Goal: Task Accomplishment & Management: Manage account settings

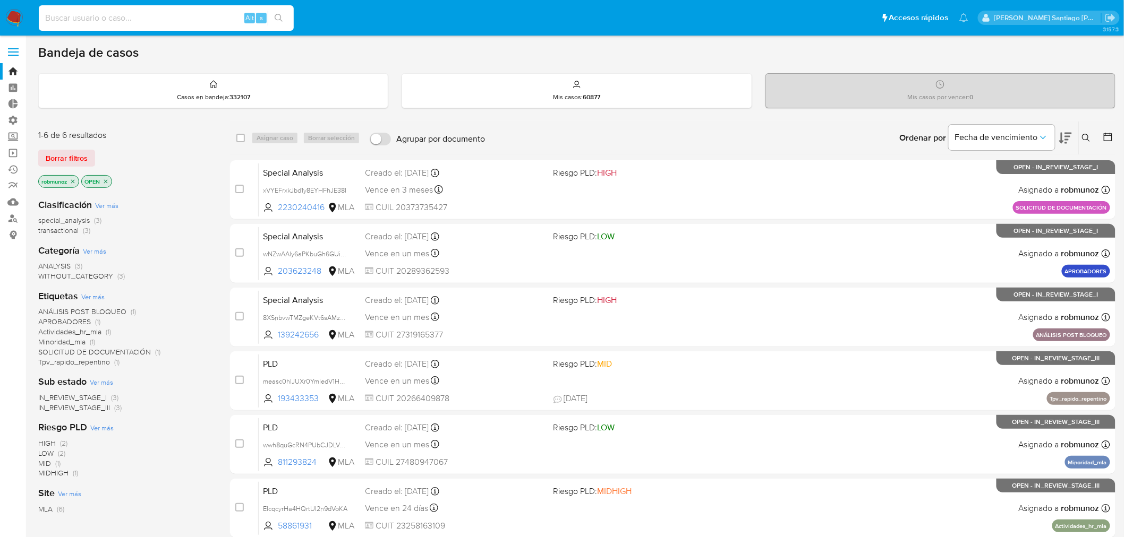
drag, startPoint x: 227, startPoint y: 14, endPoint x: 240, endPoint y: 14, distance: 12.8
click at [227, 14] on input at bounding box center [166, 18] width 255 height 14
paste input "Pchpjmv3ldhUdpUhAUwiSHaM"
type input "Pchpjmv3ldhUdpUhAUwiSHaM"
click button "search-icon"
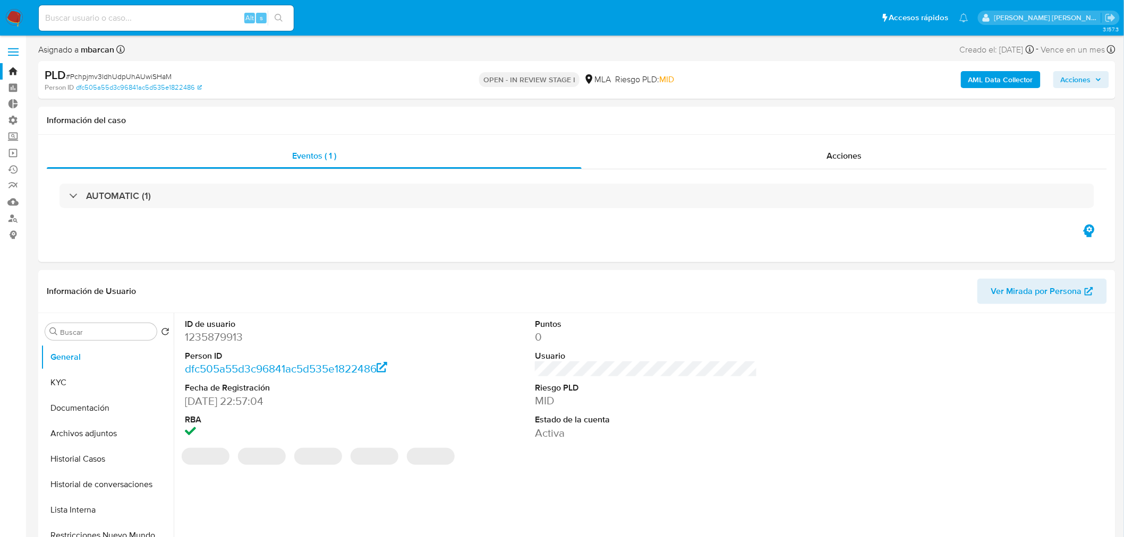
select select "10"
click div "Acciones"
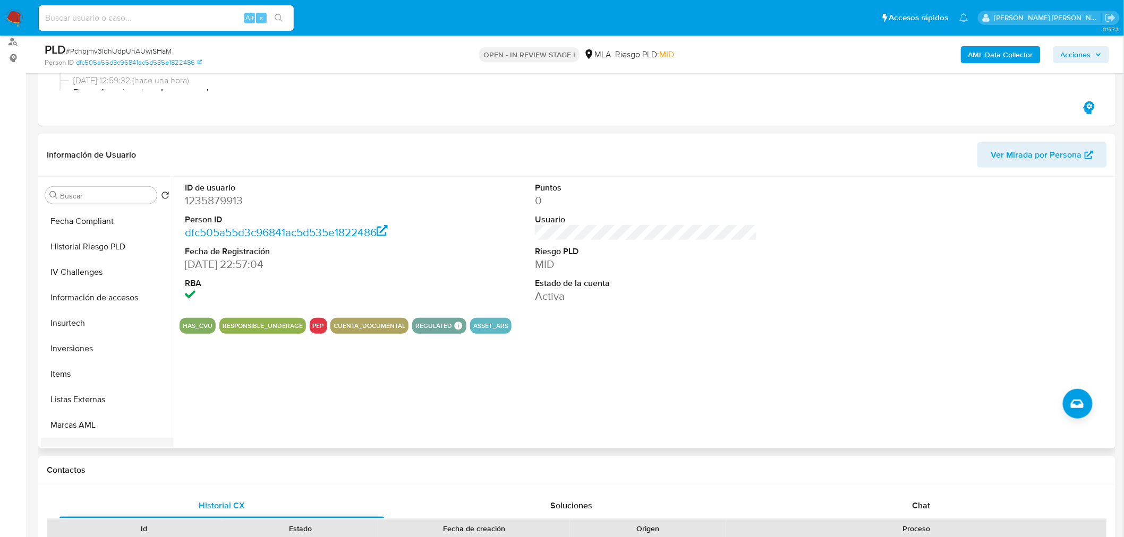
scroll to position [525, 0]
click button "Listas Externas"
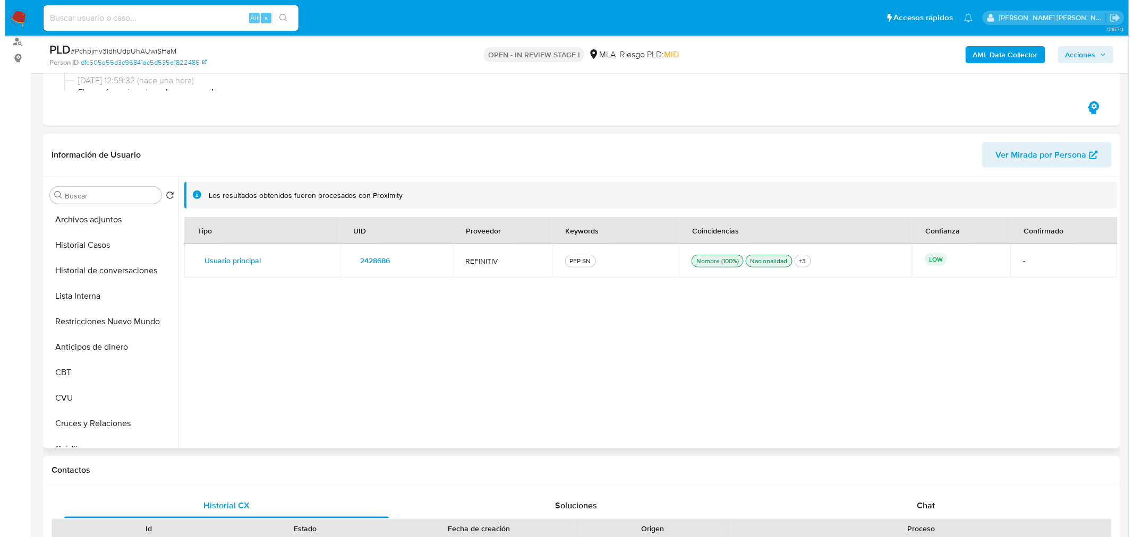
scroll to position [0, 0]
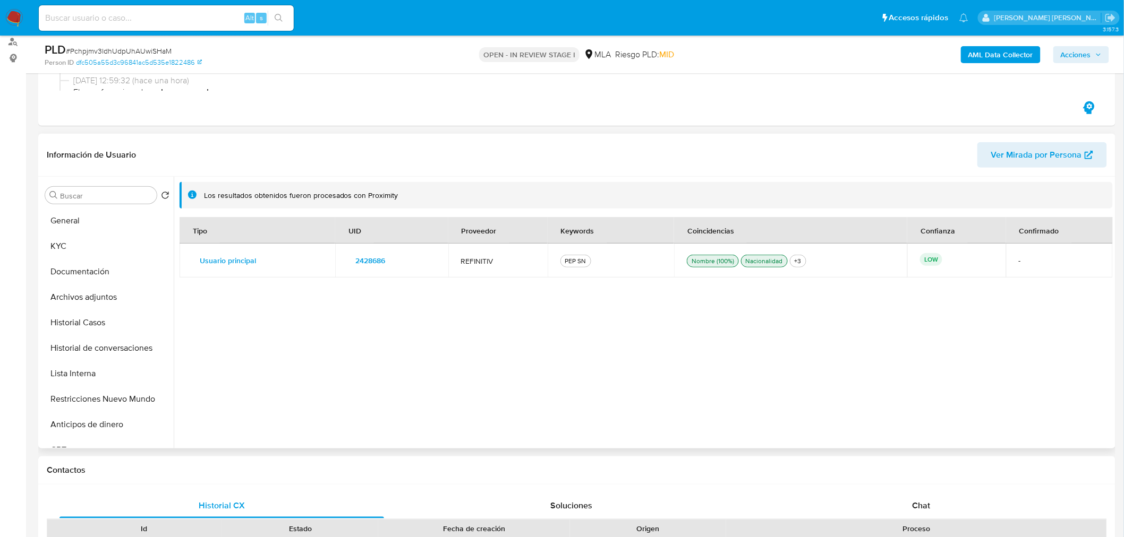
click span "2428686"
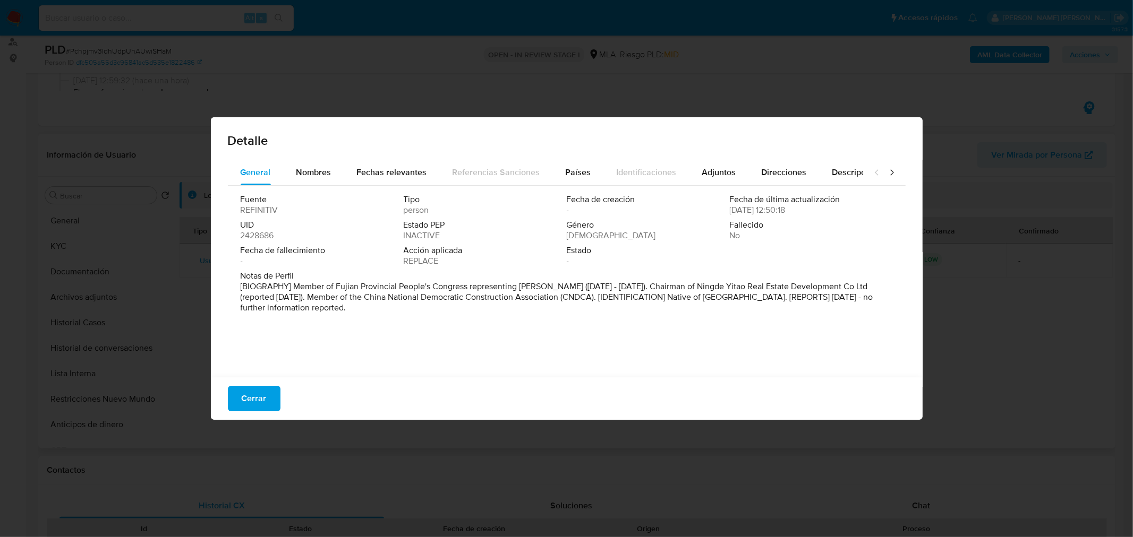
drag, startPoint x: 423, startPoint y: 312, endPoint x: 304, endPoint y: 288, distance: 120.8
click p "[BIOGRAPHY] Member of Fujian Provincial People's Congress representing Ningde (…"
click span "Nombres"
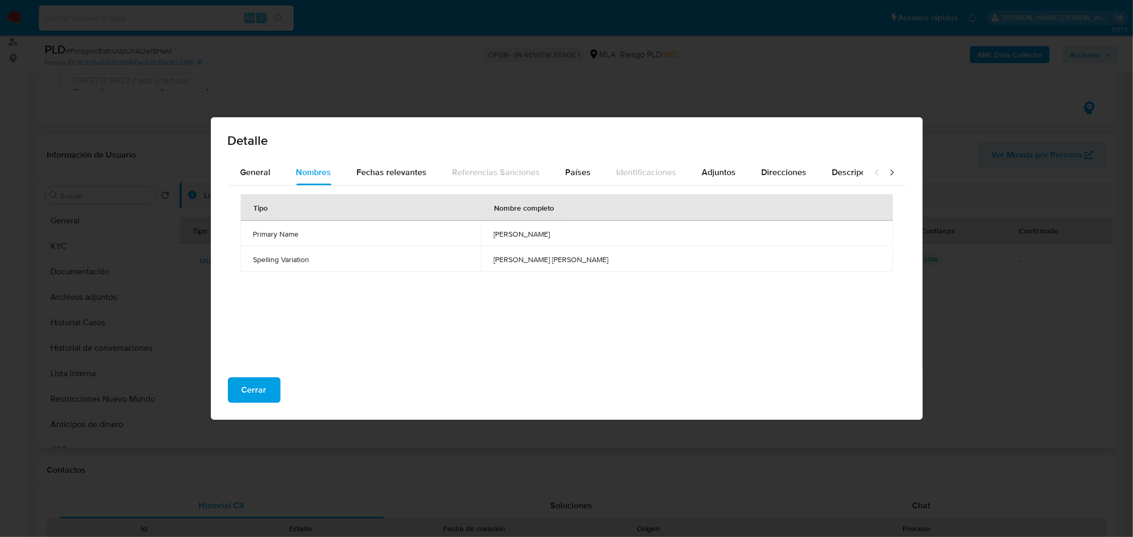
click icon
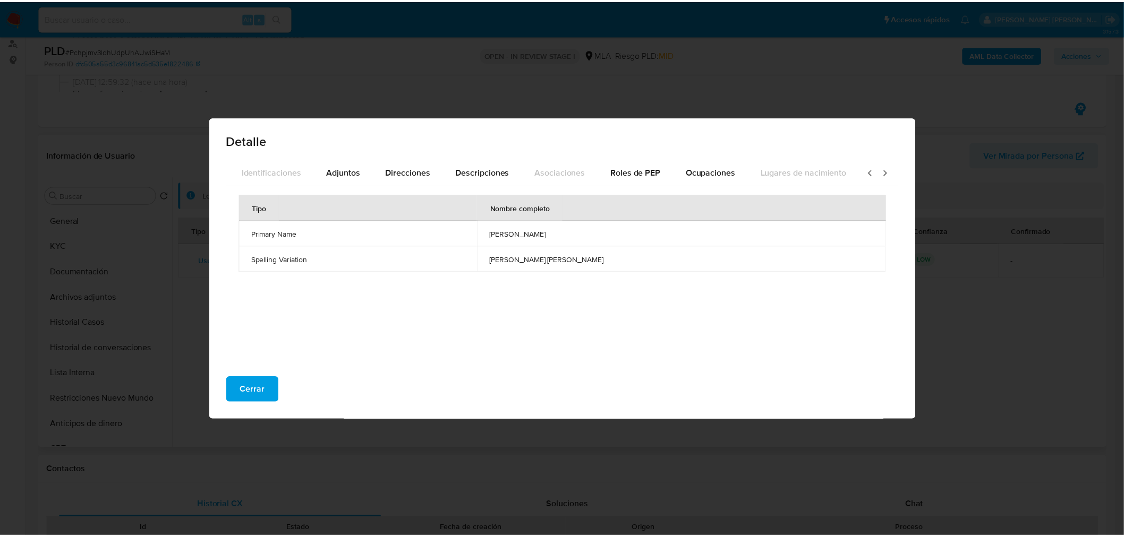
scroll to position [0, 376]
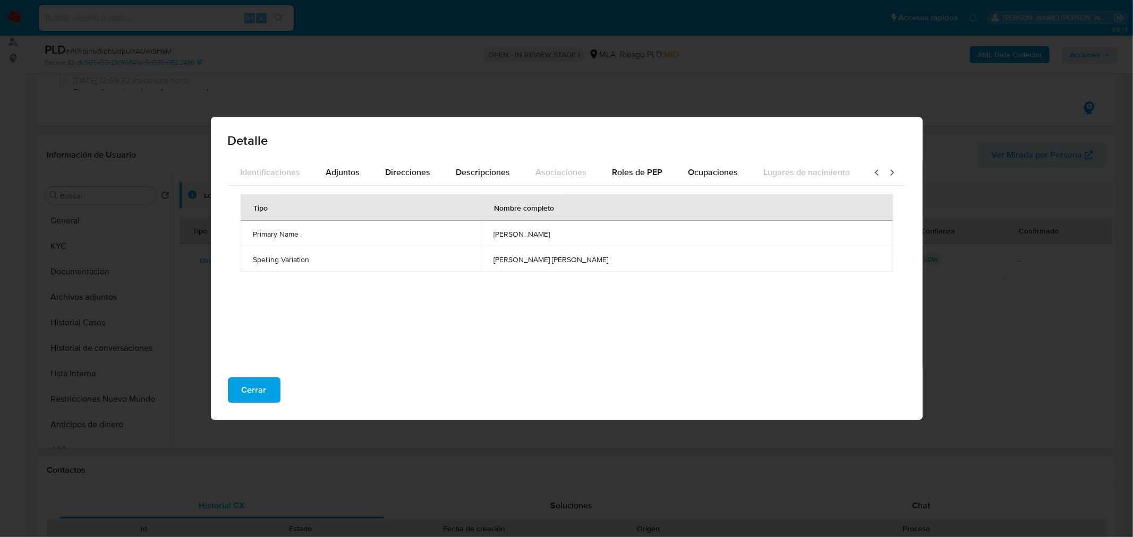
click div "Detalle General Nombres Fechas relevantes Referencias Sanciones Países Identifi…"
click div "Cerrar"
click span "Cerrar"
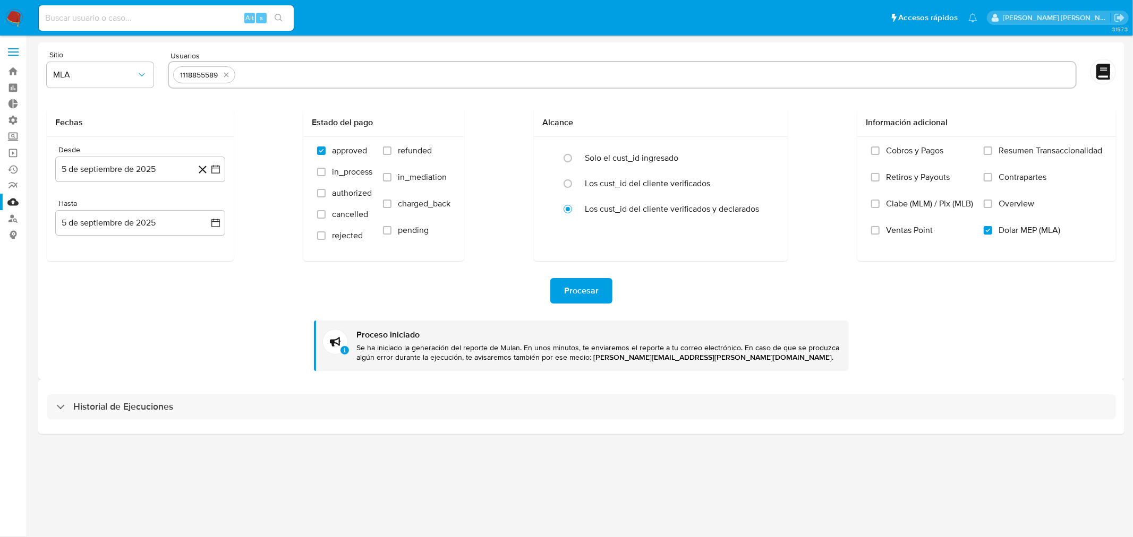
click at [8, 12] on img at bounding box center [14, 18] width 18 height 18
click at [221, 69] on button "quitar 24841309" at bounding box center [221, 75] width 13 height 13
click at [235, 79] on input "text" at bounding box center [622, 74] width 898 height 17
paste input "640090167"
type input "640090167"
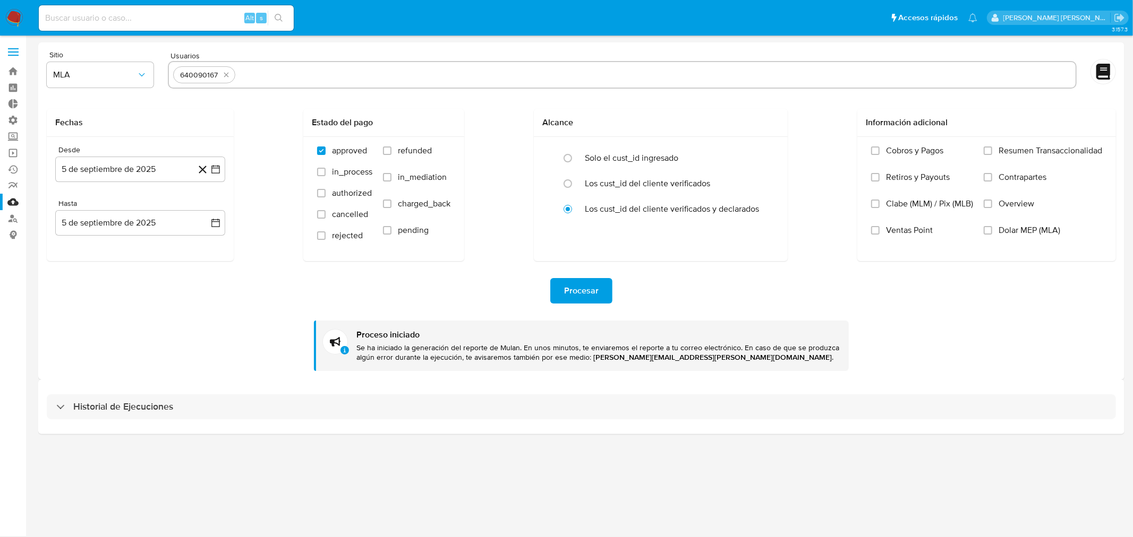
paste input "1226633374"
type input "1226633374"
click at [136, 172] on button "5 de septiembre de 2025" at bounding box center [140, 169] width 170 height 25
click at [115, 249] on button "3" at bounding box center [118, 246] width 17 height 17
drag, startPoint x: 120, startPoint y: 225, endPoint x: 126, endPoint y: 236, distance: 13.3
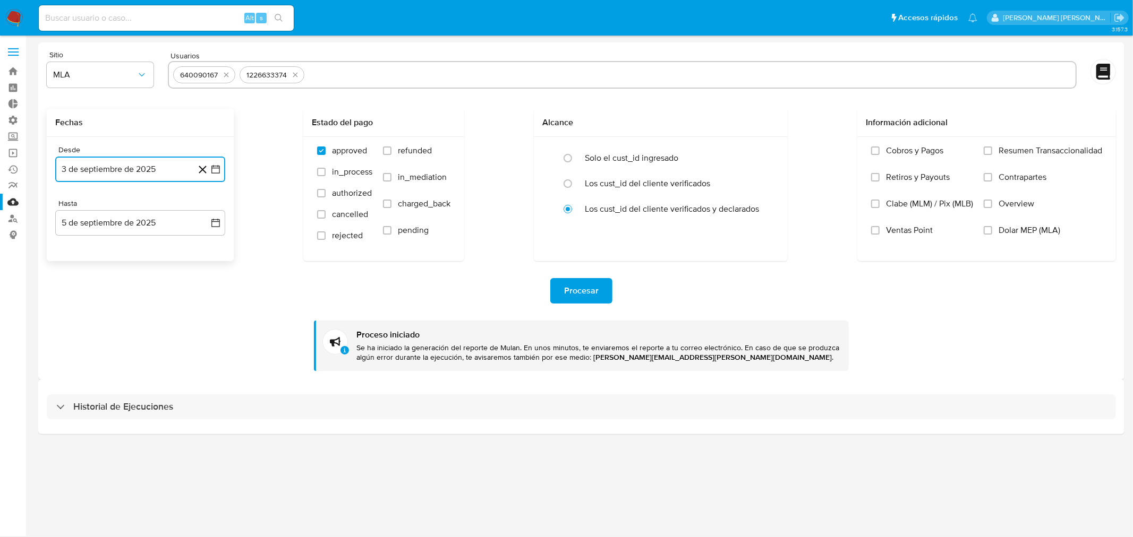
click at [120, 225] on button "5 de septiembre de 2025" at bounding box center [140, 222] width 170 height 25
click at [124, 300] on button "3" at bounding box center [118, 300] width 17 height 17
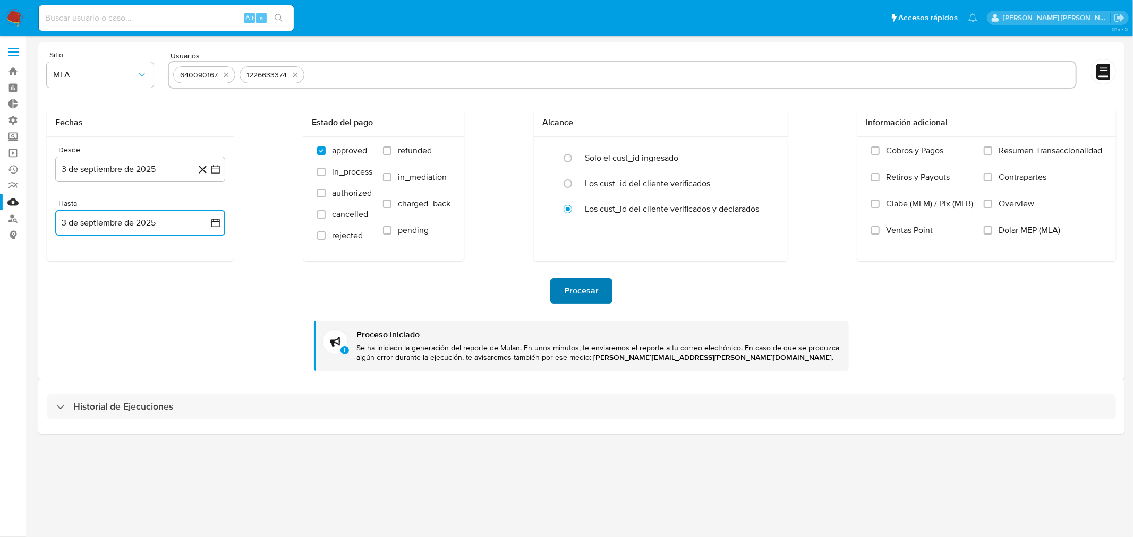
click at [588, 294] on span "Procesar" at bounding box center [581, 290] width 35 height 23
click at [986, 231] on input "Dolar MEP (MLA)" at bounding box center [988, 230] width 8 height 8
click at [592, 289] on span "Procesar" at bounding box center [581, 290] width 35 height 23
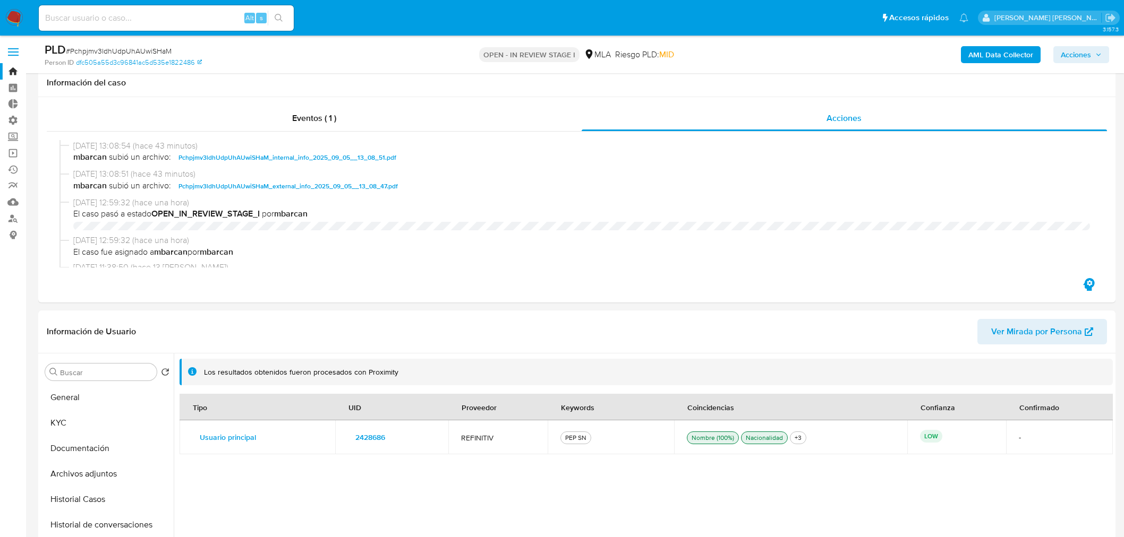
select select "10"
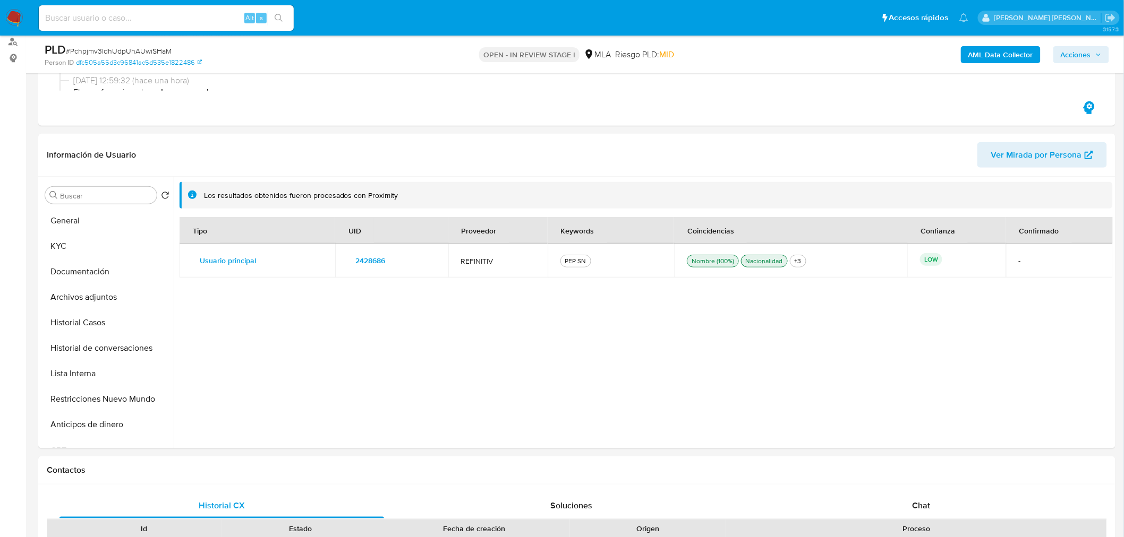
click at [80, 22] on input at bounding box center [166, 18] width 255 height 14
paste input "IL7zbxax6t2Urxq6IQkYyoLg"
type input "IL7zbxax6t2Urxq6IQkYyoLg"
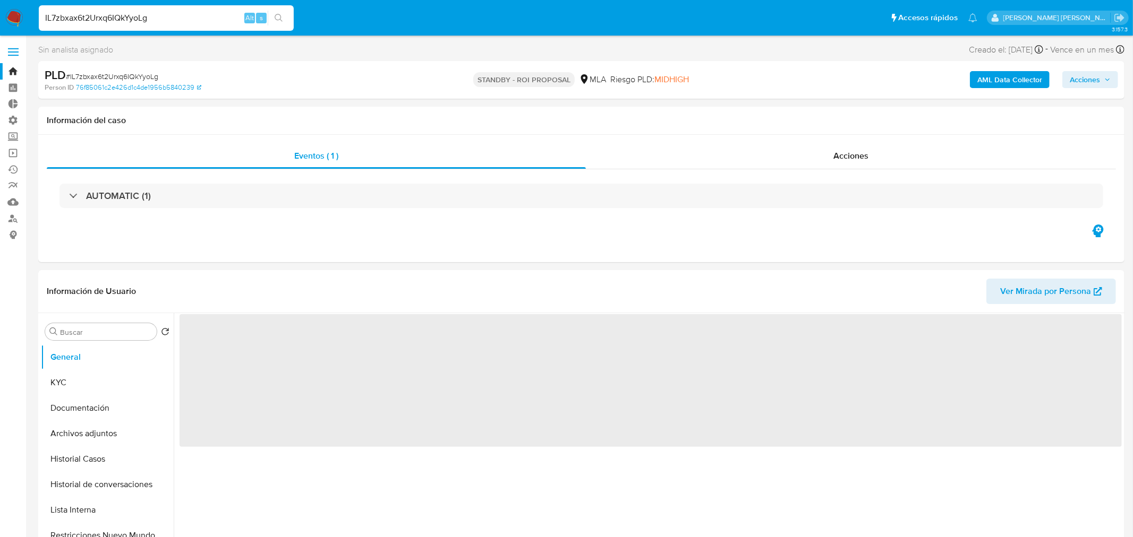
select select "10"
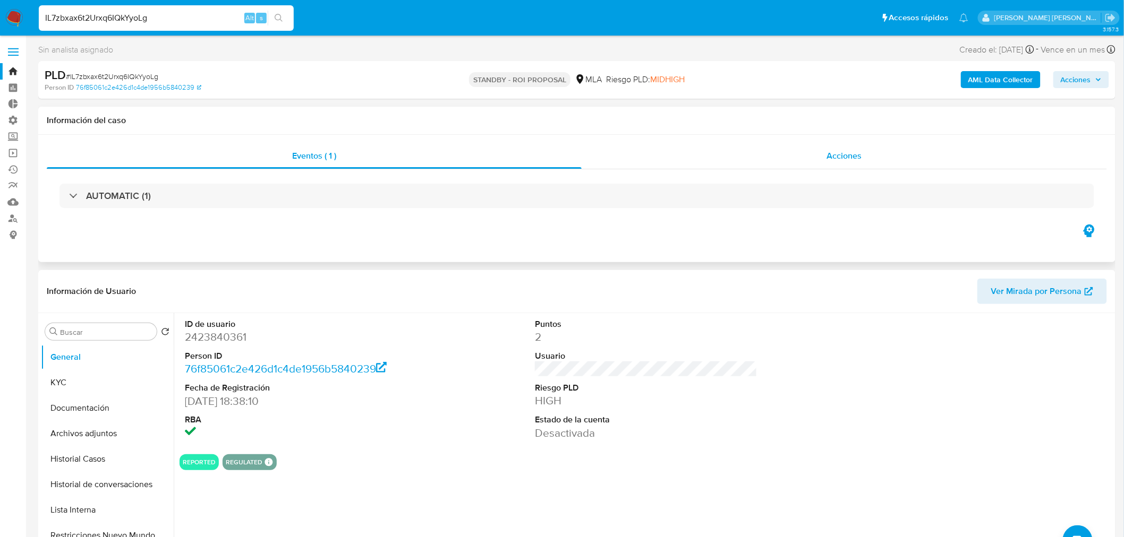
click at [868, 157] on div "Acciones" at bounding box center [845, 155] width 526 height 25
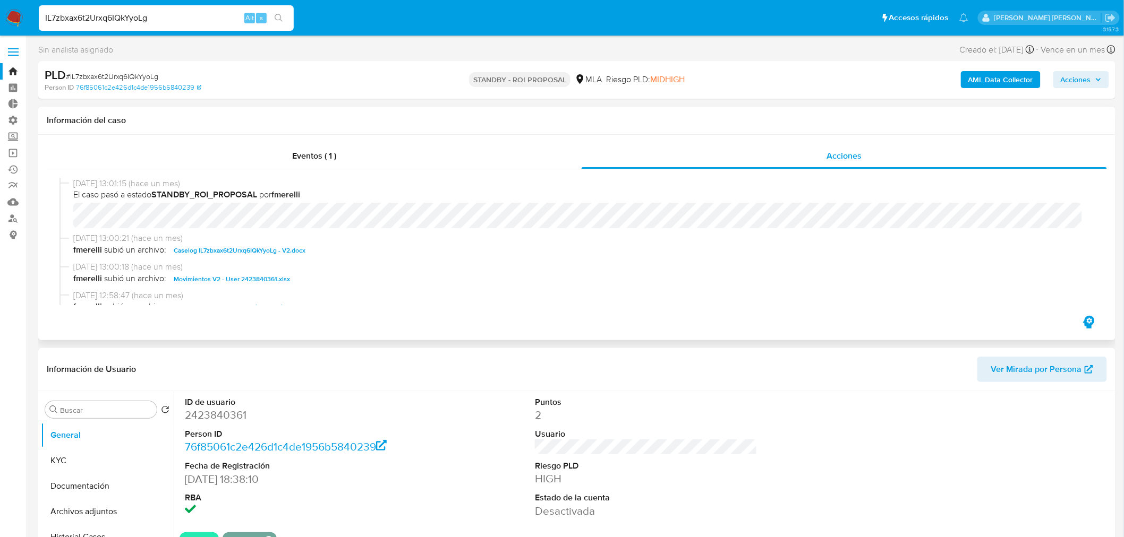
click at [284, 251] on span "Caselog IL7zbxax6t2Urxq6IQkYyoLg - V2.docx" at bounding box center [240, 250] width 132 height 13
click at [98, 13] on input "IL7zbxax6t2Urxq6IQkYyoLg" at bounding box center [166, 18] width 255 height 14
paste input "mYb3EdRGkFiLQW9azXtT4Q0E"
type input "mYb3EdRGkFiLQW9azXtT4Q0E"
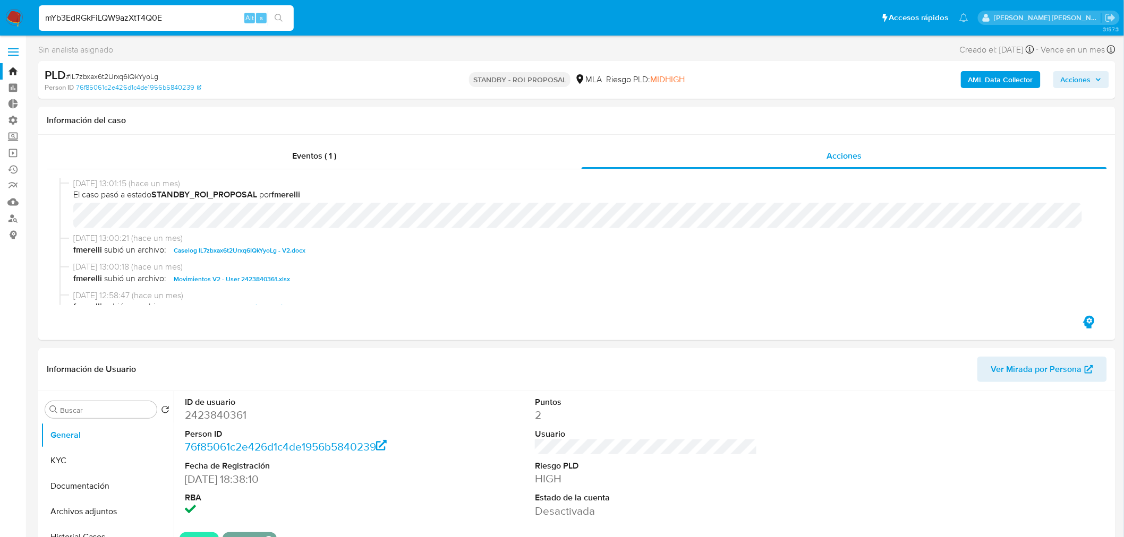
click at [277, 9] on div "mYb3EdRGkFiLQW9azXtT4Q0E Alt s" at bounding box center [166, 17] width 255 height 25
click at [287, 14] on button "search-icon" at bounding box center [279, 18] width 22 height 15
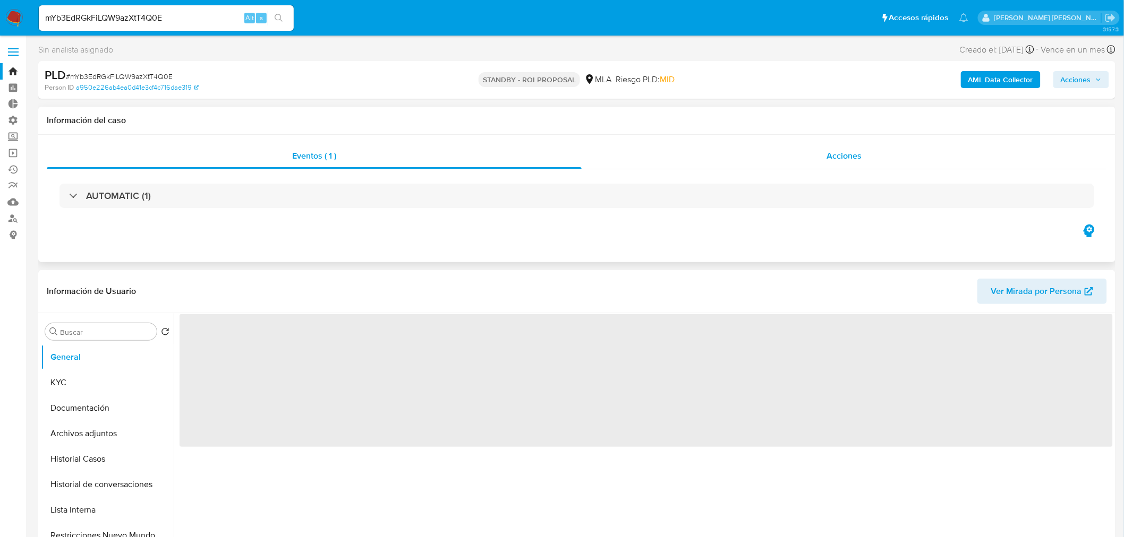
drag, startPoint x: 835, startPoint y: 160, endPoint x: 826, endPoint y: 173, distance: 15.6
click at [835, 161] on span "Acciones" at bounding box center [843, 156] width 35 height 12
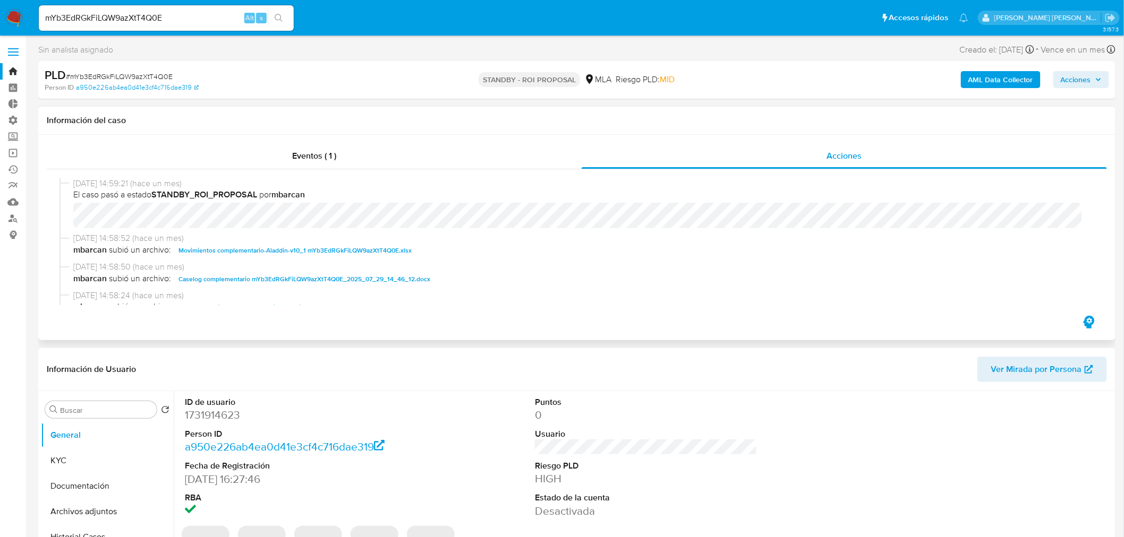
select select "10"
click at [373, 275] on span "Caselog complementario mYb3EdRGkFiLQW9azXtT4Q0E_2025_07_29_14_46_12.docx" at bounding box center [304, 279] width 252 height 13
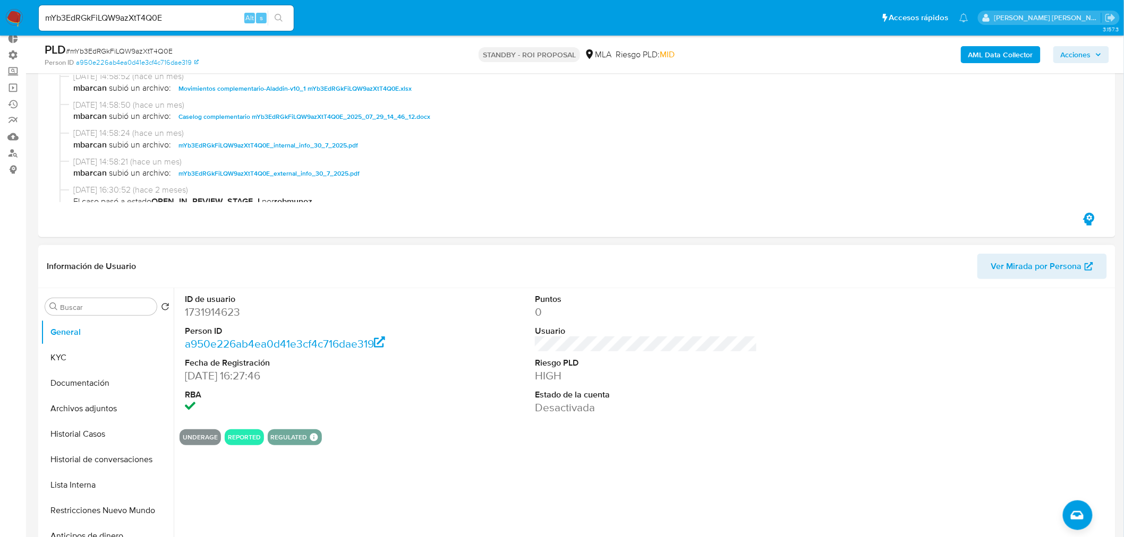
scroll to position [118, 0]
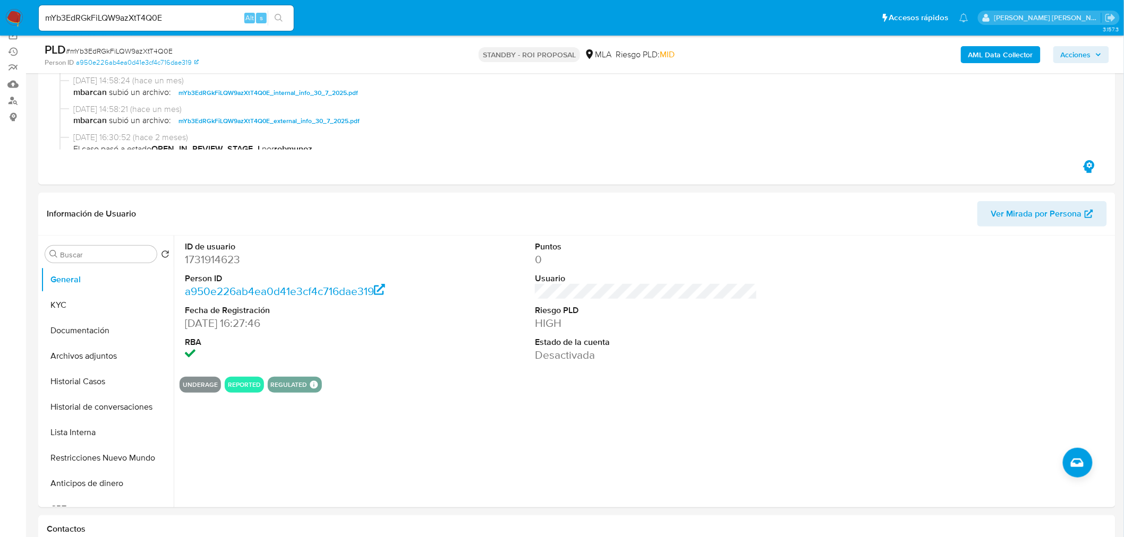
click at [99, 19] on input "mYb3EdRGkFiLQW9azXtT4Q0E" at bounding box center [166, 18] width 255 height 14
paste input "ftUbMVlYeU5QhAStCzs3hMGb"
type input "ftUbMVlYeU5QhAStCzs3hMGb"
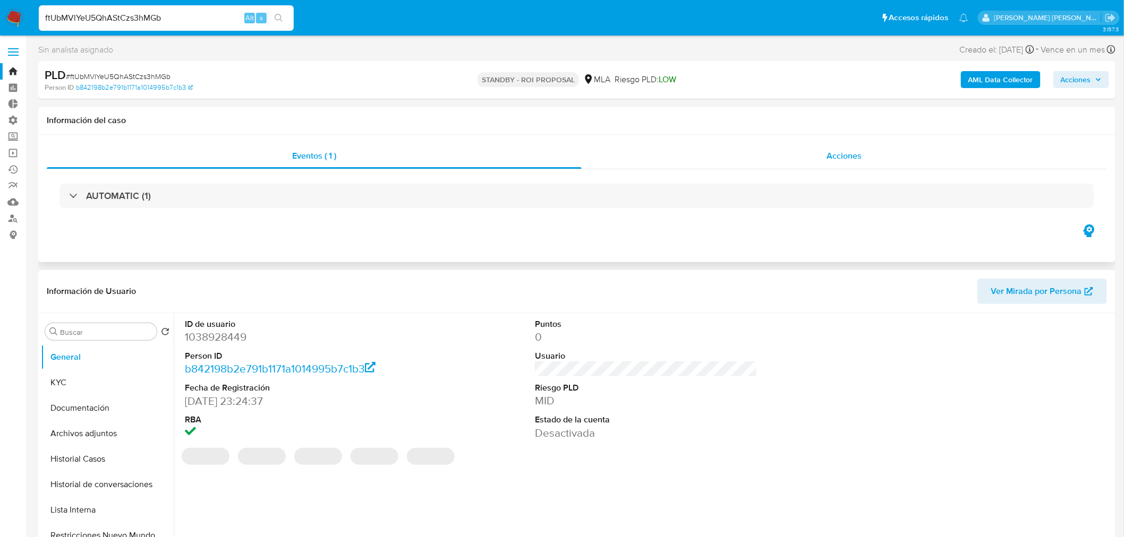
click at [837, 167] on div "Acciones" at bounding box center [845, 155] width 526 height 25
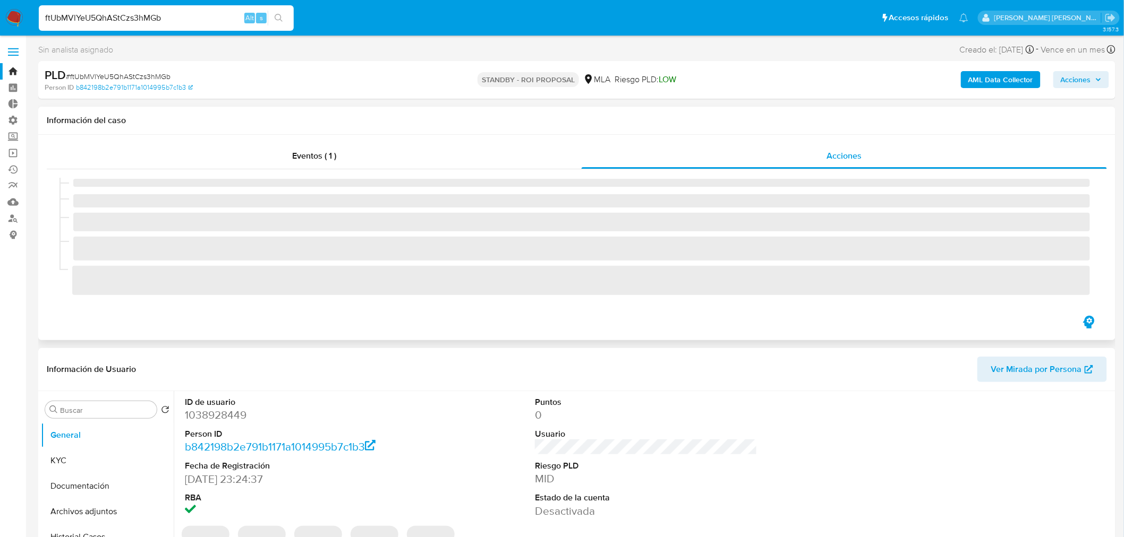
select select "10"
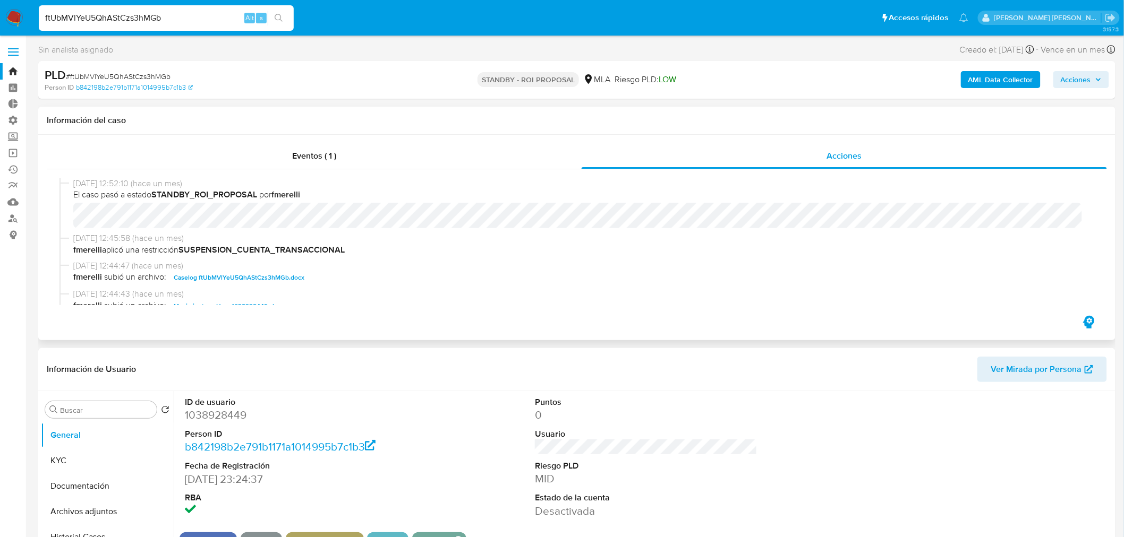
click at [291, 275] on span "Caselog ftUbMVlYeU5QhAStCzs3hMGb.docx" at bounding box center [239, 277] width 131 height 13
click at [96, 11] on input "ftUbMVlYeU5QhAStCzs3hMGb" at bounding box center [166, 18] width 255 height 14
paste input "qj4kGNUz7nH60Z08PYtEkftM"
type input "qj4kGNUz7nH60Z08PYtEkftM"
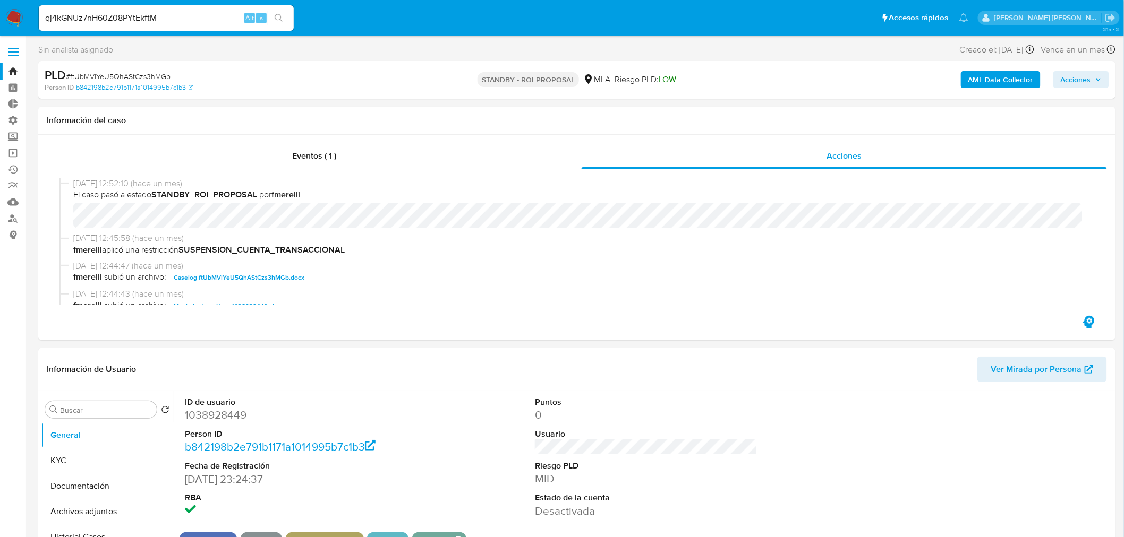
click at [285, 18] on button "search-icon" at bounding box center [279, 18] width 22 height 15
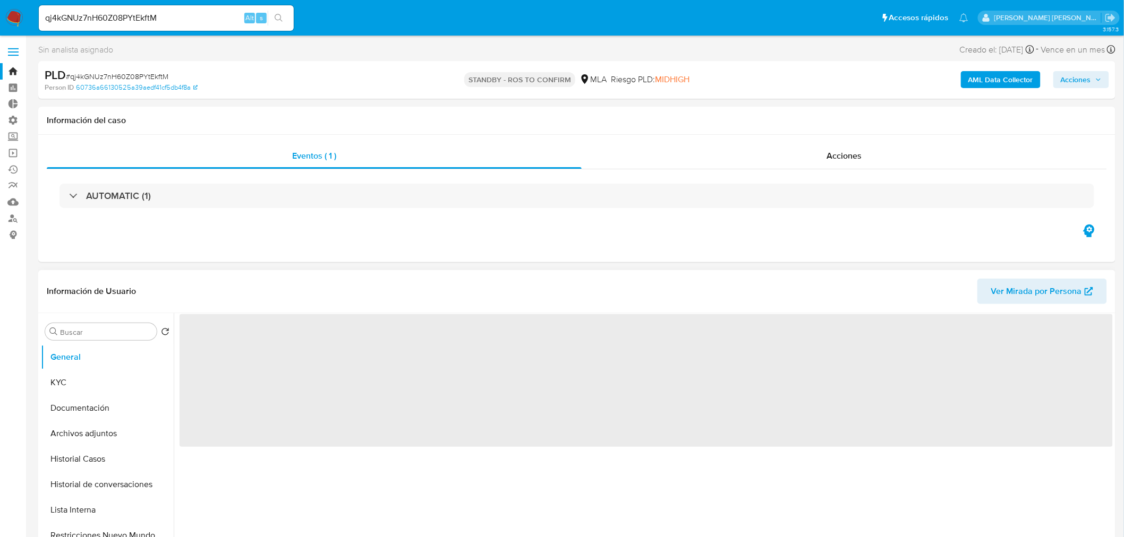
select select "10"
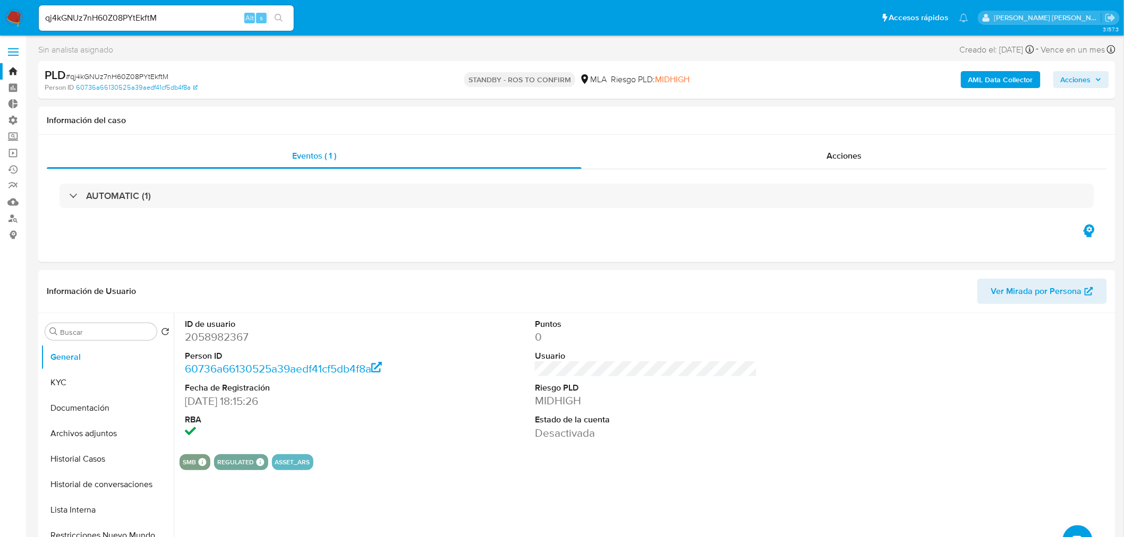
click at [136, 19] on input "qj4kGNUz7nH60Z08PYtEkftM" at bounding box center [166, 18] width 255 height 14
paste input "ftUbMVlYeU5QhAStCzs3hMGb"
type input "ftUbMVlYeU5QhAStCzs3hMGb"
click at [283, 13] on button "search-icon" at bounding box center [279, 18] width 22 height 15
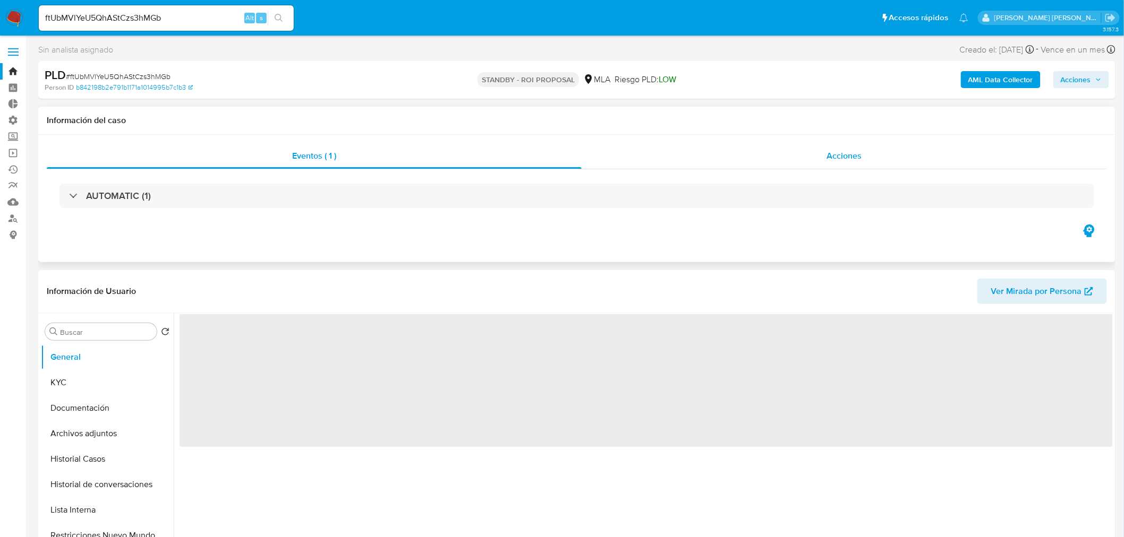
click at [903, 161] on div "Acciones" at bounding box center [845, 155] width 526 height 25
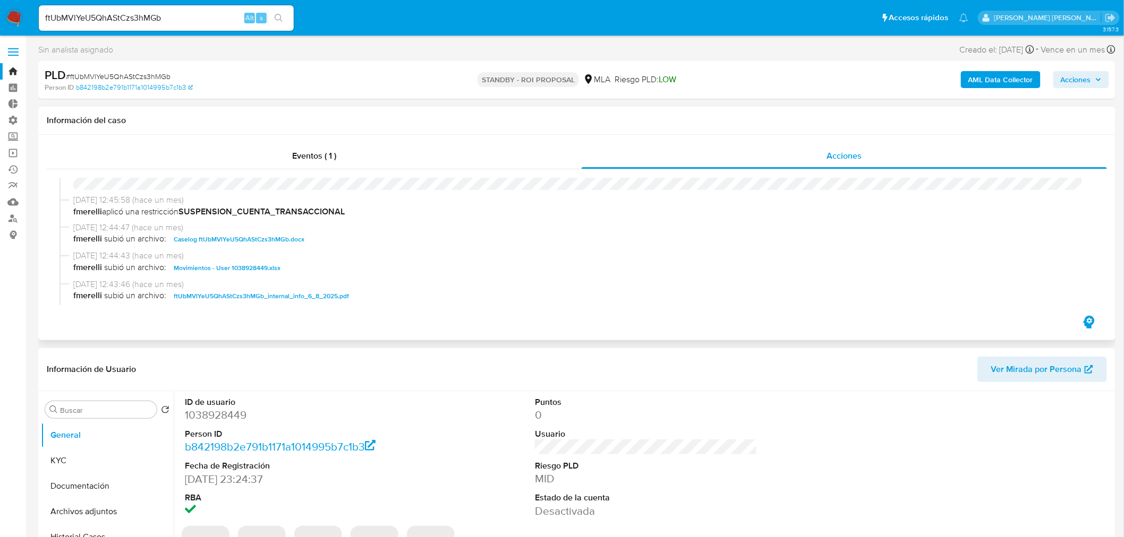
select select "10"
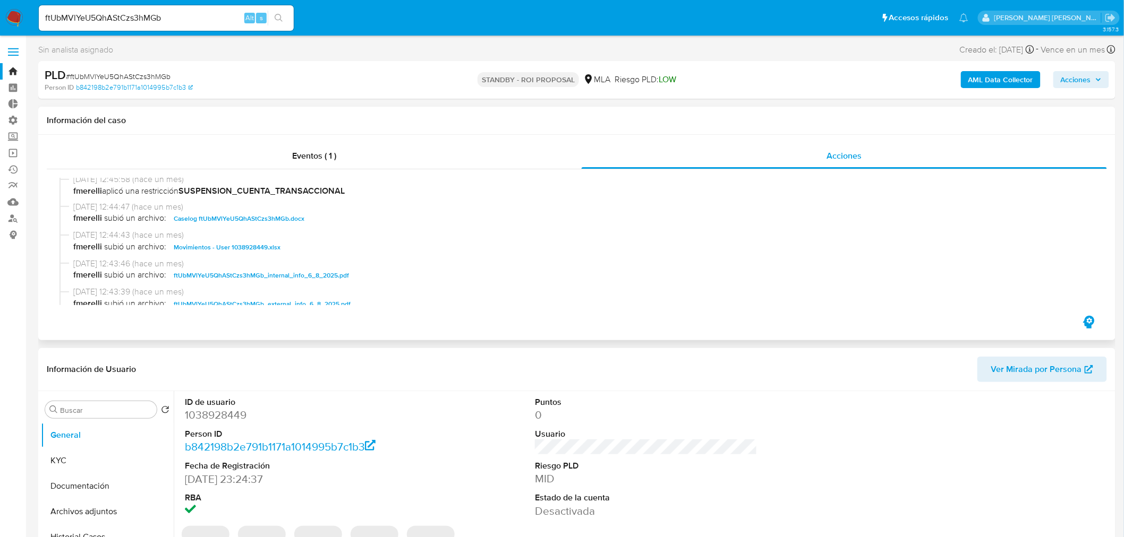
click at [277, 214] on span "Caselog ftUbMVlYeU5QhAStCzs3hMGb.docx" at bounding box center [239, 218] width 131 height 13
click at [150, 14] on input "ftUbMVlYeU5QhAStCzs3hMGb" at bounding box center [166, 18] width 255 height 14
paste input "qj4kGNUz7nH60Z08PYtEkftM"
type input "qj4kGNUz7nH60Z08PYtEkftM"
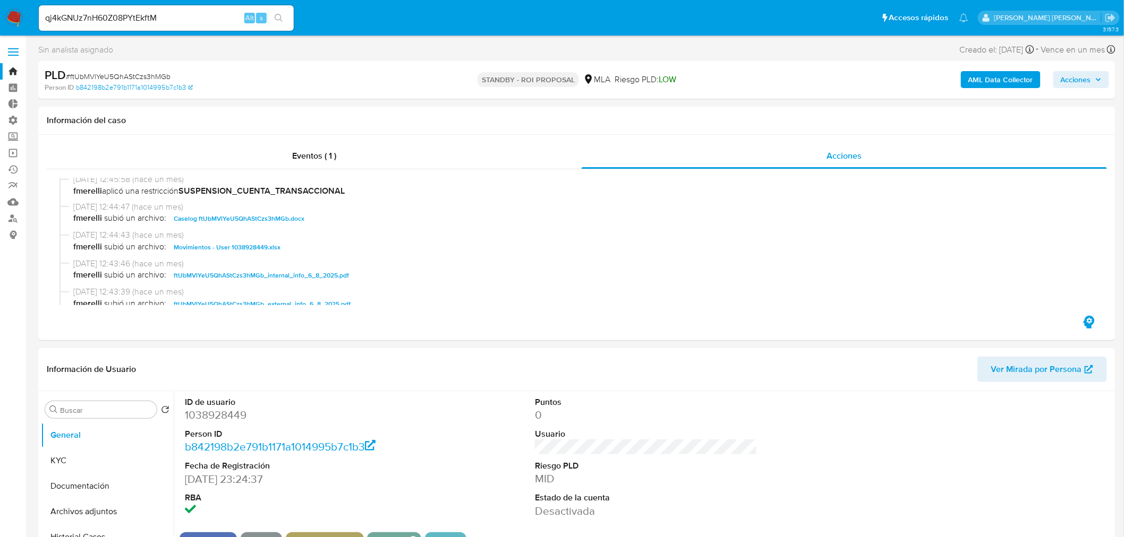
click at [274, 15] on button "search-icon" at bounding box center [279, 18] width 22 height 15
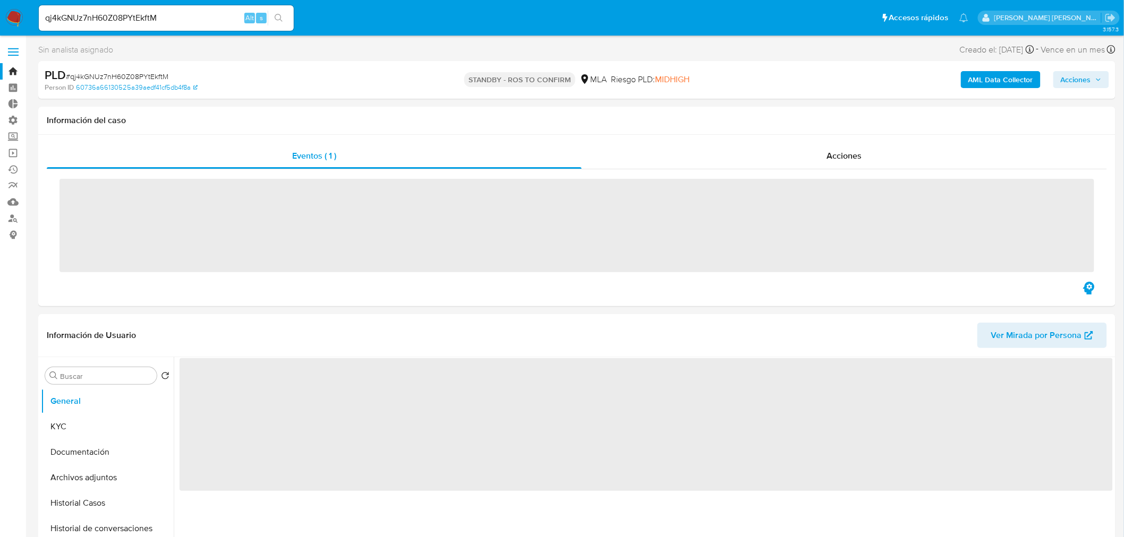
scroll to position [177, 0]
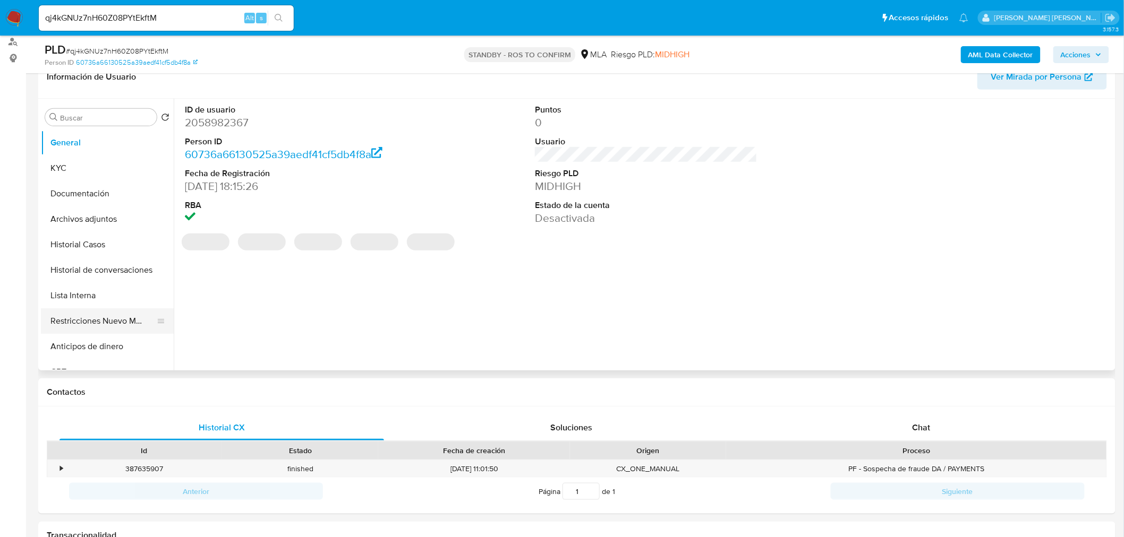
select select "10"
click at [103, 328] on button "Restricciones Nuevo Mundo" at bounding box center [103, 321] width 124 height 25
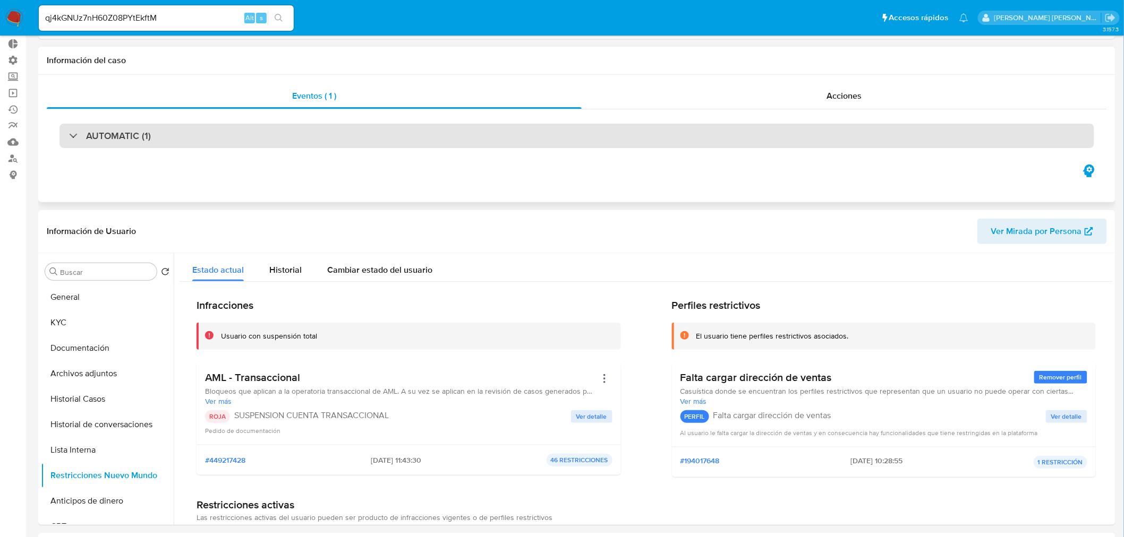
scroll to position [0, 0]
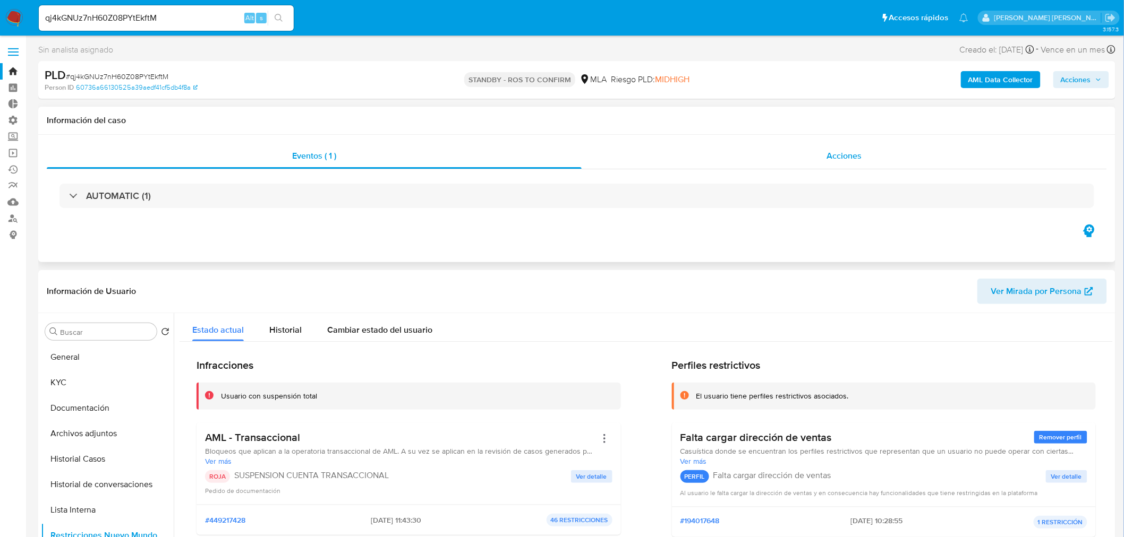
click at [864, 159] on div "Acciones" at bounding box center [845, 155] width 526 height 25
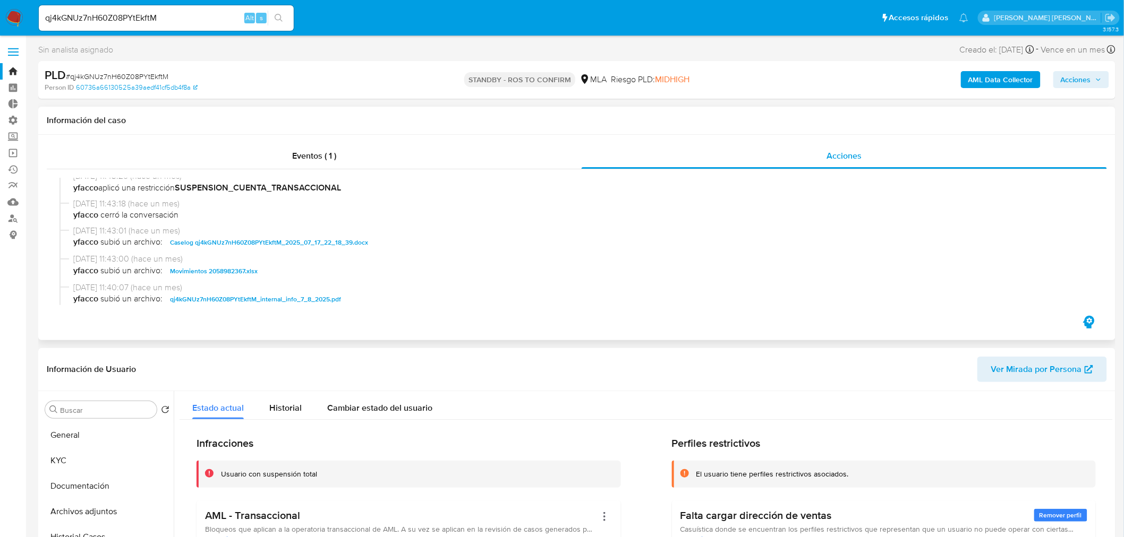
scroll to position [118, 0]
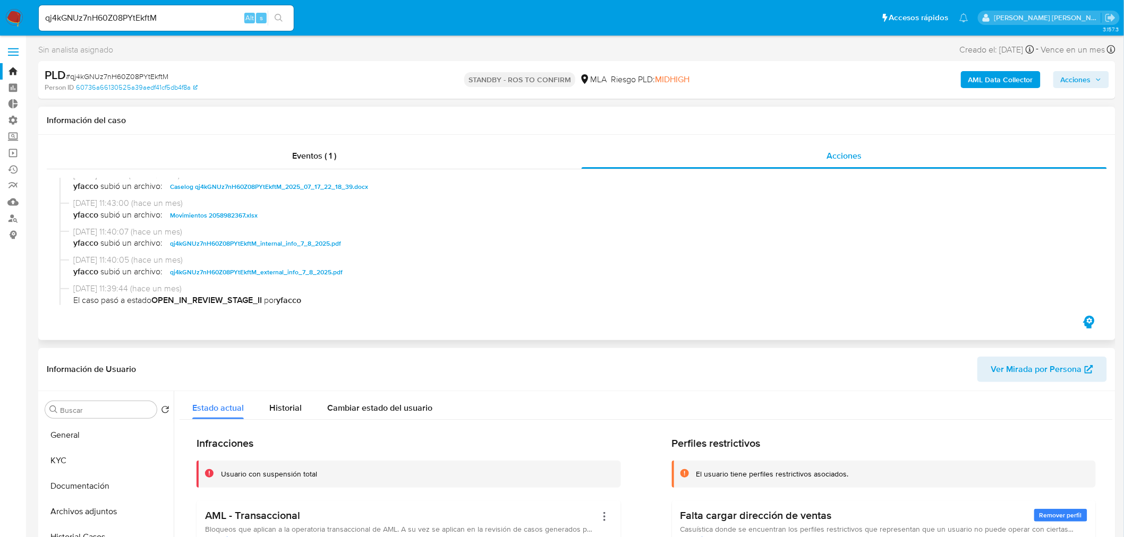
click at [312, 190] on span "Caselog qj4kGNUz7nH60Z08PYtEkftM_2025_07_17_22_18_39.docx" at bounding box center [269, 187] width 198 height 13
click at [195, 18] on input "qj4kGNUz7nH60Z08PYtEkftM" at bounding box center [166, 18] width 255 height 14
paste input "MulSioU4Jcy7PCENftLYiQzp"
type input "MulSioU4Jcy7PCENftLYiQzp"
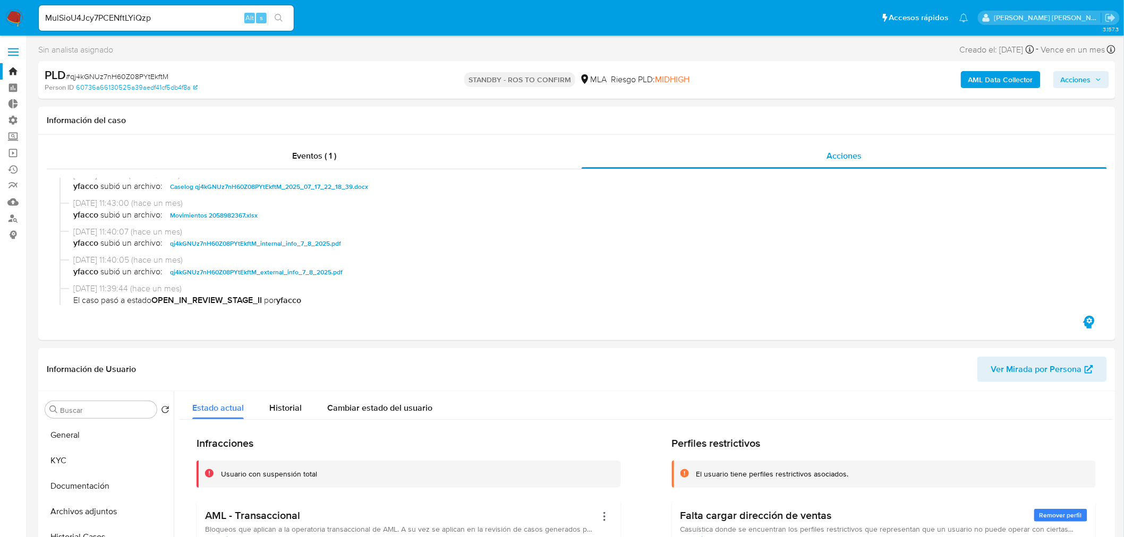
click at [283, 14] on icon "search-icon" at bounding box center [279, 18] width 8 height 8
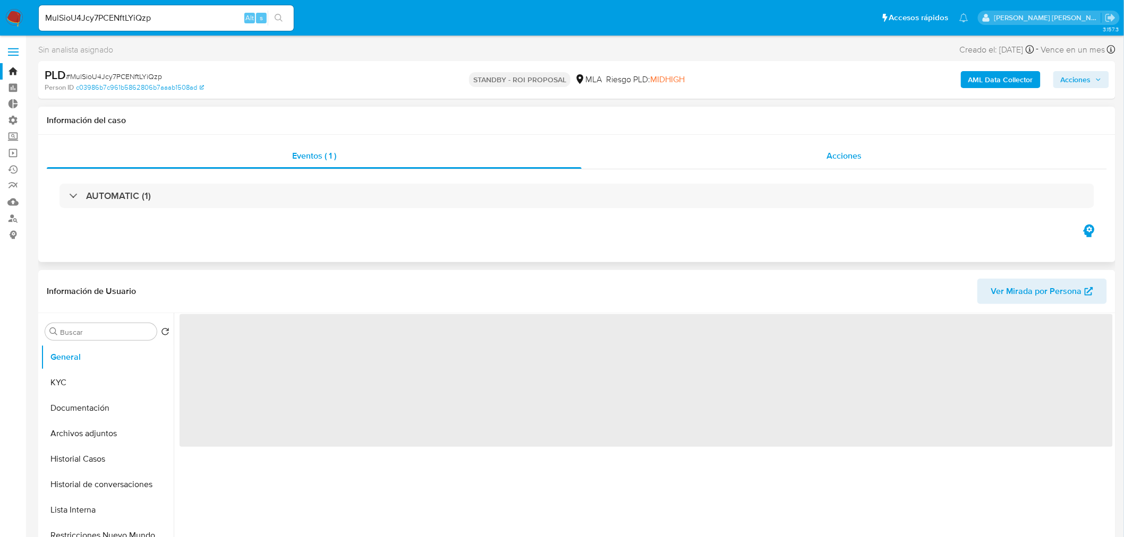
click at [834, 150] on span "Acciones" at bounding box center [843, 156] width 35 height 12
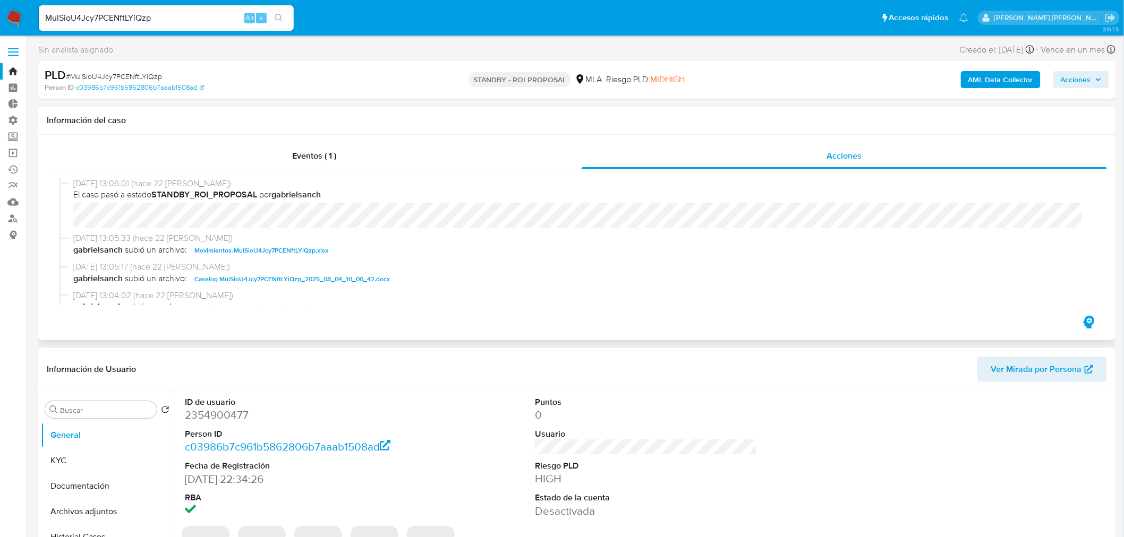
select select "10"
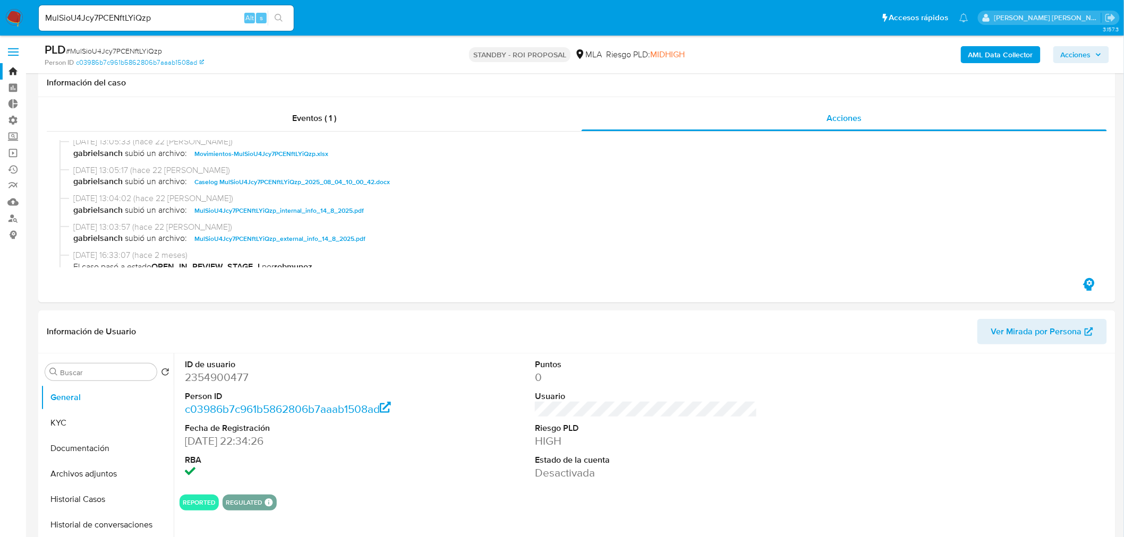
scroll to position [177, 0]
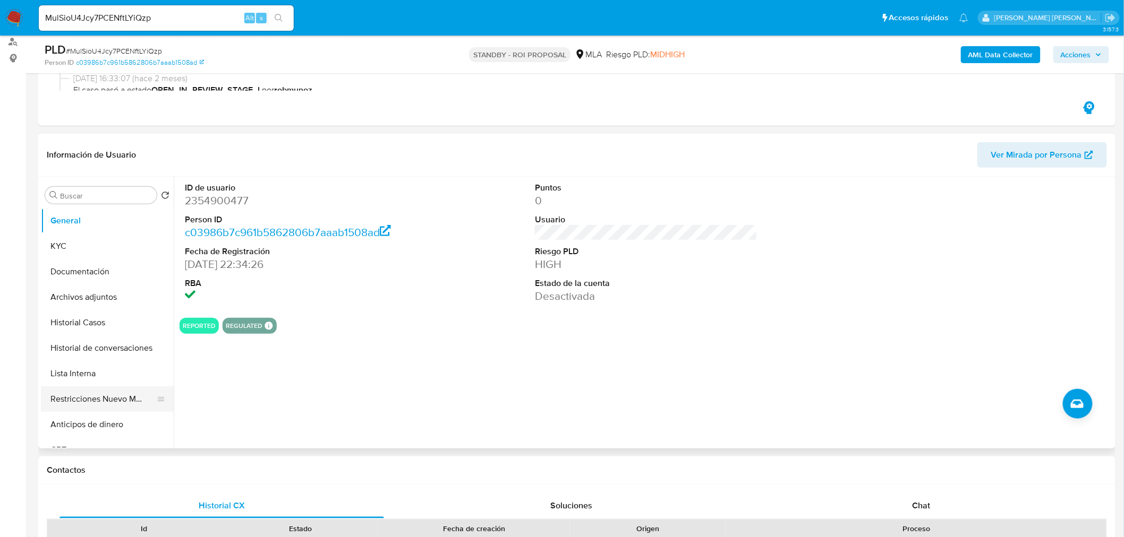
click at [114, 404] on button "Restricciones Nuevo Mundo" at bounding box center [103, 399] width 124 height 25
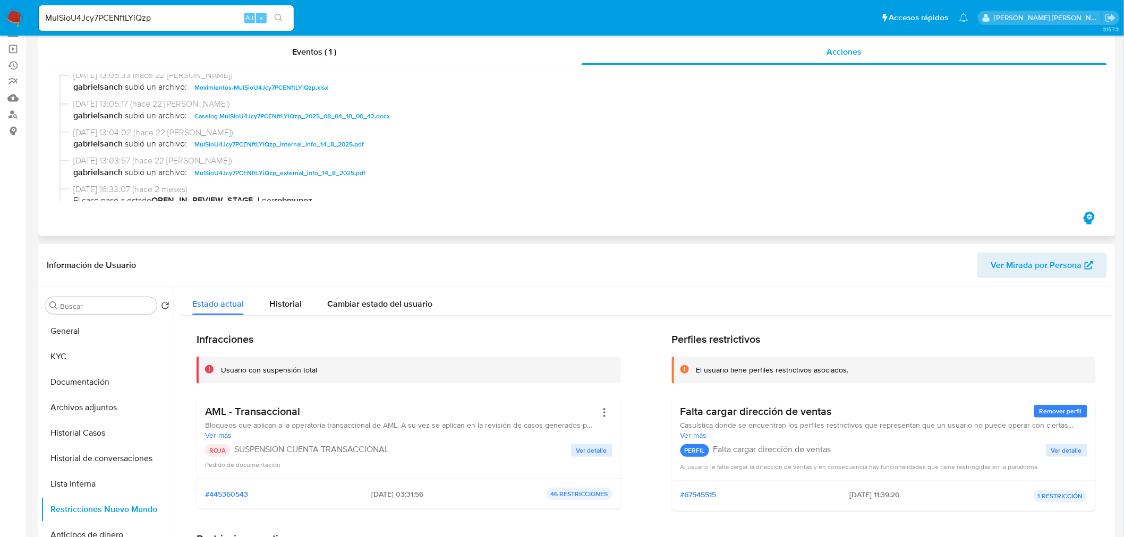
scroll to position [0, 0]
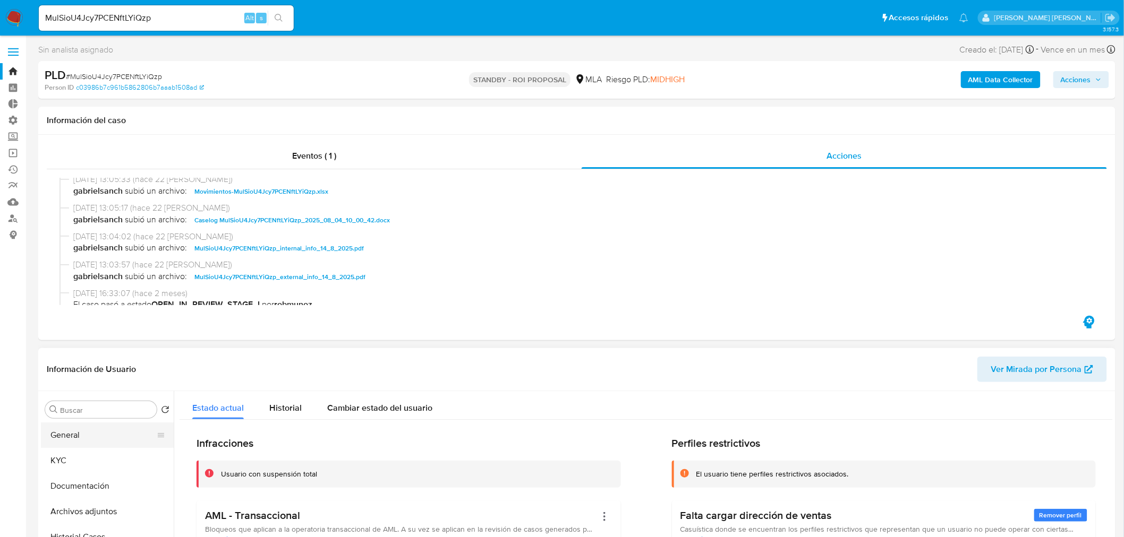
click at [124, 439] on button "General" at bounding box center [103, 435] width 124 height 25
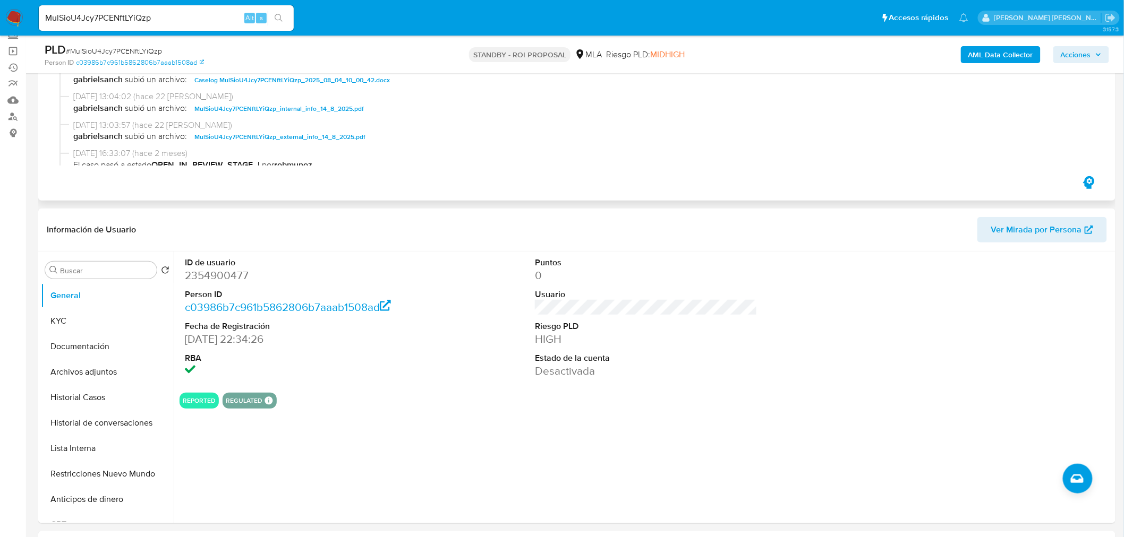
scroll to position [118, 0]
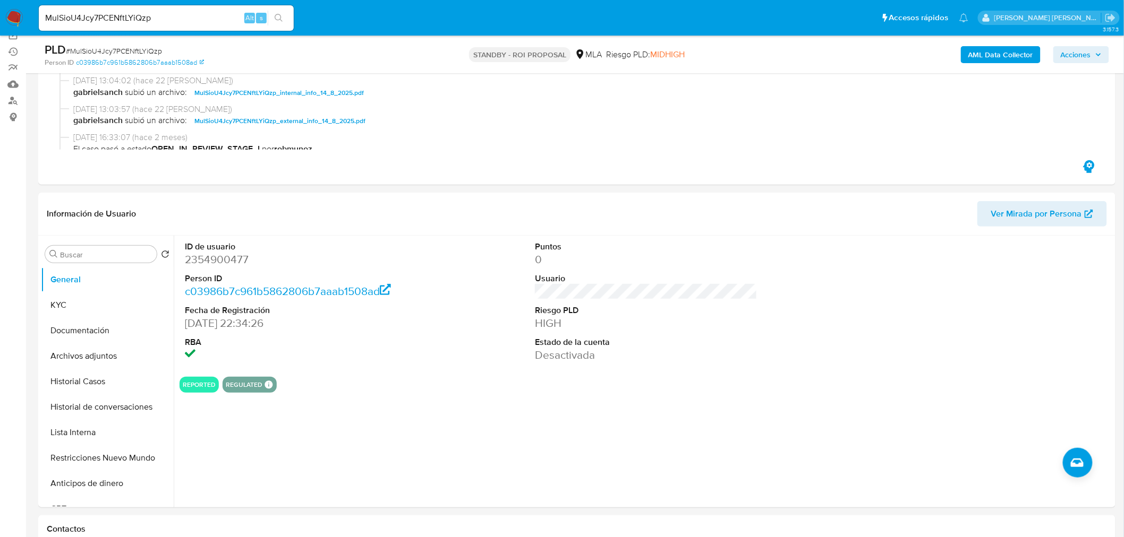
click at [148, 25] on div "MulSioU4Jcy7PCENftLYiQzp Alt s" at bounding box center [166, 17] width 255 height 25
click at [147, 18] on input "MulSioU4Jcy7PCENftLYiQzp" at bounding box center [166, 18] width 255 height 14
paste input "6YSUADYSkj2h1izJwHiDzoq0"
type input "6YSUADYSkj2h1izJwHiDzoq0"
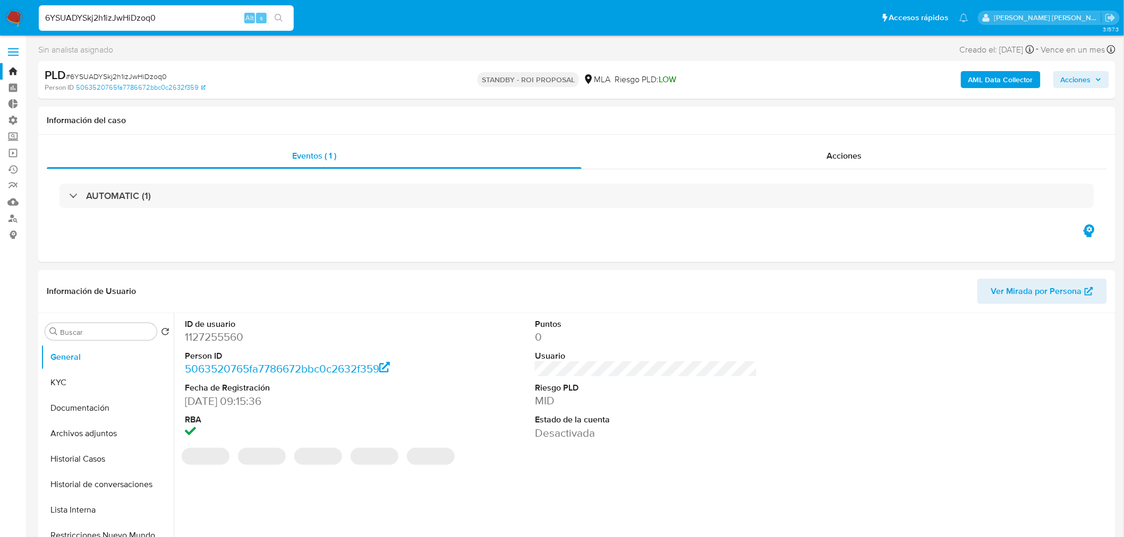
select select "10"
click at [218, 17] on input "6YSUADYSkj2h1izJwHiDzoq0" at bounding box center [166, 18] width 255 height 14
click at [218, 16] on input "6YSUADYSkj2h1izJwHiDzoq0" at bounding box center [166, 18] width 255 height 14
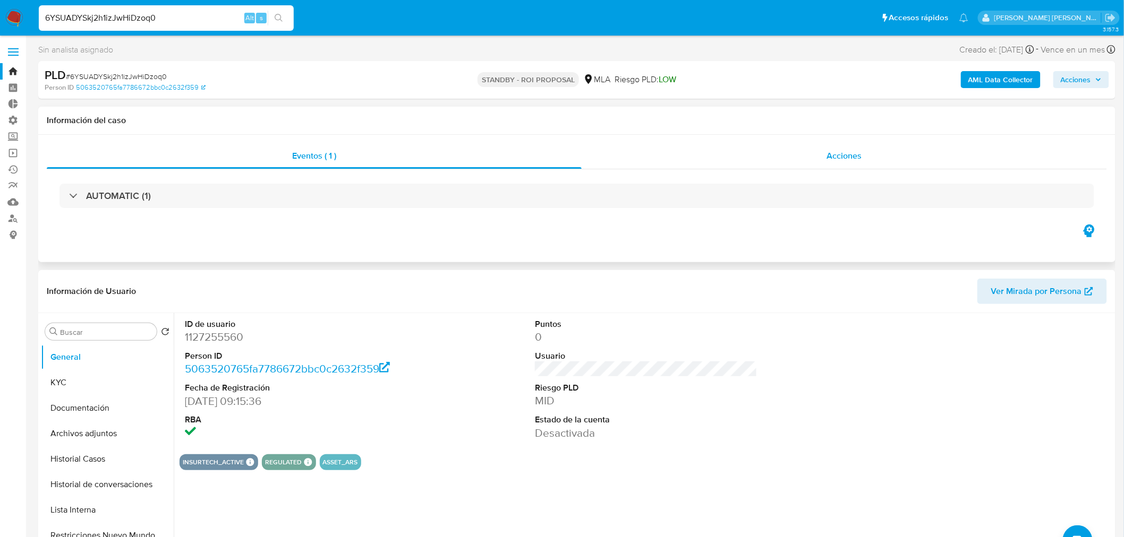
click at [863, 151] on div "Acciones" at bounding box center [845, 155] width 526 height 25
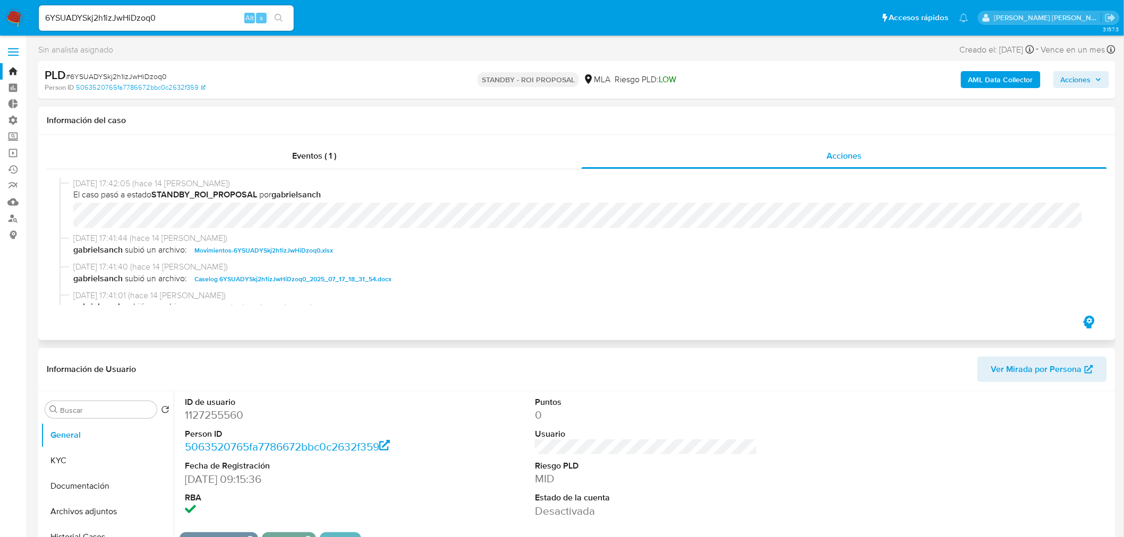
click at [370, 277] on span "Caselog 6YSUADYSkj2h1izJwHiDzoq0_2025_07_17_18_31_54.docx" at bounding box center [292, 279] width 197 height 13
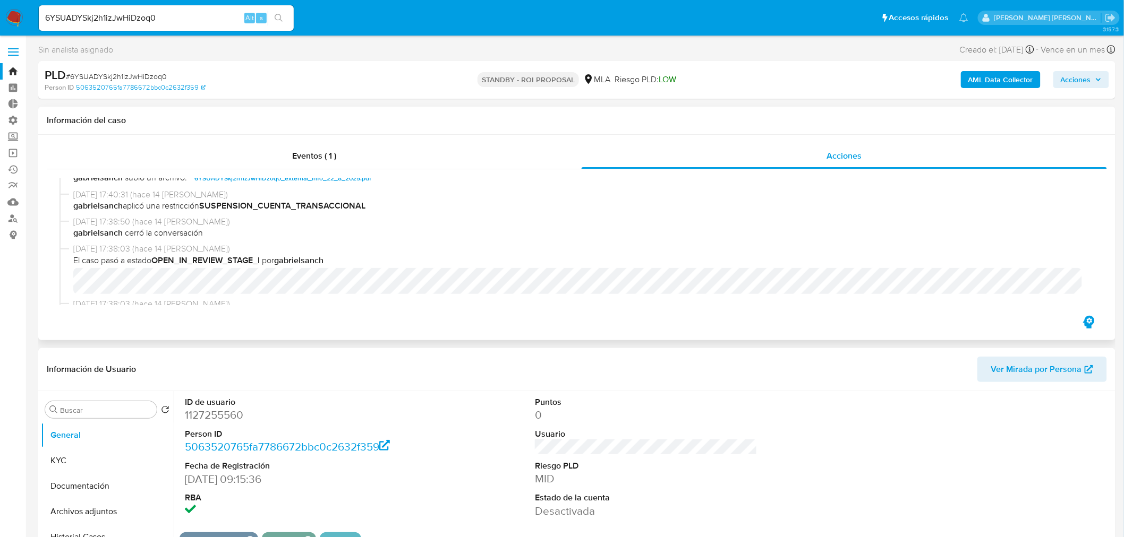
scroll to position [177, 0]
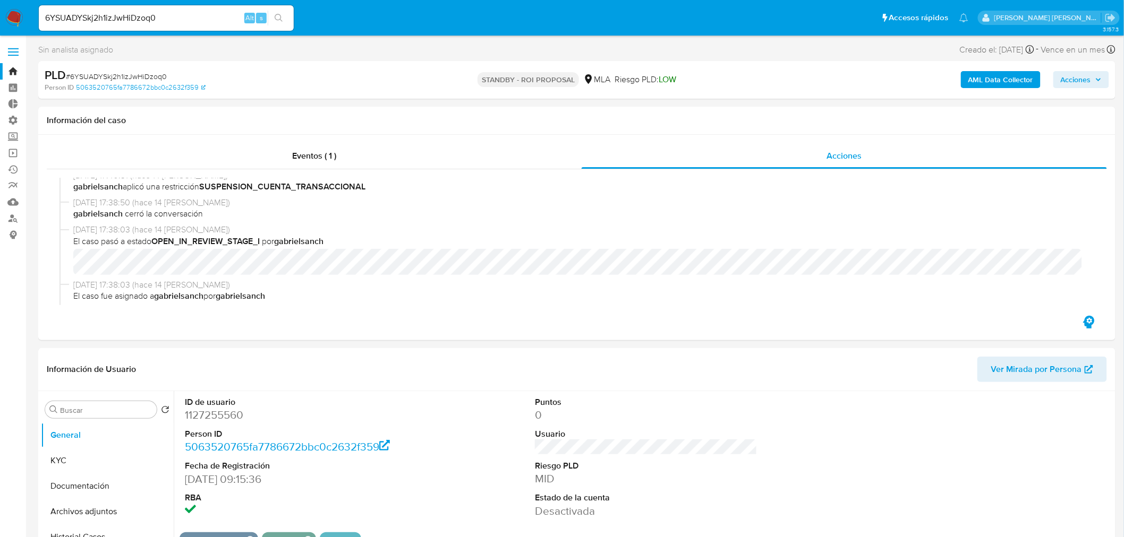
click at [144, 18] on input "6YSUADYSkj2h1izJwHiDzoq0" at bounding box center [166, 18] width 255 height 14
paste input "qDhAMavX86MSfCfyxPIljm5V"
type input "qDhAMavX86MSfCfyxPIljm5V"
click at [278, 22] on icon "search-icon" at bounding box center [279, 18] width 8 height 8
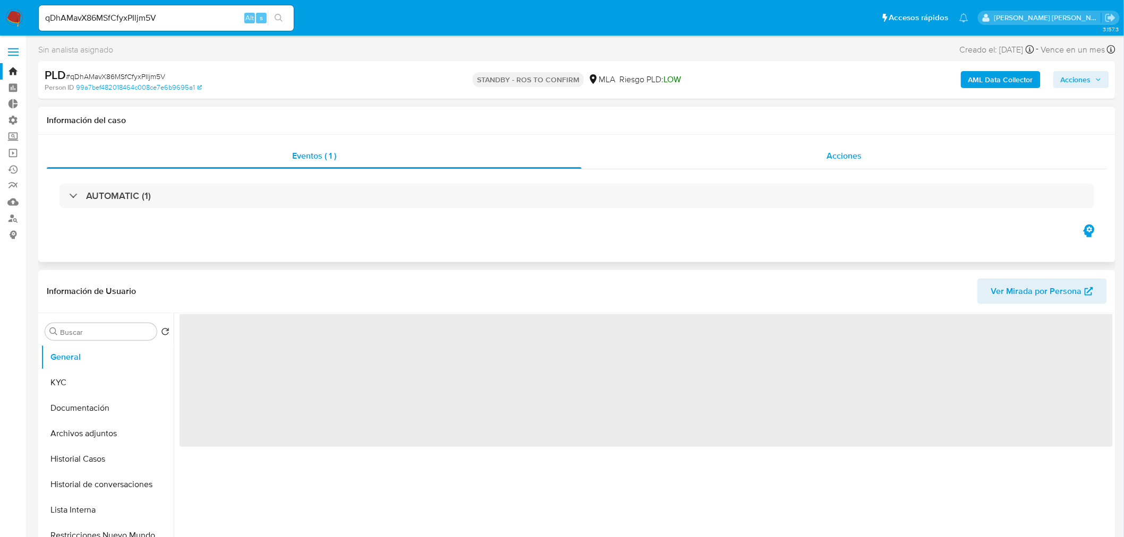
click at [871, 150] on div "Acciones" at bounding box center [845, 155] width 526 height 25
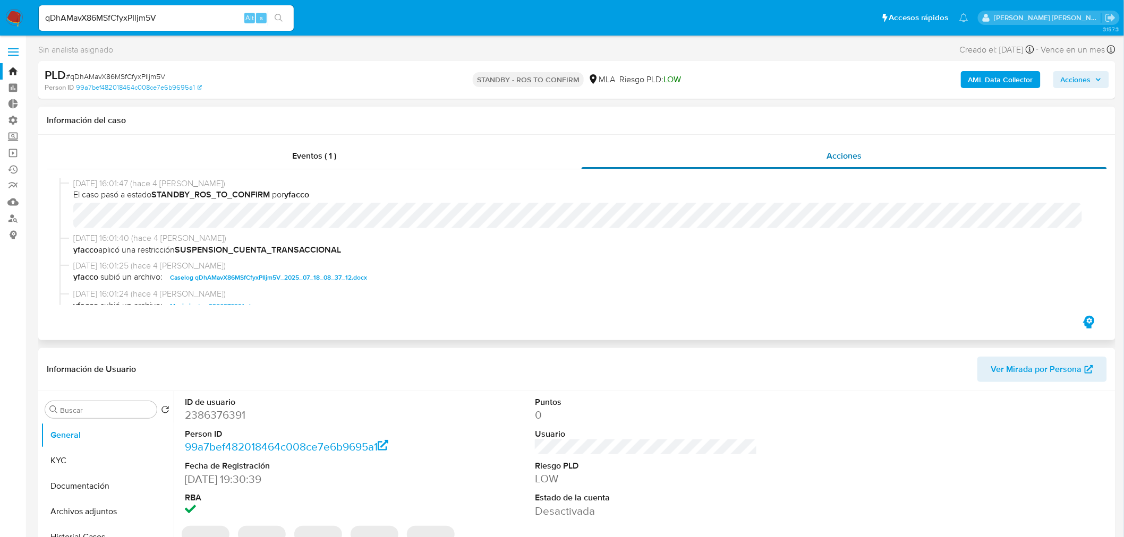
select select "10"
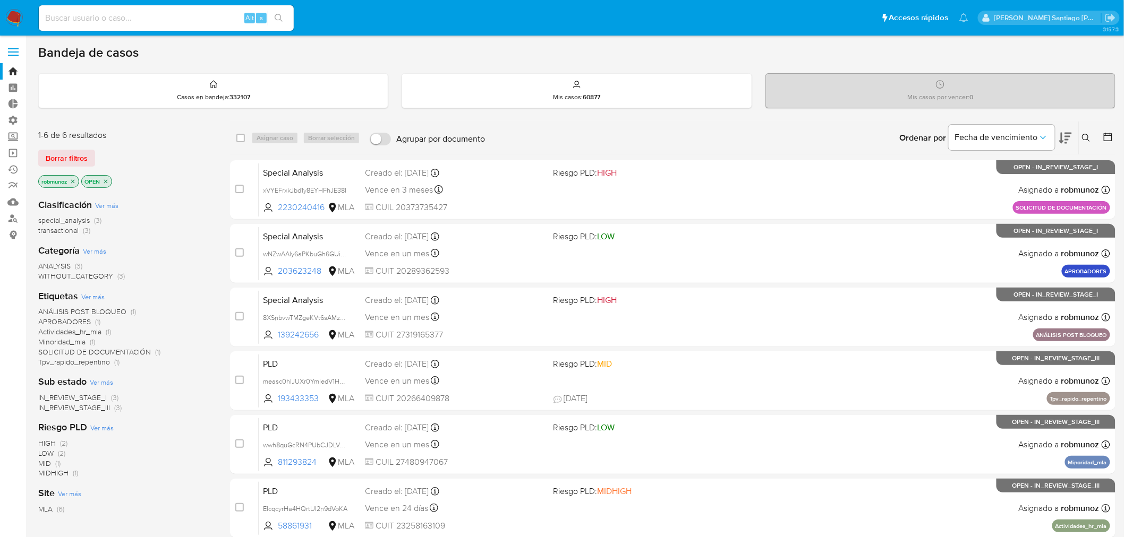
drag, startPoint x: 0, startPoint y: 0, endPoint x: 18, endPoint y: 12, distance: 21.8
click at [18, 12] on img at bounding box center [14, 18] width 18 height 18
drag, startPoint x: 217, startPoint y: 20, endPoint x: 224, endPoint y: 27, distance: 9.8
click at [216, 19] on input at bounding box center [166, 18] width 255 height 14
paste input "IL7zbxax6t2Urxq6IQkYyoLg"
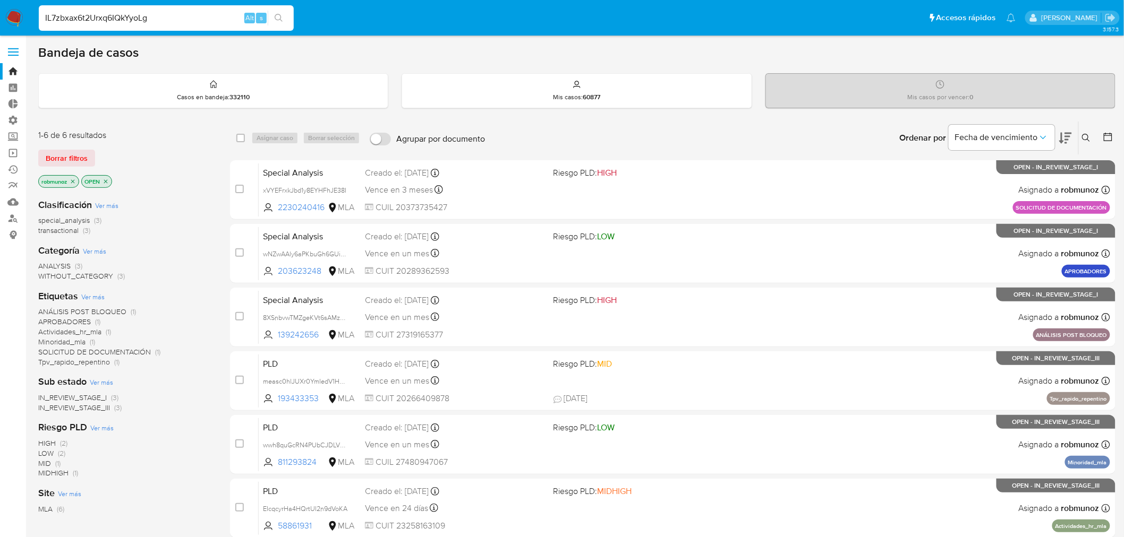
type input "IL7zbxax6t2Urxq6IQkYyoLg"
click at [276, 20] on icon "search-icon" at bounding box center [279, 18] width 8 height 8
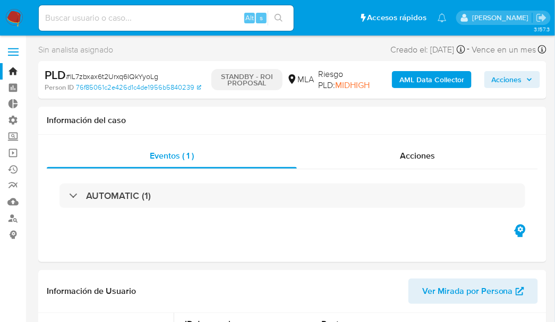
select select "10"
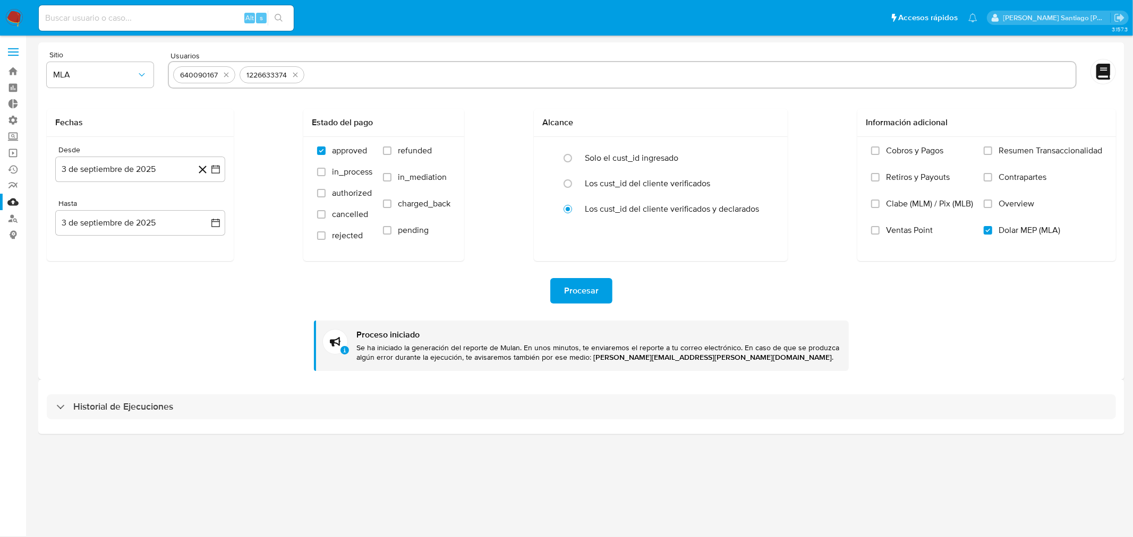
click at [4, 10] on nav "Pausado Ver notificaciones Alt s Accesos rápidos Presiona las siguientes teclas…" at bounding box center [566, 18] width 1133 height 36
click at [14, 12] on img at bounding box center [14, 18] width 18 height 18
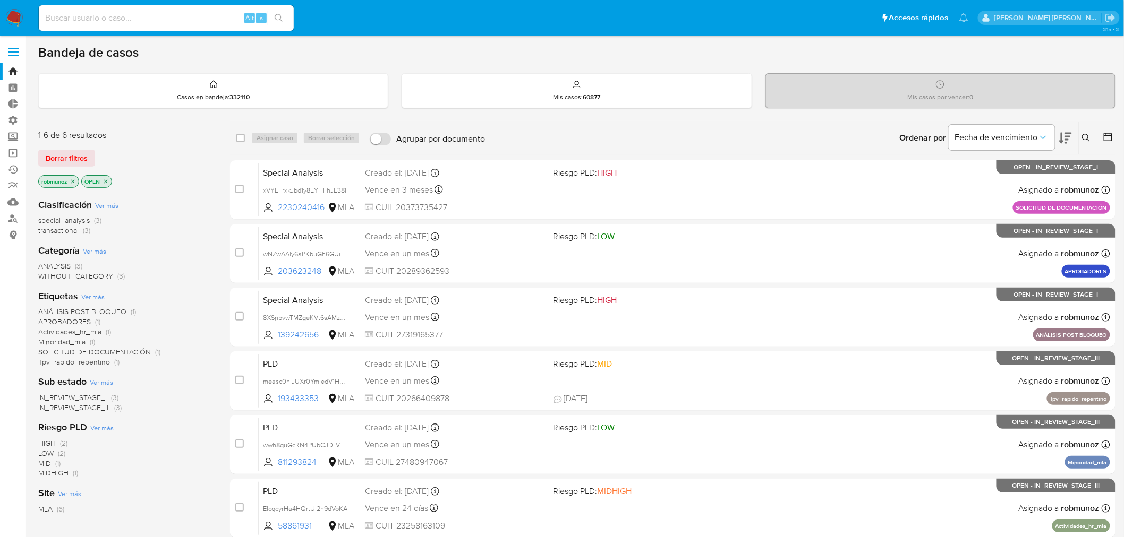
click at [171, 17] on input at bounding box center [166, 18] width 255 height 14
type input "[EMAIL_ADDRESS][DOMAIN_NAME]"
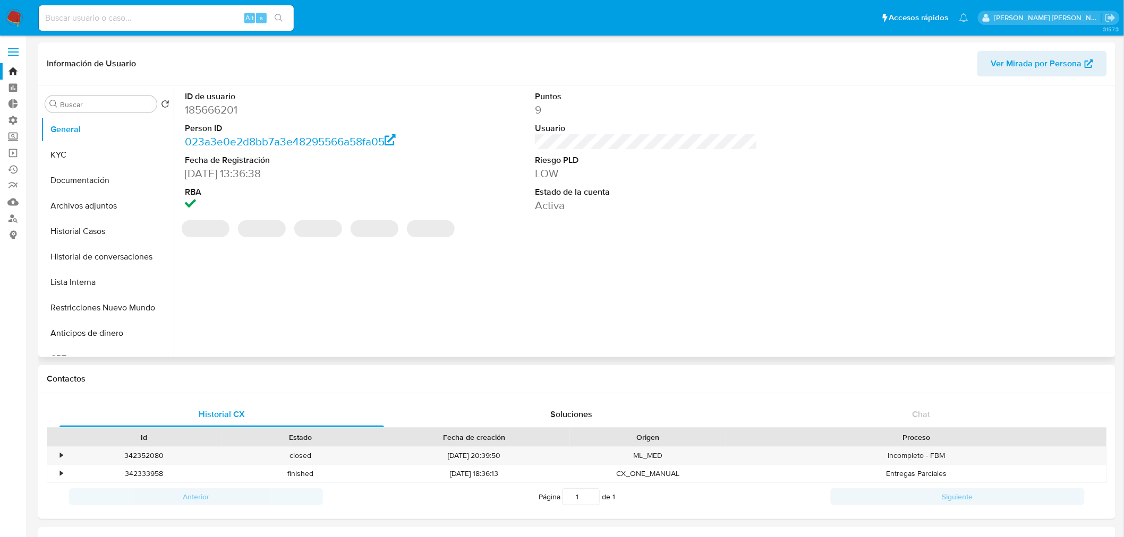
select select "10"
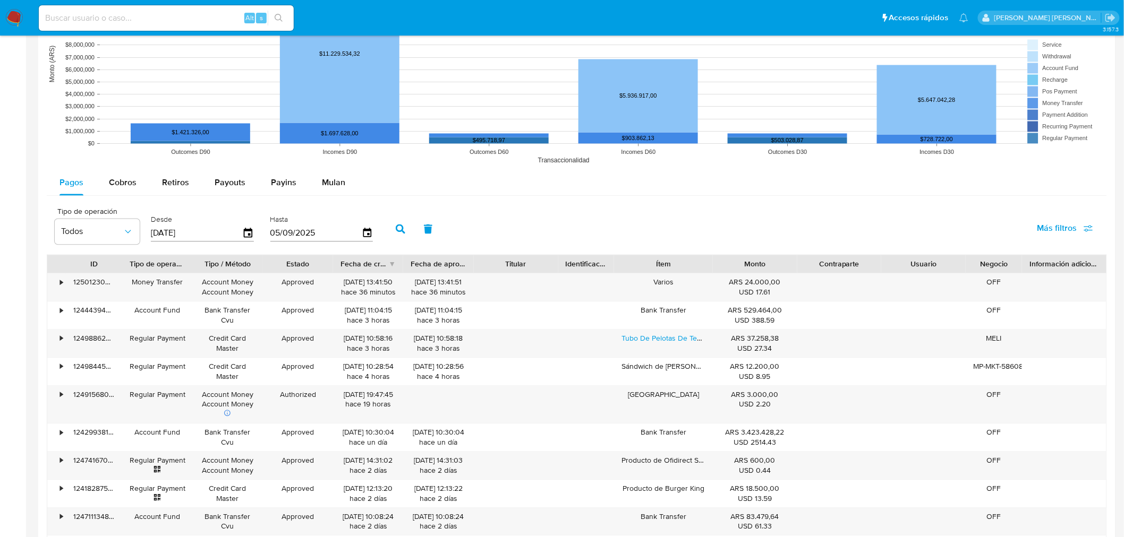
scroll to position [826, 0]
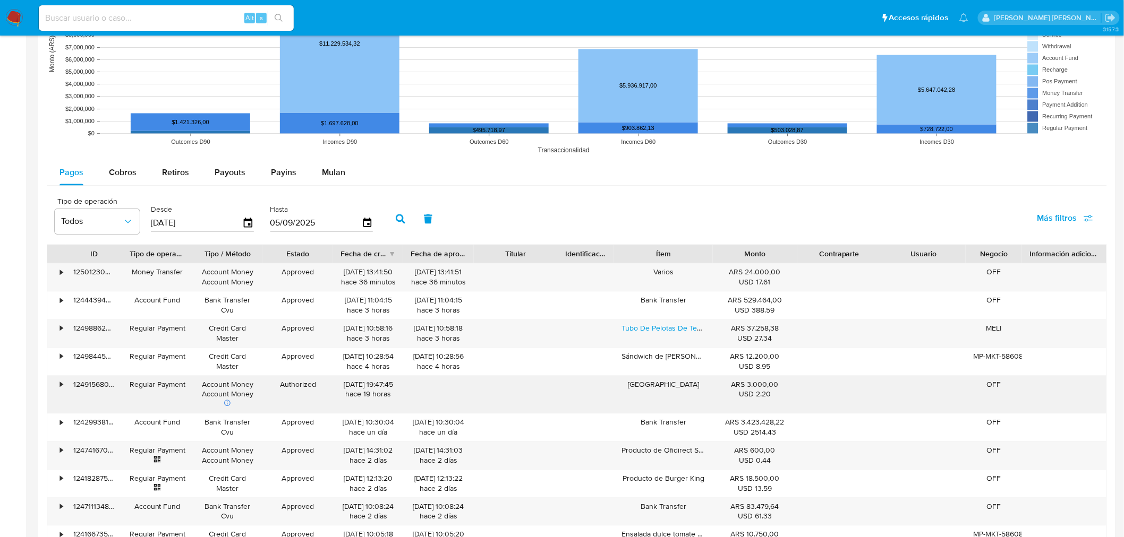
click at [61, 383] on div "•" at bounding box center [61, 385] width 3 height 10
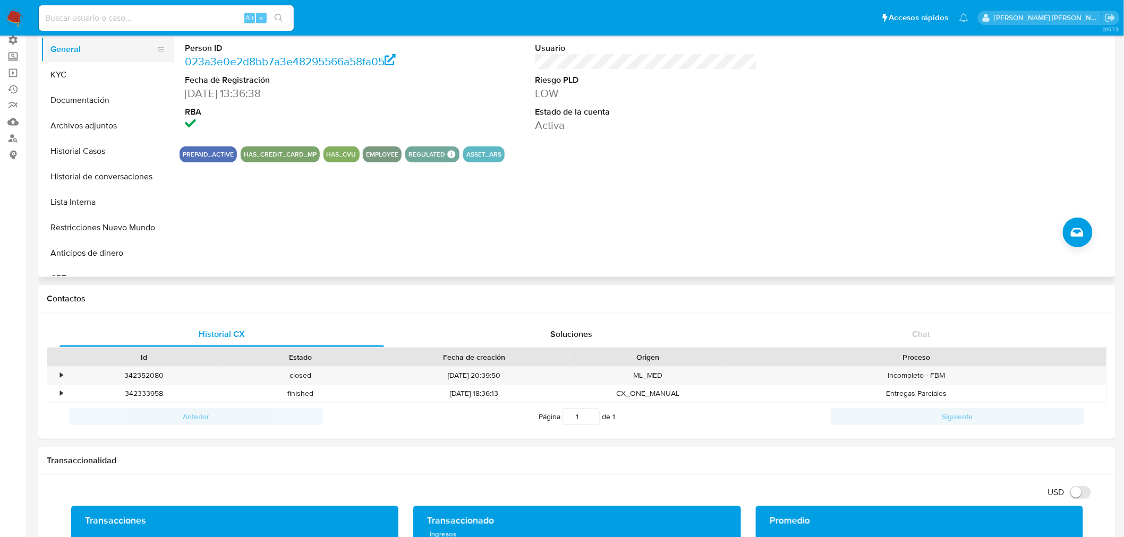
scroll to position [0, 0]
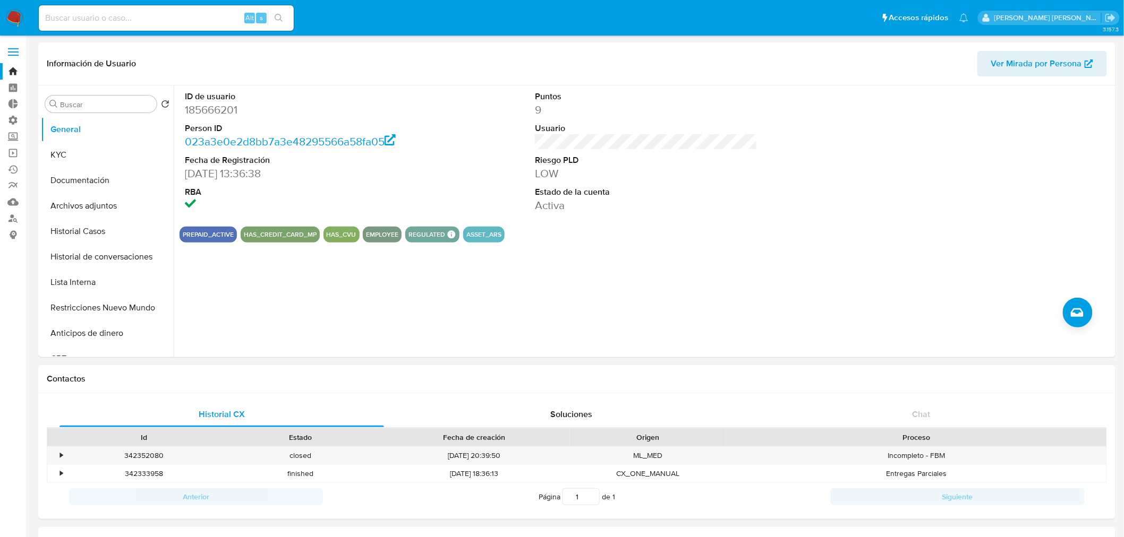
click at [198, 109] on dd "185666201" at bounding box center [296, 110] width 223 height 15
copy dd "185666201"
click at [13, 202] on link "Mulan" at bounding box center [63, 202] width 126 height 16
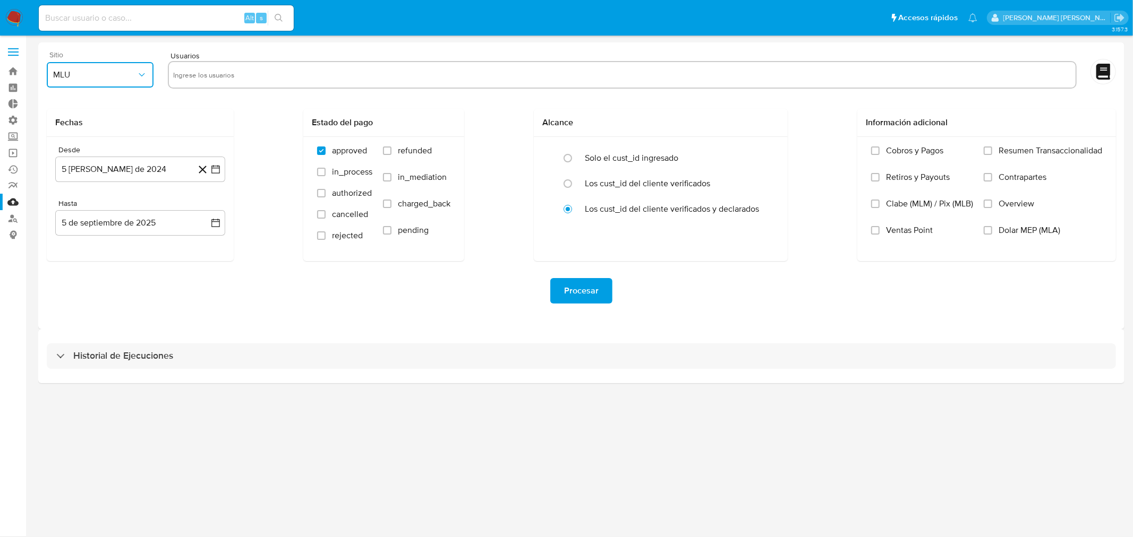
click at [132, 75] on span "MLU" at bounding box center [94, 75] width 83 height 11
click at [134, 115] on div "MLA" at bounding box center [98, 103] width 88 height 25
click at [195, 74] on input "text" at bounding box center [622, 74] width 898 height 17
type input "185666201"
click at [171, 165] on button "5 de agosto de 2024" at bounding box center [140, 169] width 170 height 25
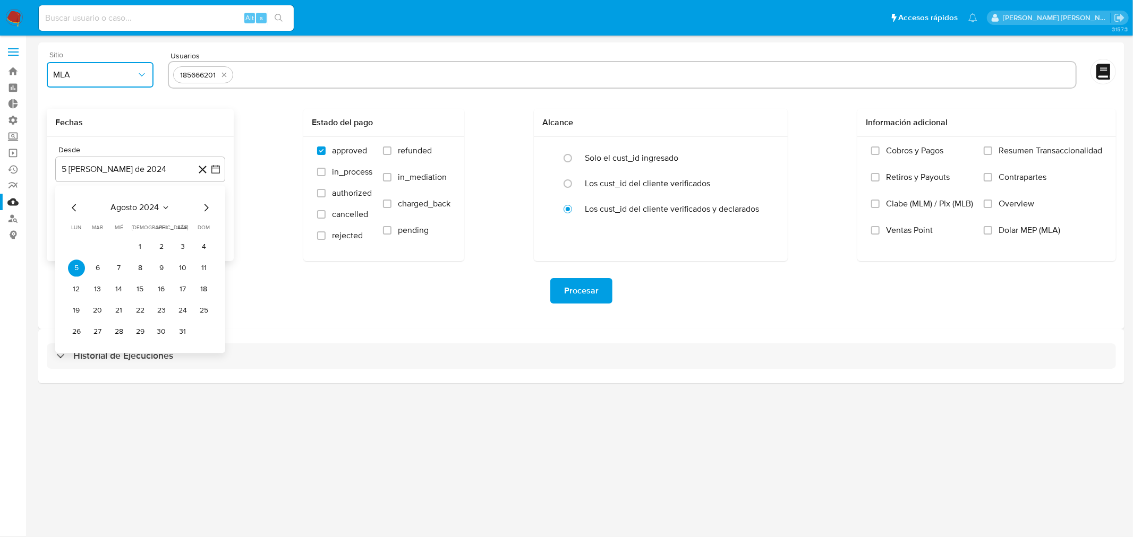
click at [200, 211] on icon "Mes siguiente" at bounding box center [206, 207] width 13 height 13
click at [204, 211] on icon "Mes siguiente" at bounding box center [206, 207] width 13 height 13
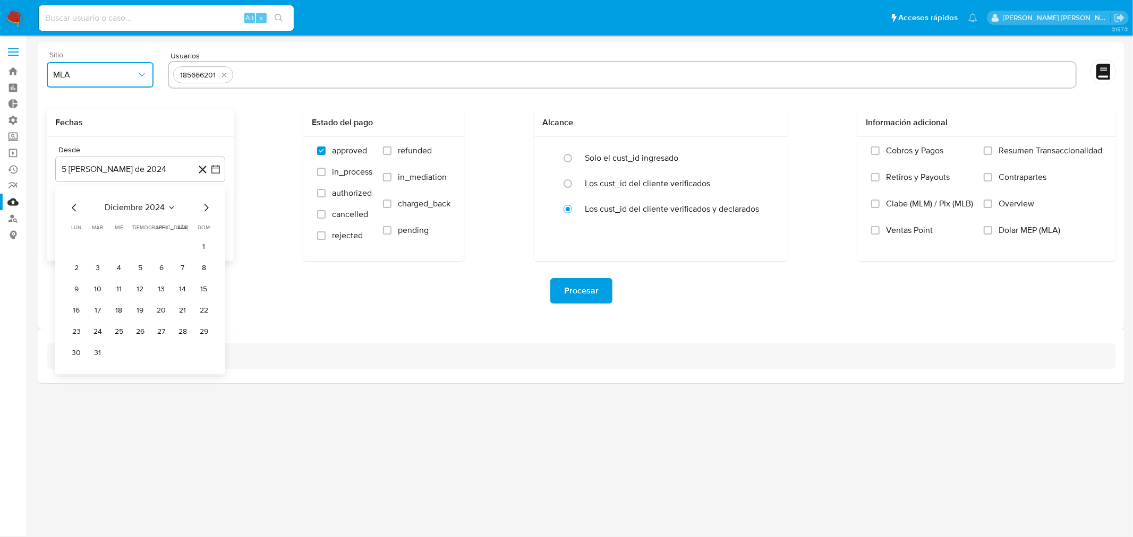
click at [204, 211] on icon "Mes siguiente" at bounding box center [206, 207] width 13 height 13
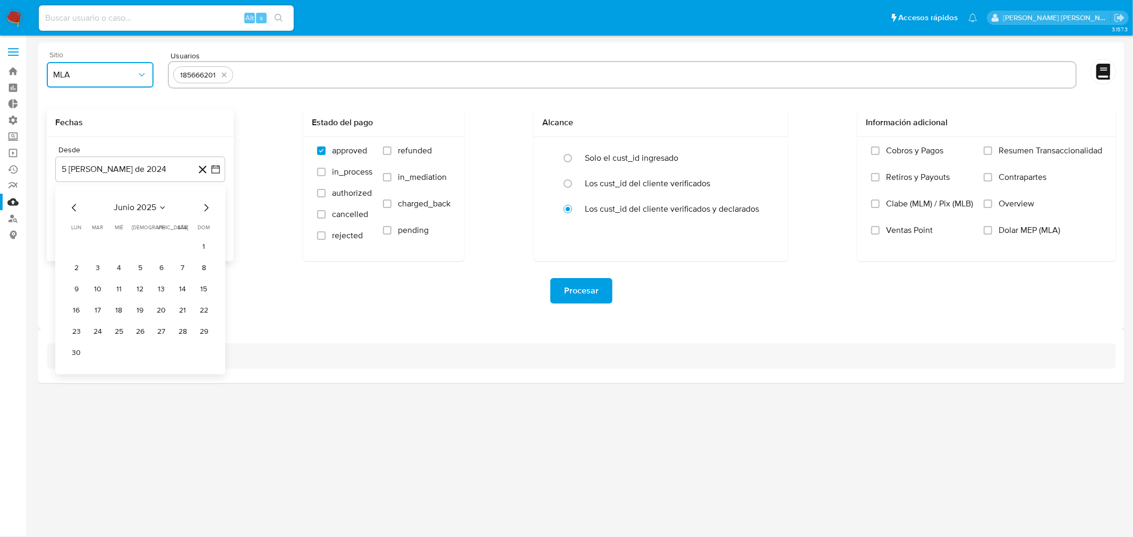
click at [204, 211] on icon "Mes siguiente" at bounding box center [206, 207] width 13 height 13
click at [144, 248] on button "4" at bounding box center [140, 246] width 17 height 17
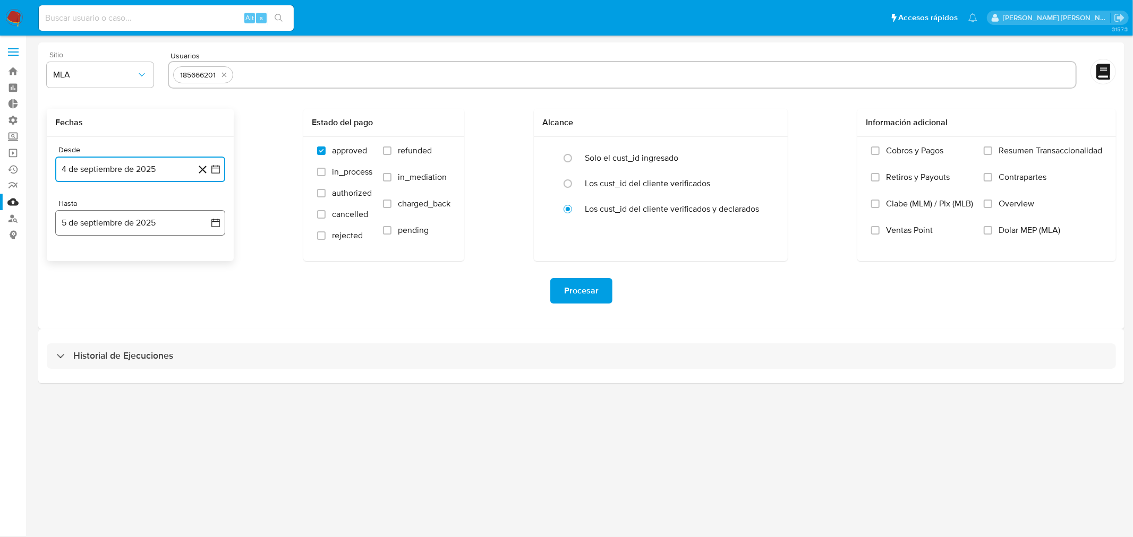
click at [133, 231] on button "5 de septiembre de 2025" at bounding box center [140, 222] width 170 height 25
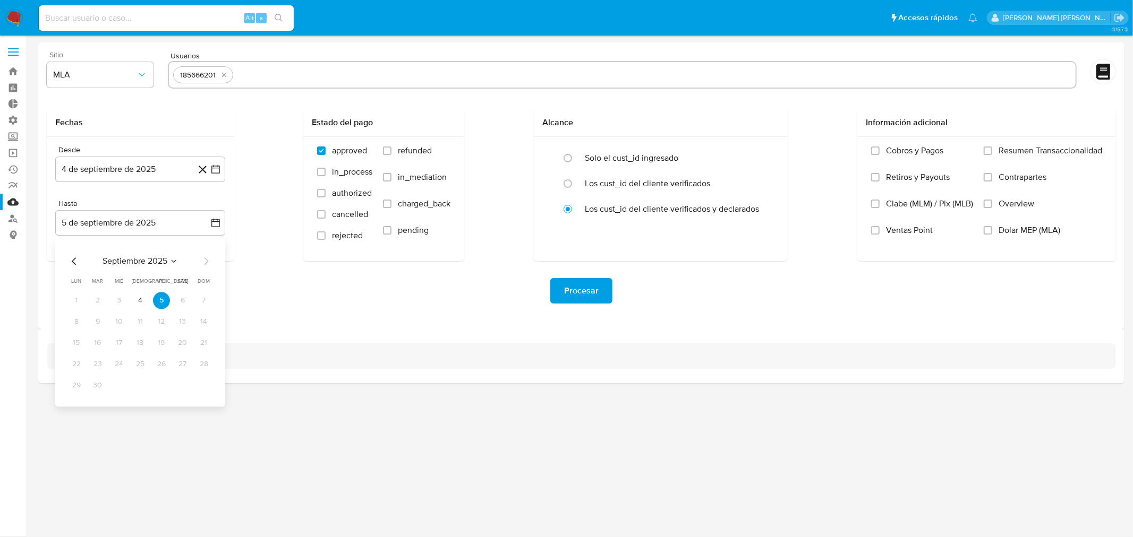
click at [289, 280] on div "Procesar" at bounding box center [581, 290] width 1069 height 25
click at [608, 291] on button "Procesar" at bounding box center [581, 290] width 62 height 25
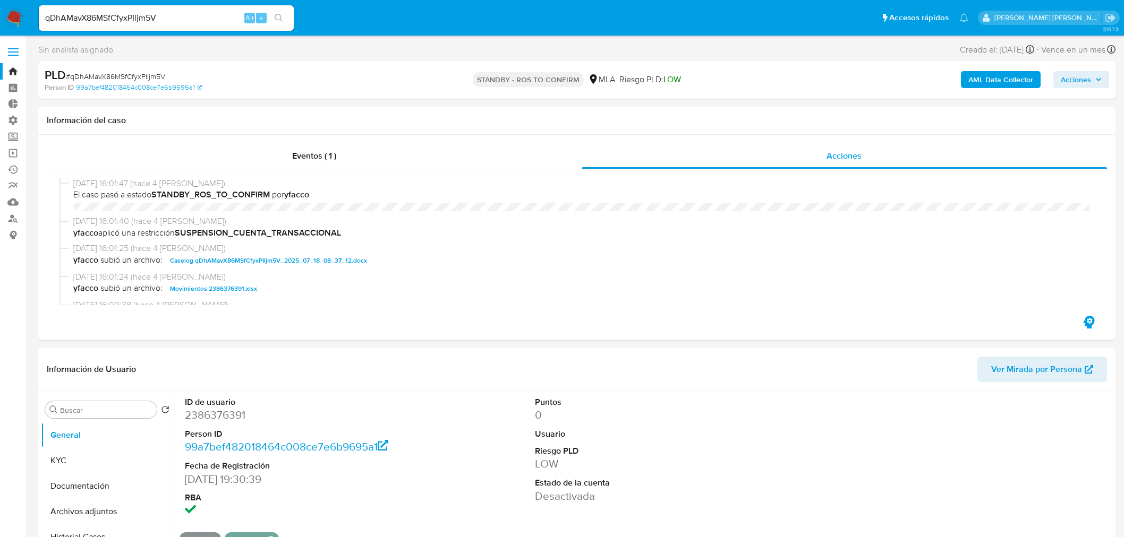
select select "10"
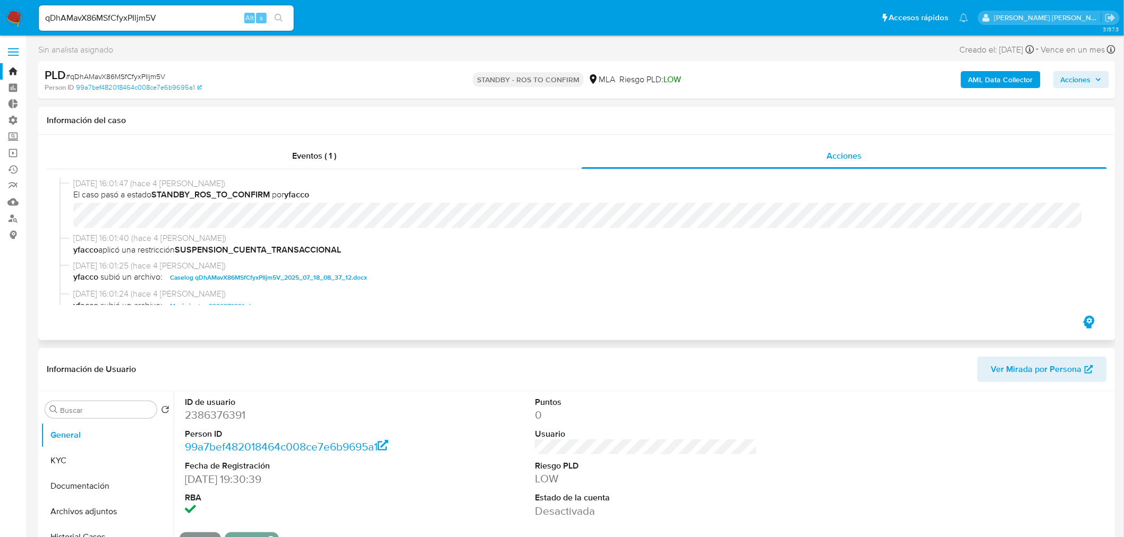
click at [317, 274] on span "Caselog qDhAMavX86MSfCfyxPIljm5V_2025_07_18_08_37_12.docx" at bounding box center [268, 277] width 197 height 13
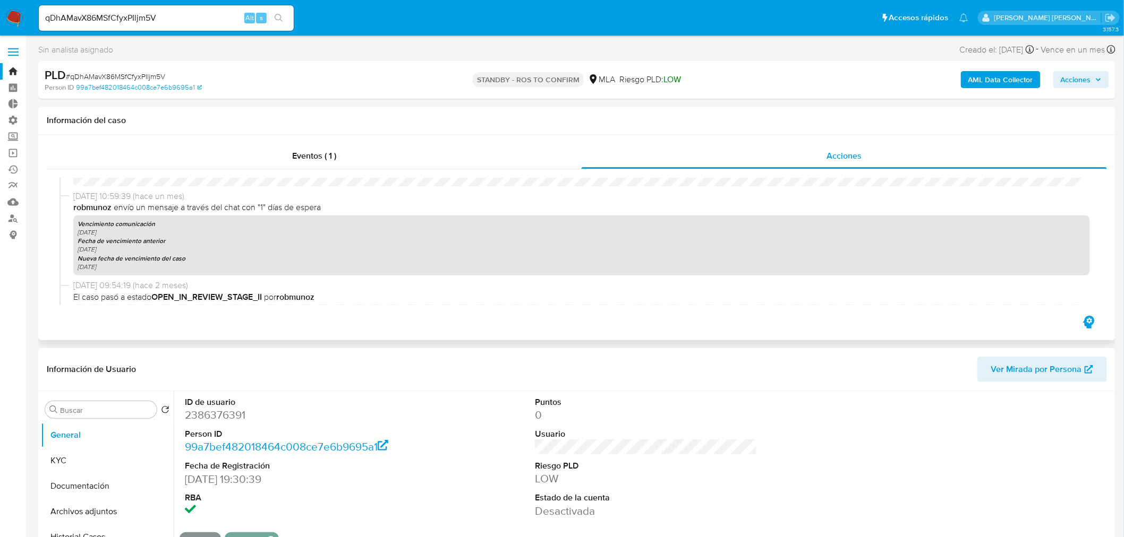
scroll to position [590, 0]
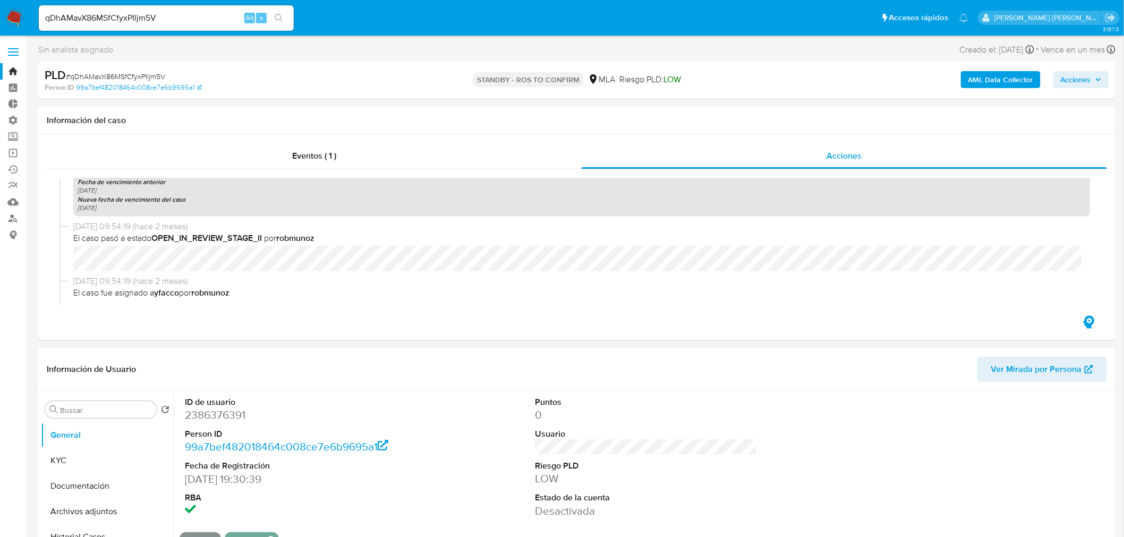
click at [149, 15] on input "qDhAMavX86MSfCfyxPIljm5V" at bounding box center [166, 18] width 255 height 14
paste input "GFCI63GaNQGs1o9uSCahwkfa"
type input "GFCI63GaNQGs1o9uSCahwkfa"
click at [280, 22] on button "search-icon" at bounding box center [279, 18] width 22 height 15
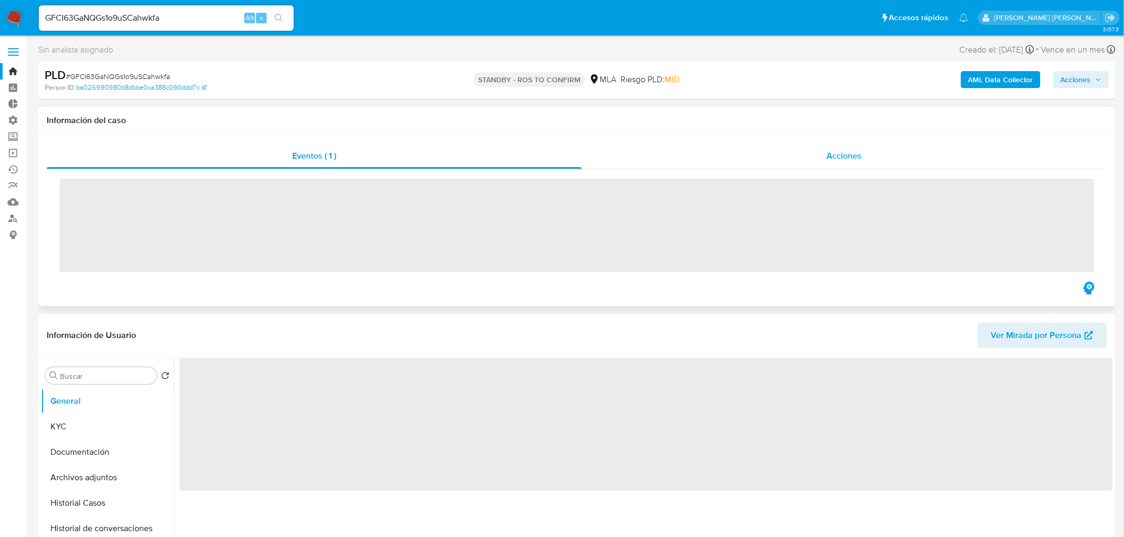
click at [845, 148] on div "Acciones" at bounding box center [845, 155] width 526 height 25
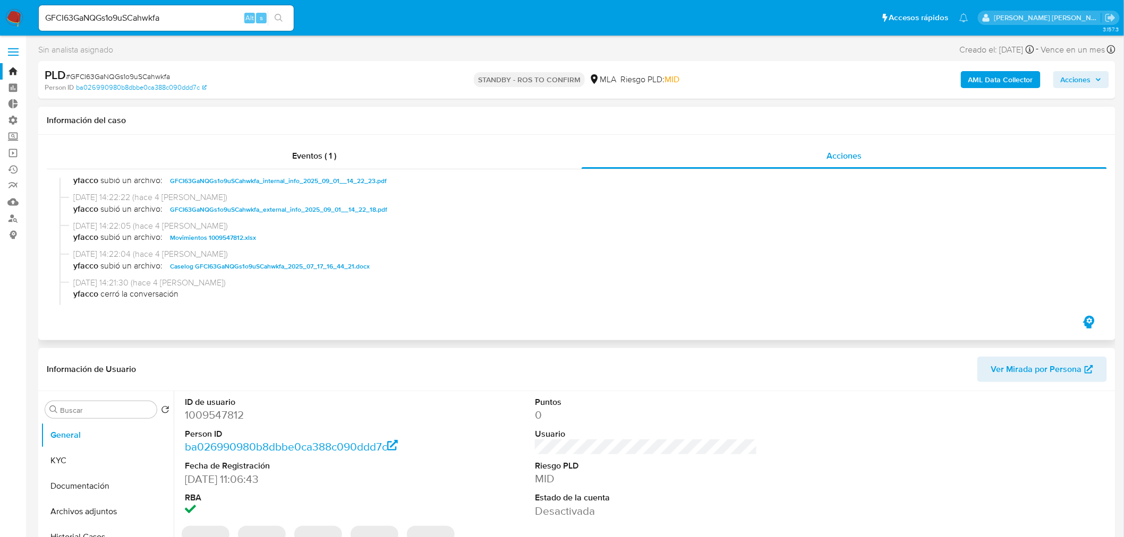
select select "10"
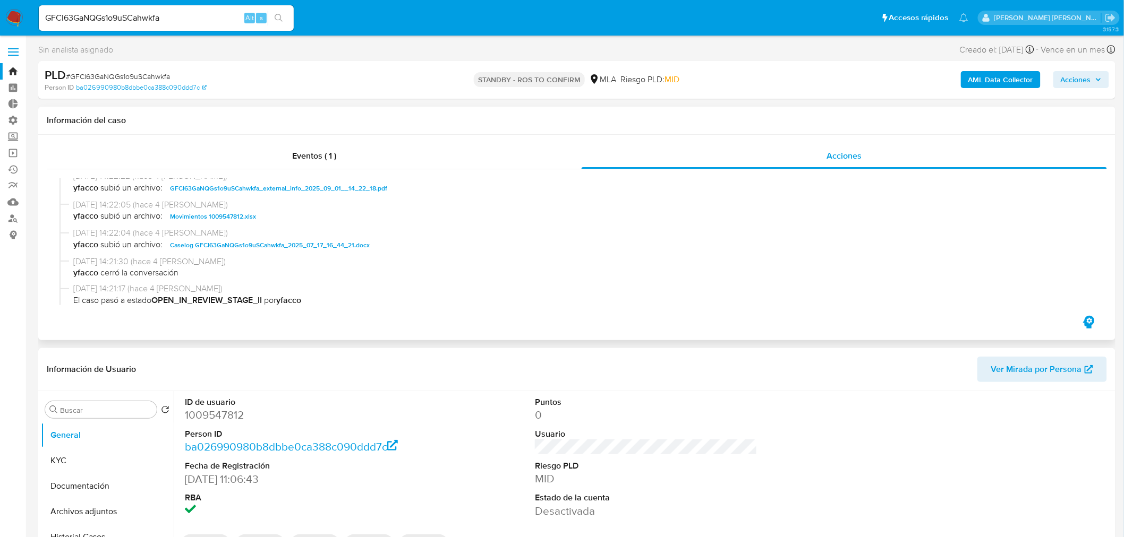
click at [339, 243] on span "Caselog GFCI63GaNQGs1o9uSCahwkfa_2025_07_17_16_44_21.docx" at bounding box center [270, 245] width 200 height 13
click at [107, 20] on input "GFCI63GaNQGs1o9uSCahwkfa" at bounding box center [166, 18] width 255 height 14
paste input "t6Dy3HmQovLkH17DZ5zle7ei"
type input "t6Dy3HmQovLkH17DZ5zle7ei"
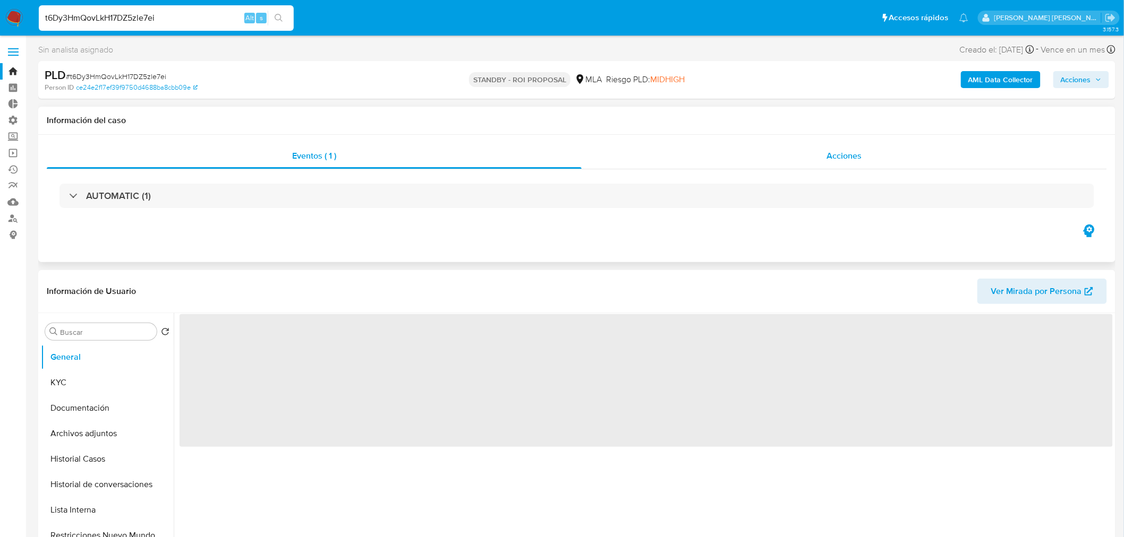
click at [859, 151] on span "Acciones" at bounding box center [843, 156] width 35 height 12
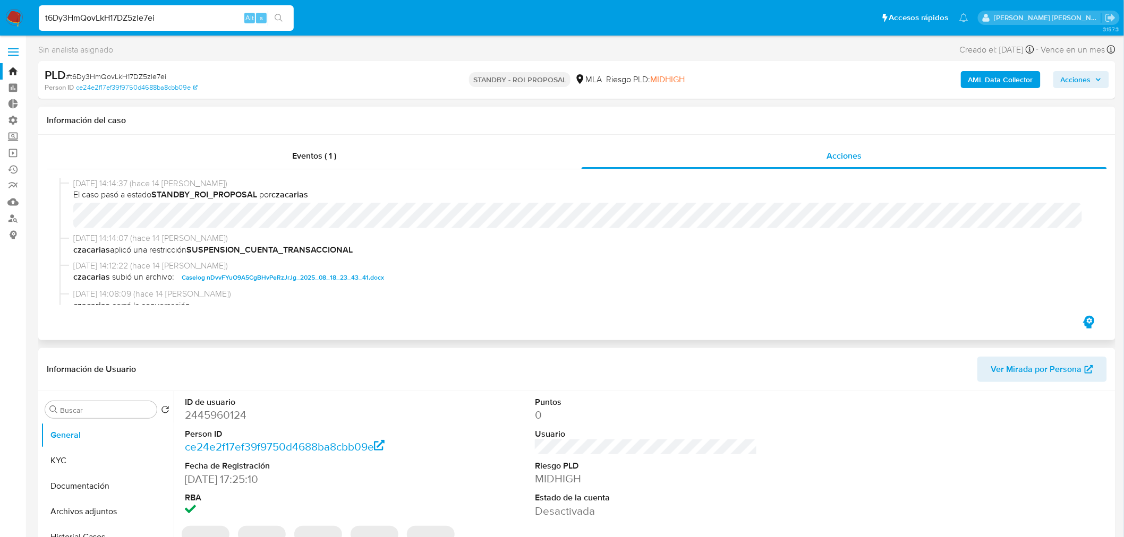
select select "10"
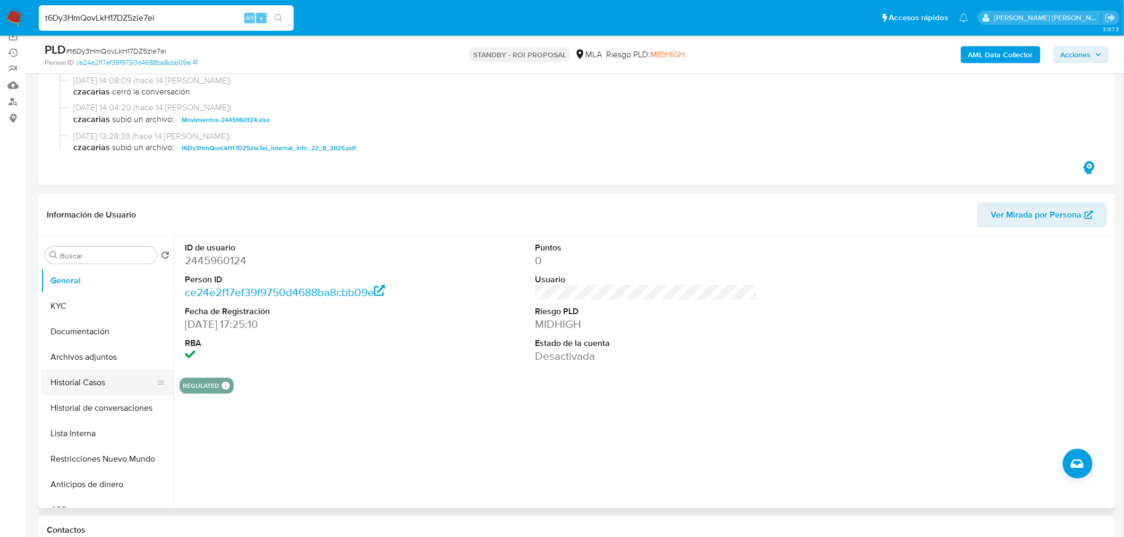
scroll to position [118, 0]
click at [109, 362] on button "Archivos adjuntos" at bounding box center [103, 356] width 124 height 25
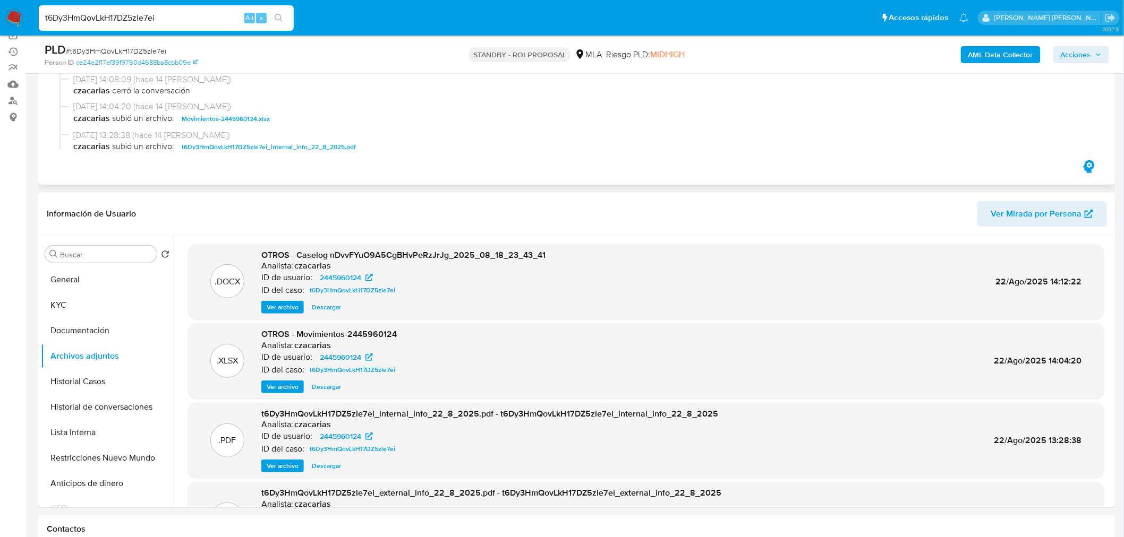
scroll to position [0, 0]
click at [280, 125] on span "Caselog nDvvFYuO9A5CgBHvPeRzJrJg_2025_08_18_23_43_41.docx" at bounding box center [283, 122] width 202 height 13
click at [110, 21] on input "t6Dy3HmQovLkH17DZ5zle7ei" at bounding box center [166, 18] width 255 height 14
click at [110, 20] on input "t6Dy3HmQovLkH17DZ5zle7ei" at bounding box center [166, 18] width 255 height 14
paste input "Ky8OGsGhNccS6x7V995kjyTz"
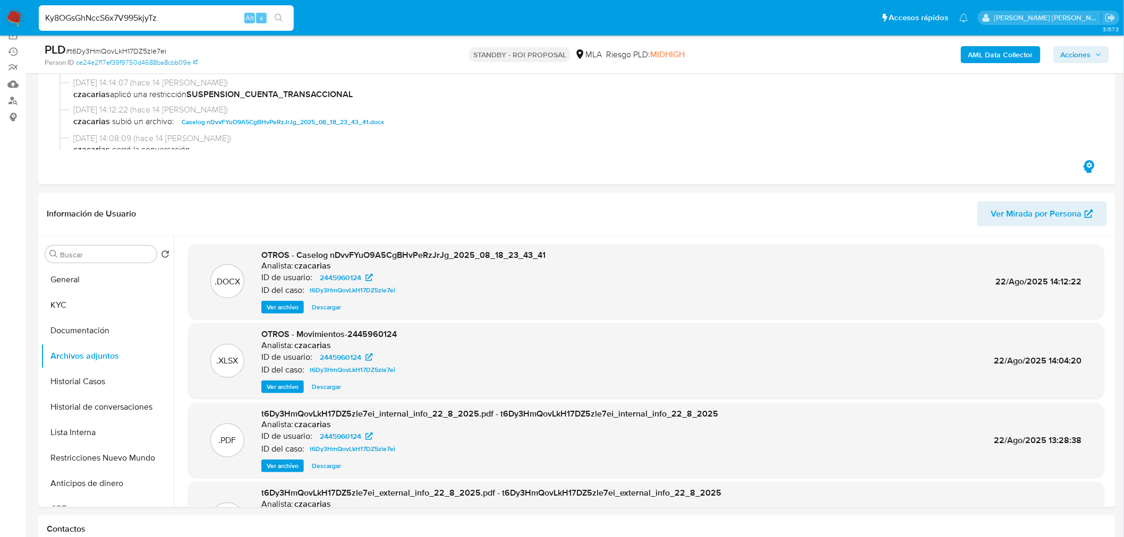
type input "Ky8OGsGhNccS6x7V995kjyTz"
click at [278, 22] on icon "search-icon" at bounding box center [279, 18] width 8 height 8
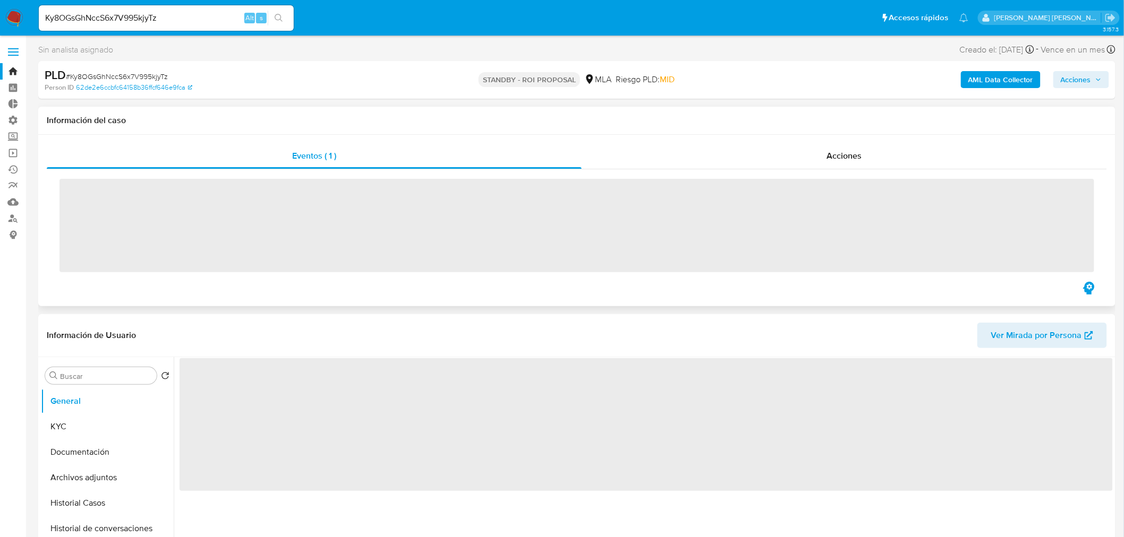
click at [773, 136] on div "Eventos ( 1 ) Acciones ‌" at bounding box center [576, 221] width 1077 height 172
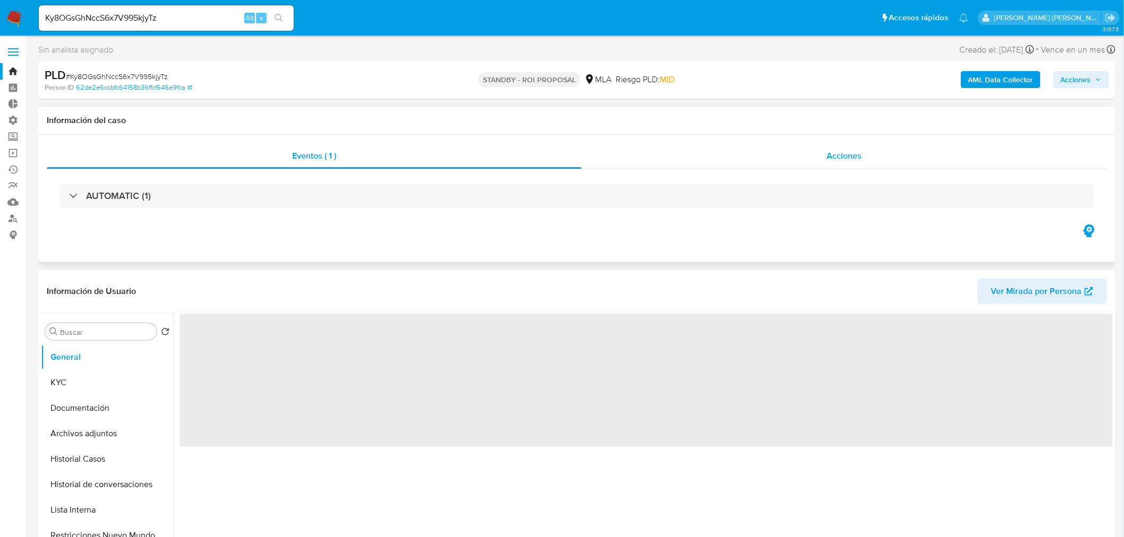
click at [781, 149] on div "Acciones" at bounding box center [845, 155] width 526 height 25
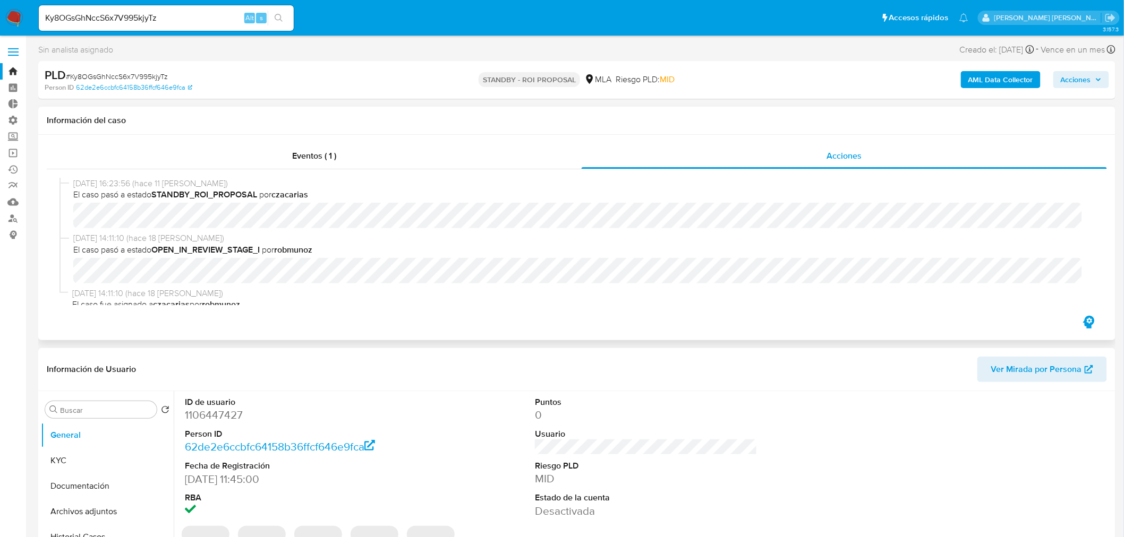
select select "10"
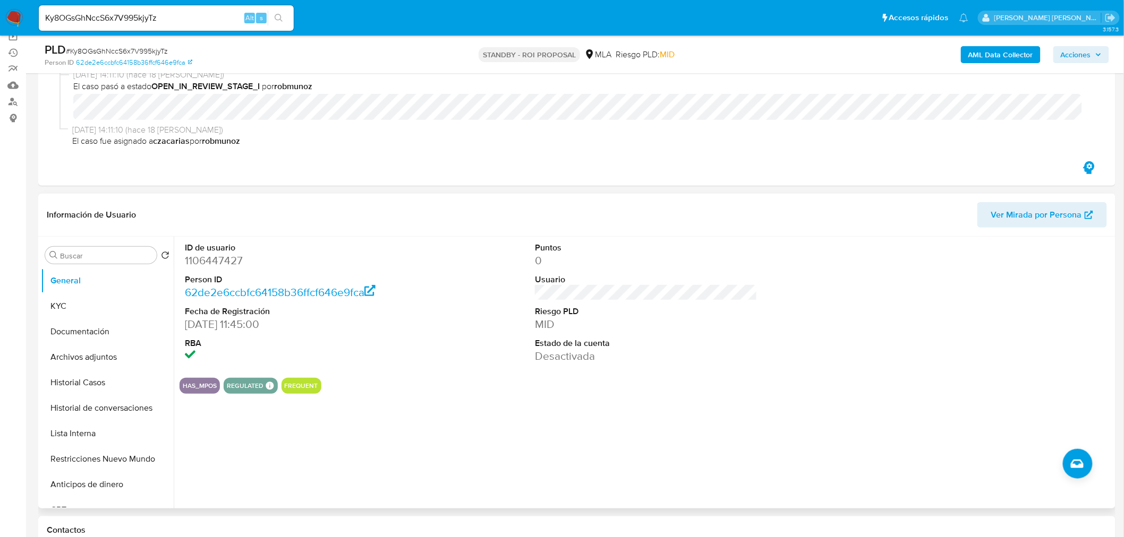
scroll to position [118, 0]
click at [80, 356] on button "Archivos adjuntos" at bounding box center [103, 356] width 124 height 25
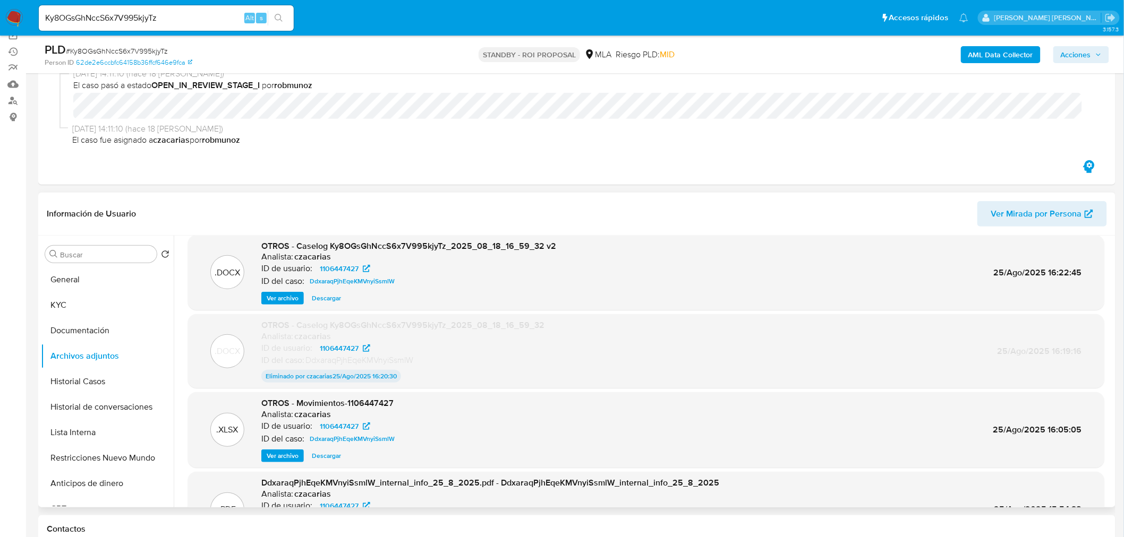
scroll to position [0, 0]
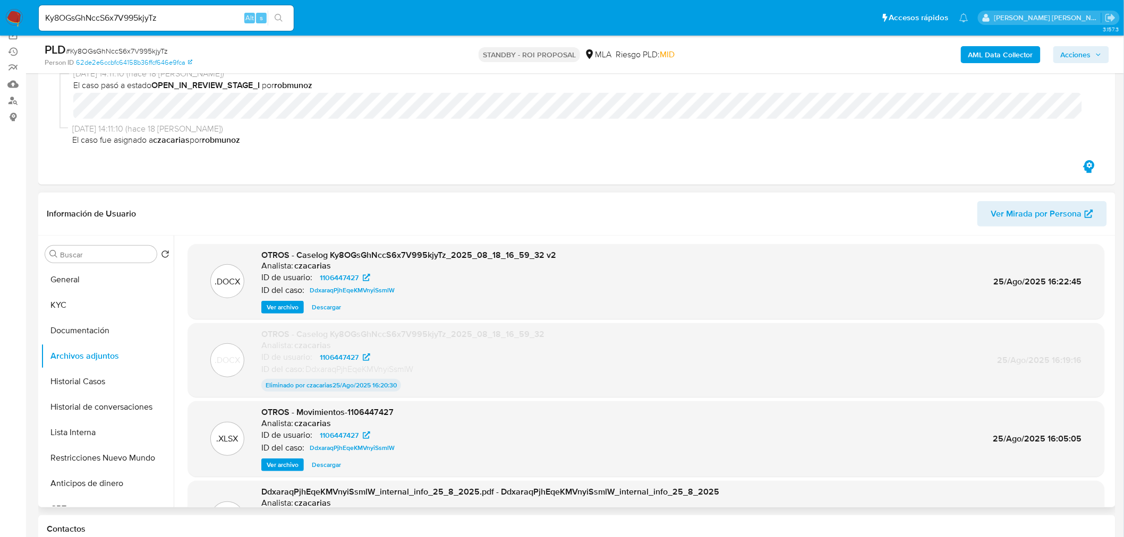
click at [332, 310] on span "Descargar" at bounding box center [326, 307] width 29 height 11
click at [162, 20] on input "Ky8OGsGhNccS6x7V995kjyTz" at bounding box center [166, 18] width 255 height 14
paste input "liFkFcrBwAnBukoWNJZgN5rM"
type input "liFkFcrBwAnBukoWNJZgN5rM"
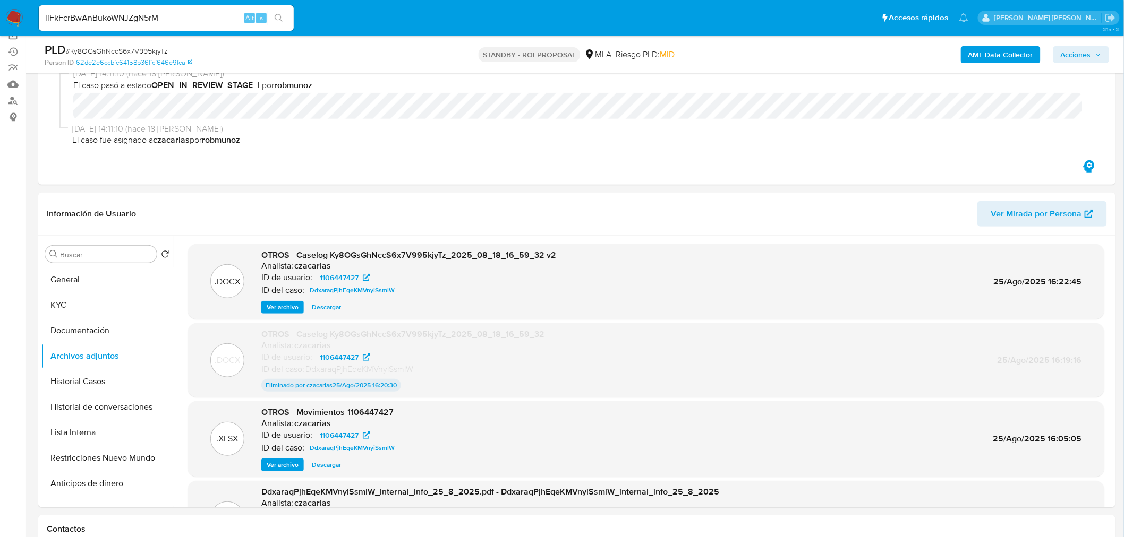
click at [279, 24] on button "search-icon" at bounding box center [279, 18] width 22 height 15
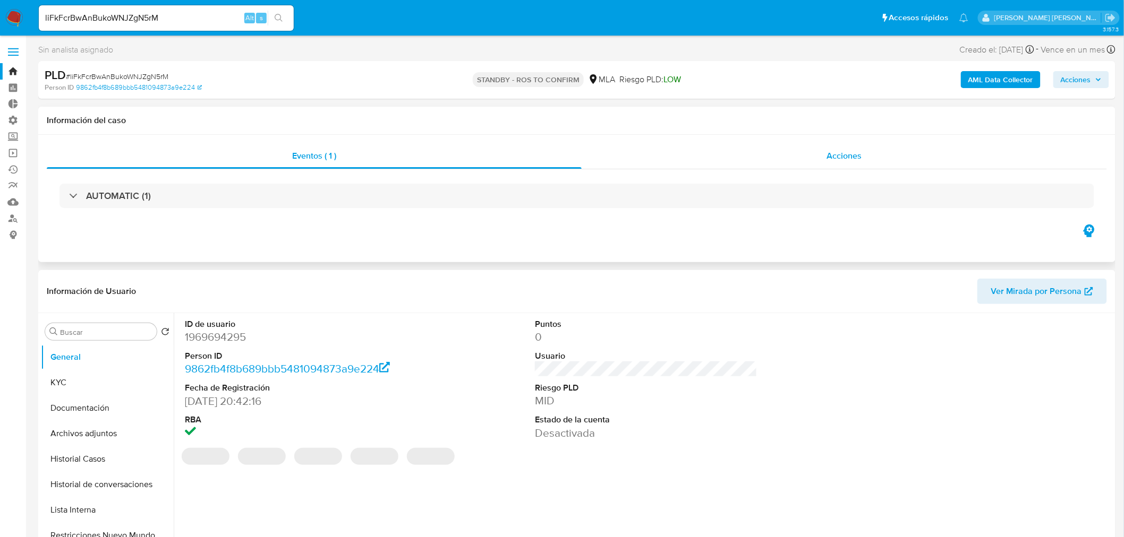
select select "10"
click at [762, 149] on div "Acciones" at bounding box center [845, 155] width 526 height 25
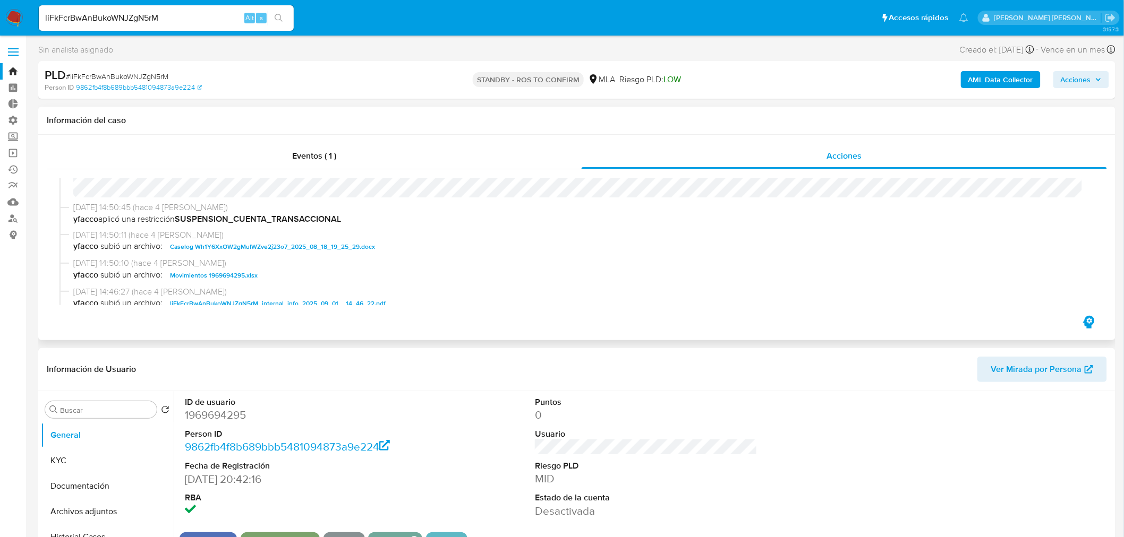
scroll to position [59, 0]
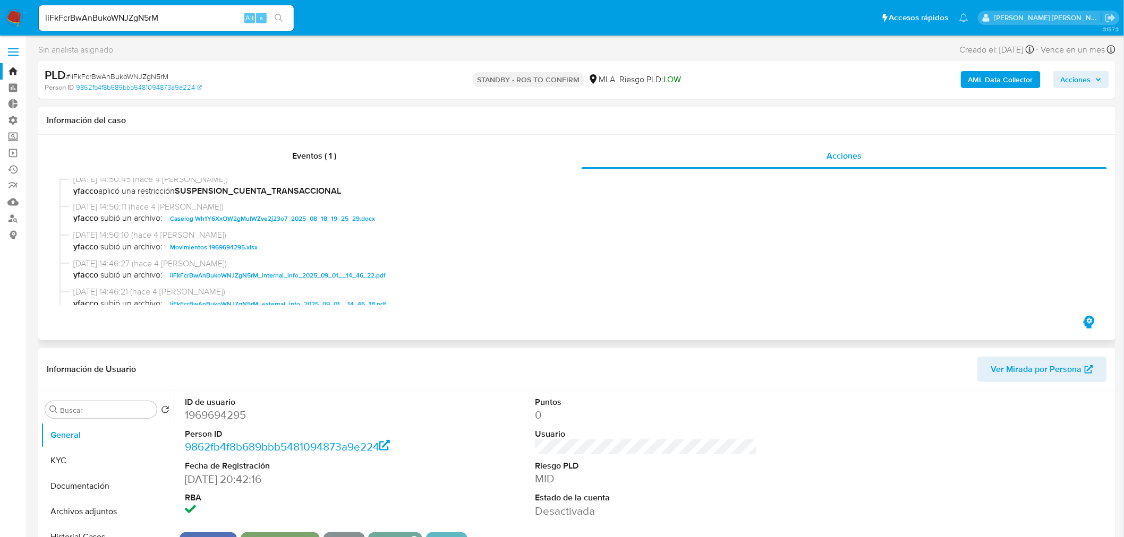
click at [362, 221] on span "Caselog Wh1Y6XxOW2gMulWZve2j23o7_2025_08_18_19_25_29.docx" at bounding box center [272, 218] width 205 height 13
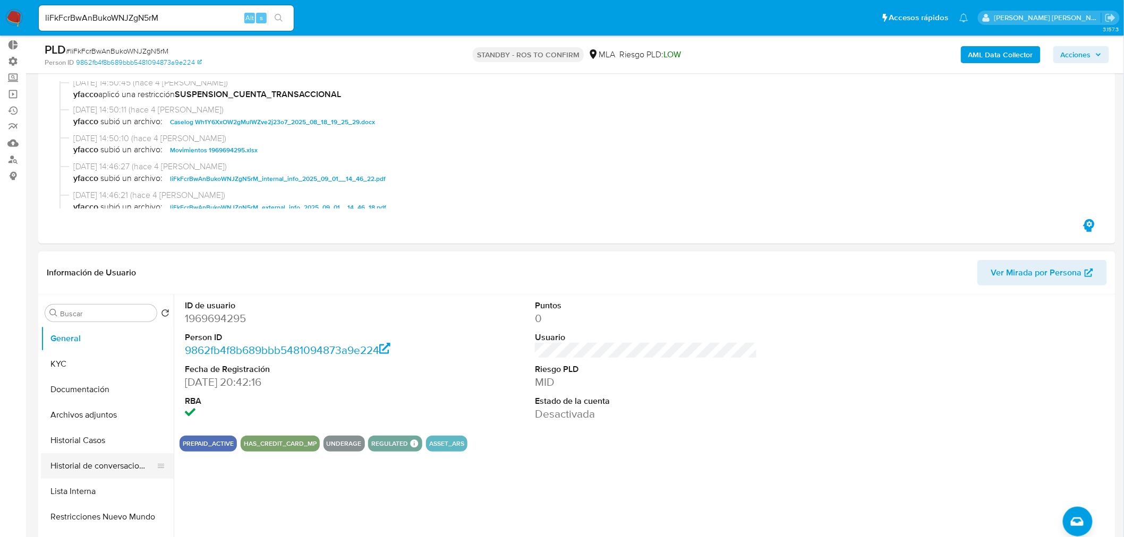
click at [122, 470] on button "Historial de conversaciones" at bounding box center [103, 466] width 124 height 25
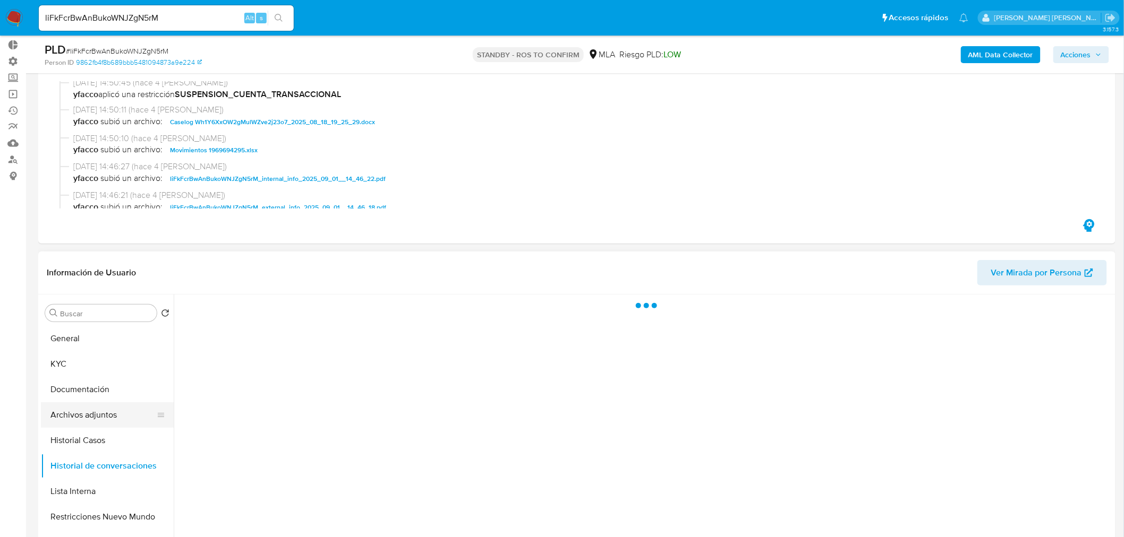
click at [89, 415] on button "Archivos adjuntos" at bounding box center [103, 415] width 124 height 25
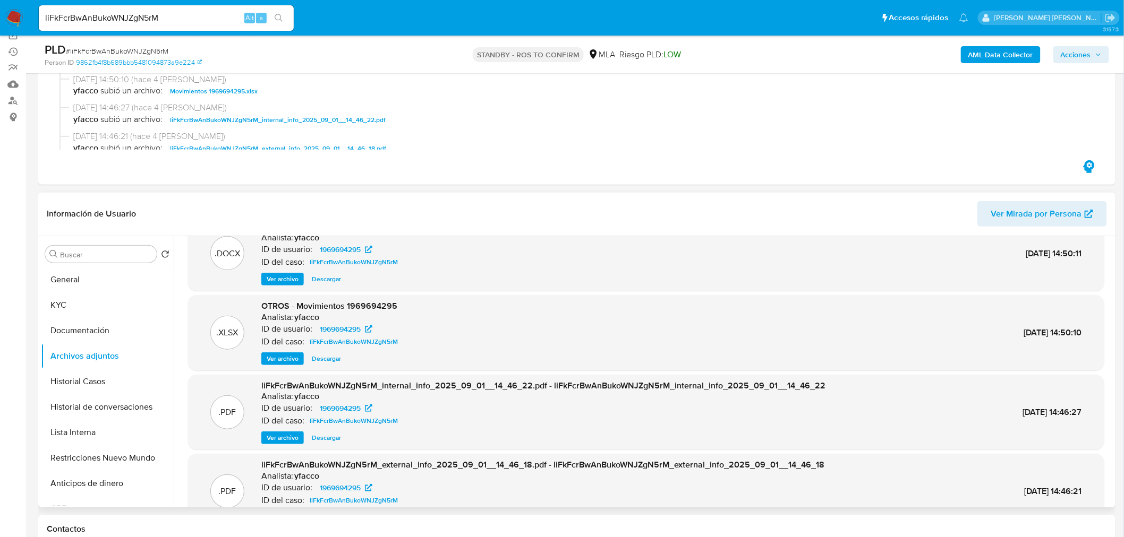
scroll to position [1, 0]
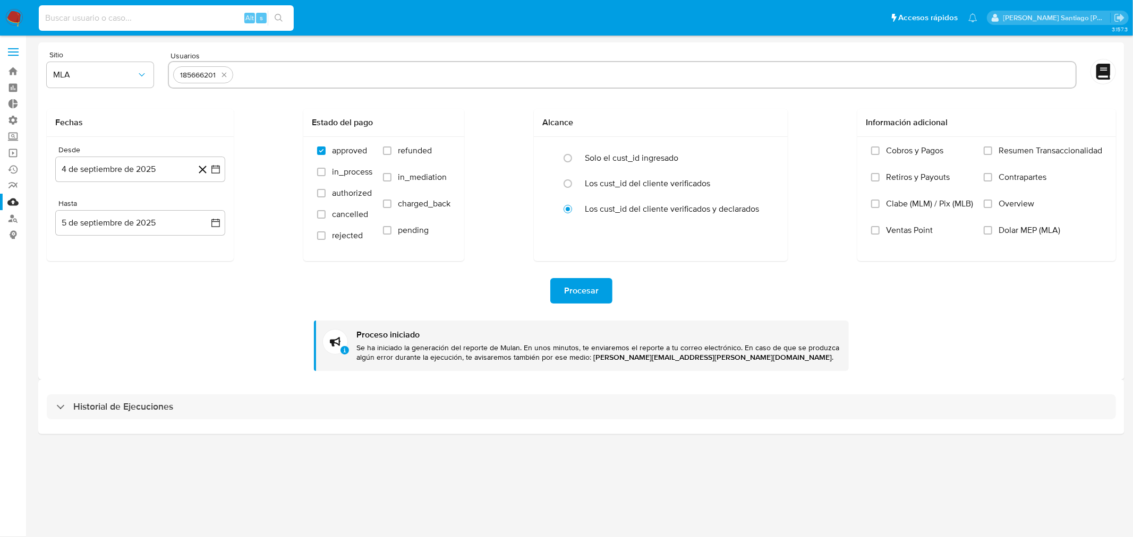
click at [148, 20] on input at bounding box center [166, 18] width 255 height 14
paste input "5XrJZyx4zxADB2DQh7pDUWKv"
type input "5XrJZyx4zxADB2DQh7pDUWKv"
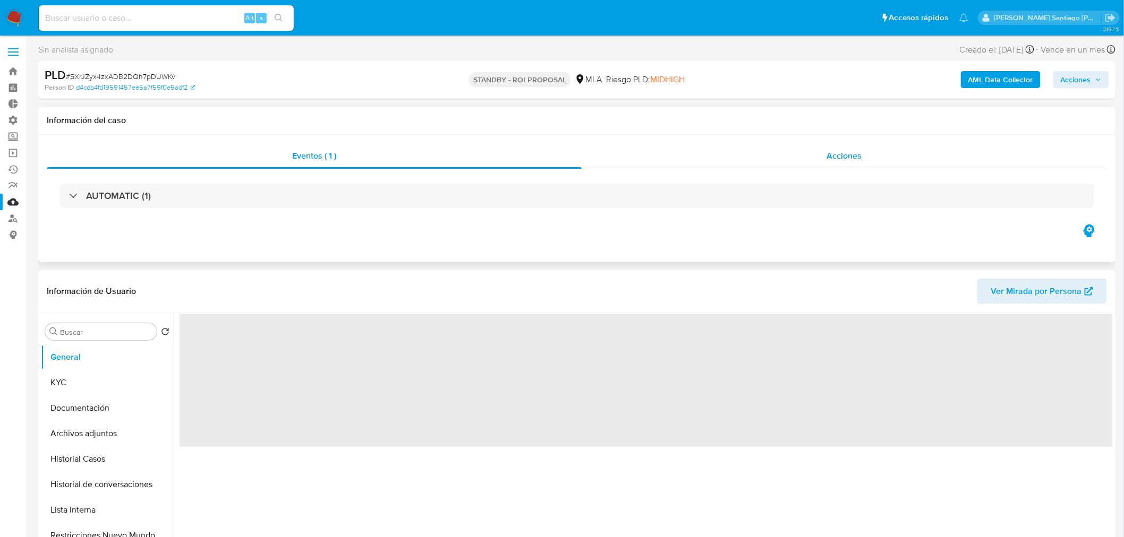
click at [809, 156] on div "Acciones" at bounding box center [845, 155] width 526 height 25
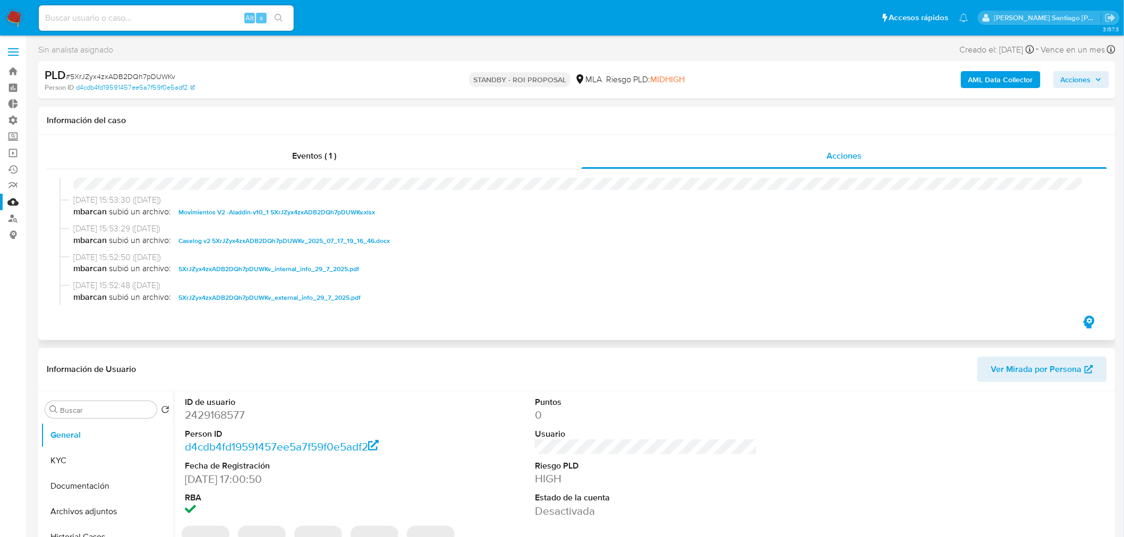
select select "10"
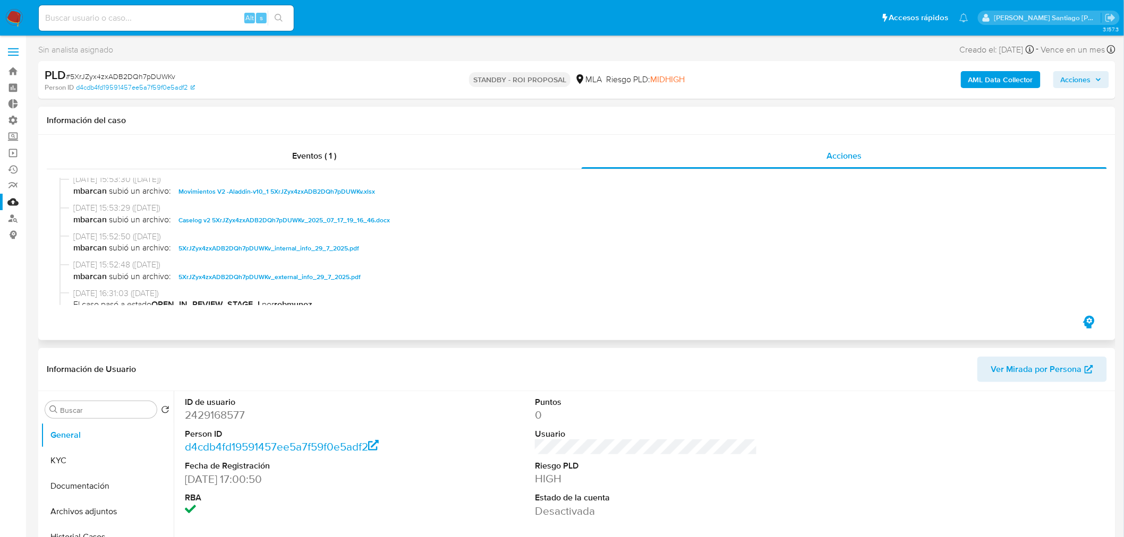
click at [342, 220] on span "Caselog v2 5XrJZyx4zxADB2DQh7pDUWKv_2025_07_17_19_16_46.docx" at bounding box center [283, 220] width 211 height 13
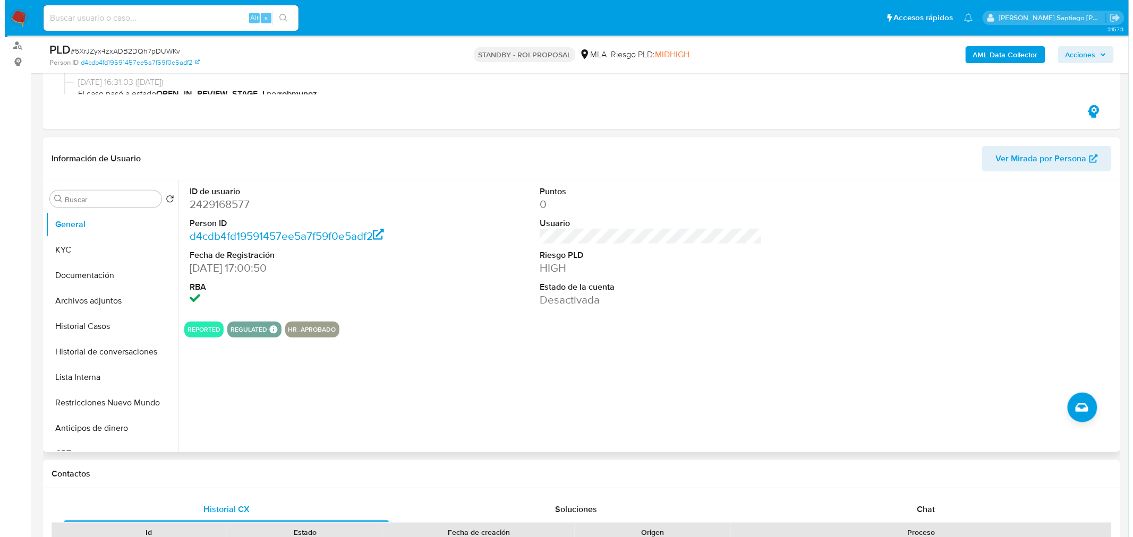
scroll to position [177, 0]
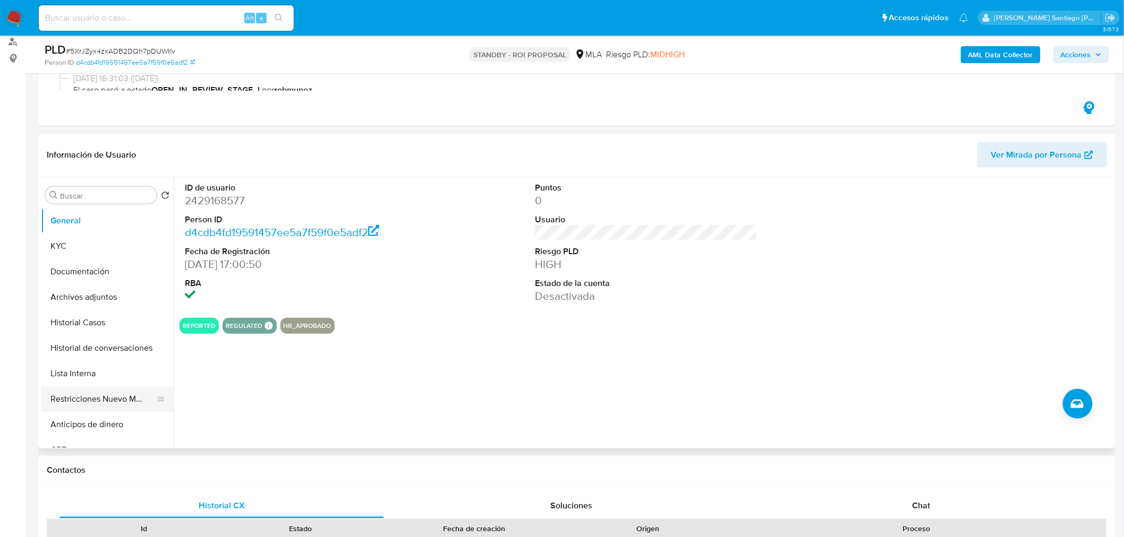
click at [109, 396] on button "Restricciones Nuevo Mundo" at bounding box center [103, 399] width 124 height 25
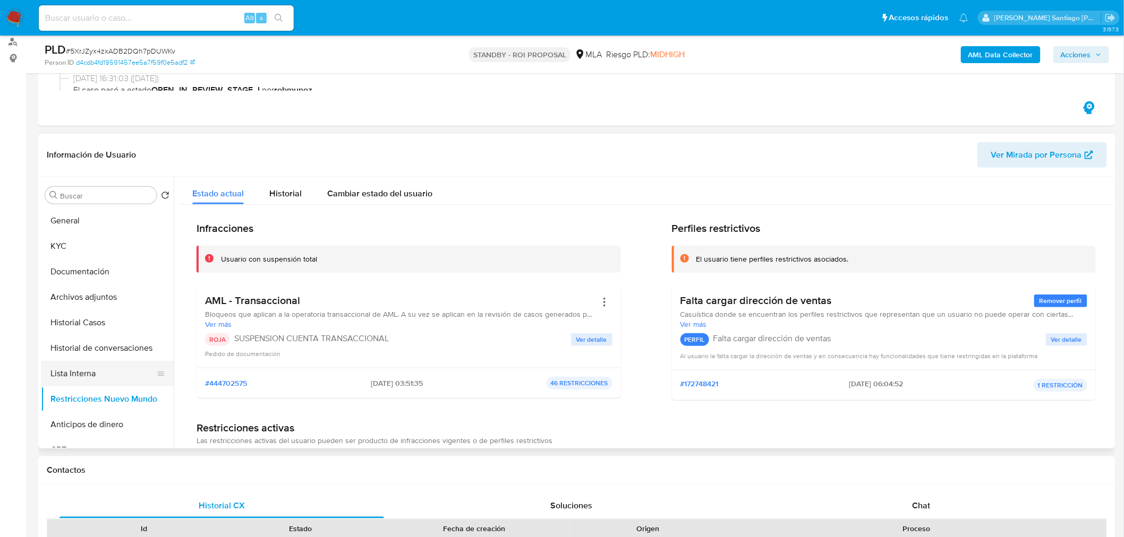
click at [98, 379] on button "Lista Interna" at bounding box center [103, 373] width 124 height 25
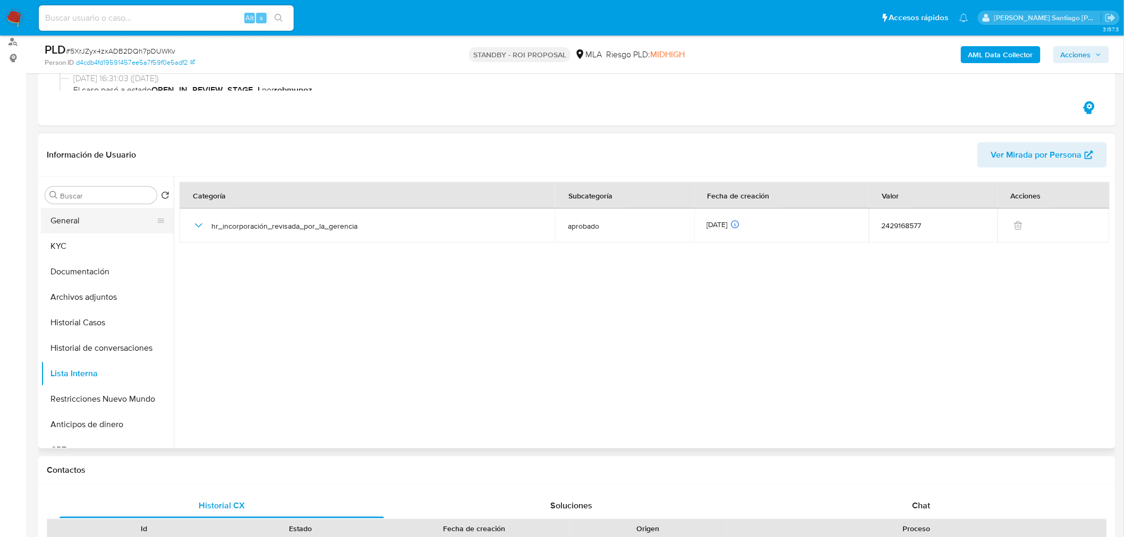
click at [80, 216] on button "General" at bounding box center [103, 220] width 124 height 25
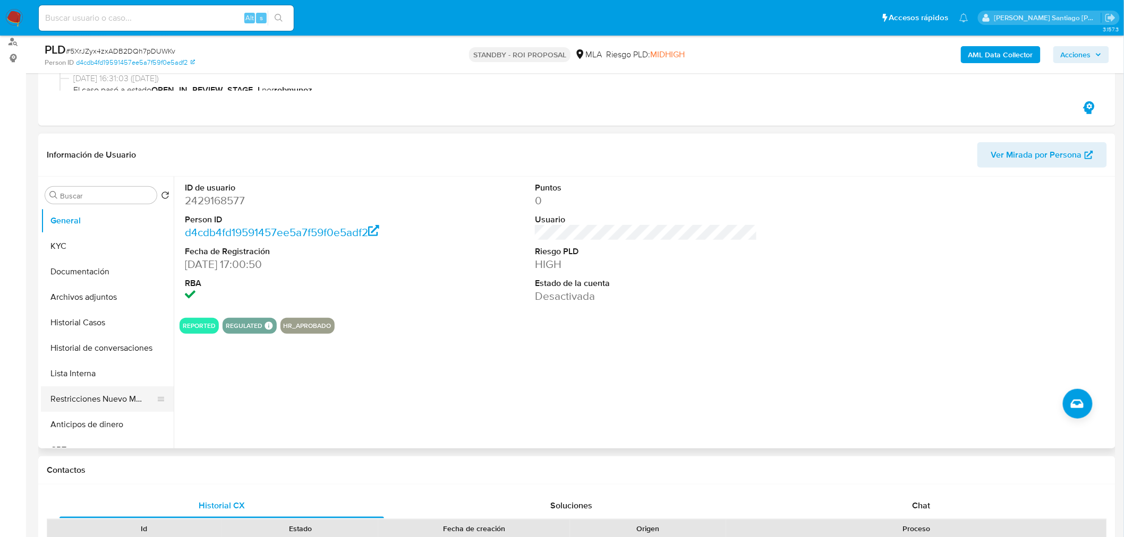
click at [80, 395] on button "Restricciones Nuevo Mundo" at bounding box center [103, 399] width 124 height 25
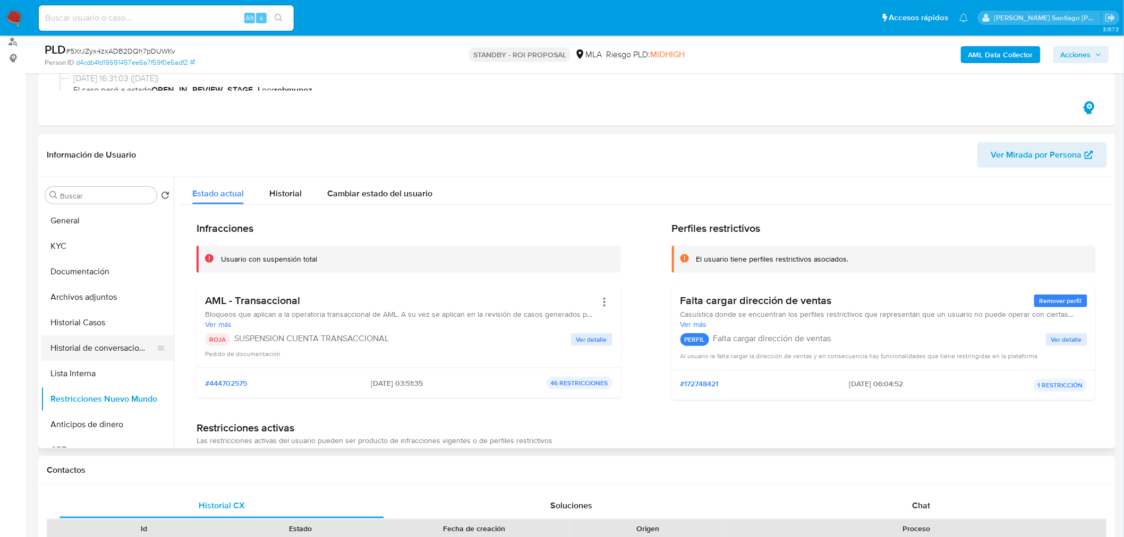
click at [81, 347] on button "Historial de conversaciones" at bounding box center [103, 348] width 124 height 25
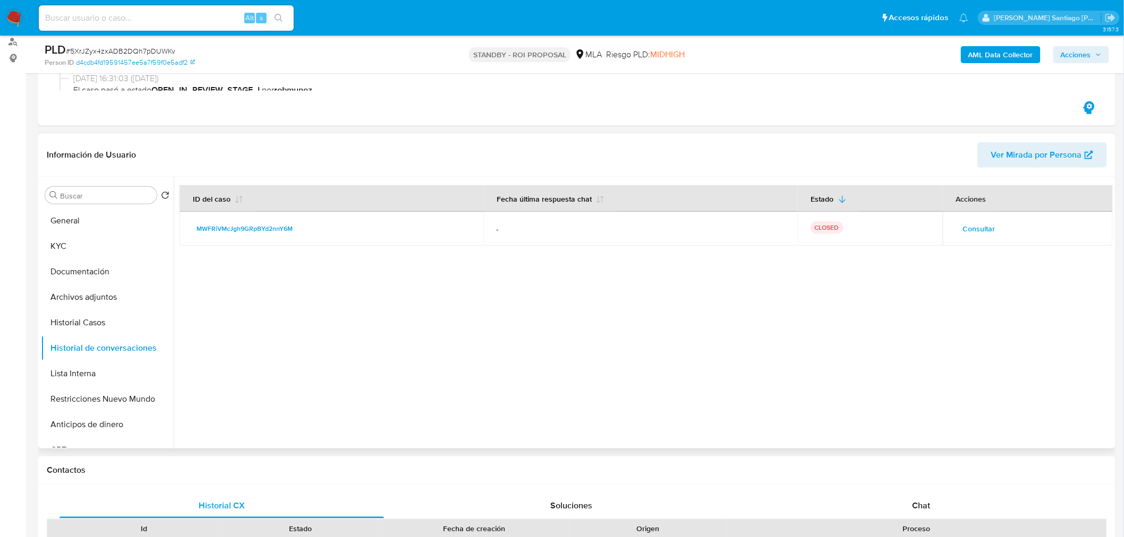
click at [967, 224] on span "Consultar" at bounding box center [979, 228] width 32 height 15
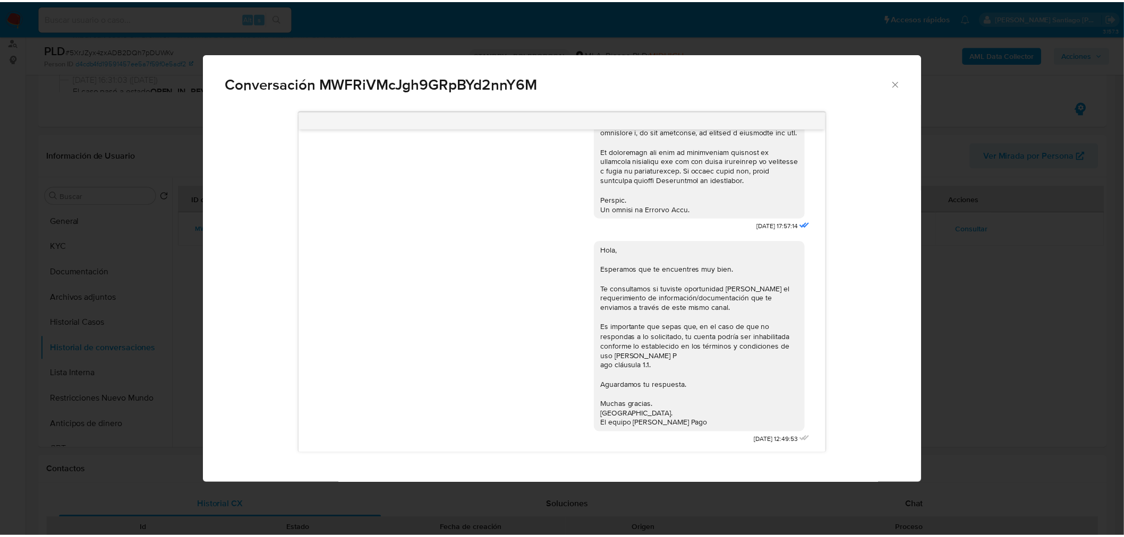
scroll to position [510, 0]
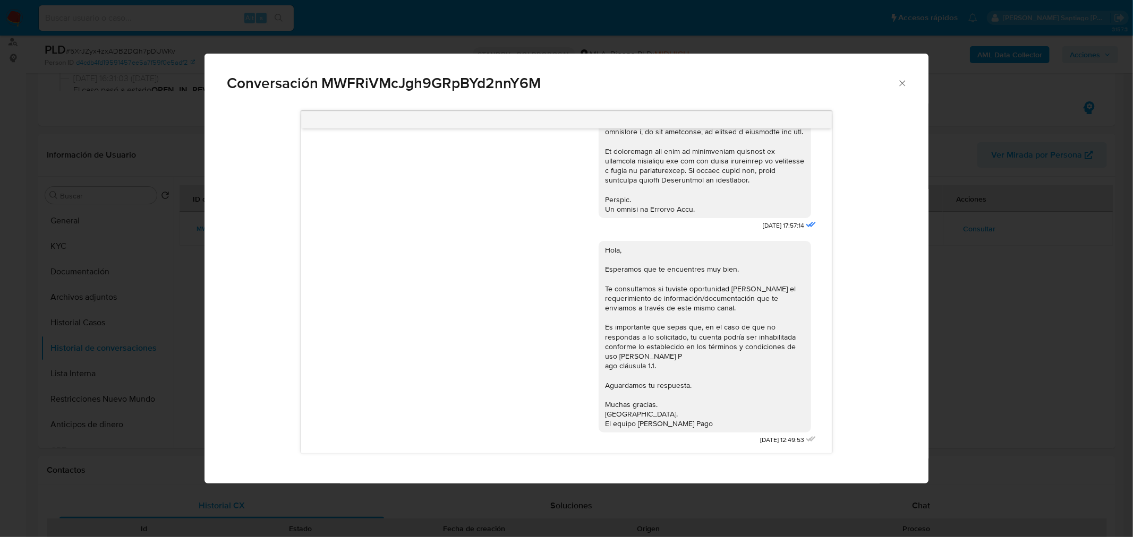
click at [960, 386] on div "Conversación MWFRiVMcJgh9GRpBYd2nnY6M 18/06/2025 17:57:14 Hola, Esperamos que t…" at bounding box center [566, 268] width 1133 height 537
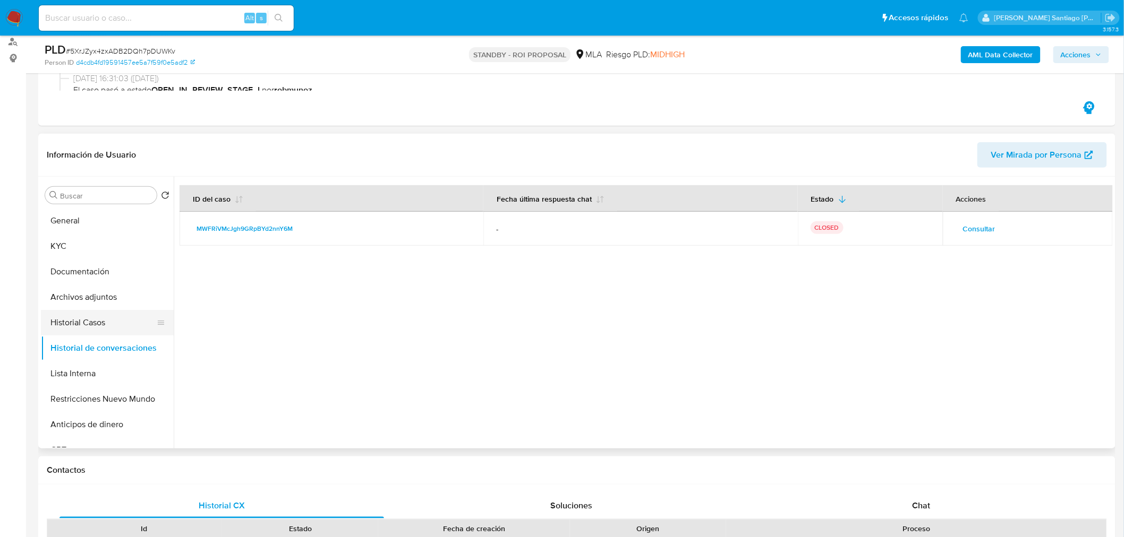
click at [85, 321] on button "Historial Casos" at bounding box center [103, 322] width 124 height 25
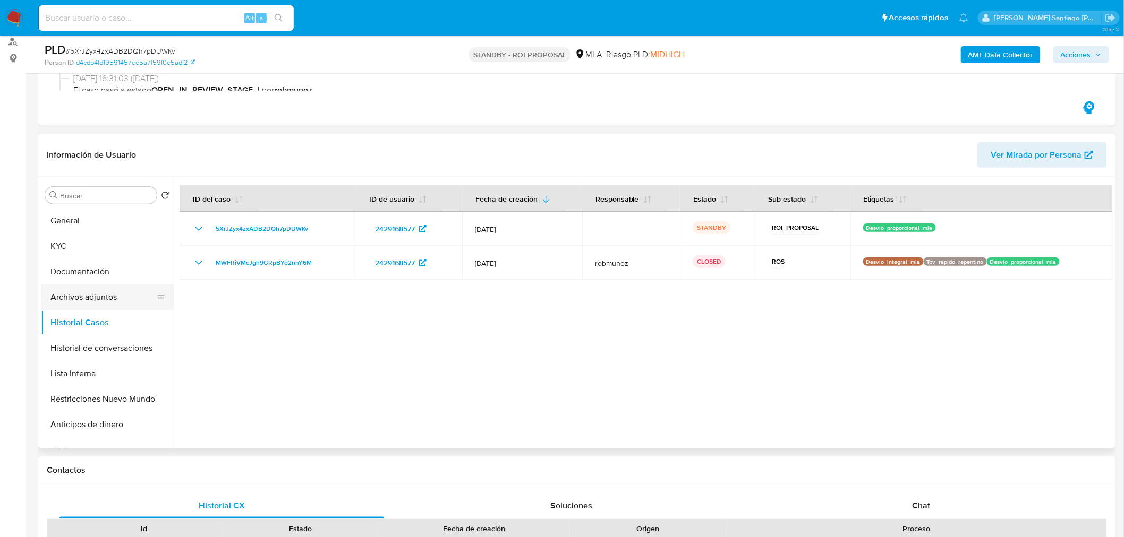
click at [98, 297] on button "Archivos adjuntos" at bounding box center [103, 297] width 124 height 25
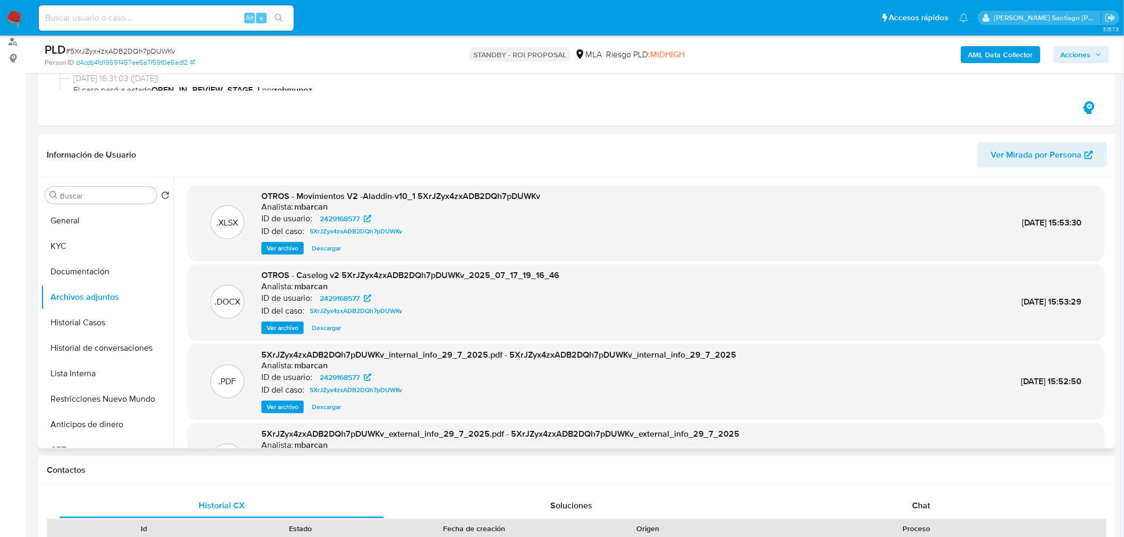
click at [313, 329] on span "Descargar" at bounding box center [326, 328] width 29 height 11
click at [112, 321] on button "Historial Casos" at bounding box center [103, 322] width 124 height 25
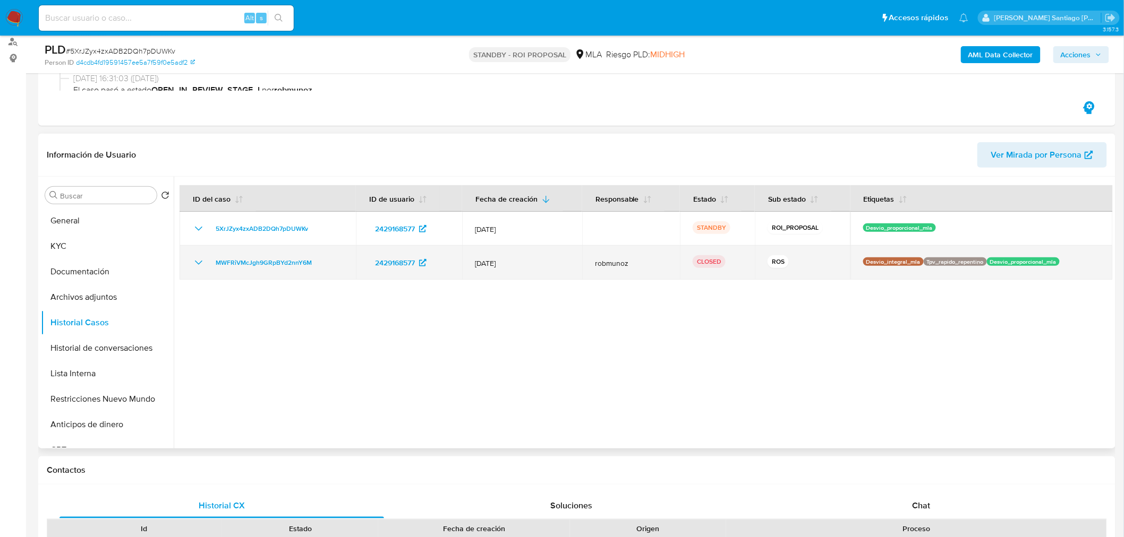
click at [195, 268] on icon "Mostrar/Ocultar" at bounding box center [198, 263] width 13 height 13
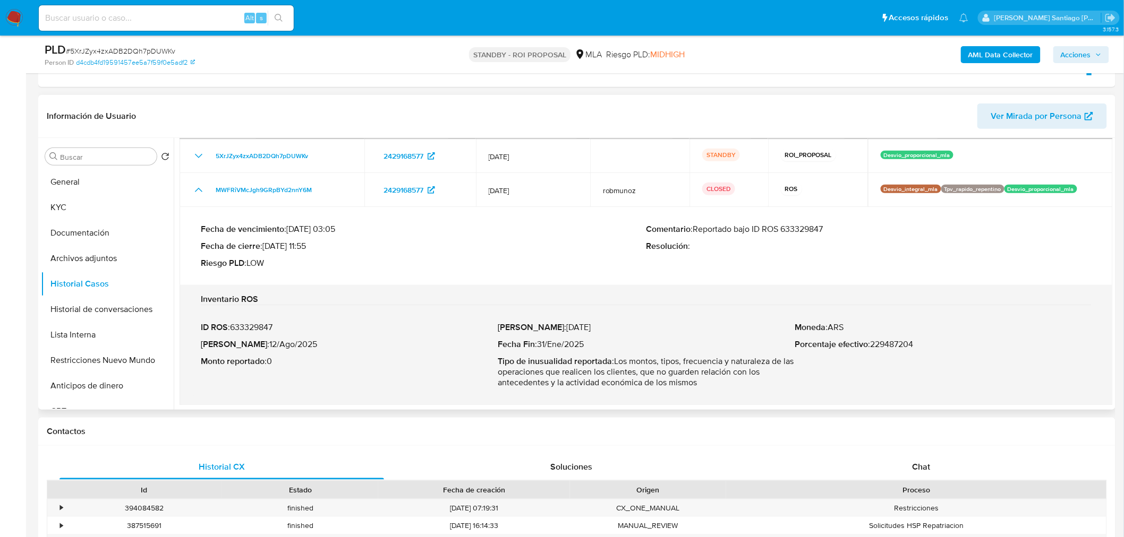
scroll to position [236, 0]
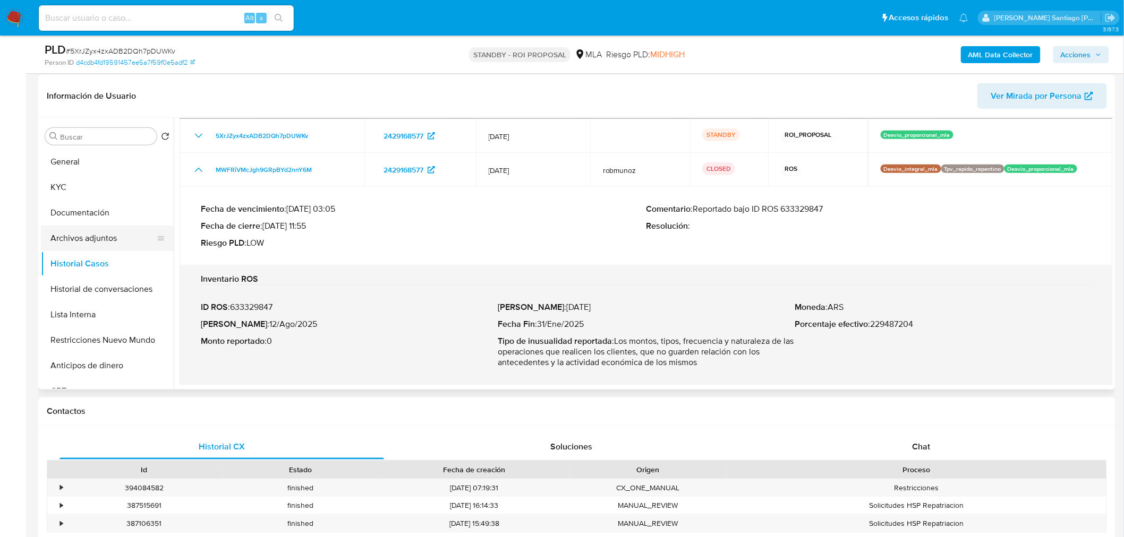
click at [120, 241] on button "Archivos adjuntos" at bounding box center [103, 238] width 124 height 25
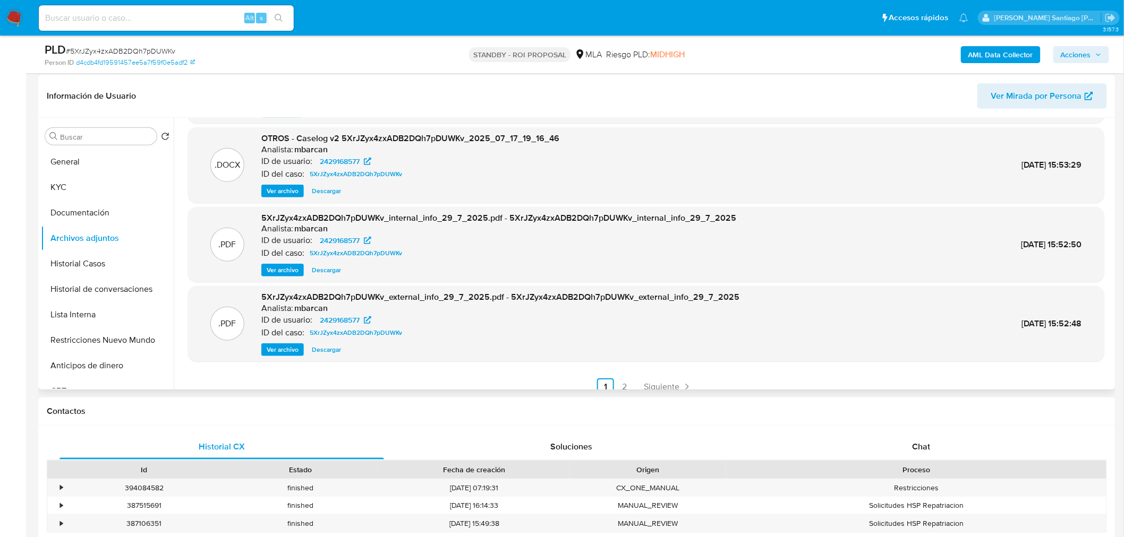
scroll to position [89, 0]
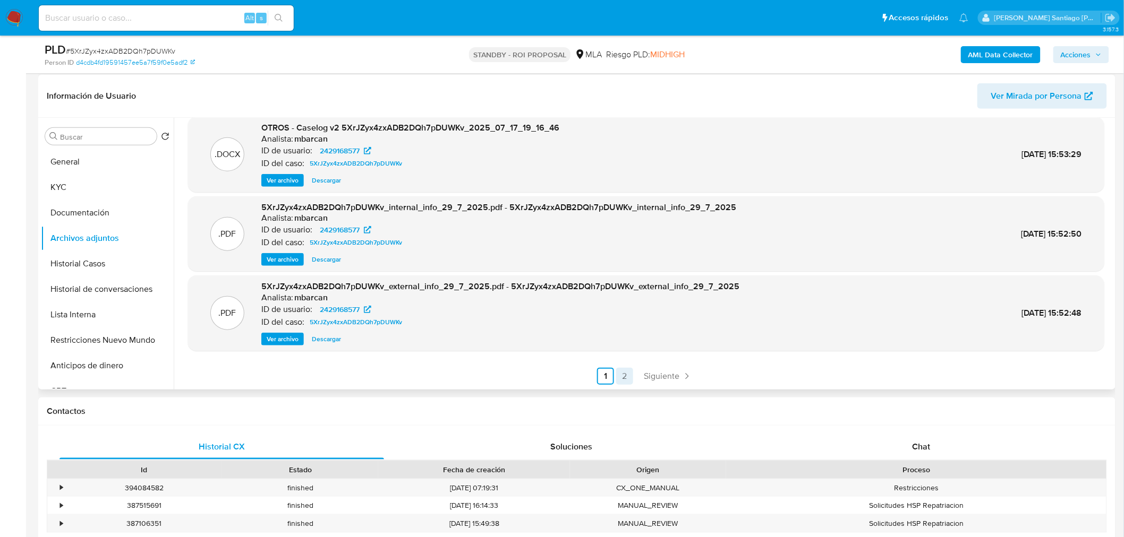
click at [620, 378] on link "2" at bounding box center [624, 376] width 17 height 17
click at [158, 16] on input at bounding box center [166, 18] width 255 height 14
paste input "utGzNsYJMrGLhakTqF7jDSli"
type input "utGzNsYJMrGLhakTqF7jDSli"
click at [278, 14] on icon "search-icon" at bounding box center [279, 18] width 8 height 8
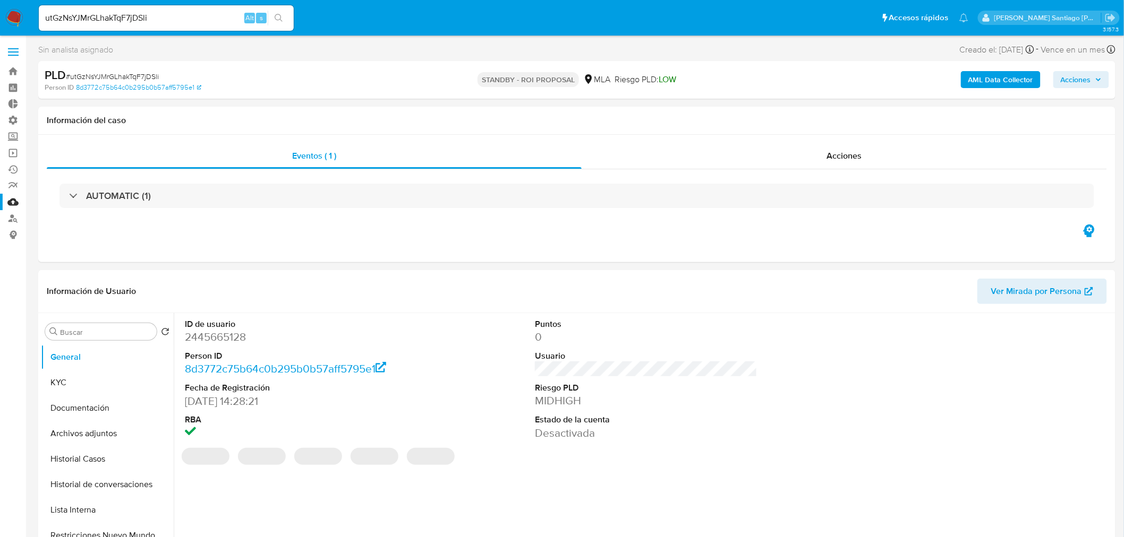
select select "10"
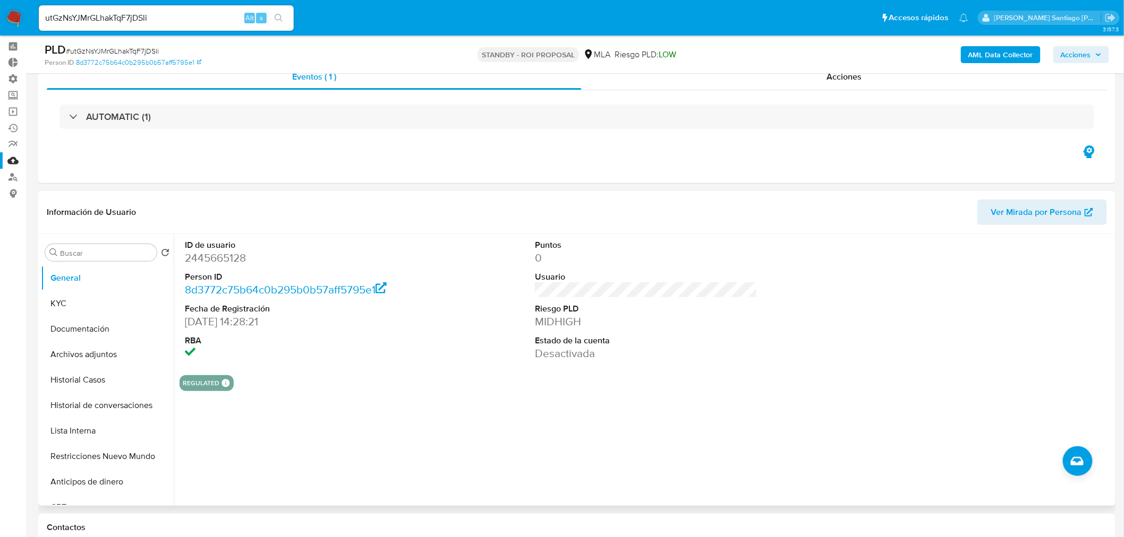
scroll to position [59, 0]
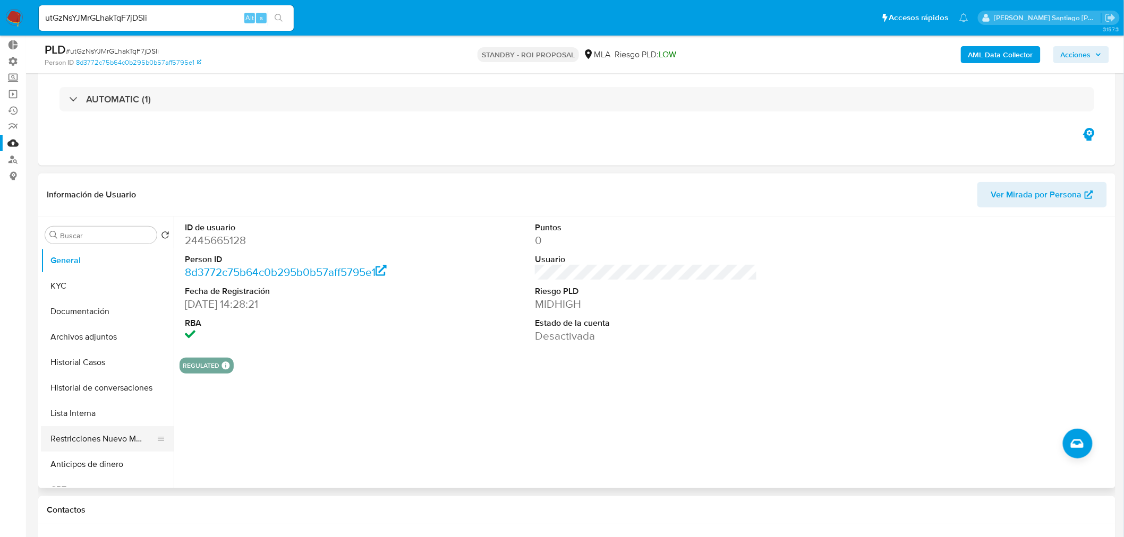
click at [101, 443] on button "Restricciones Nuevo Mundo" at bounding box center [103, 438] width 124 height 25
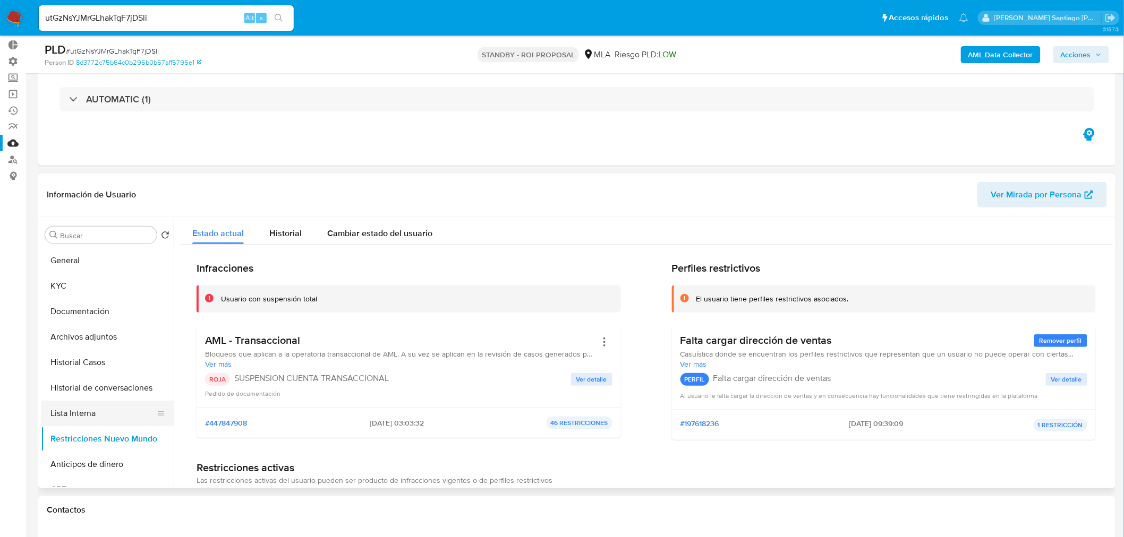
click at [89, 415] on button "Lista Interna" at bounding box center [103, 413] width 124 height 25
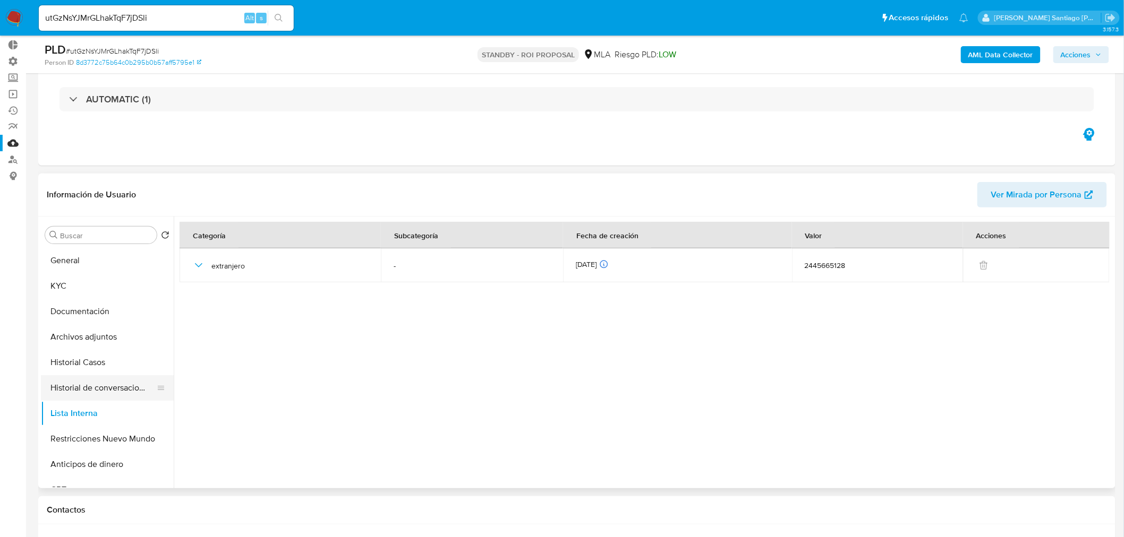
click at [91, 395] on button "Historial de conversaciones" at bounding box center [103, 388] width 124 height 25
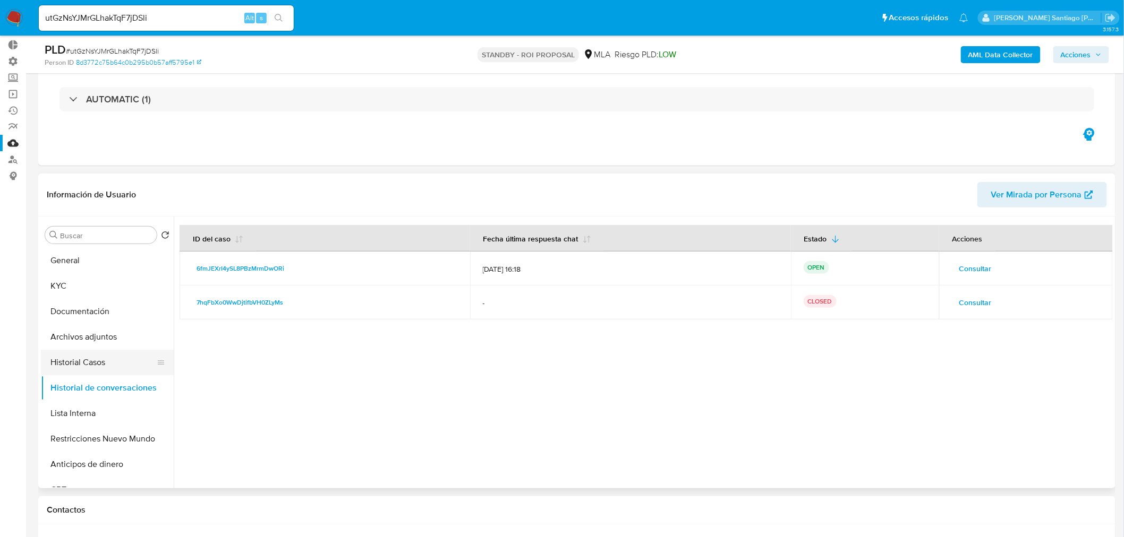
click at [88, 359] on button "Historial Casos" at bounding box center [103, 362] width 124 height 25
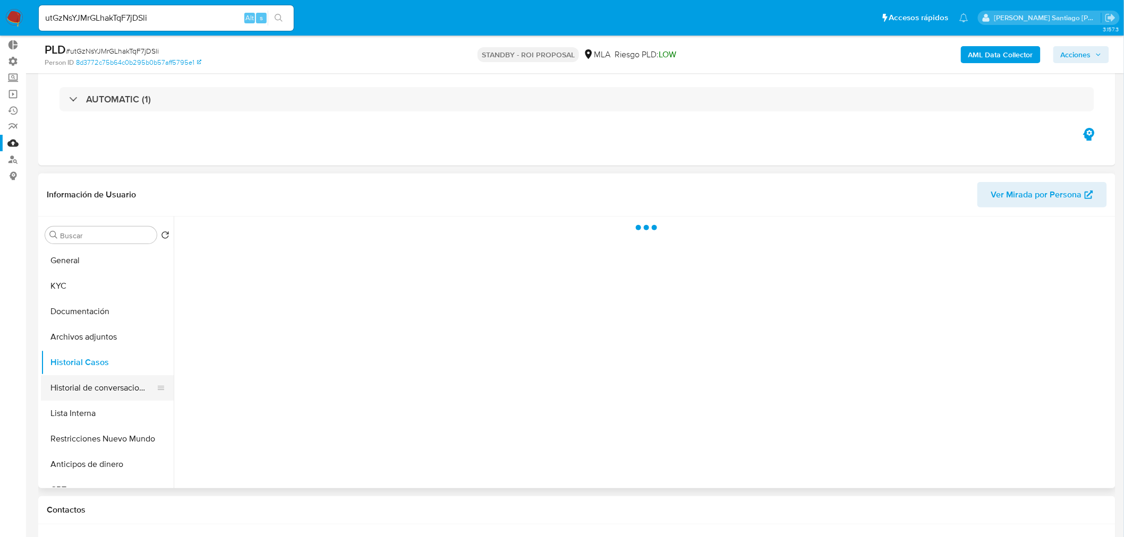
click at [102, 388] on button "Historial de conversaciones" at bounding box center [103, 388] width 124 height 25
click at [96, 372] on button "Historial Casos" at bounding box center [103, 362] width 124 height 25
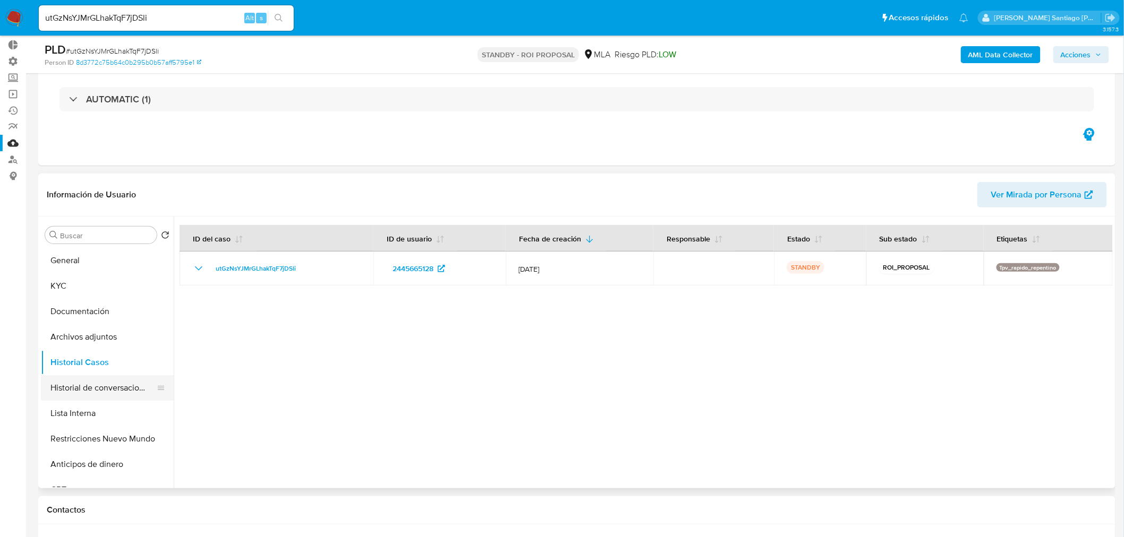
click at [89, 387] on button "Historial de conversaciones" at bounding box center [103, 388] width 124 height 25
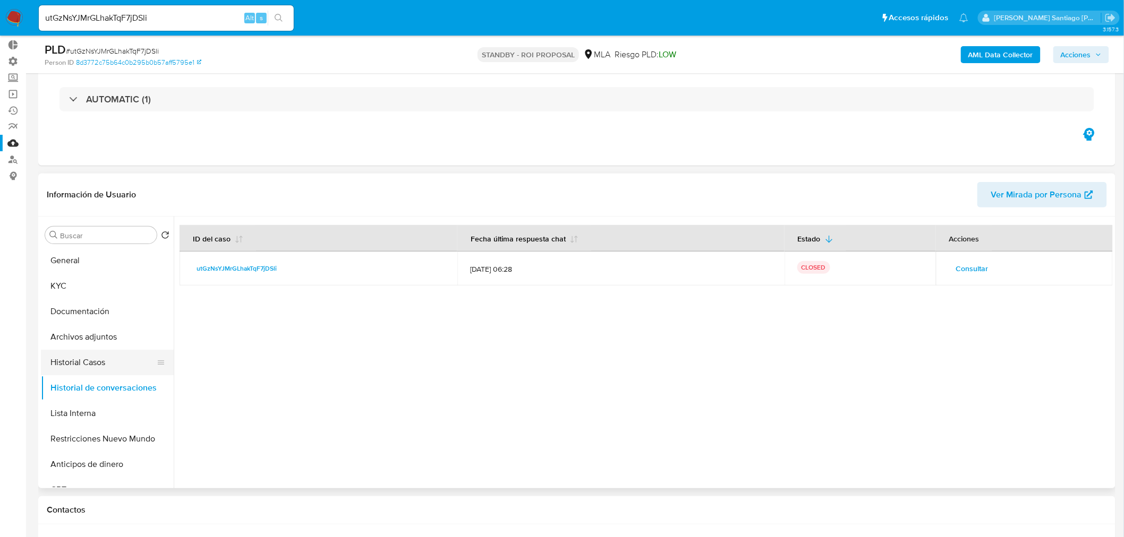
click at [95, 359] on button "Historial Casos" at bounding box center [103, 362] width 124 height 25
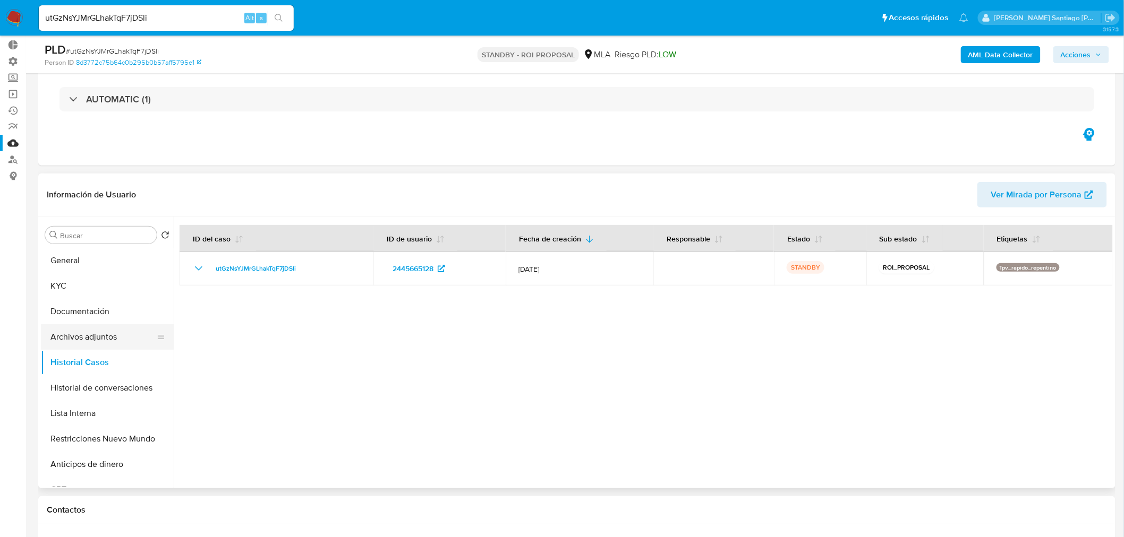
click at [101, 341] on button "Archivos adjuntos" at bounding box center [103, 337] width 124 height 25
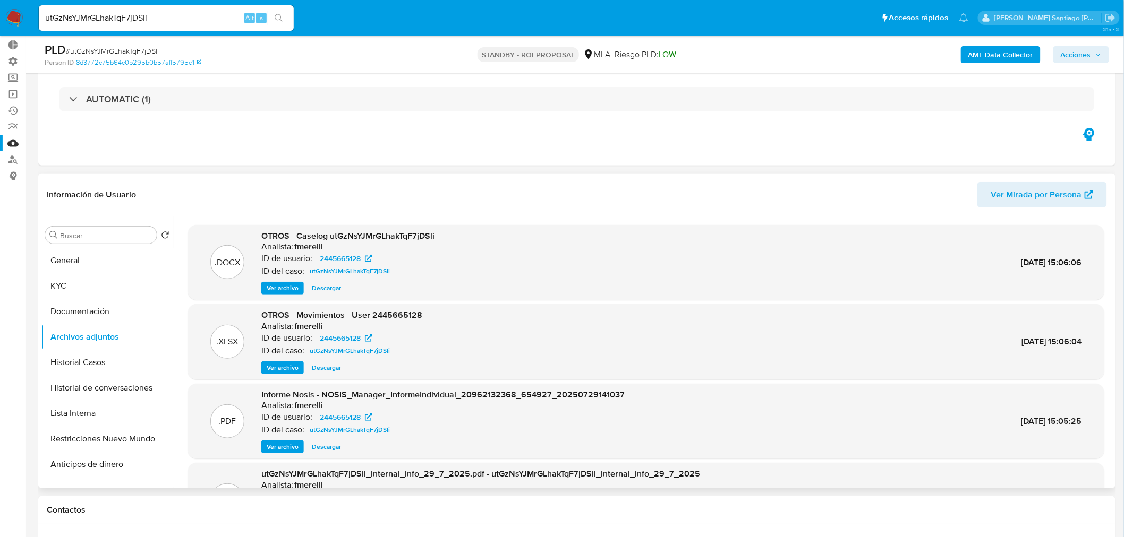
click at [326, 292] on span "Descargar" at bounding box center [326, 288] width 29 height 11
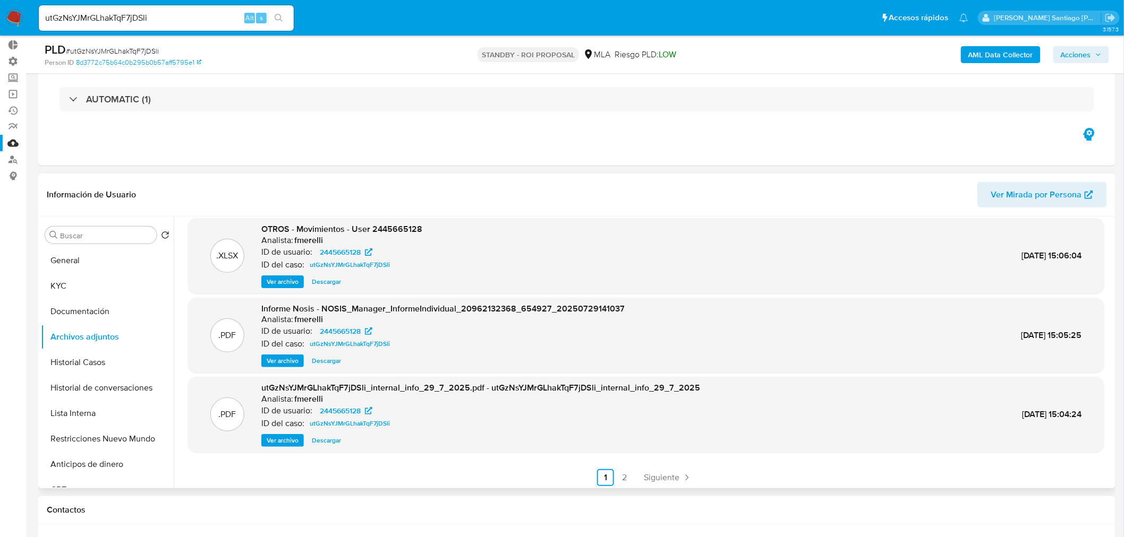
scroll to position [89, 0]
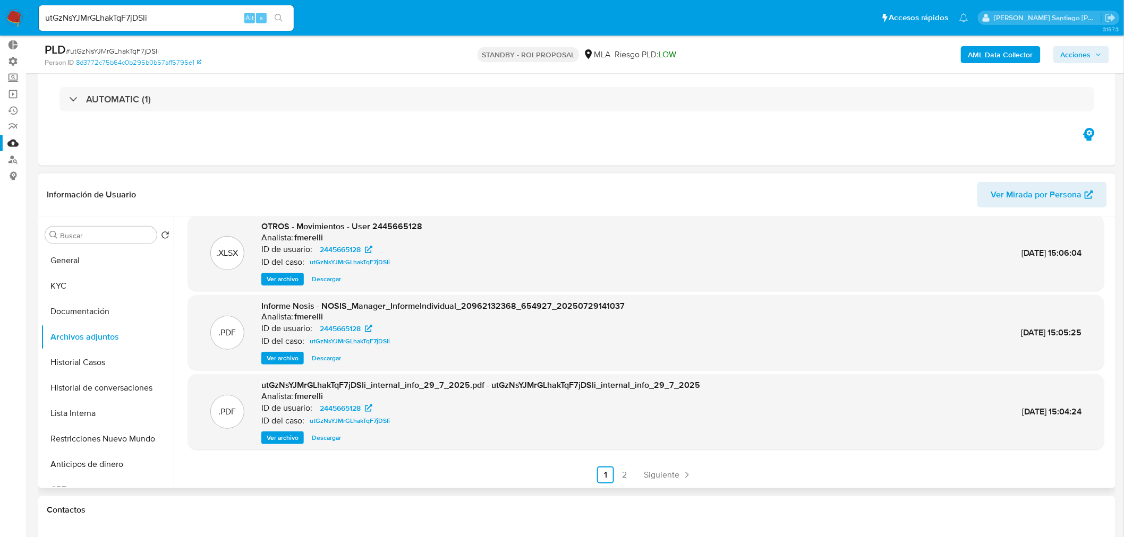
click at [622, 479] on link "2" at bounding box center [624, 475] width 17 height 17
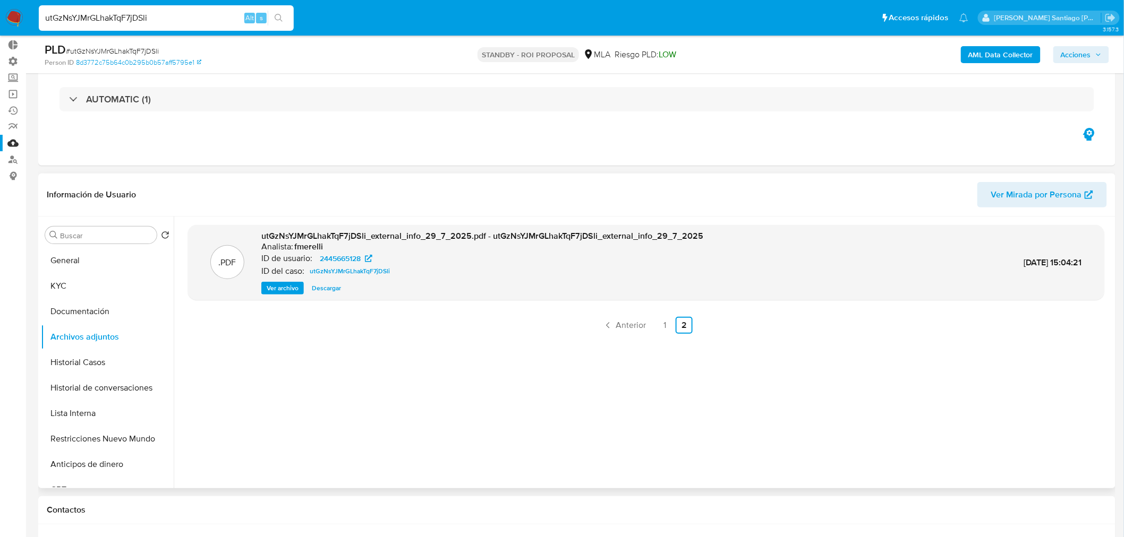
click at [139, 12] on input "utGzNsYJMrGLhakTqF7jDSli" at bounding box center [166, 18] width 255 height 14
paste input "nONFOKwb9ngDEA1Yjpp1qm1W"
type input "nONFOKwb9ngDEA1Yjpp1qm1W"
drag, startPoint x: 282, startPoint y: 21, endPoint x: 277, endPoint y: 46, distance: 25.4
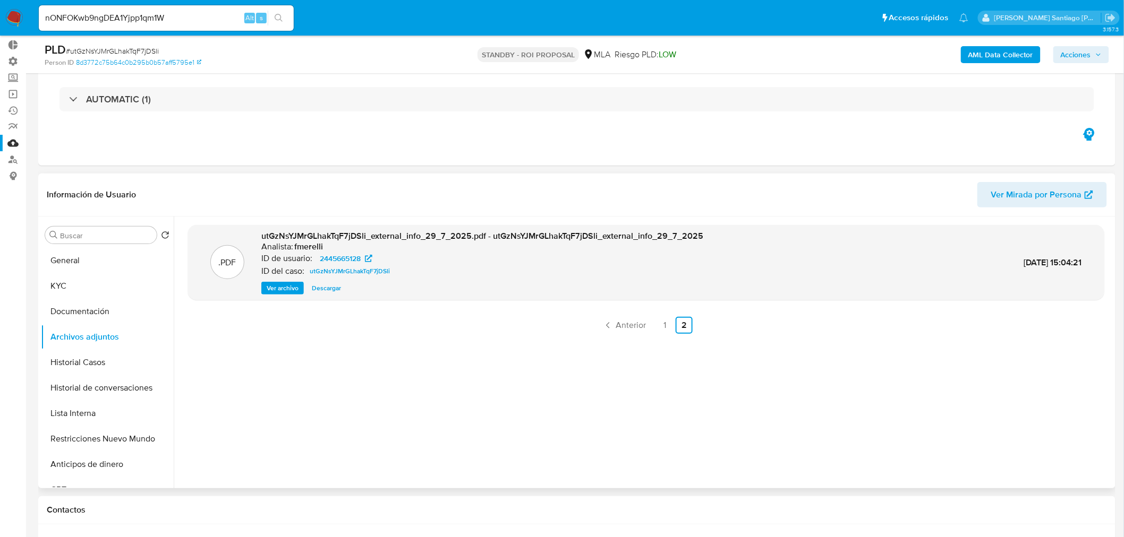
click at [283, 23] on button "search-icon" at bounding box center [279, 18] width 22 height 15
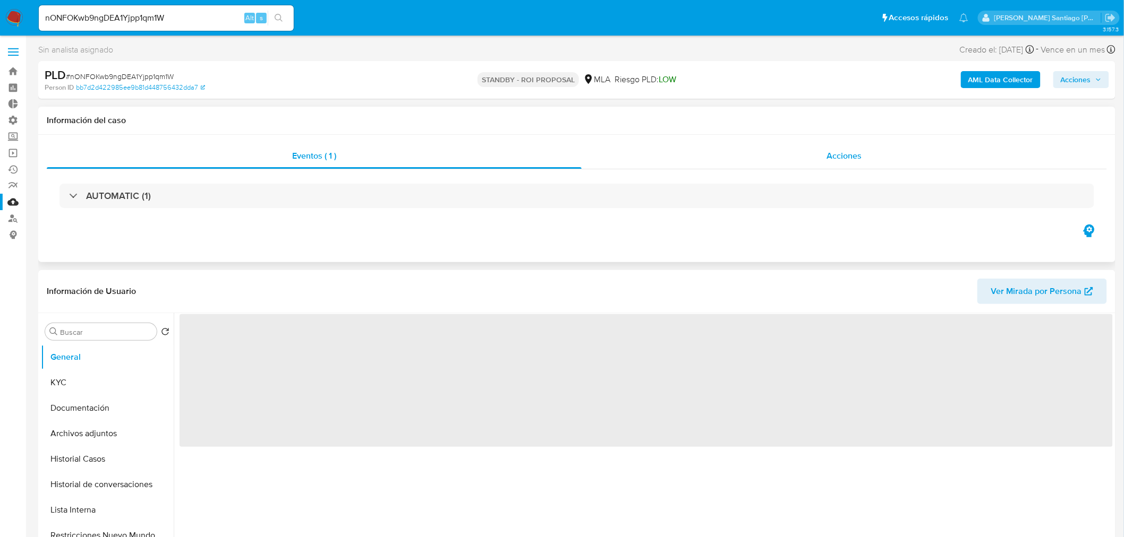
click at [853, 147] on div "Acciones" at bounding box center [845, 155] width 526 height 25
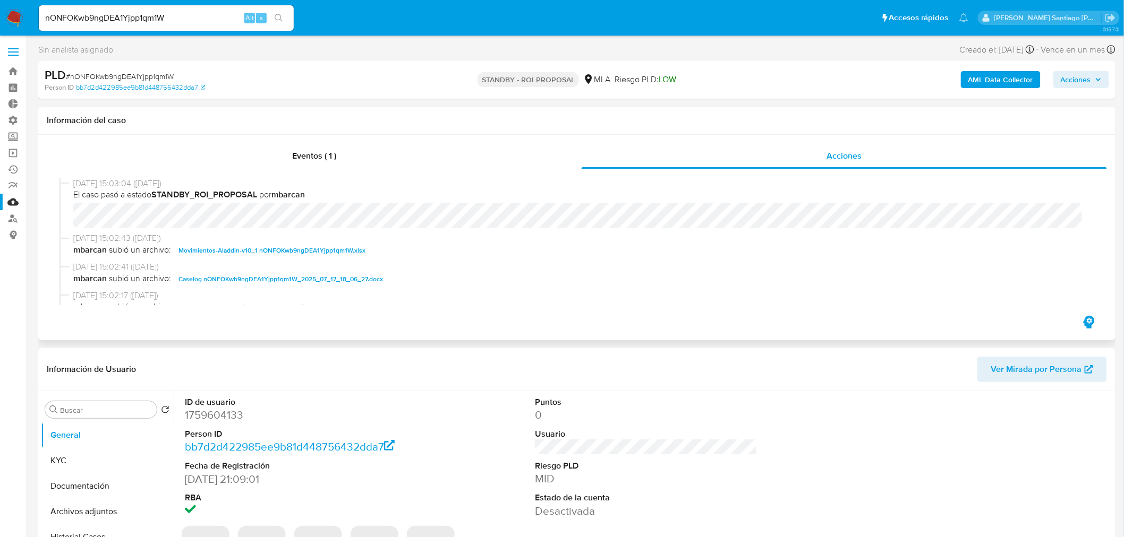
select select "10"
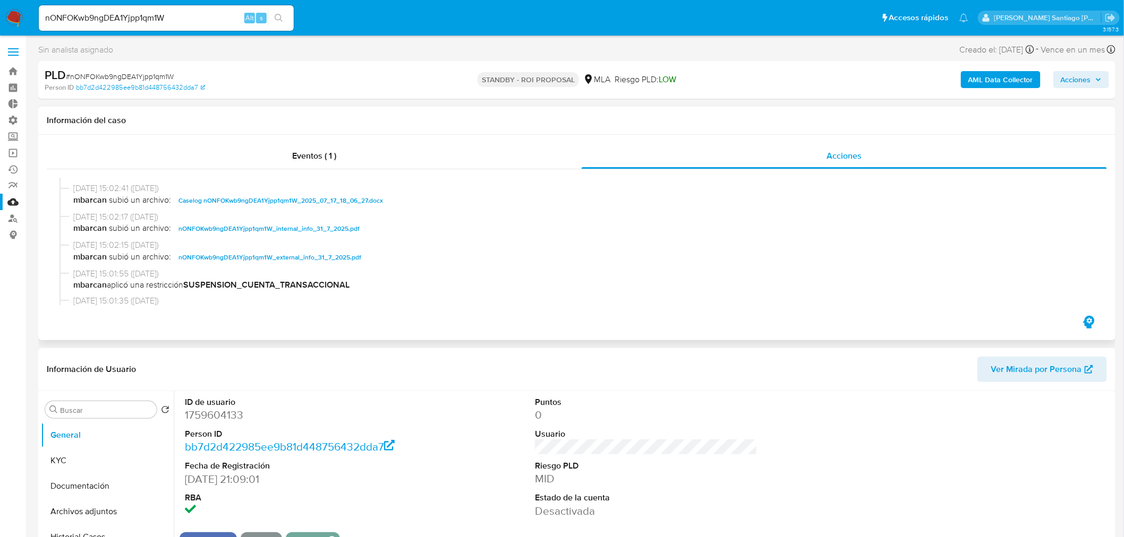
scroll to position [59, 0]
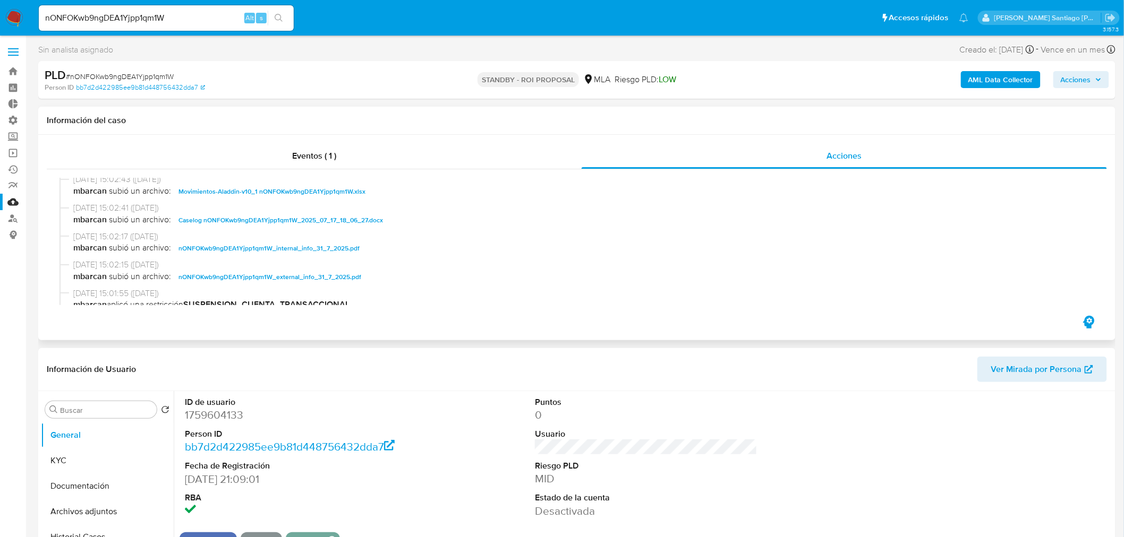
click at [336, 219] on span "Caselog nONFOKwb9ngDEA1Yjpp1qm1W_2025_07_17_18_06_27.docx" at bounding box center [280, 220] width 204 height 13
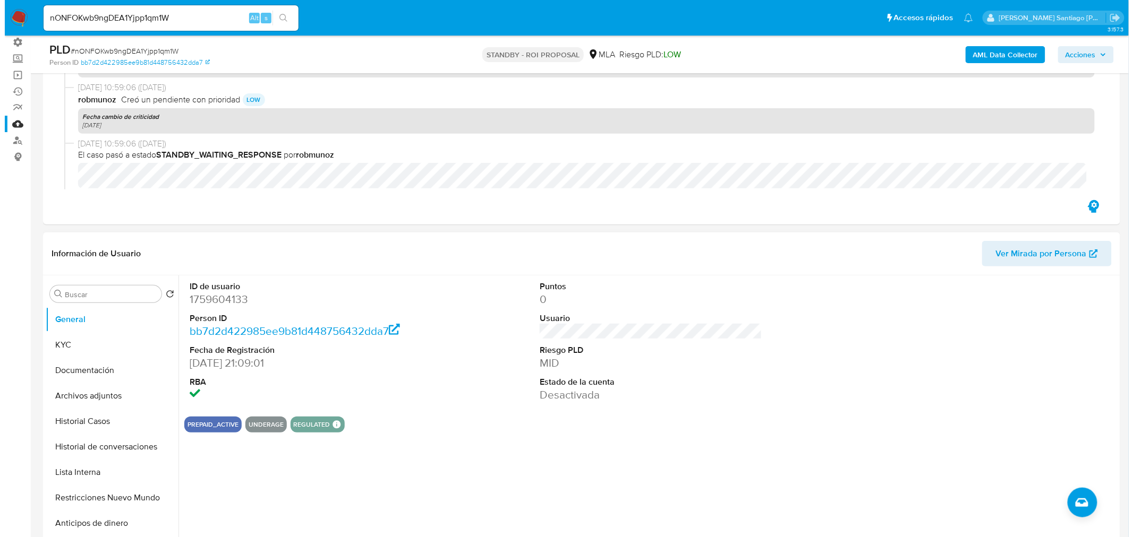
scroll to position [177, 0]
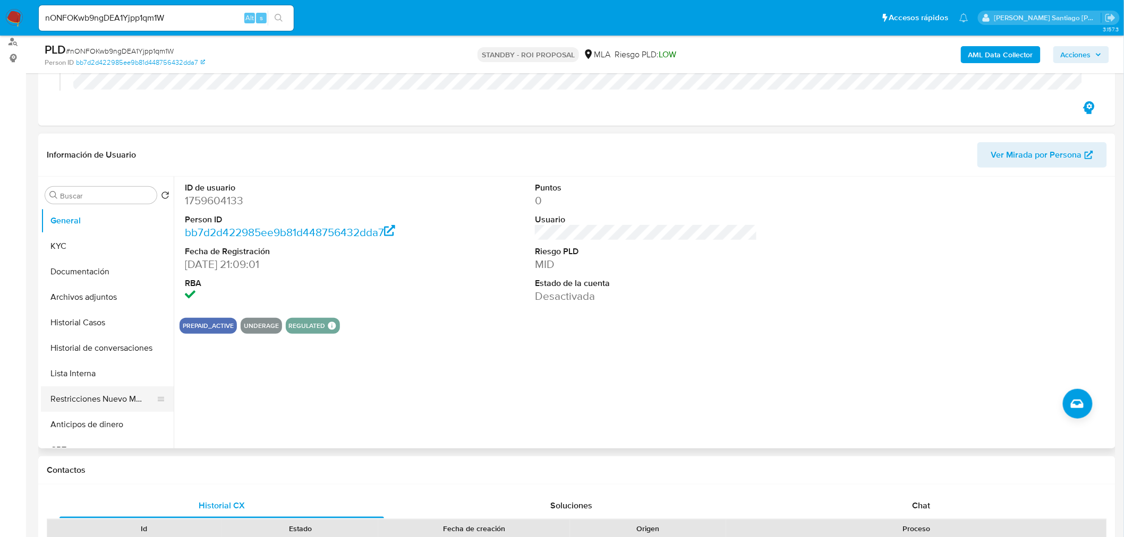
click at [122, 403] on button "Restricciones Nuevo Mundo" at bounding box center [103, 399] width 124 height 25
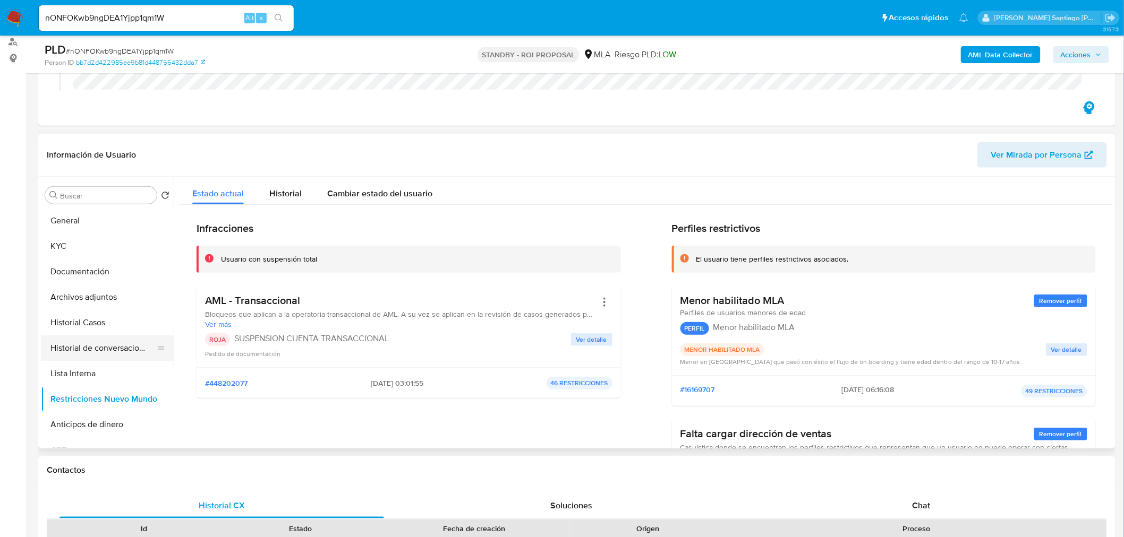
click at [109, 349] on button "Historial de conversaciones" at bounding box center [103, 348] width 124 height 25
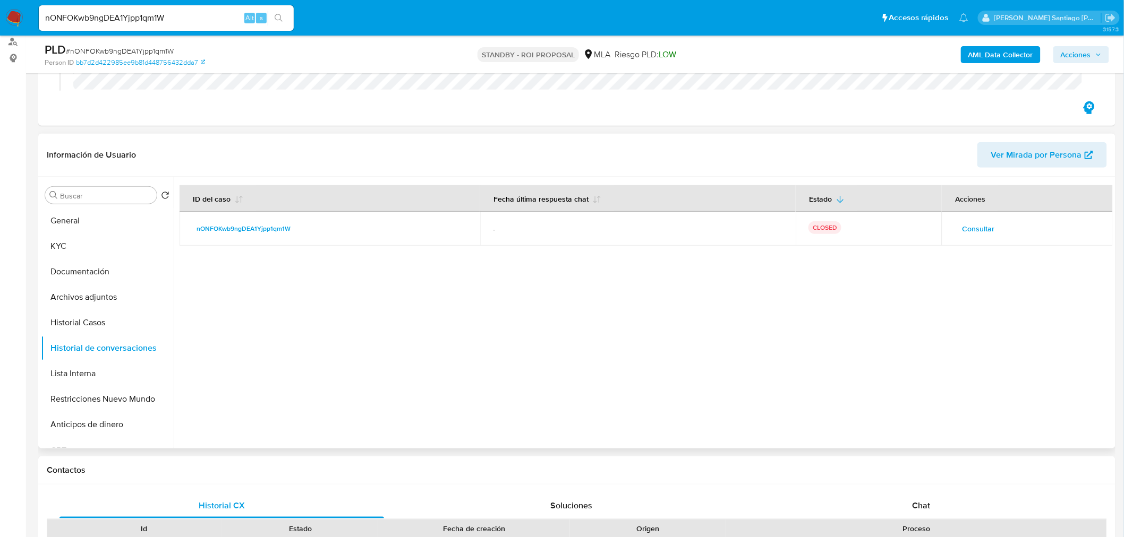
click at [963, 234] on span "Consultar" at bounding box center [978, 228] width 32 height 15
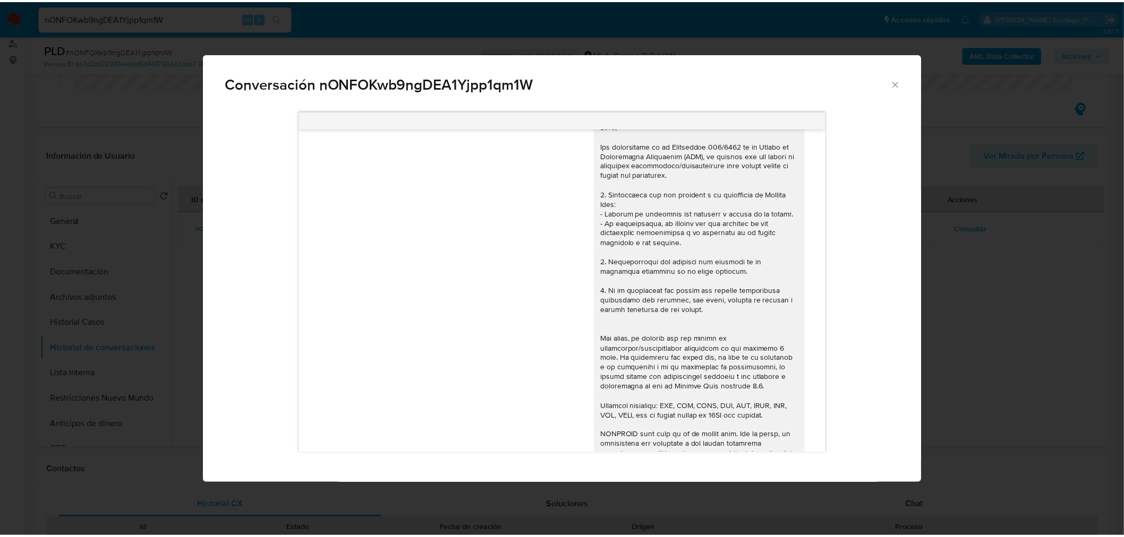
scroll to position [0, 0]
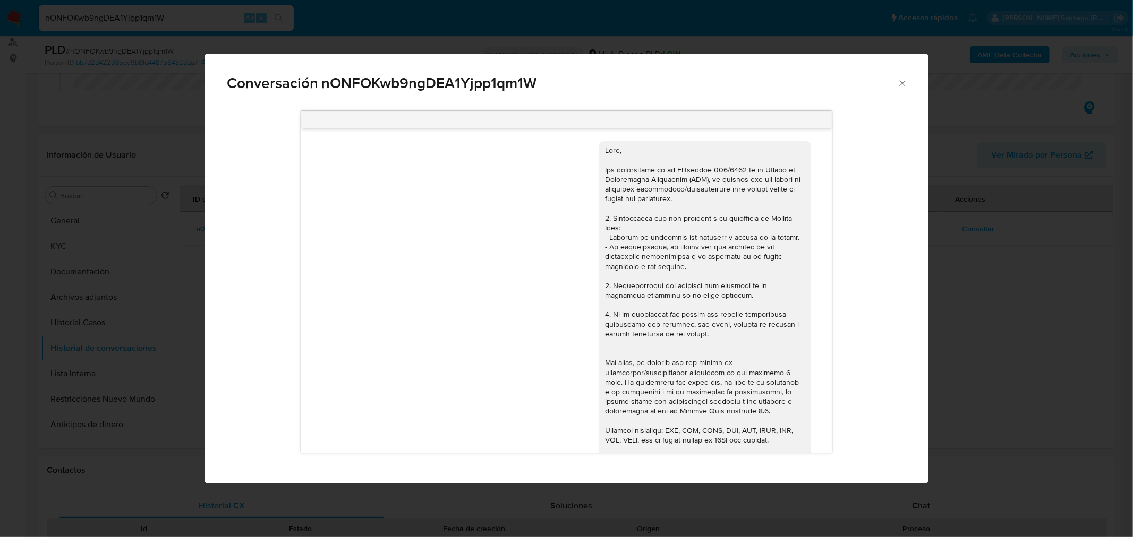
click at [999, 376] on div "Conversación nONFOKwb9ngDEA1Yjpp1qm1W 17/07/2025 20:11:16 Hola, Esperamos que t…" at bounding box center [566, 268] width 1133 height 537
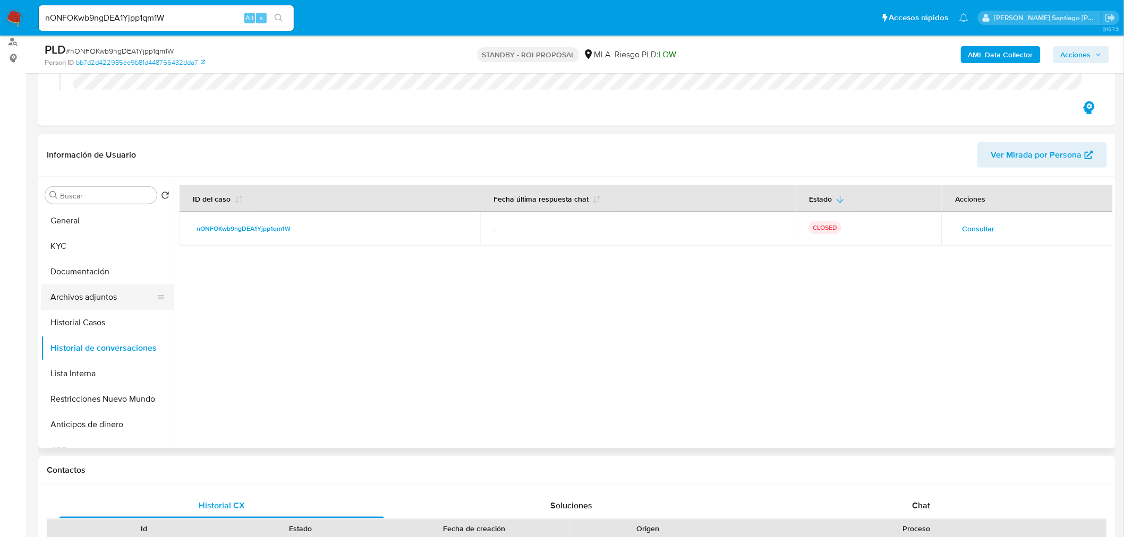
click at [97, 300] on button "Archivos adjuntos" at bounding box center [103, 297] width 124 height 25
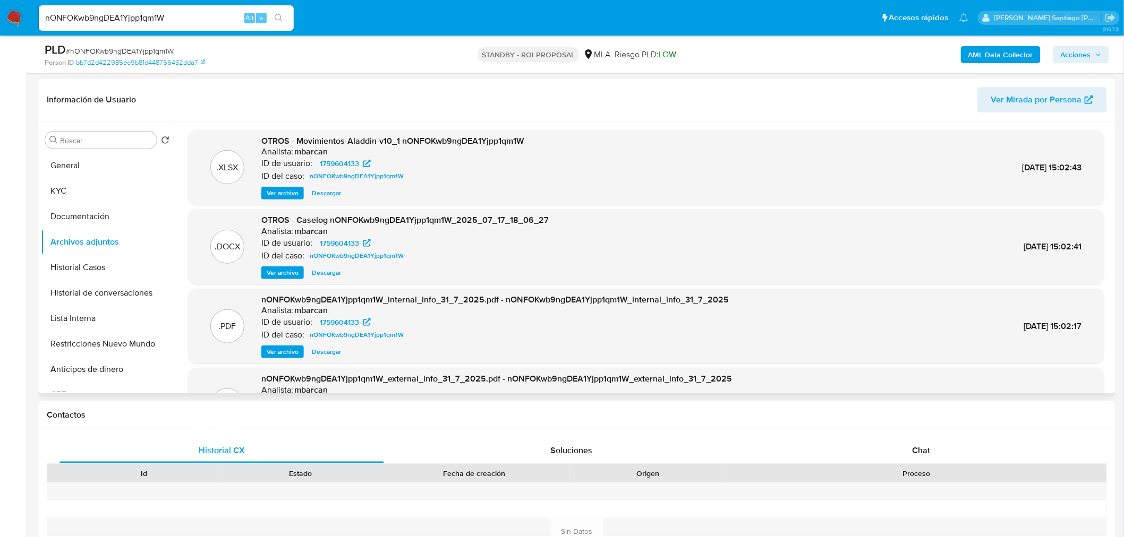
scroll to position [177, 0]
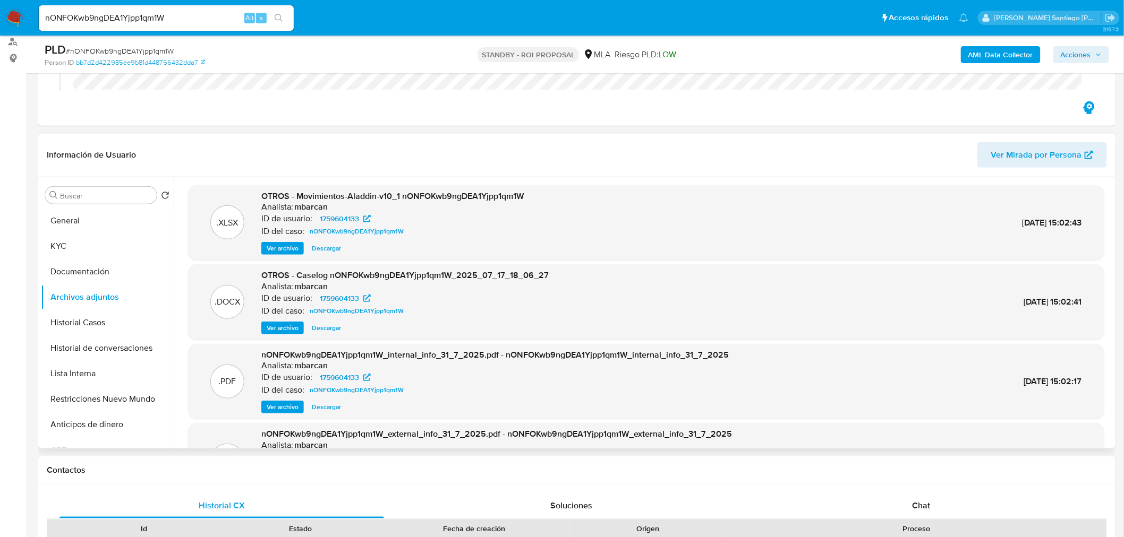
click at [321, 327] on span "Descargar" at bounding box center [326, 328] width 29 height 11
click at [115, 11] on input "nONFOKwb9ngDEA1Yjpp1qm1W" at bounding box center [166, 18] width 255 height 14
paste input "qdzG7Du24g2ochyYgL5mQg0j"
type input "qdzG7Du24g2ochyYgL5mQg0j"
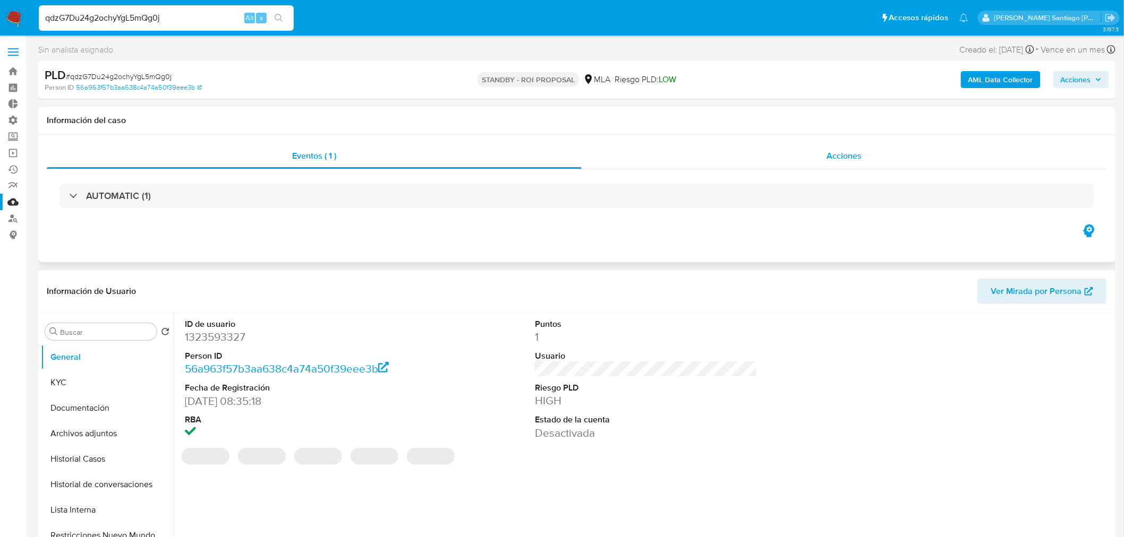
click at [775, 157] on div "Acciones" at bounding box center [845, 155] width 526 height 25
select select "10"
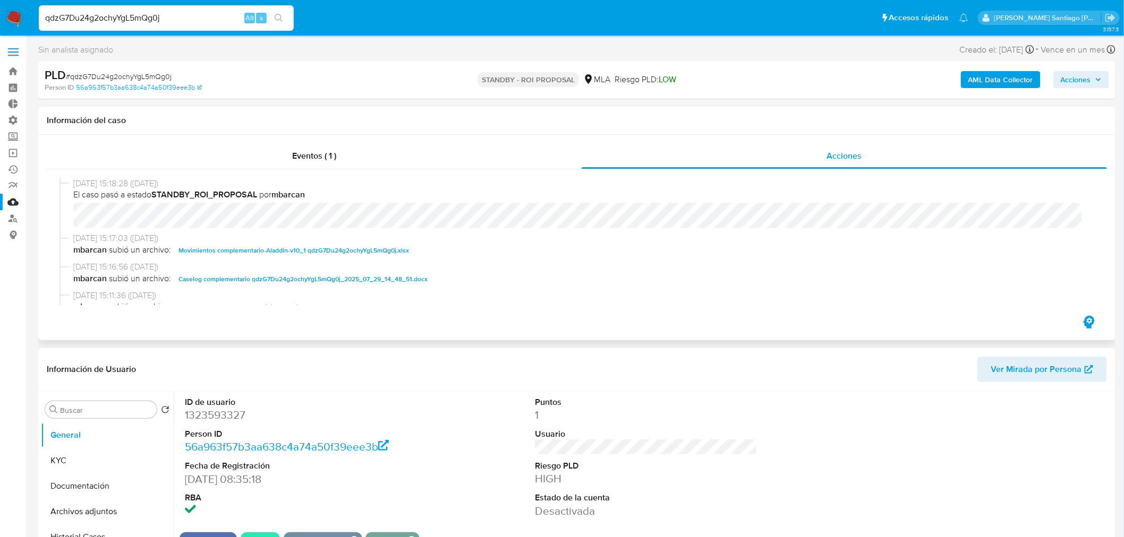
scroll to position [59, 0]
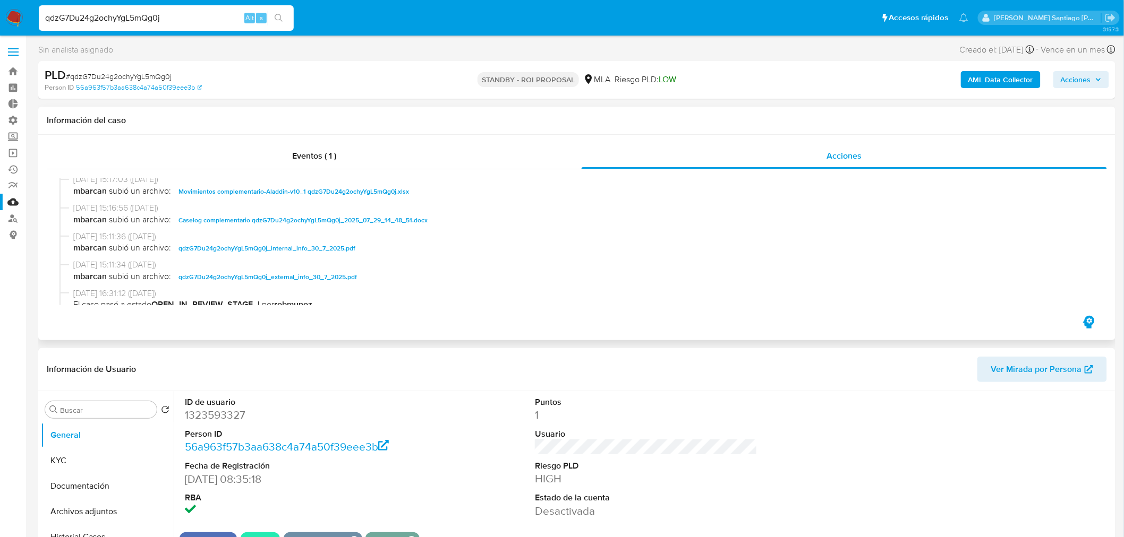
click at [353, 219] on span "Caselog complementario qdzG7Du24g2ochyYgL5mQg0j_2025_07_29_14_48_51.docx" at bounding box center [302, 220] width 249 height 13
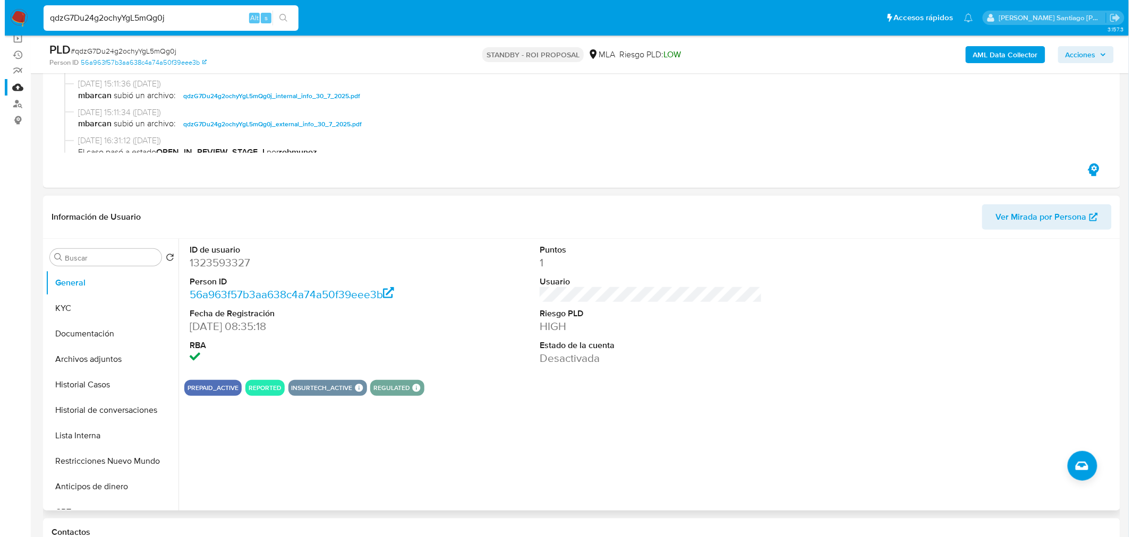
scroll to position [118, 0]
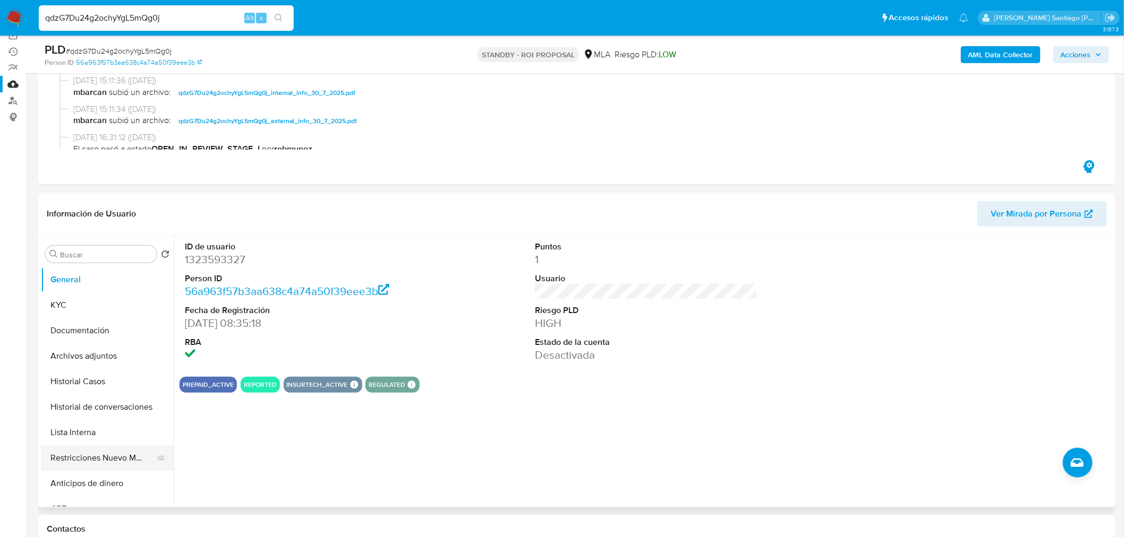
click at [114, 459] on button "Restricciones Nuevo Mundo" at bounding box center [103, 458] width 124 height 25
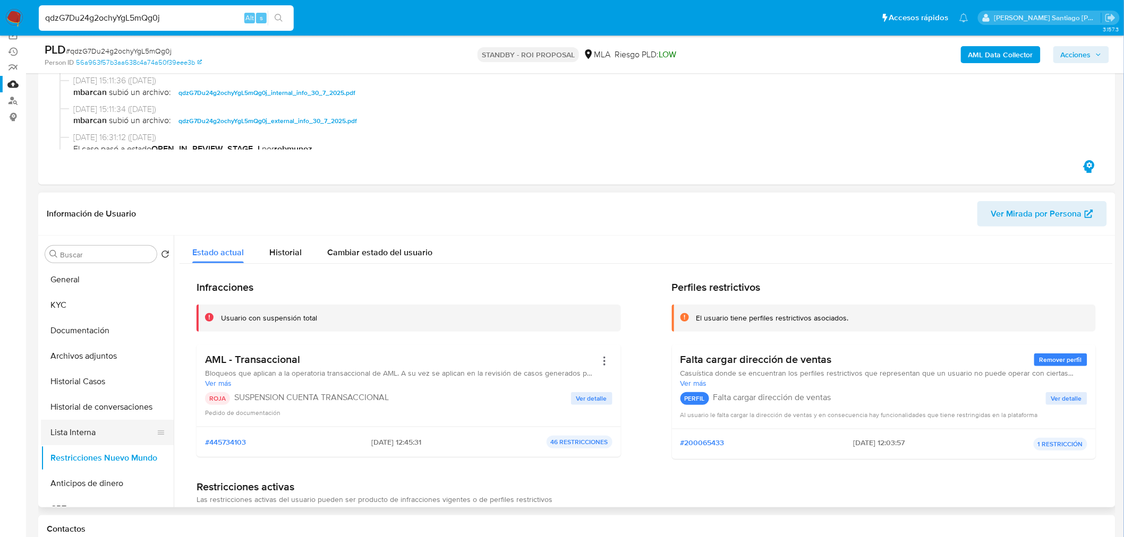
click at [99, 438] on button "Lista Interna" at bounding box center [103, 432] width 124 height 25
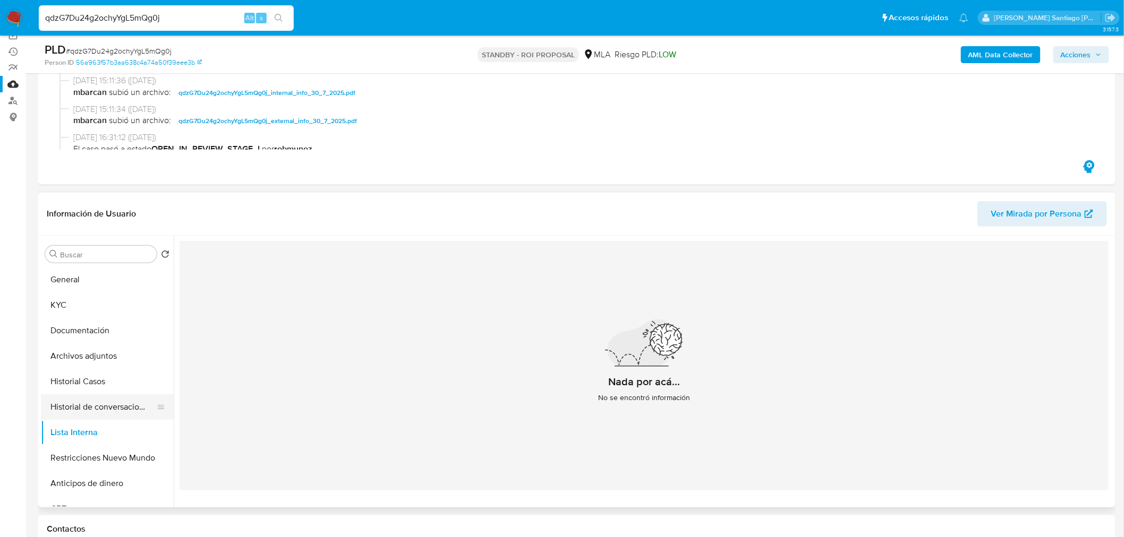
click at [67, 407] on button "Historial de conversaciones" at bounding box center [103, 407] width 124 height 25
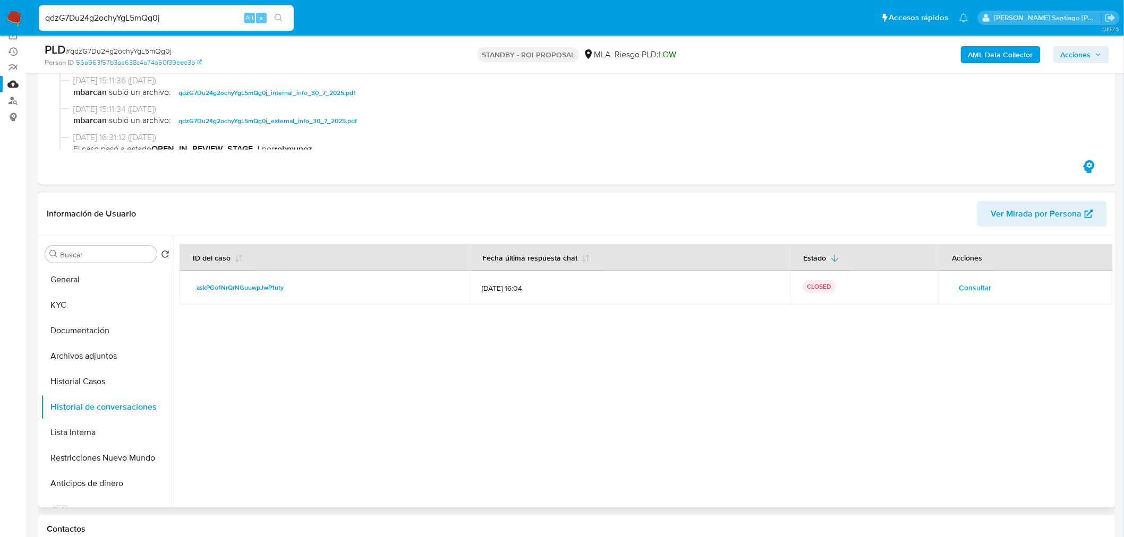
click at [965, 281] on span "Consultar" at bounding box center [975, 287] width 32 height 15
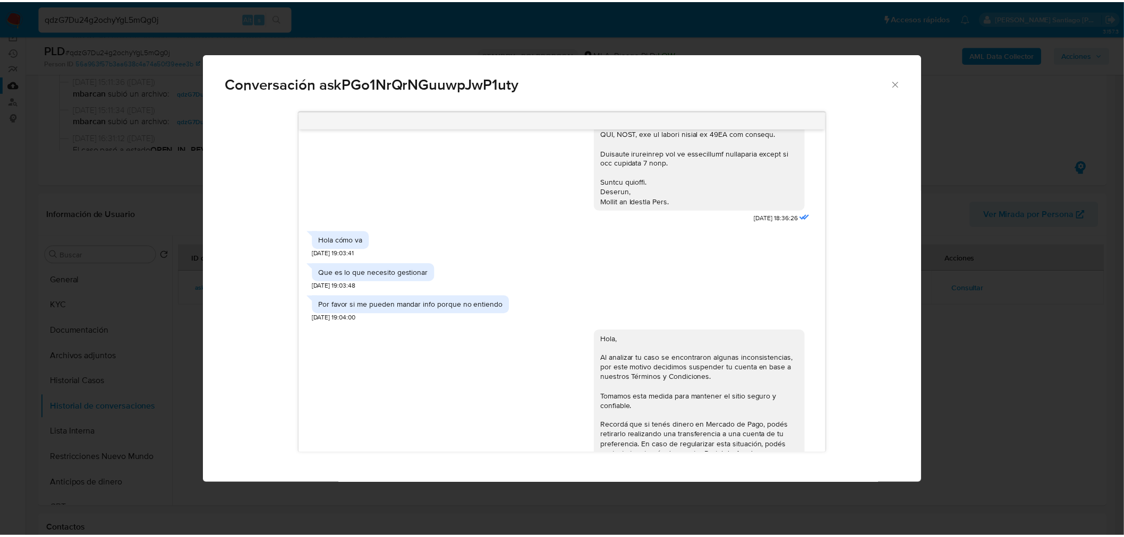
scroll to position [1215, 0]
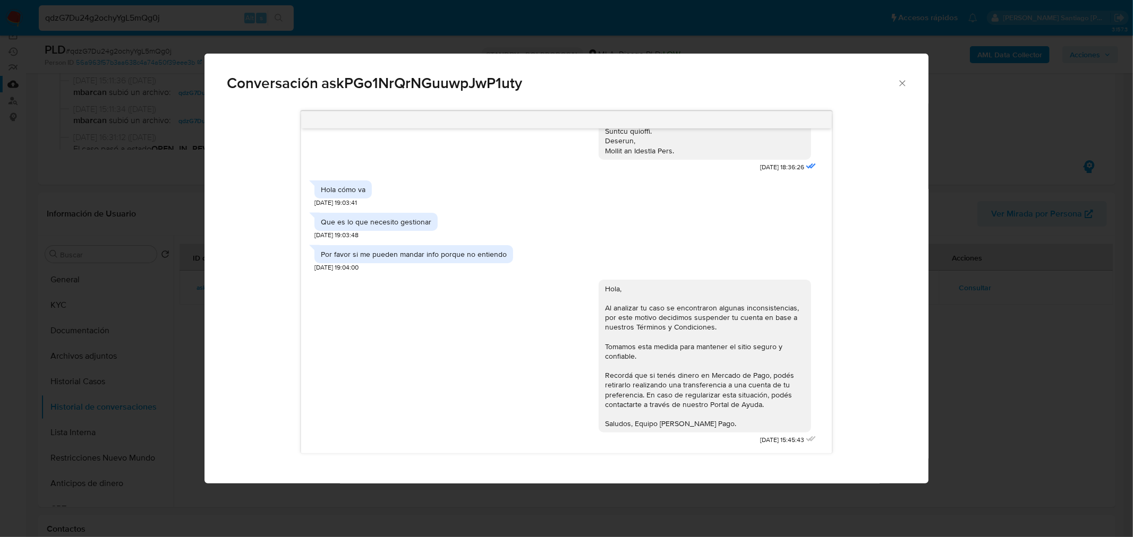
click at [979, 408] on div "Conversación askPGo1NrQrNGuuwpJwP1uty 18/06/2025 17:57:52 Buenas tardes 18/06/2…" at bounding box center [566, 268] width 1133 height 537
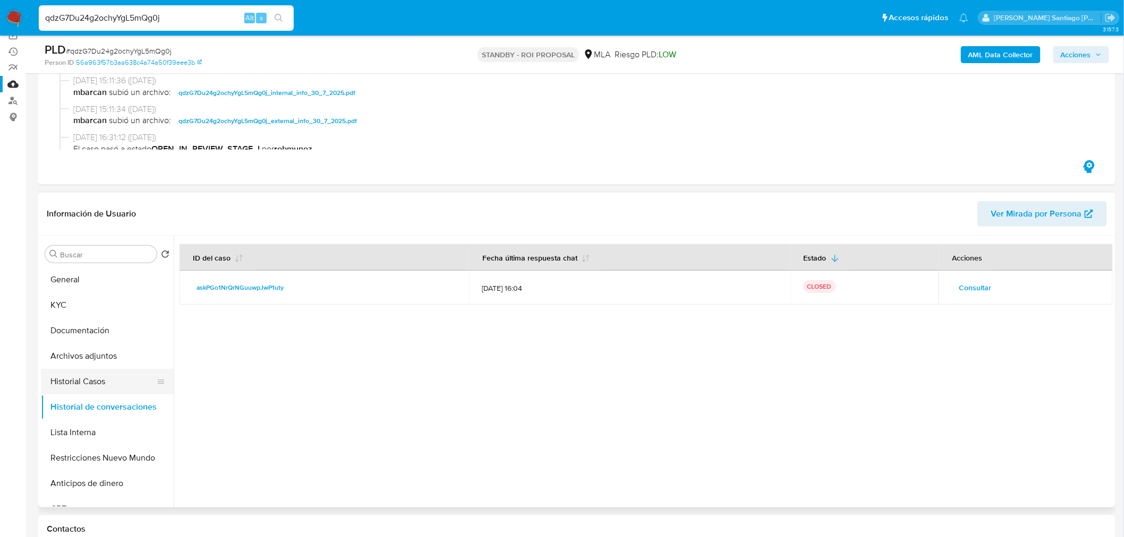
click at [123, 383] on button "Historial Casos" at bounding box center [103, 381] width 124 height 25
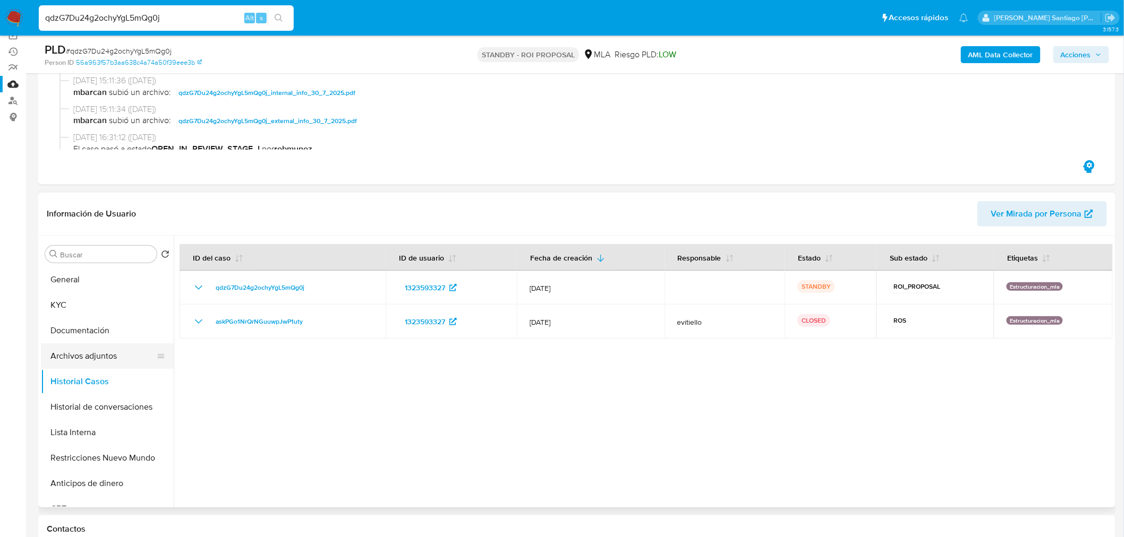
click at [105, 353] on button "Archivos adjuntos" at bounding box center [103, 356] width 124 height 25
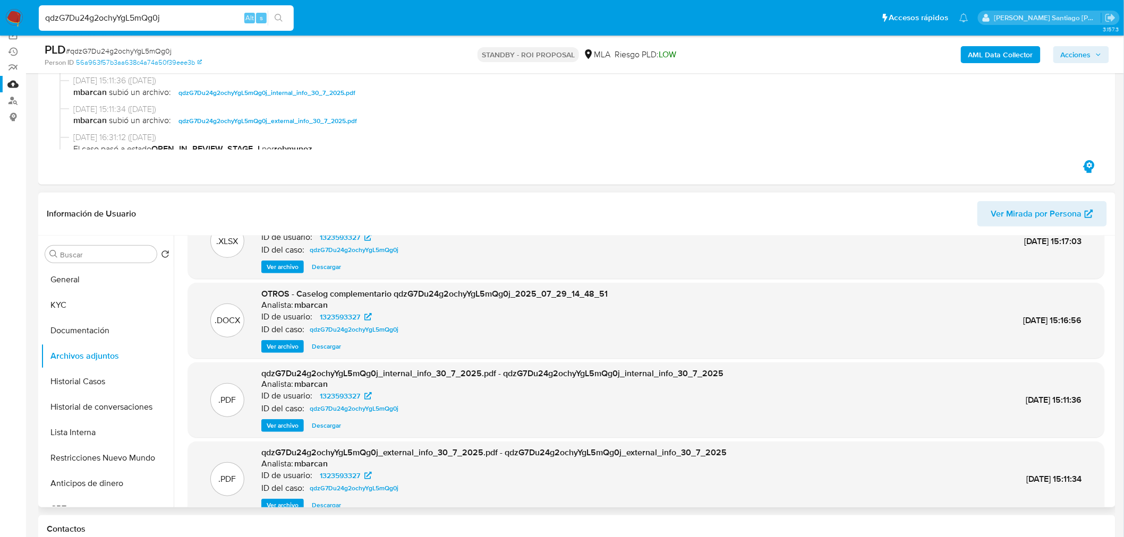
scroll to position [59, 0]
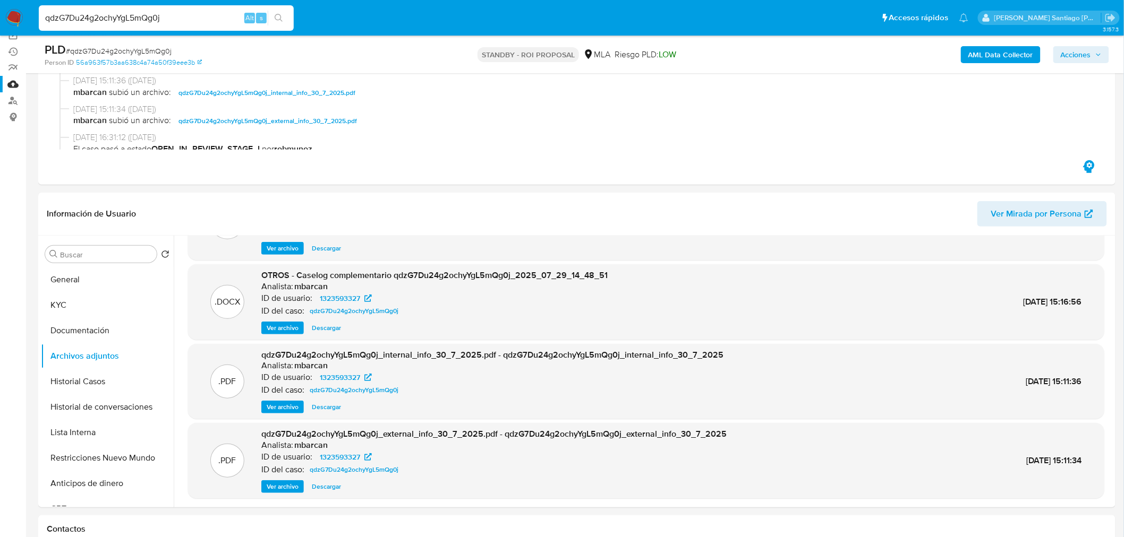
click at [124, 18] on input "qdzG7Du24g2ochyYgL5mQg0j" at bounding box center [166, 18] width 255 height 14
click at [22, 14] on img at bounding box center [14, 18] width 18 height 18
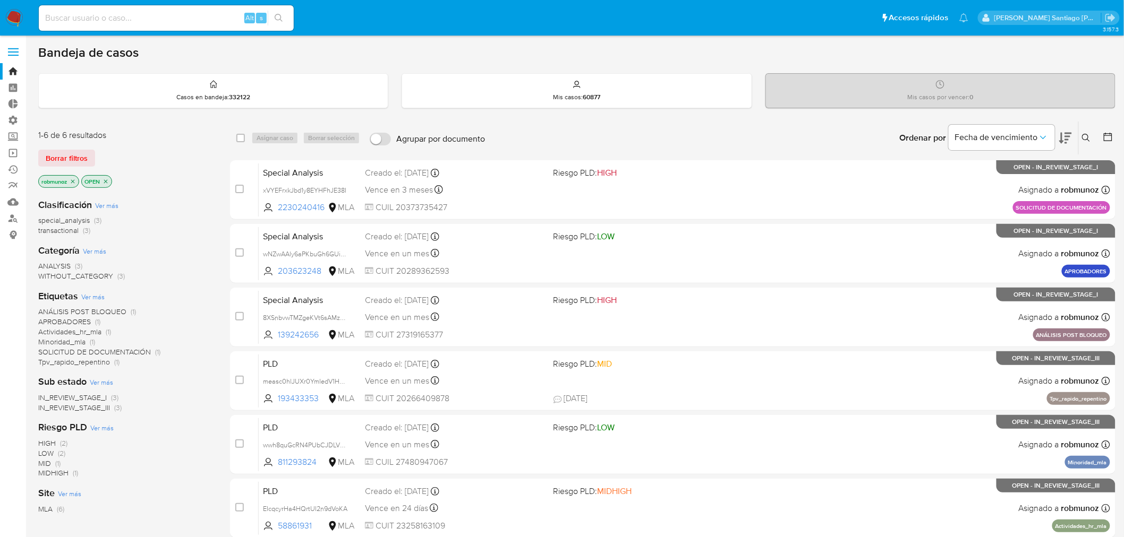
click at [1091, 144] on button at bounding box center [1088, 138] width 18 height 13
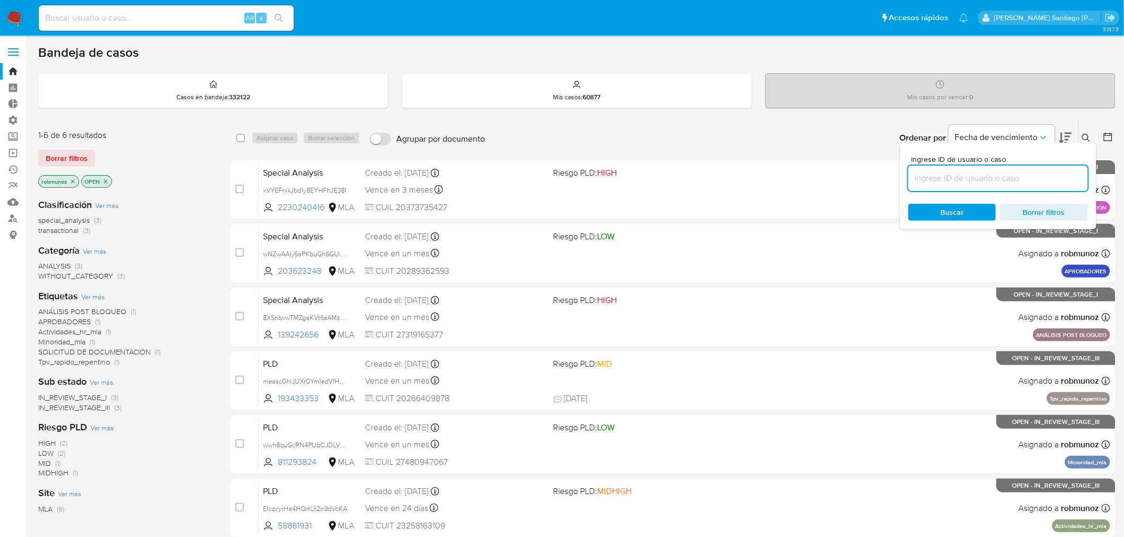
click at [952, 172] on input at bounding box center [998, 179] width 180 height 14
type input "qdzG7Du24g2ochyYgL5mQg0j"
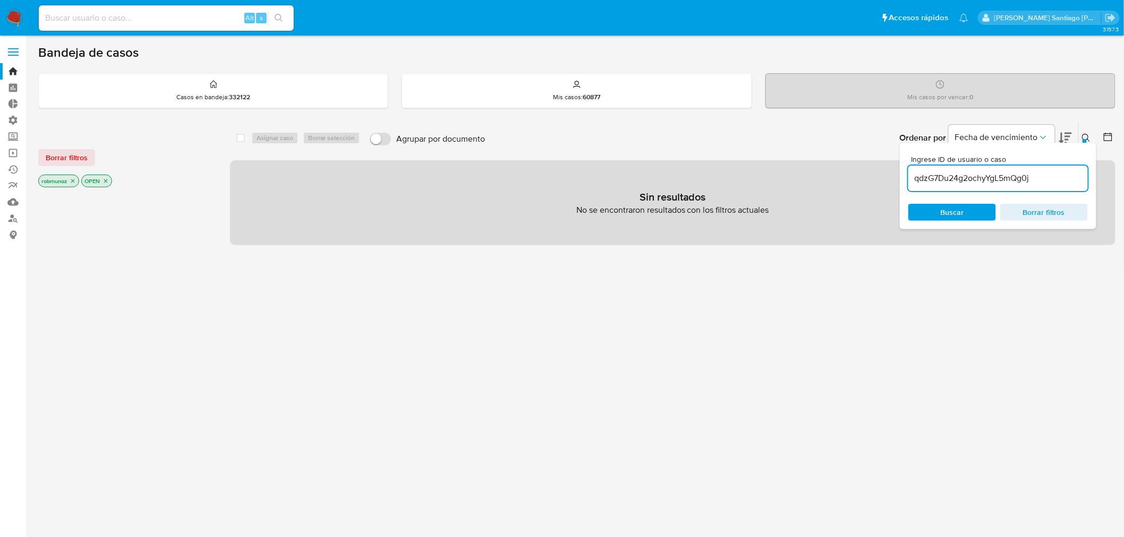
click at [76, 155] on span "Borrar filtros" at bounding box center [67, 157] width 42 height 15
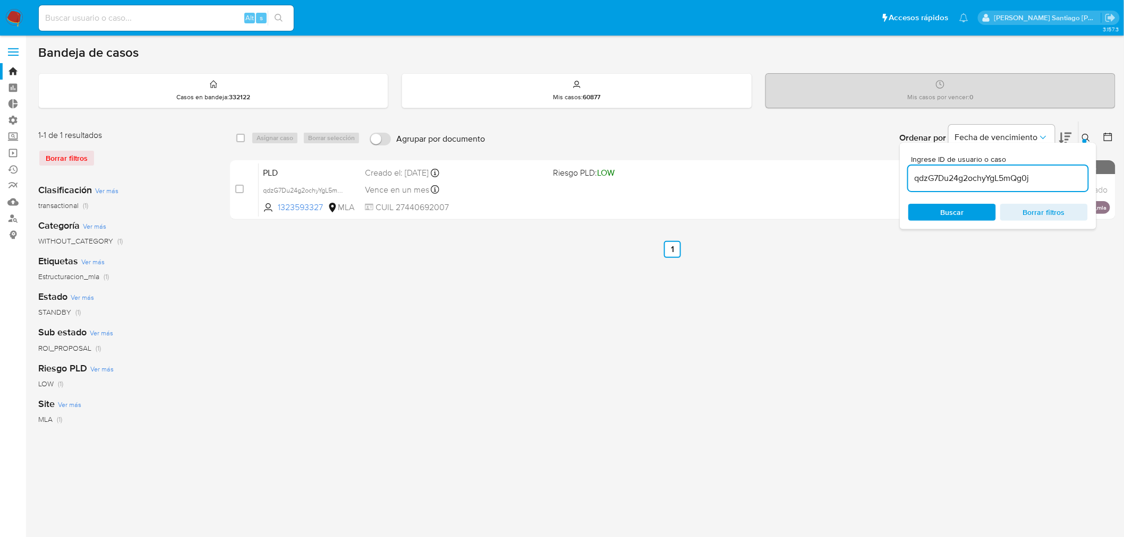
click at [1082, 137] on icon at bounding box center [1086, 138] width 8 height 8
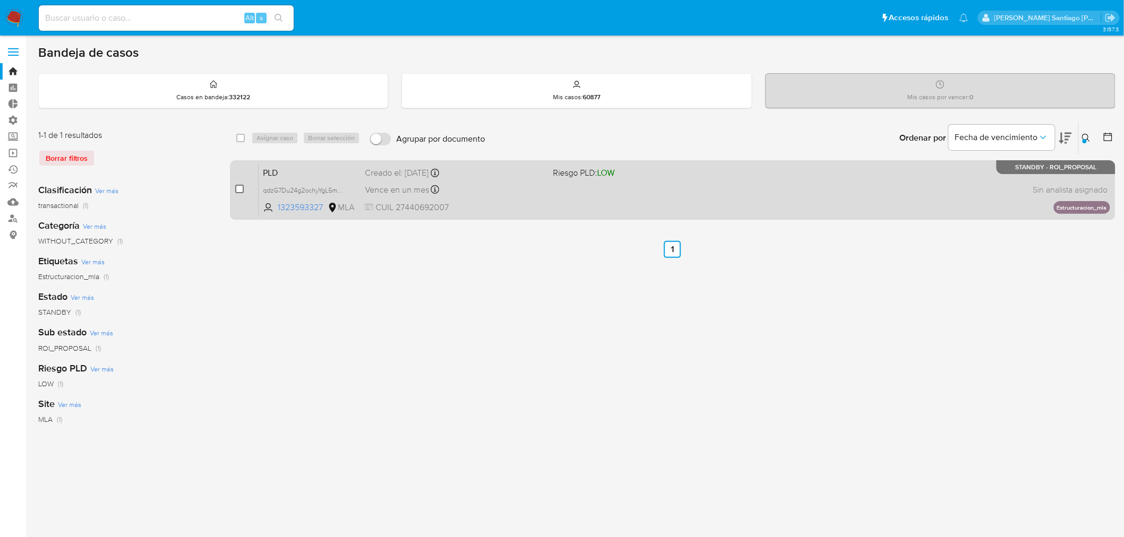
click at [236, 186] on input "checkbox" at bounding box center [239, 189] width 8 height 8
checkbox input "true"
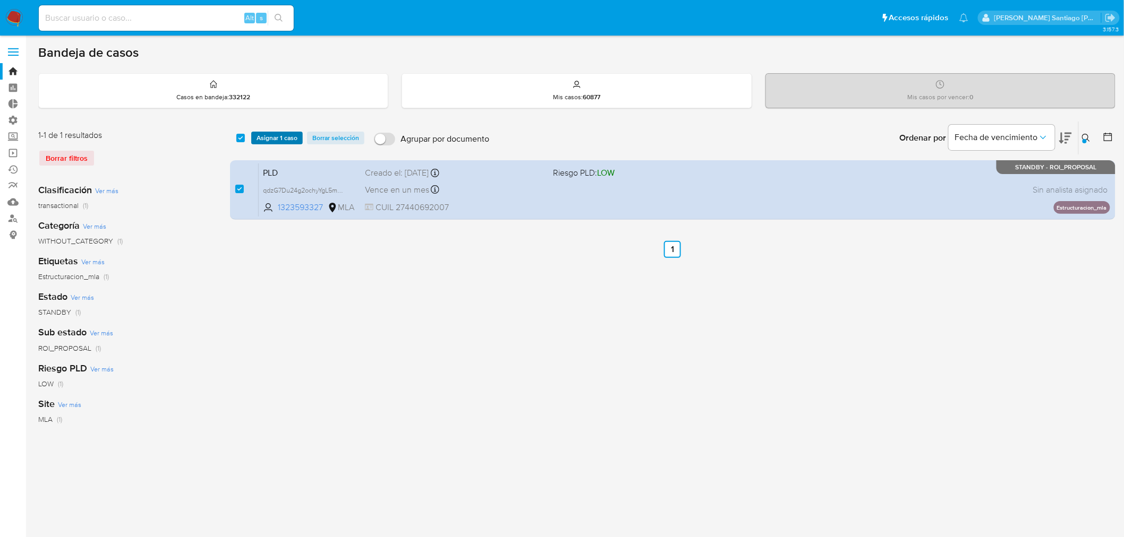
click at [269, 136] on span "Asignar 1 caso" at bounding box center [277, 138] width 41 height 11
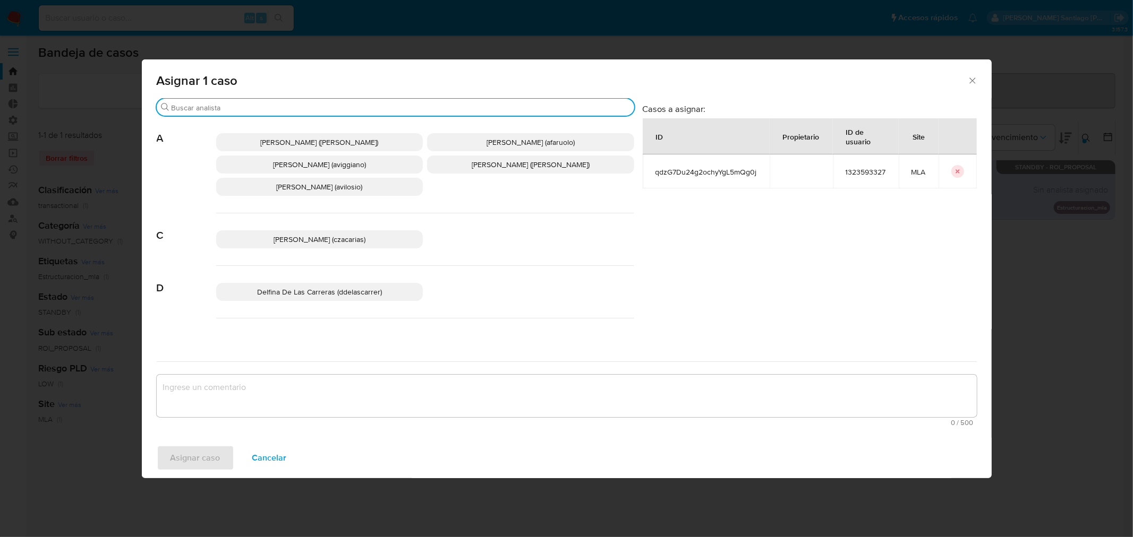
click at [263, 109] on input "Buscar" at bounding box center [401, 108] width 458 height 10
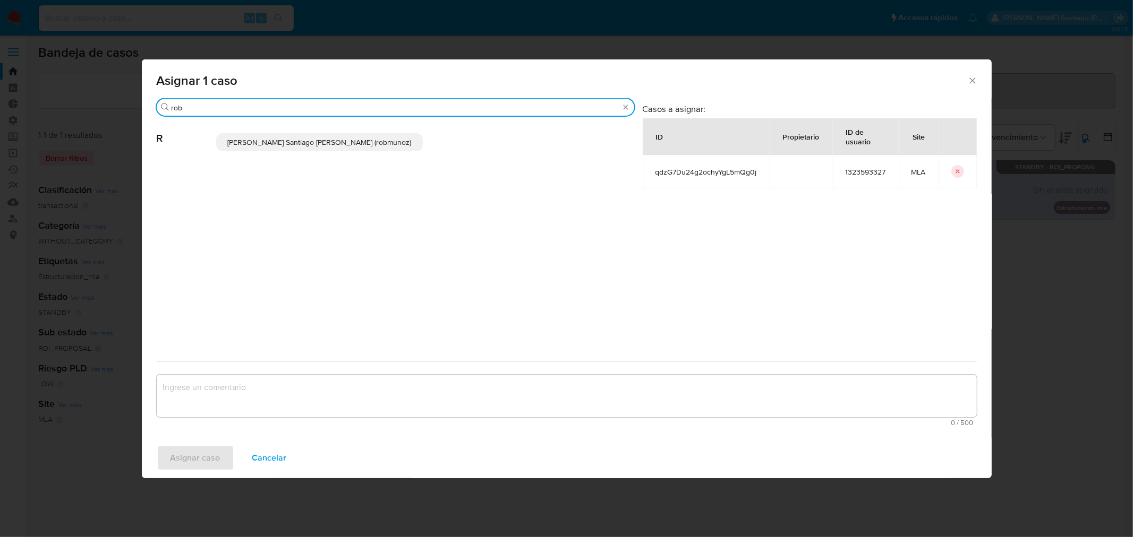
type input "rob"
click at [259, 135] on p "Roberto Santiago Munoz (robmunoz)" at bounding box center [319, 142] width 207 height 18
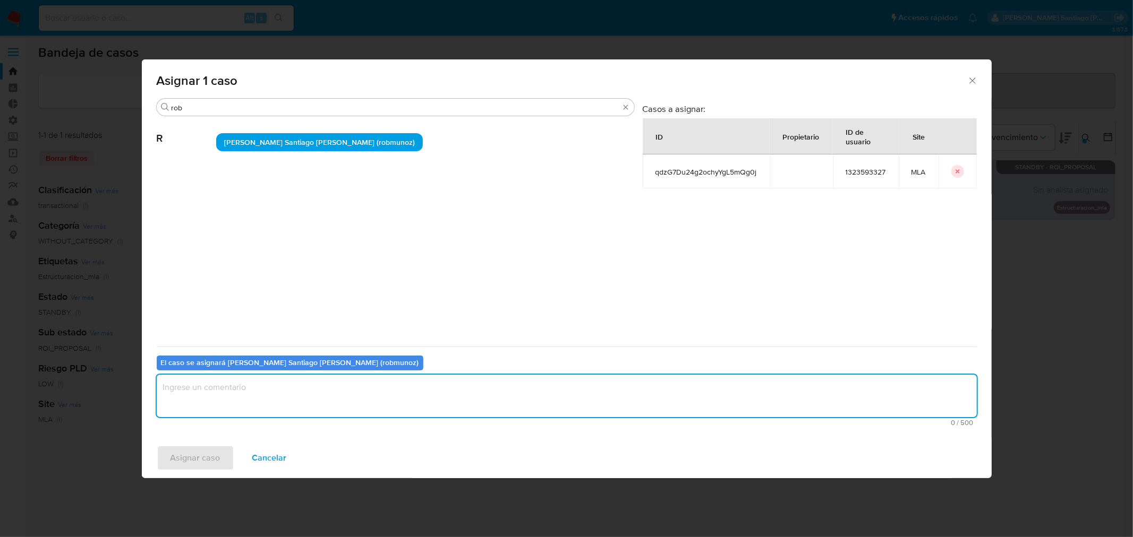
click at [246, 404] on textarea "assign-modal" at bounding box center [567, 396] width 820 height 42
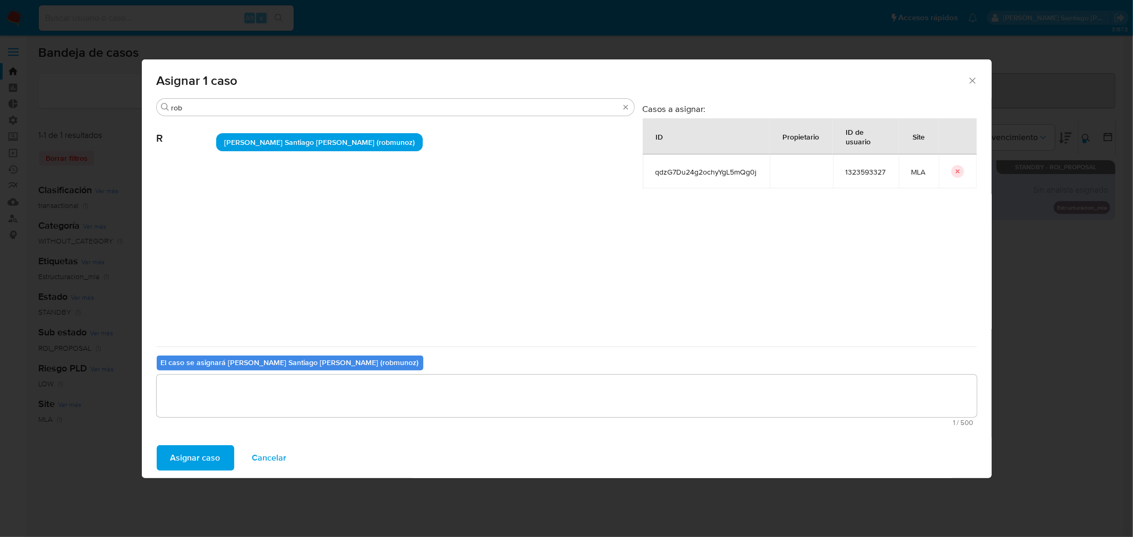
click at [186, 455] on span "Asignar caso" at bounding box center [195, 458] width 50 height 23
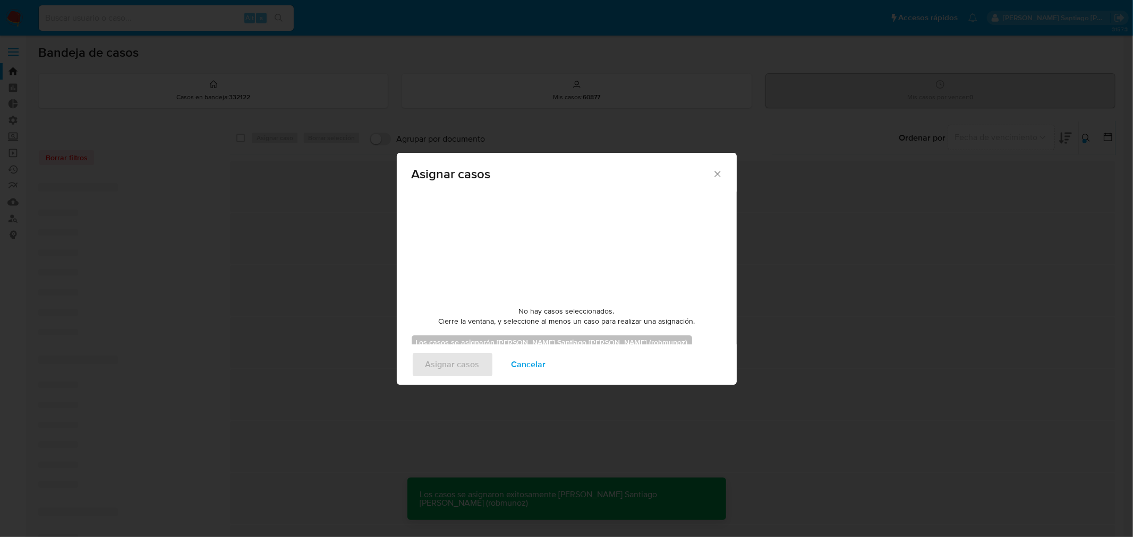
checkbox input "false"
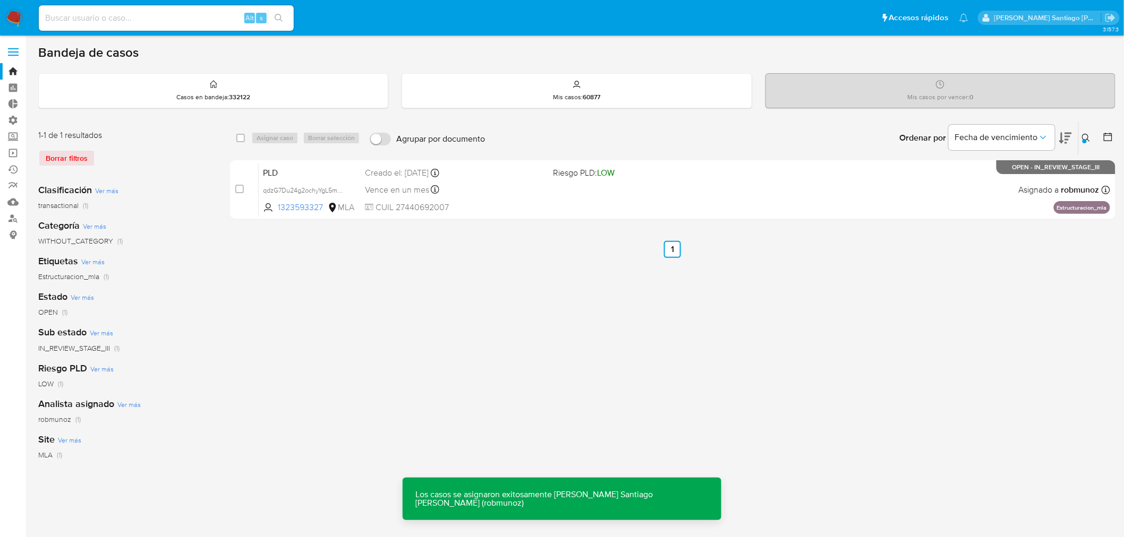
click at [511, 209] on span "CUIL 27440692007" at bounding box center [455, 208] width 180 height 12
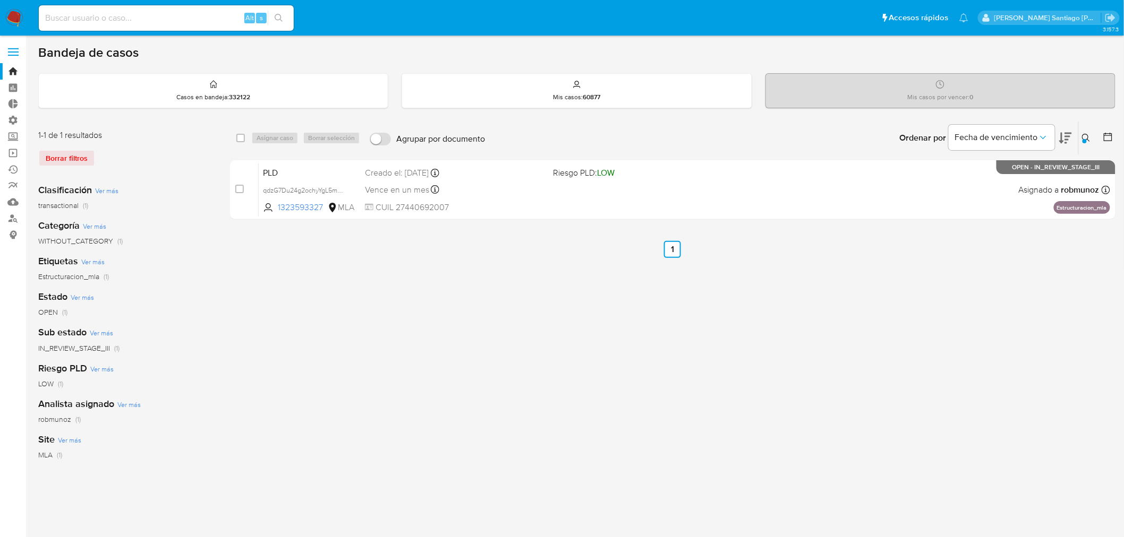
click at [1077, 136] on div "Ordenar por Fecha de vencimiento" at bounding box center [984, 138] width 187 height 33
click at [1085, 136] on icon at bounding box center [1086, 138] width 8 height 8
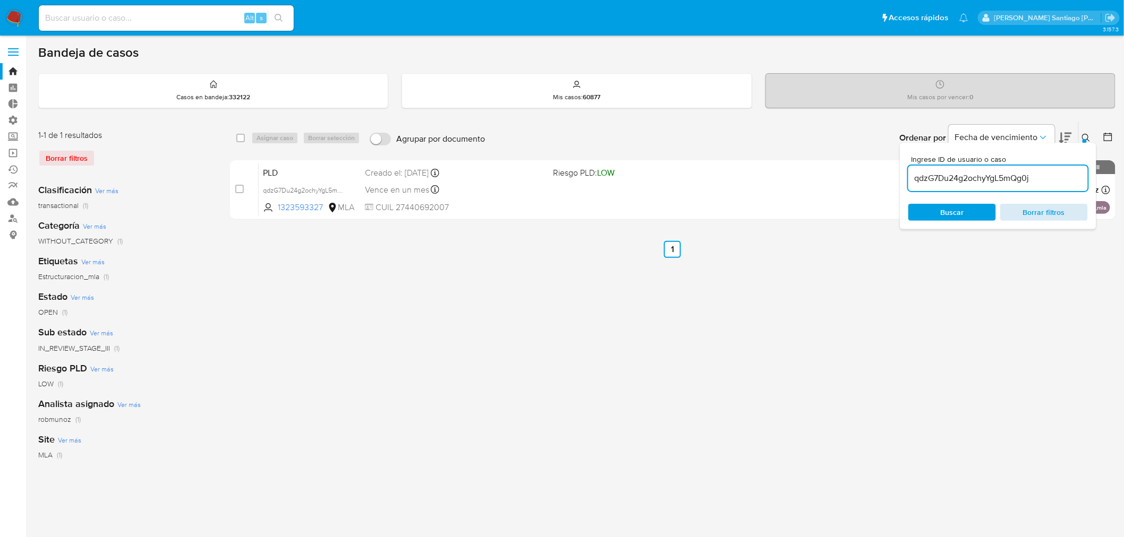
click at [1062, 214] on span "Borrar filtros" at bounding box center [1044, 212] width 73 height 15
click at [1010, 172] on input at bounding box center [998, 179] width 180 height 14
type input "ulCo6vyTss8PEOYtL8UPSWxM"
click at [880, 383] on div "select-all-cases-checkbox Asignar caso Borrar selección Agrupar por documento O…" at bounding box center [672, 354] width 885 height 466
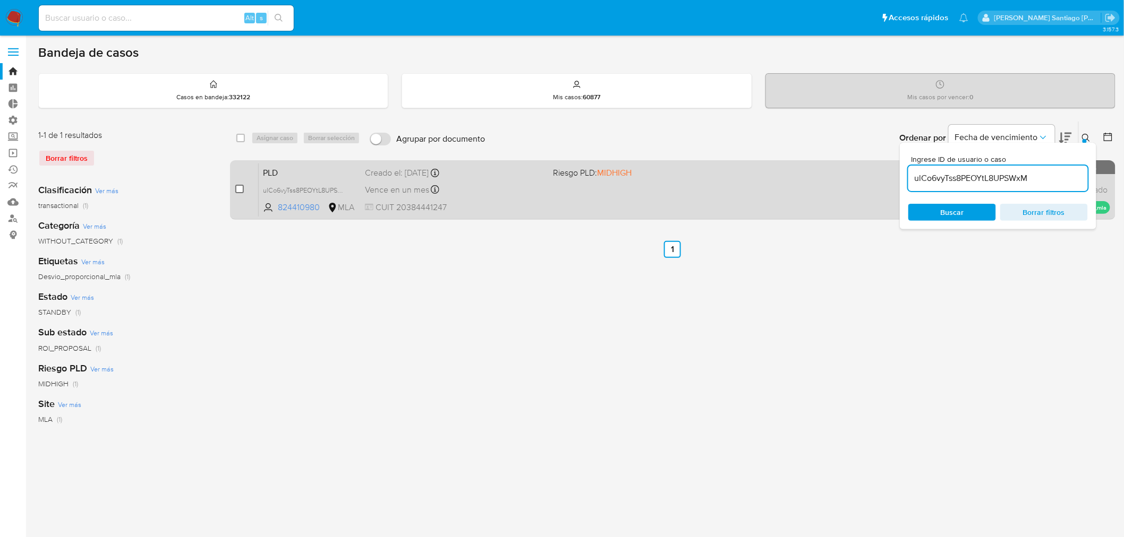
click at [239, 189] on input "checkbox" at bounding box center [239, 189] width 8 height 8
checkbox input "true"
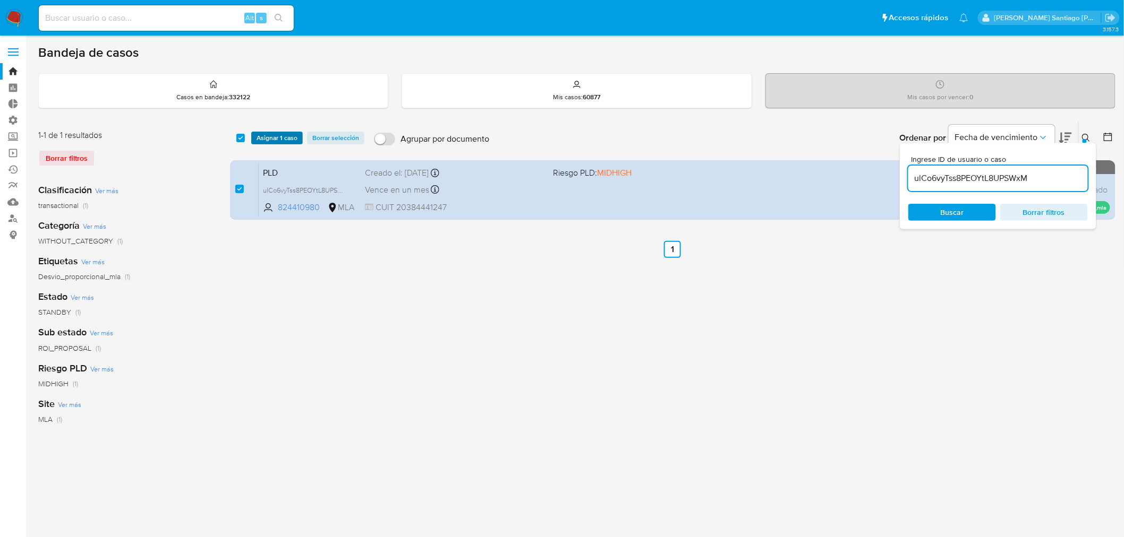
click at [272, 136] on span "Asignar 1 caso" at bounding box center [277, 138] width 41 height 11
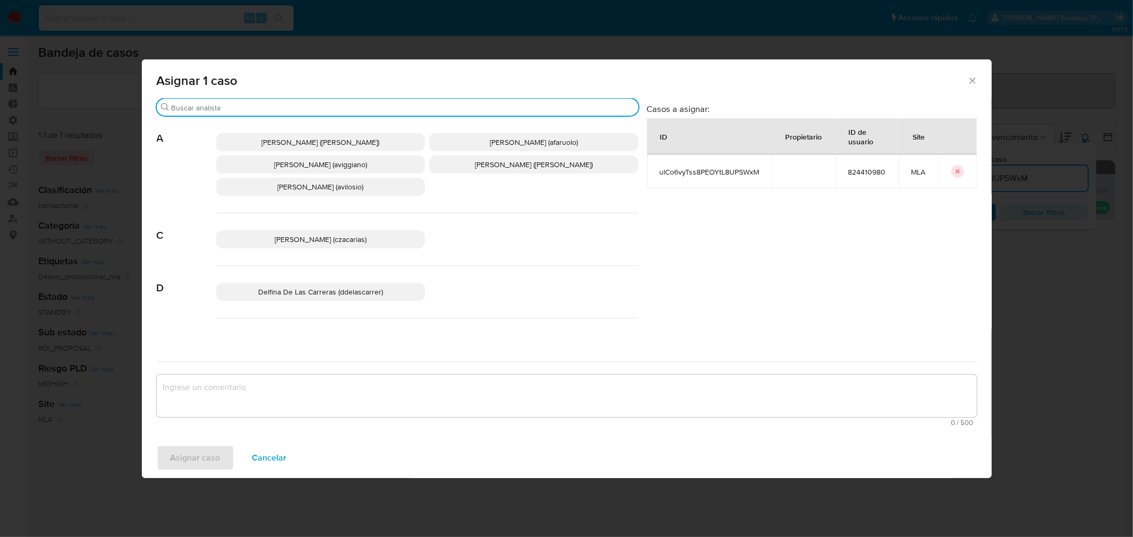
click at [260, 107] on input "Buscar" at bounding box center [403, 108] width 463 height 10
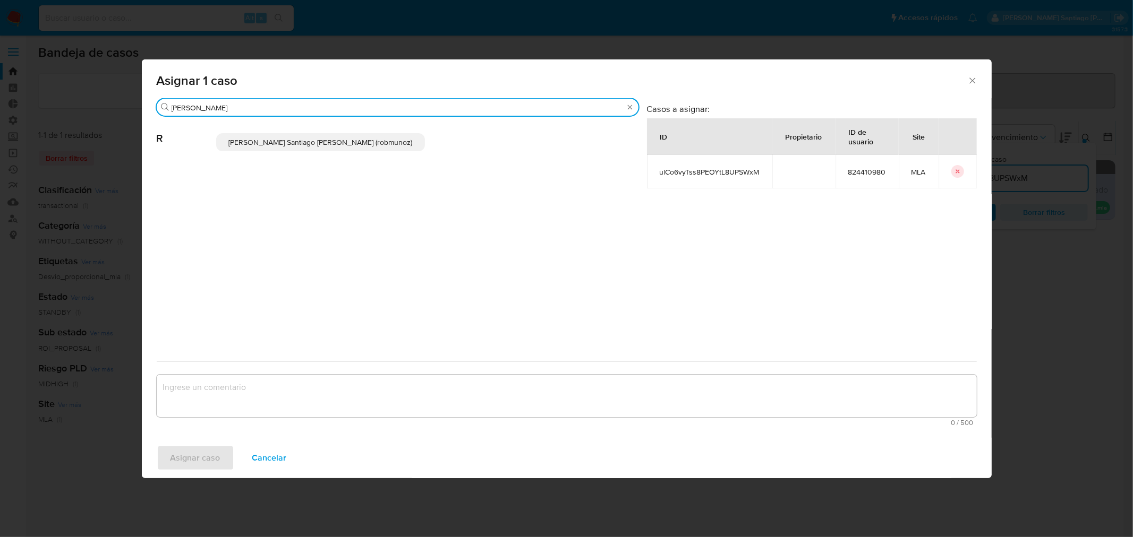
type input "ROB"
click at [310, 142] on span "Roberto Santiago Munoz (robmunoz)" at bounding box center [320, 142] width 184 height 11
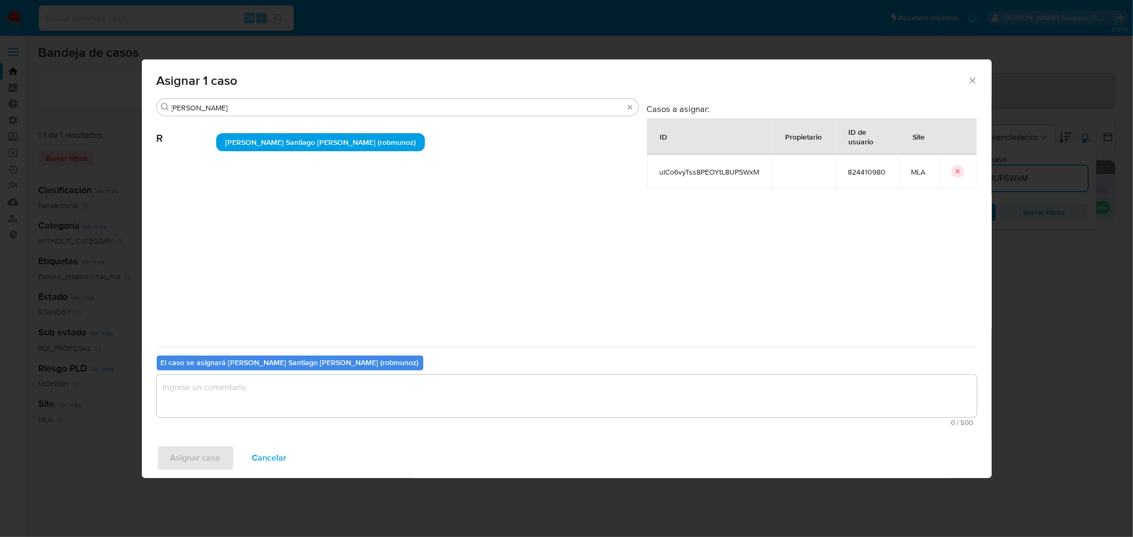
click at [283, 388] on textarea "assign-modal" at bounding box center [567, 396] width 820 height 42
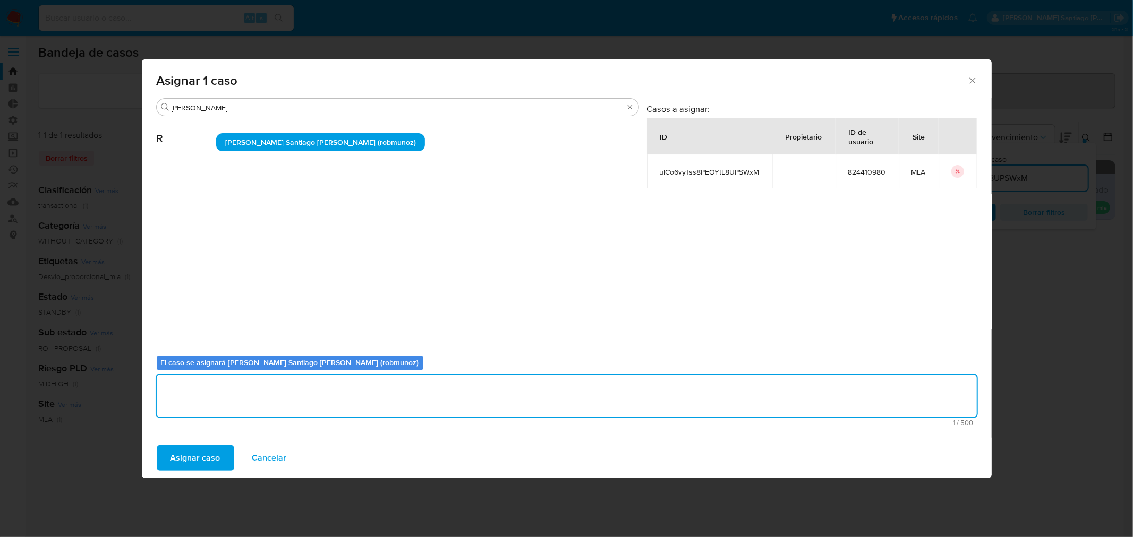
click at [197, 454] on span "Asignar caso" at bounding box center [195, 458] width 50 height 23
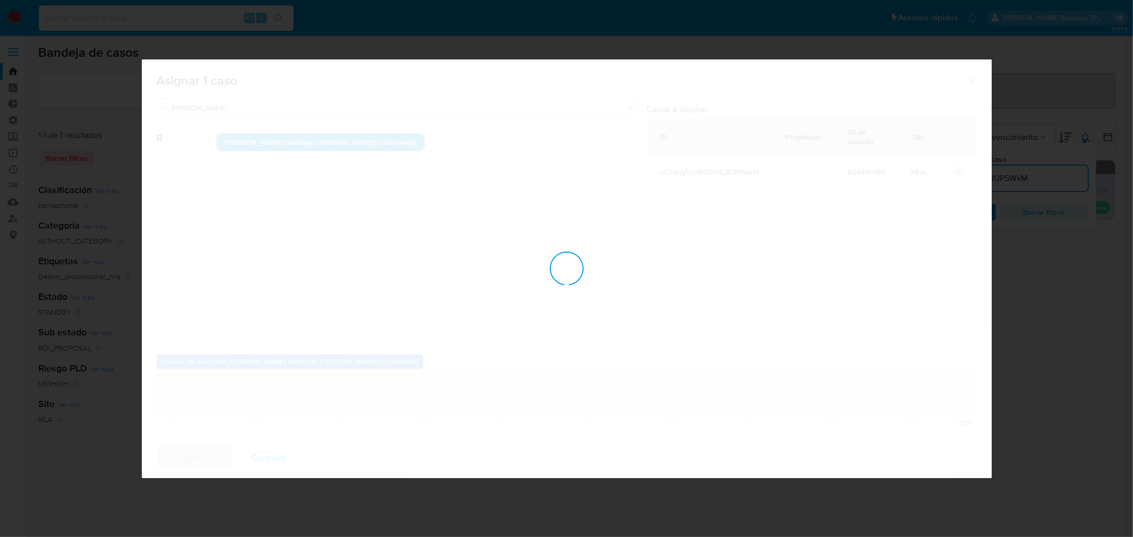
checkbox input "false"
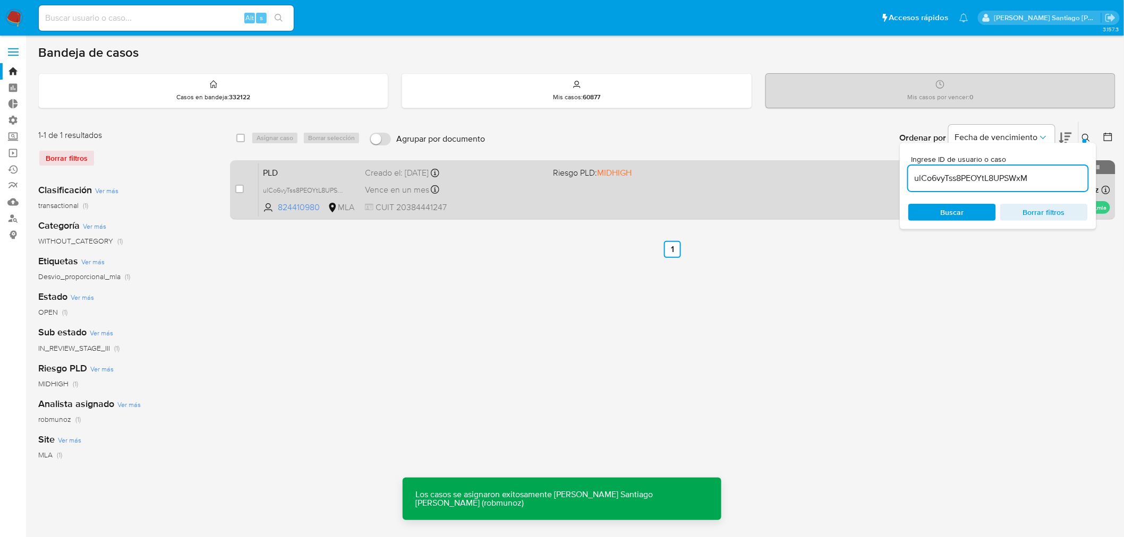
click at [526, 200] on div "PLD ulCo6vyTss8PEOYtL8UPSWxM 824410980 MLA Riesgo PLD: MIDHIGH Creado el: 12/07…" at bounding box center [684, 190] width 851 height 54
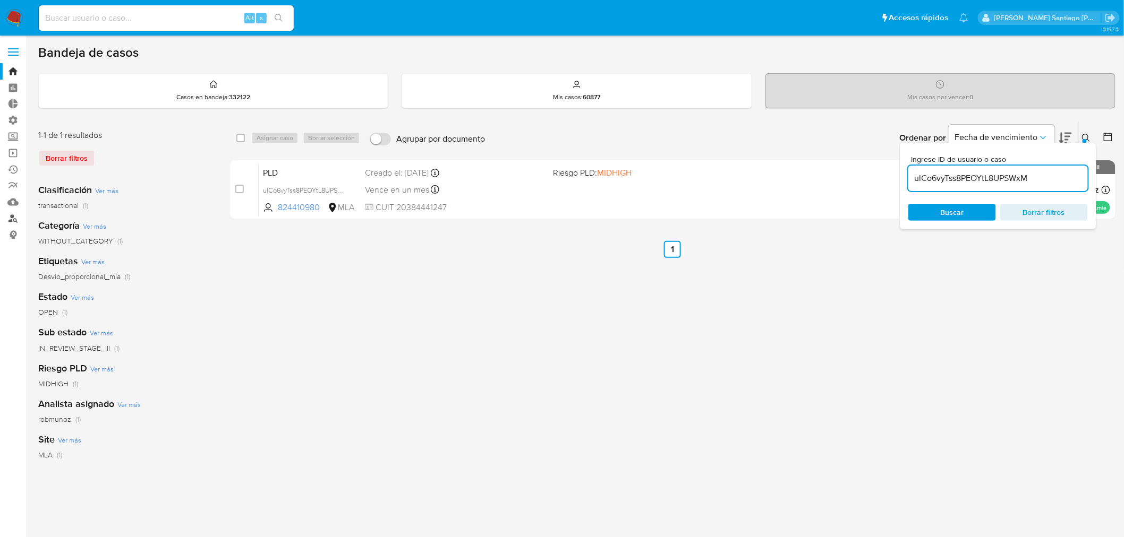
click at [14, 218] on link "Buscador de personas" at bounding box center [63, 218] width 126 height 16
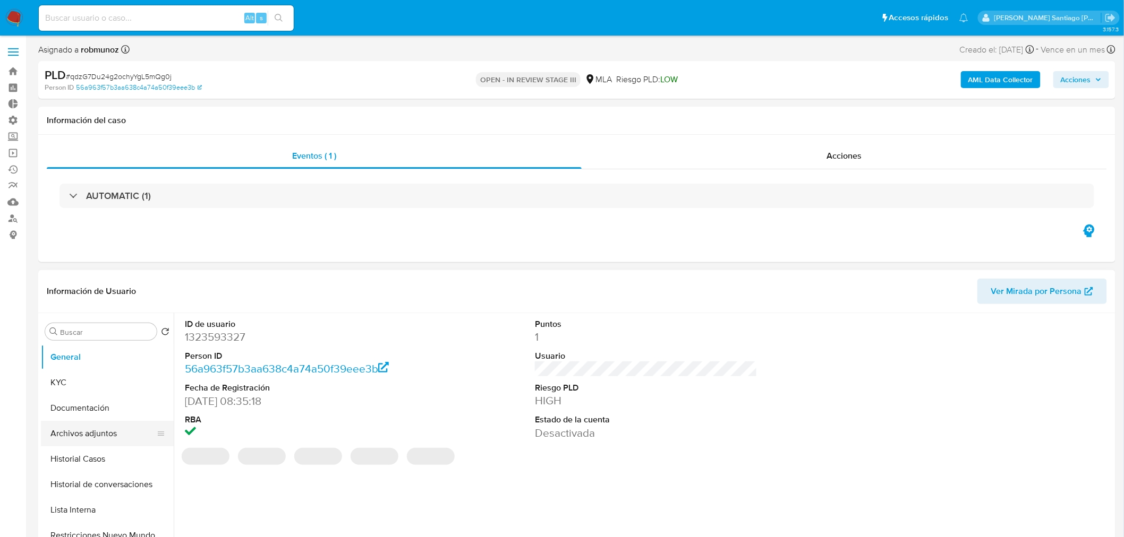
click at [102, 441] on button "Archivos adjuntos" at bounding box center [103, 433] width 124 height 25
select select "10"
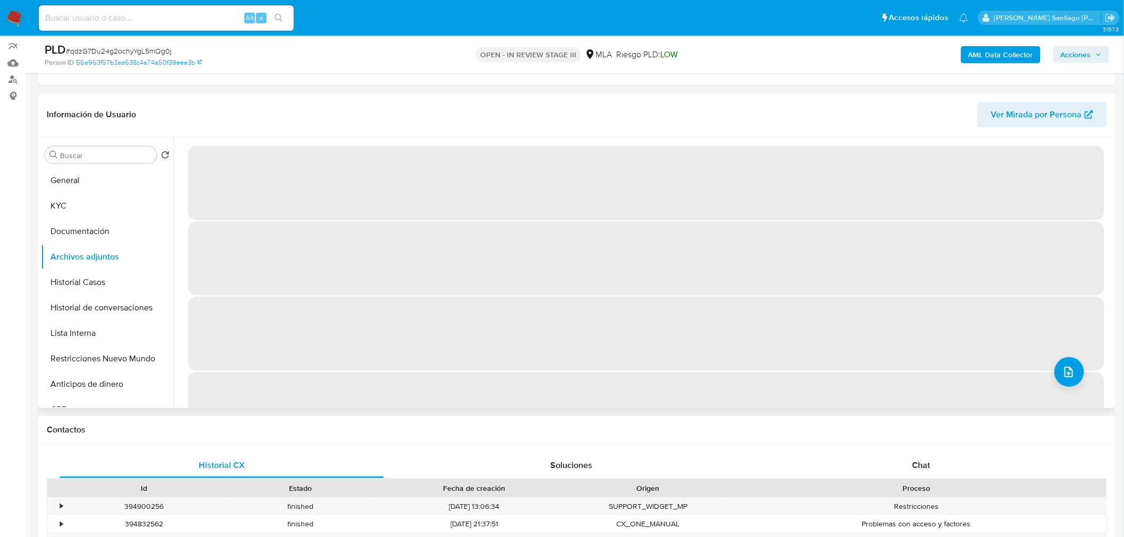
scroll to position [118, 0]
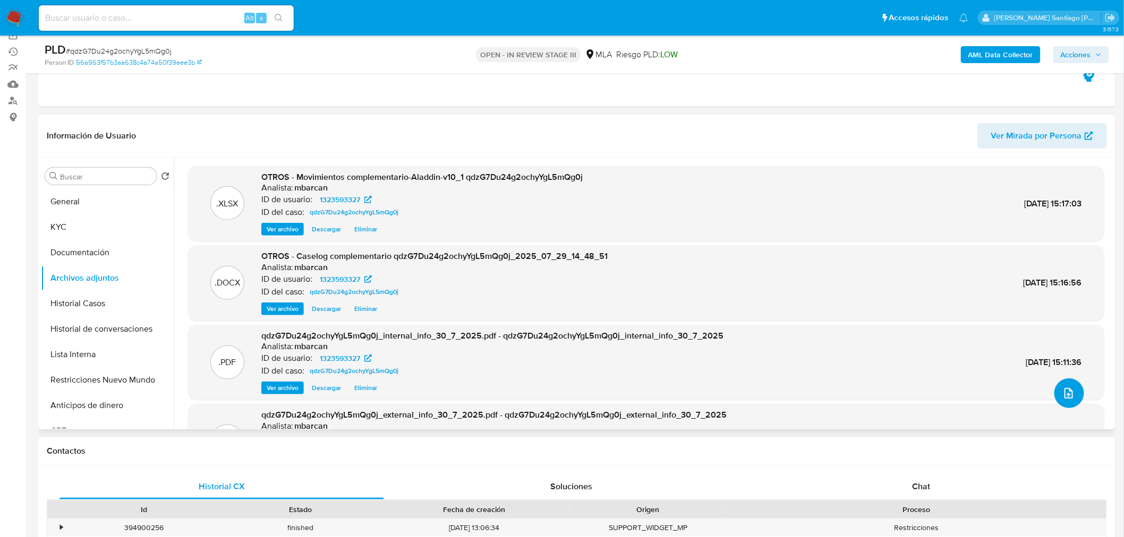
click at [1062, 395] on icon "upload-file" at bounding box center [1068, 393] width 13 height 13
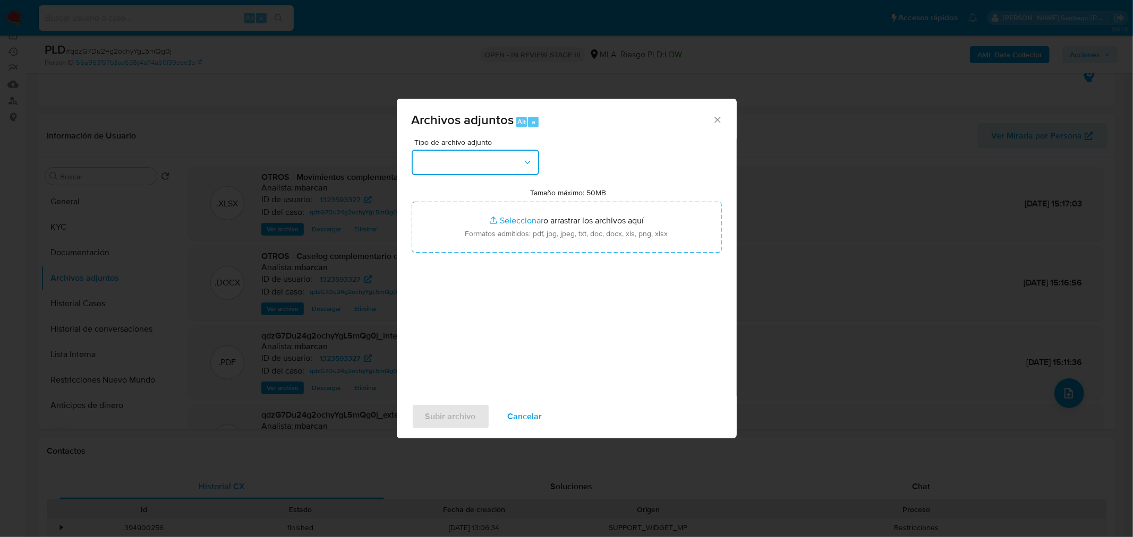
click at [464, 165] on button "button" at bounding box center [475, 162] width 127 height 25
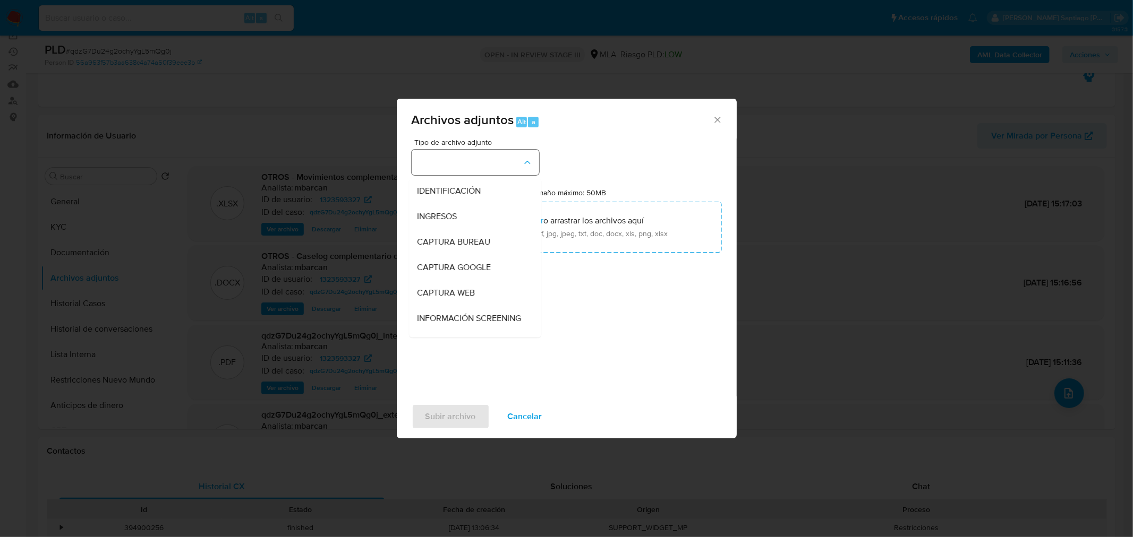
click at [467, 192] on span "IDENTIFICACIÓN" at bounding box center [449, 190] width 64 height 11
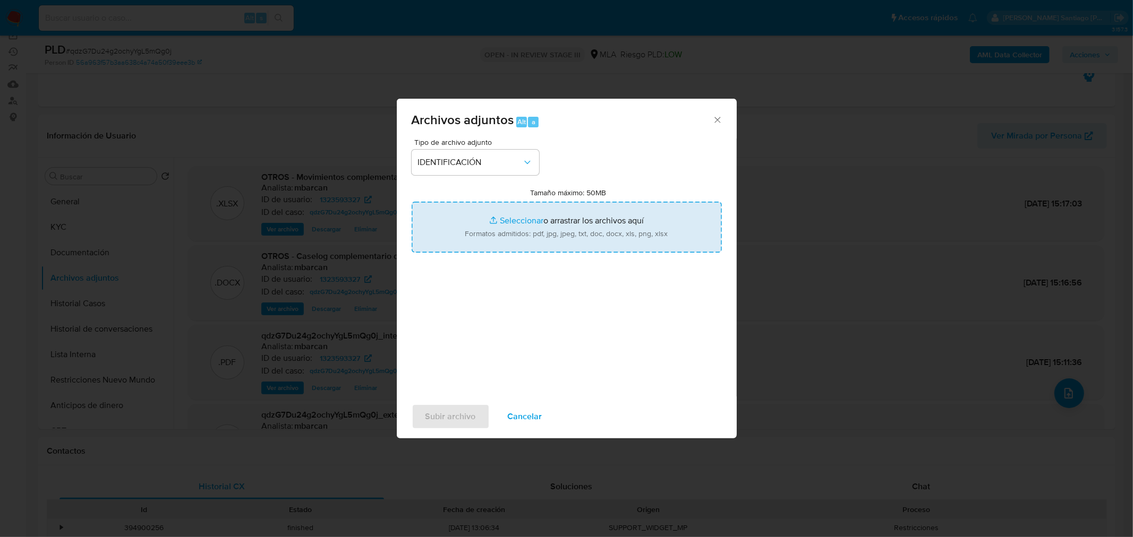
click at [500, 222] on input "Tamaño máximo: 50MB Seleccionar archivos" at bounding box center [567, 227] width 310 height 51
type input "C:\fakepath\Caselog complementario qdzG7Du24g2ochyYgL5mQg0j_VII.docx"
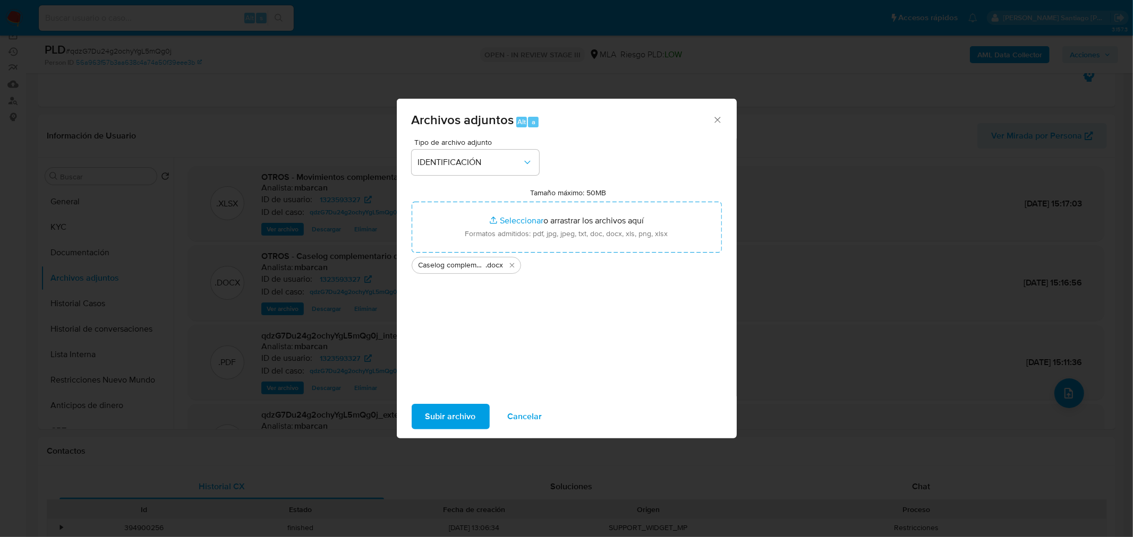
click at [436, 422] on span "Subir archivo" at bounding box center [450, 416] width 50 height 23
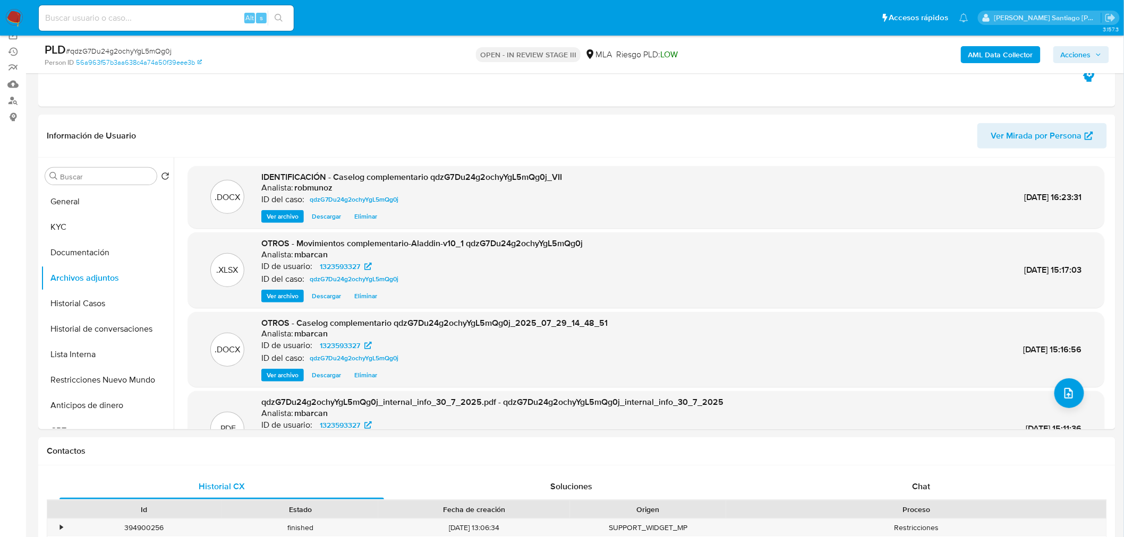
click at [158, 16] on input at bounding box center [166, 18] width 255 height 14
paste input "ulCo6vyTss8PEOYtL8UPSWxM"
type input "ulCo6vyTss8PEOYtL8UPSWxM"
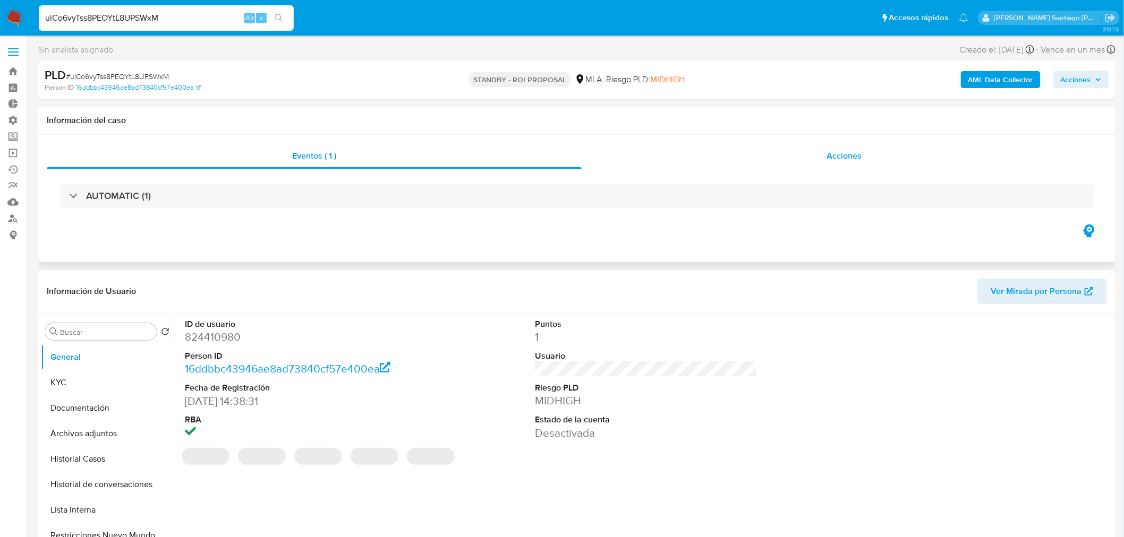
click at [848, 161] on div "Acciones" at bounding box center [845, 155] width 526 height 25
select select "10"
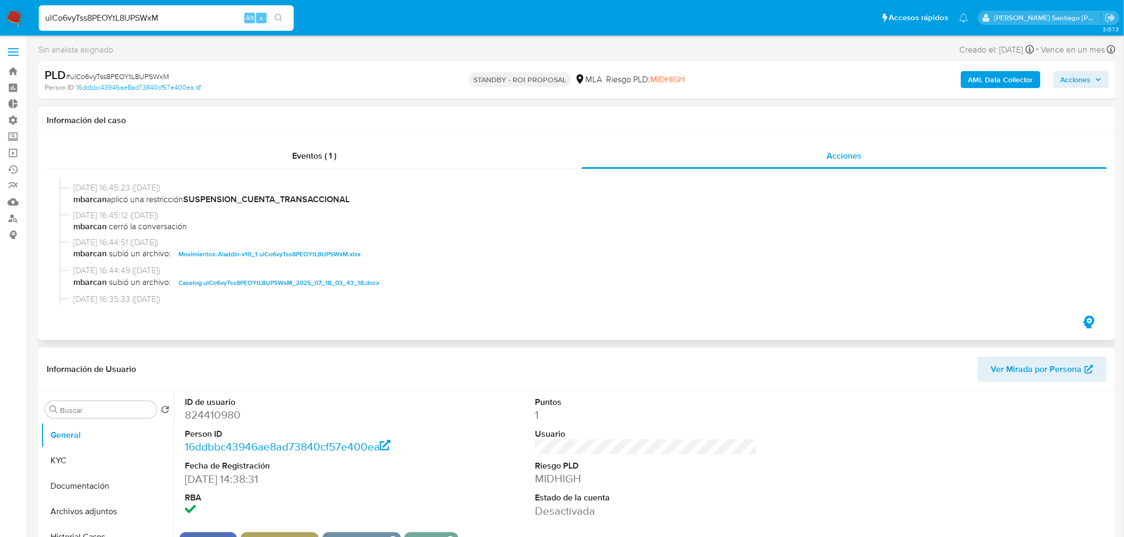
scroll to position [118, 0]
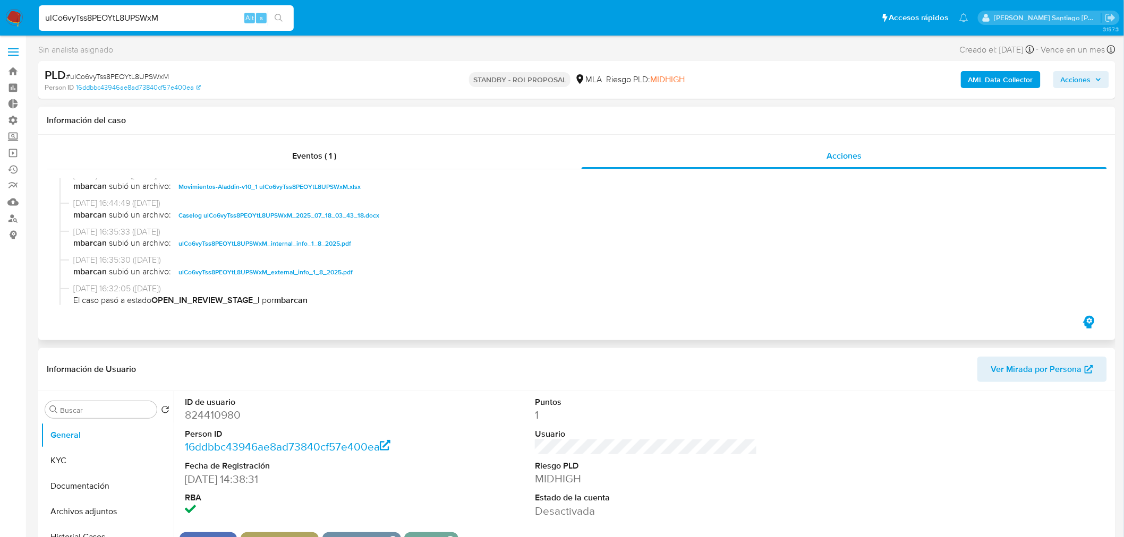
click at [348, 213] on span "Caselog ulCo6vyTss8PEOYtL8UPSWxM_2025_07_18_03_43_18.docx" at bounding box center [278, 215] width 201 height 13
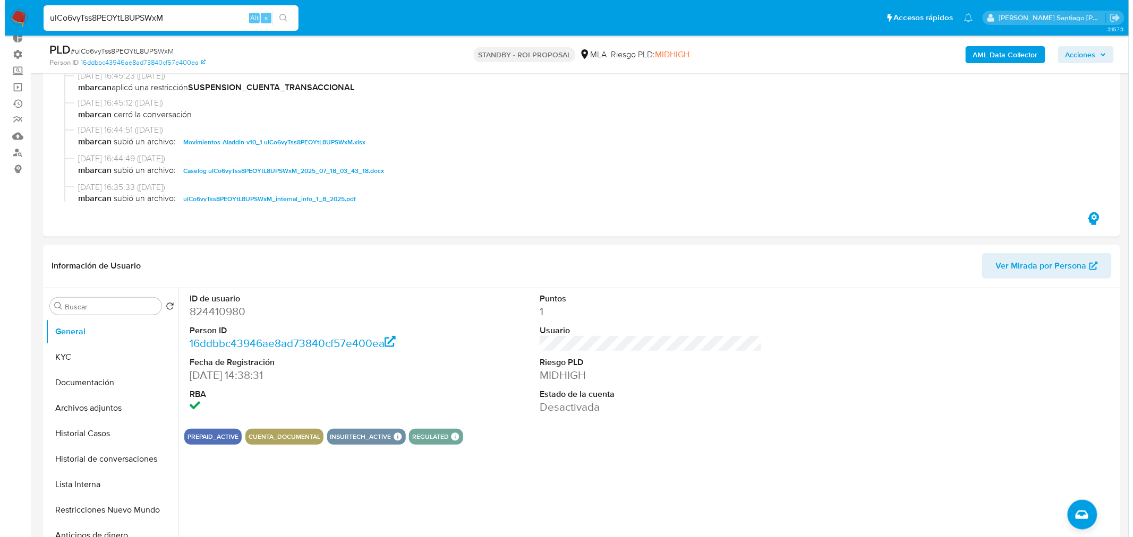
scroll to position [177, 0]
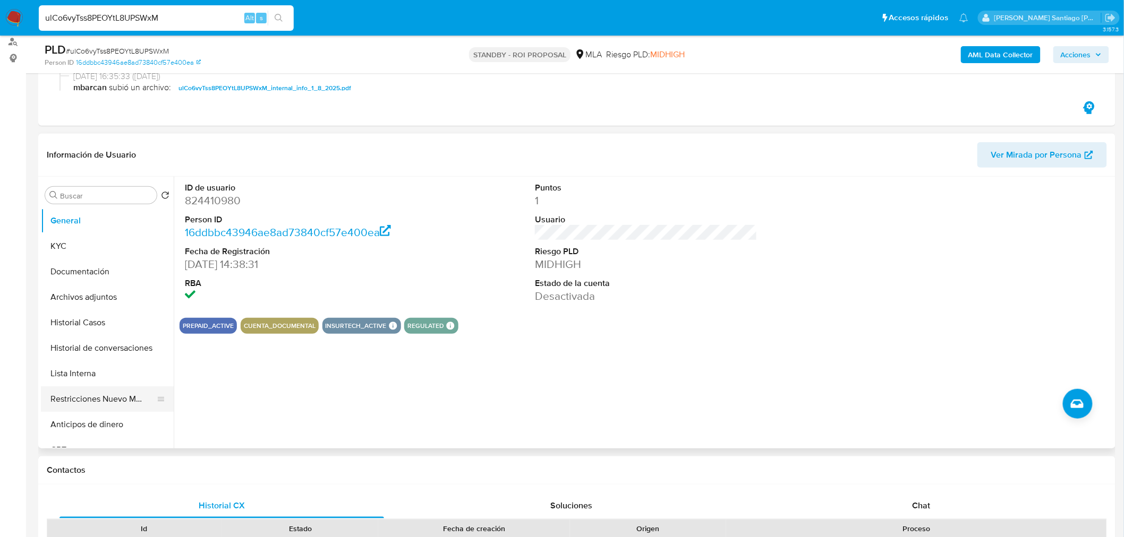
click at [115, 407] on button "Restricciones Nuevo Mundo" at bounding box center [103, 399] width 124 height 25
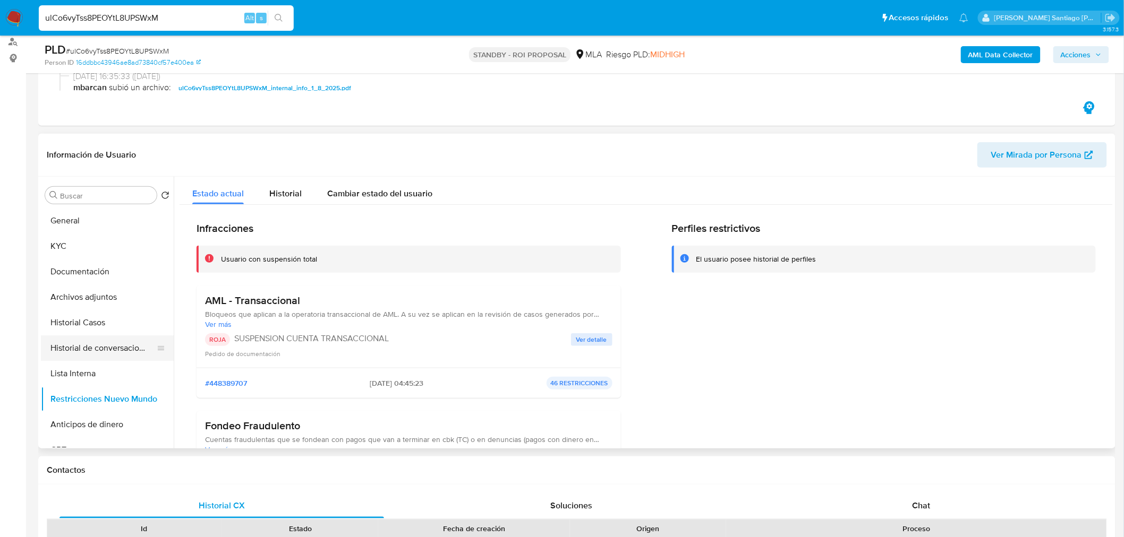
click at [110, 349] on button "Historial de conversaciones" at bounding box center [103, 348] width 124 height 25
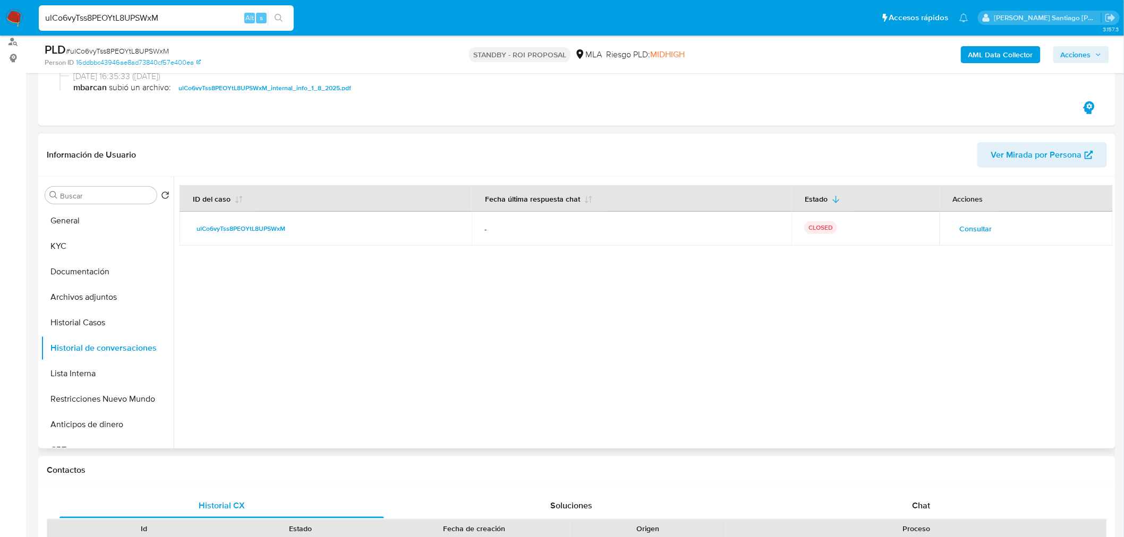
click at [975, 233] on span "Consultar" at bounding box center [976, 228] width 32 height 15
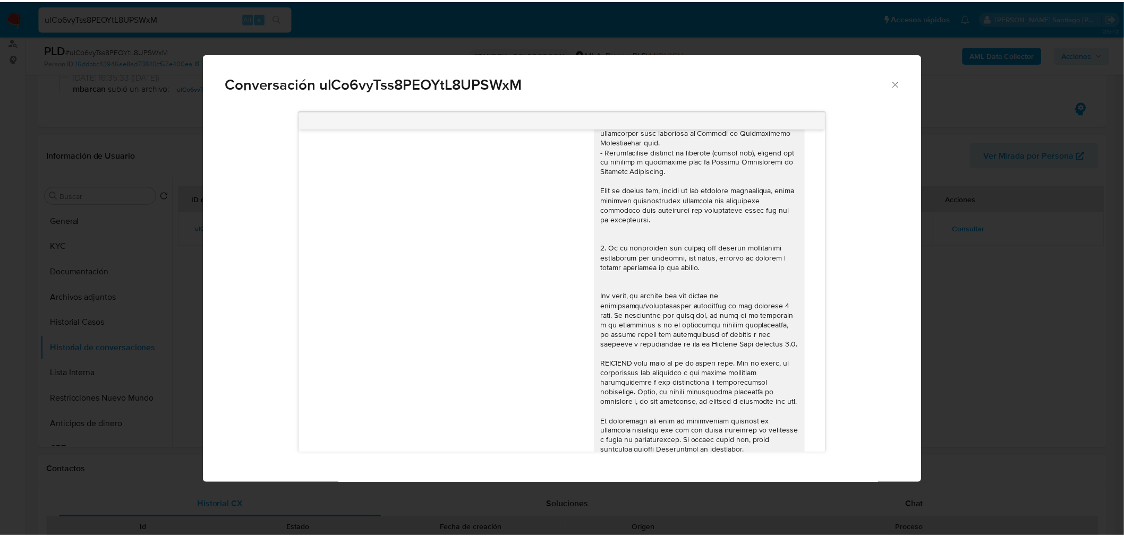
scroll to position [295, 0]
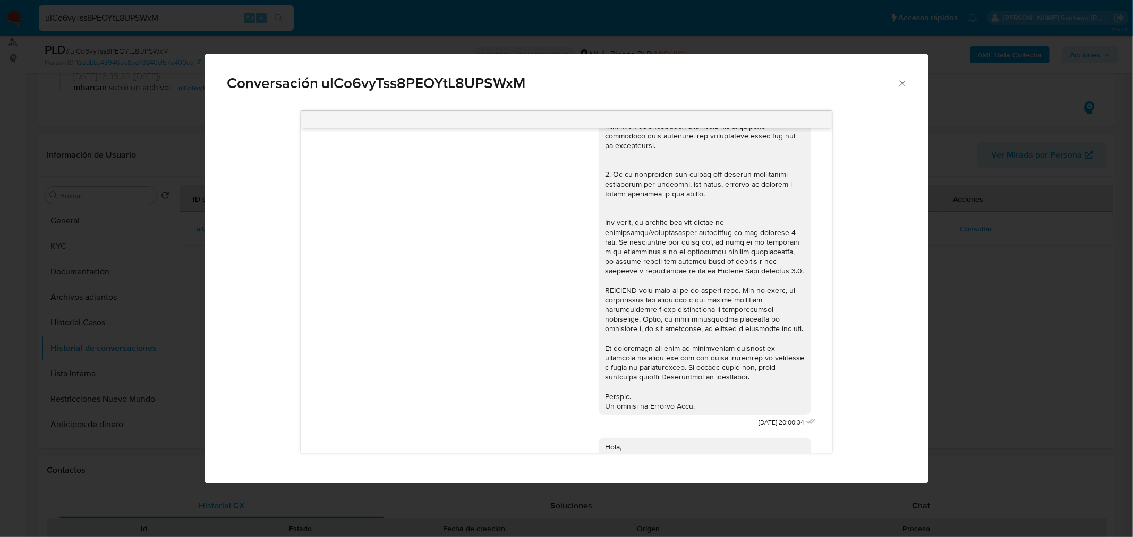
click at [906, 80] on icon "Cerrar" at bounding box center [902, 83] width 11 height 11
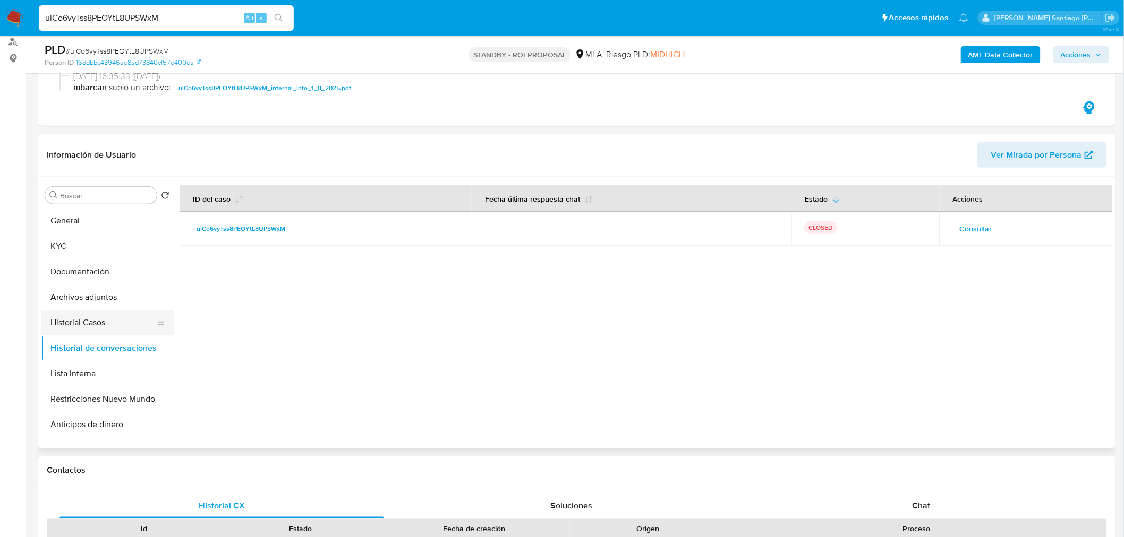
click at [105, 325] on button "Historial Casos" at bounding box center [103, 322] width 124 height 25
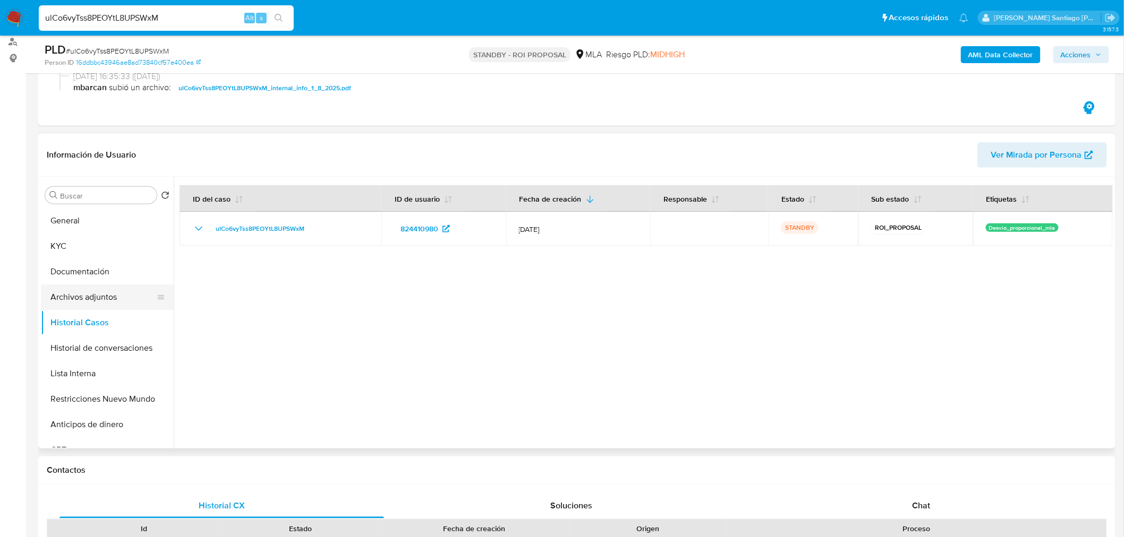
click at [112, 297] on button "Archivos adjuntos" at bounding box center [103, 297] width 124 height 25
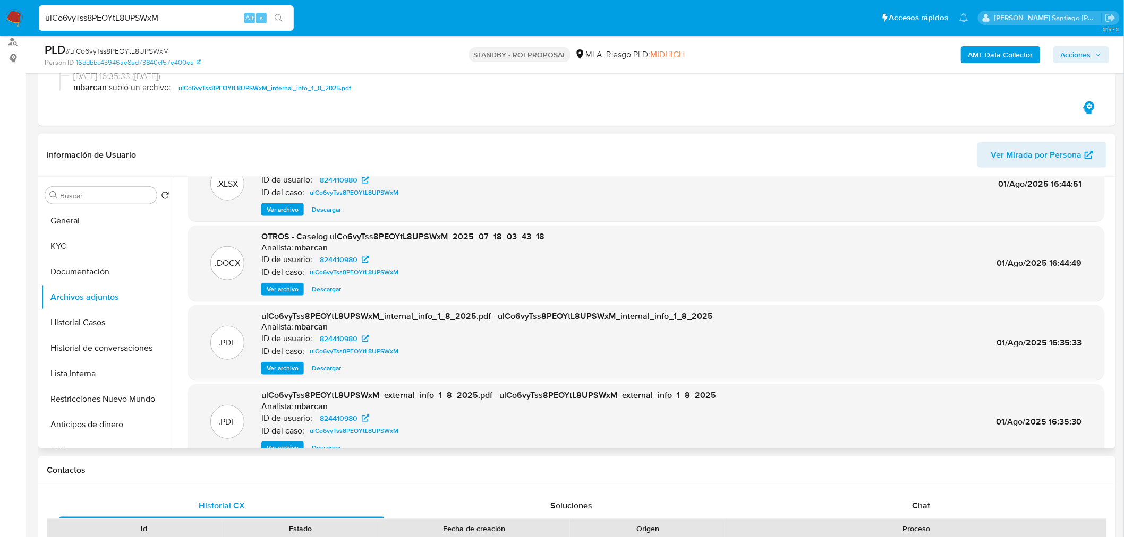
scroll to position [59, 0]
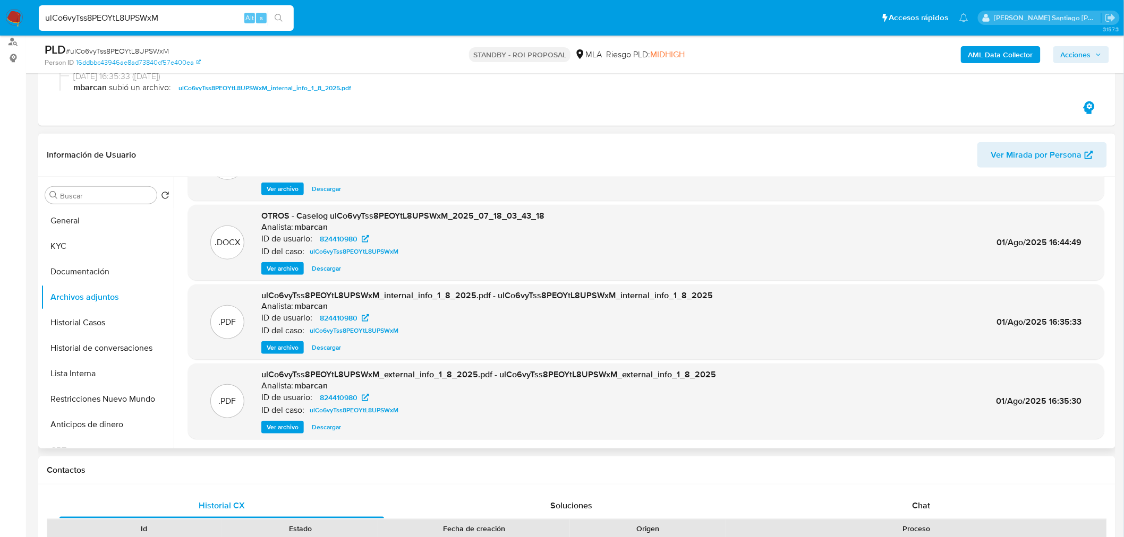
click at [288, 425] on span "Ver archivo" at bounding box center [283, 427] width 32 height 11
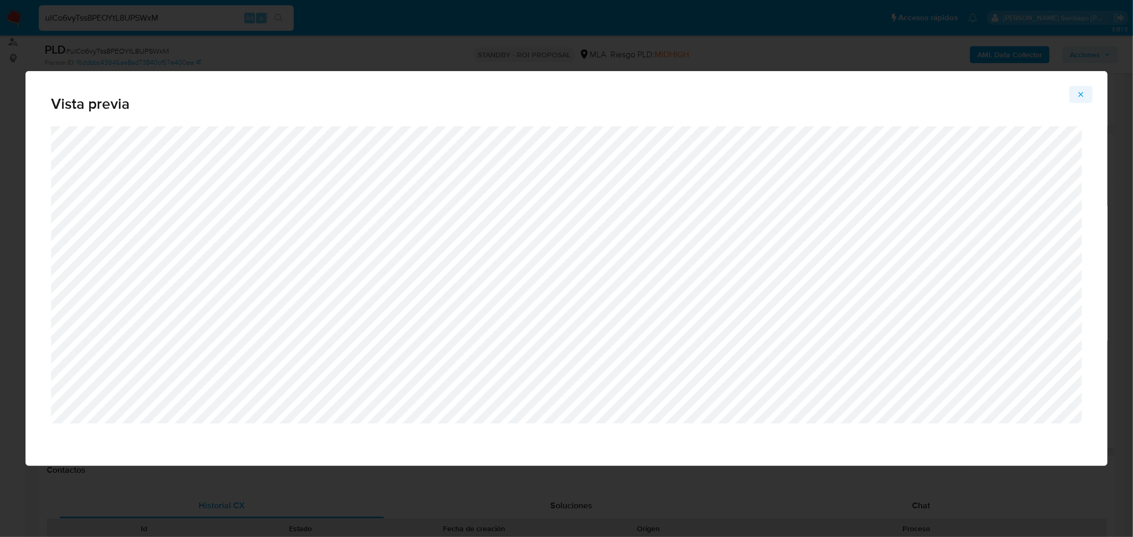
click at [1075, 96] on button "Attachment preview" at bounding box center [1080, 94] width 23 height 17
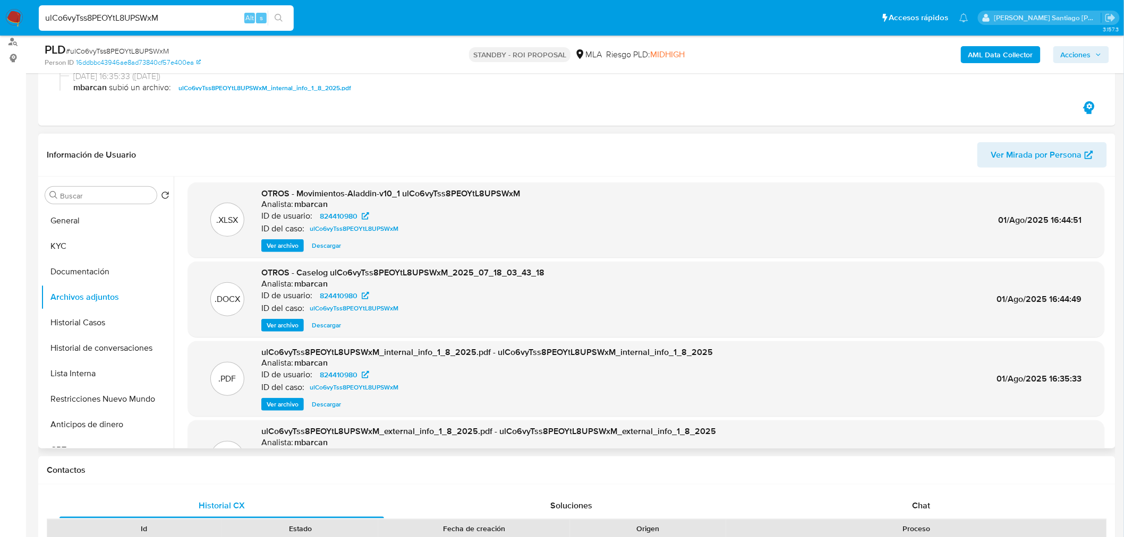
scroll to position [0, 0]
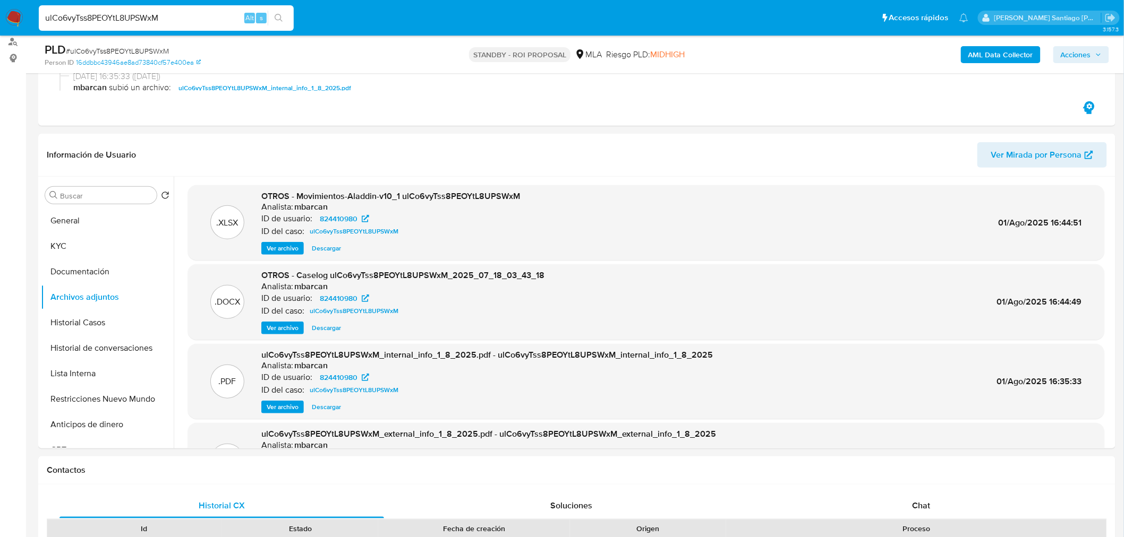
click at [184, 11] on input "ulCo6vyTss8PEOYtL8UPSWxM" at bounding box center [166, 18] width 255 height 14
paste input "kscUuRFFXLI8P0ujbfEPUR2H"
type input "kscUuRFFXLI8P0ujbfEPUR2H"
click at [280, 21] on icon "search-icon" at bounding box center [279, 18] width 8 height 8
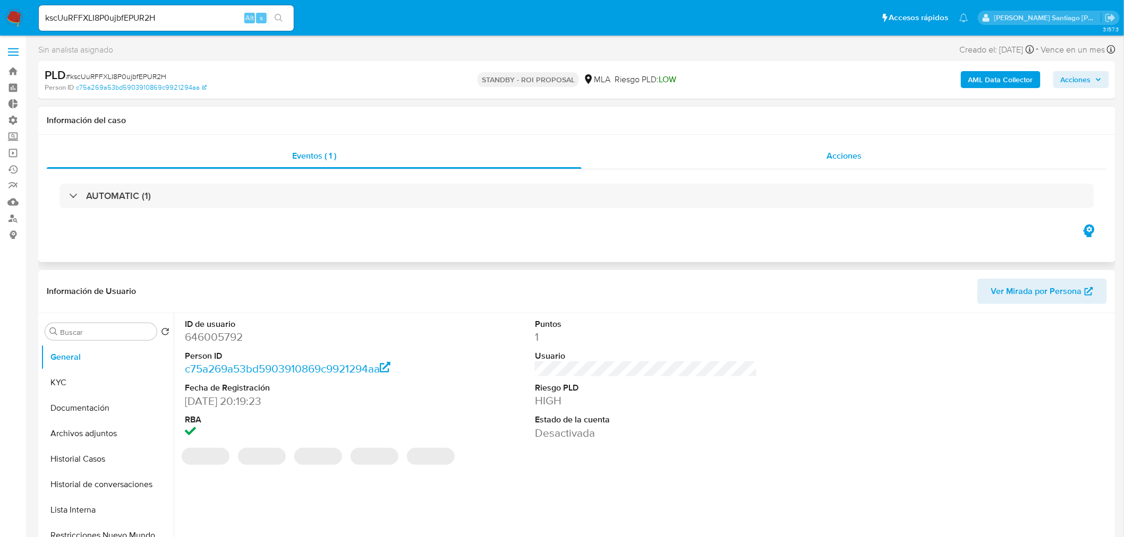
select select "10"
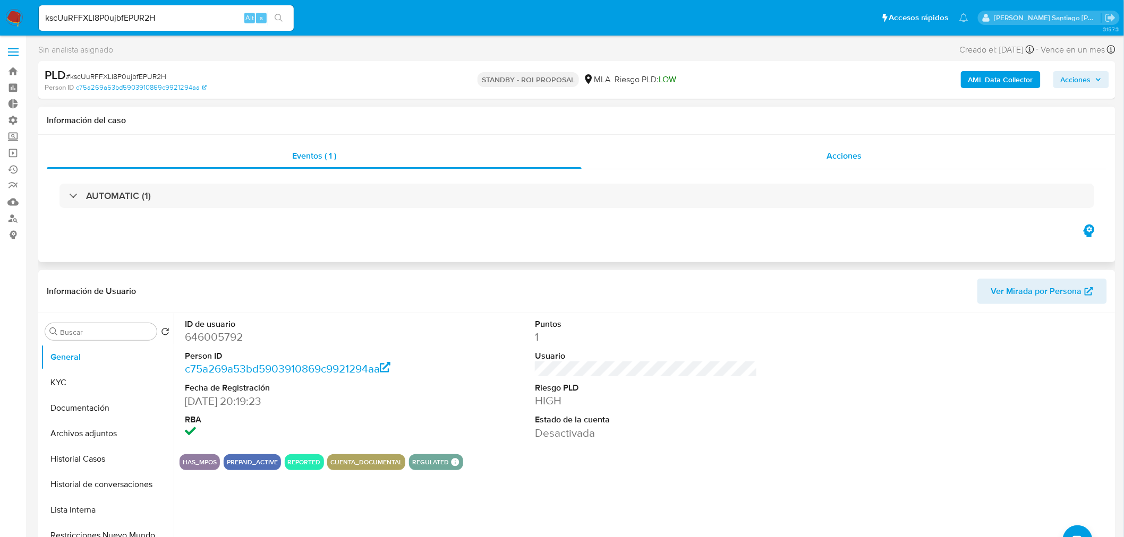
click at [862, 166] on div "Acciones" at bounding box center [845, 155] width 526 height 25
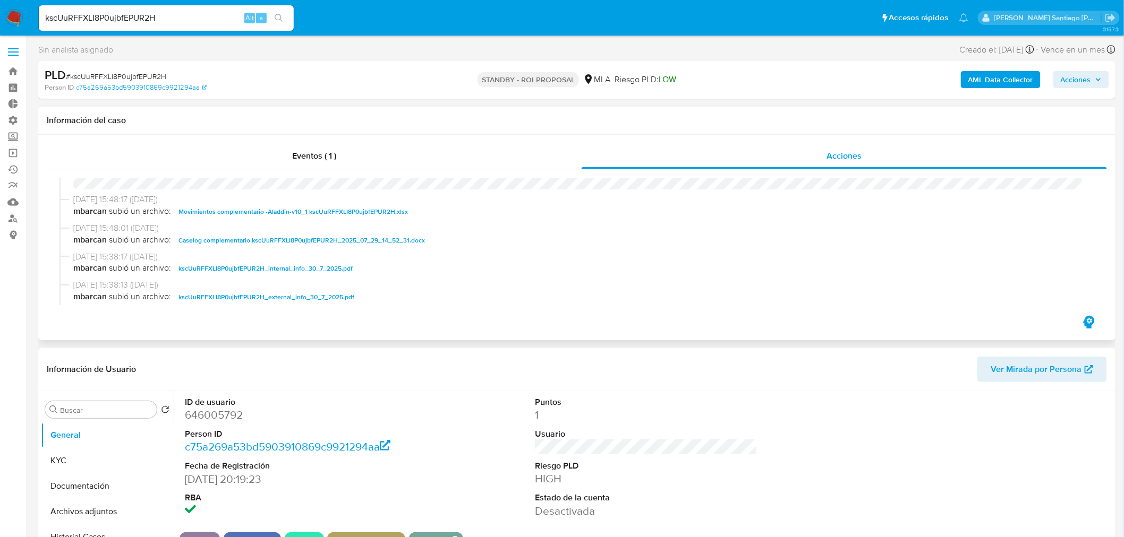
scroll to position [59, 0]
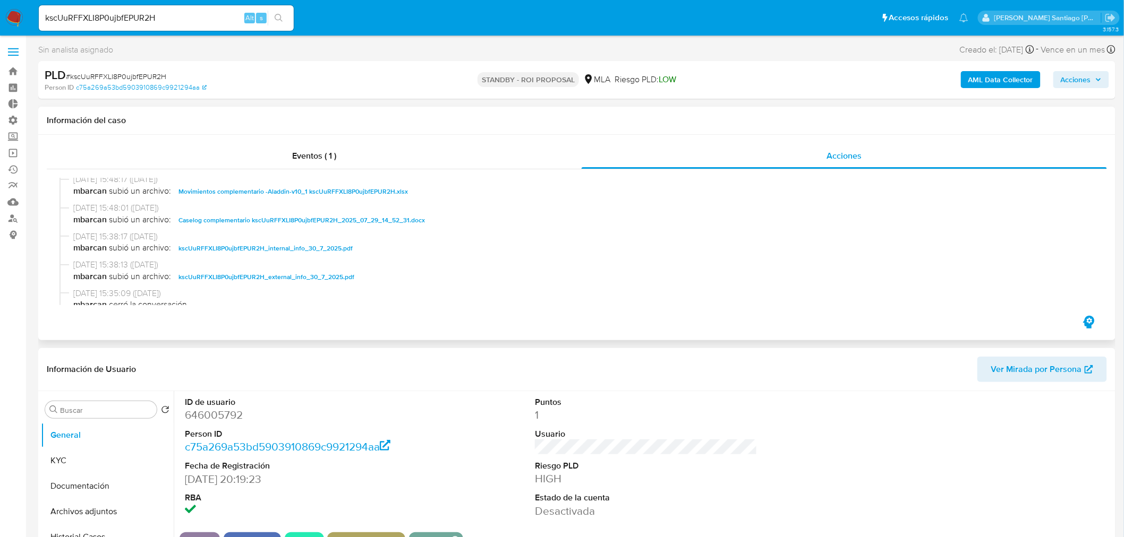
drag, startPoint x: 372, startPoint y: 218, endPoint x: 545, endPoint y: 339, distance: 211.3
click at [372, 218] on span "Caselog complementario kscUuRFFXLI8P0ujbfEPUR2H_2025_07_29_14_52_31.docx" at bounding box center [301, 220] width 246 height 13
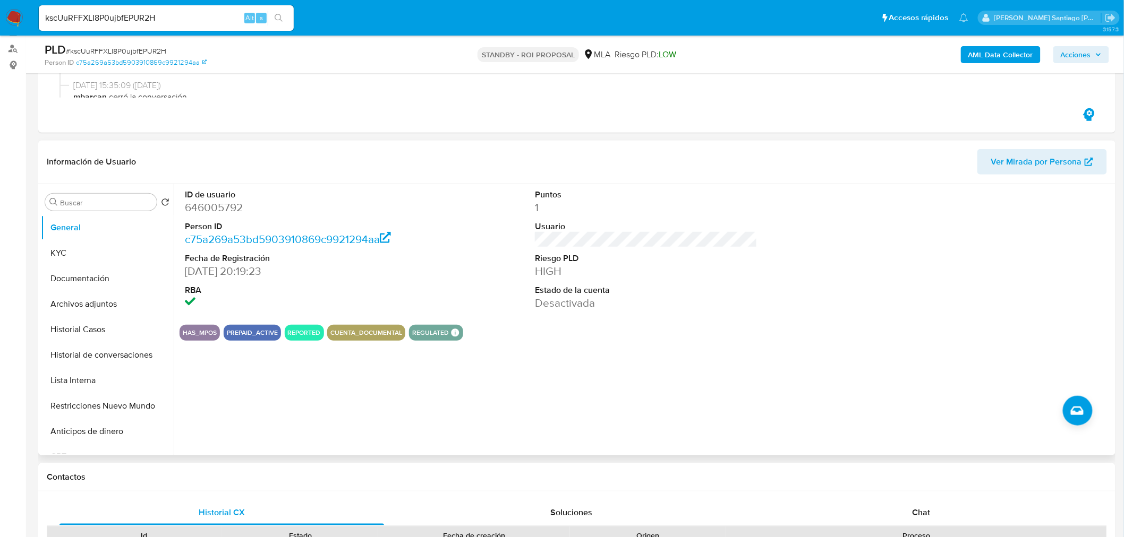
scroll to position [177, 0]
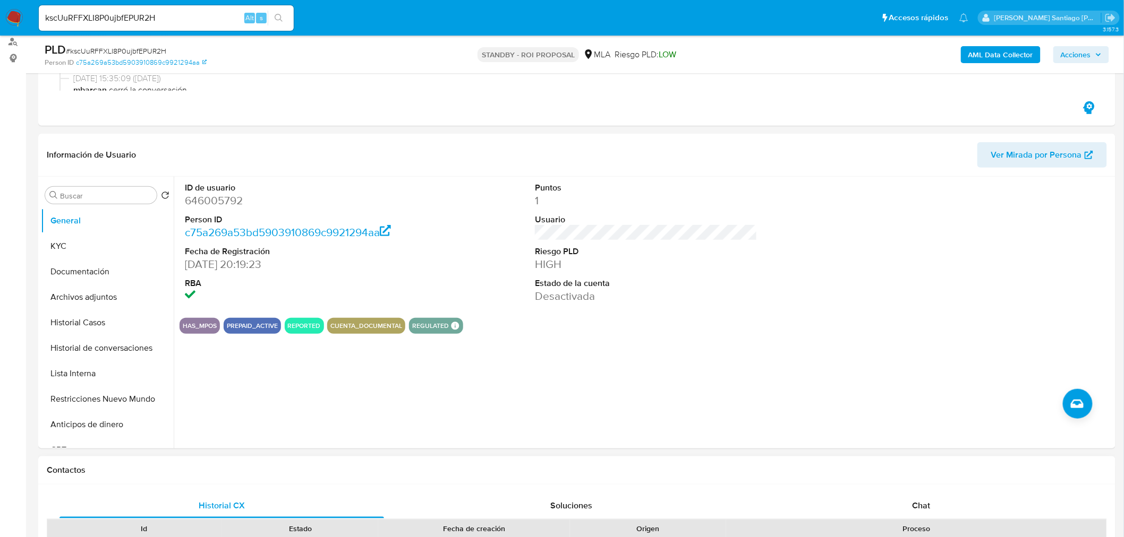
click at [100, 402] on button "Restricciones Nuevo Mundo" at bounding box center [107, 399] width 133 height 25
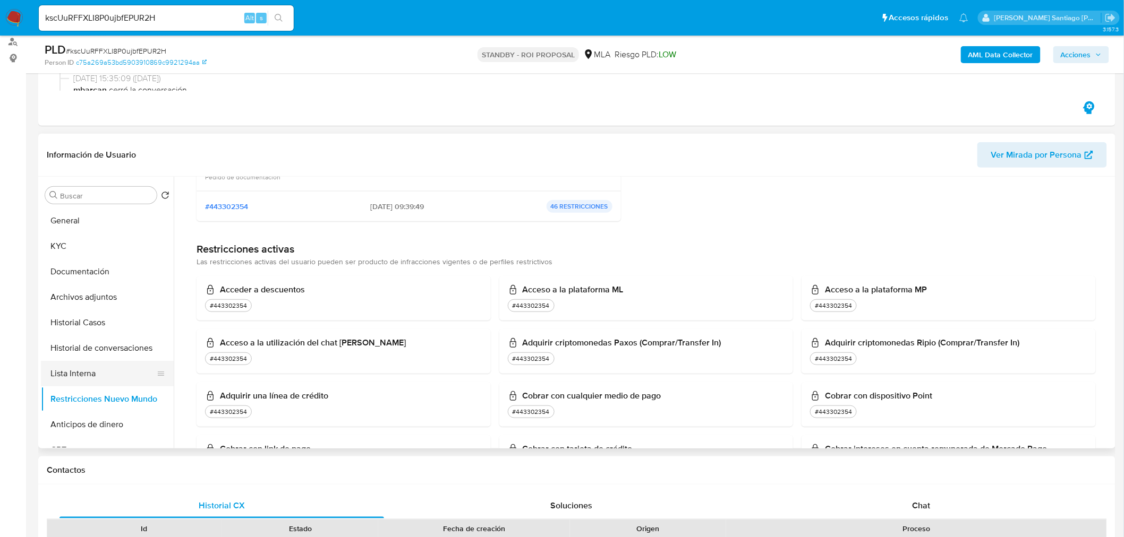
click at [95, 375] on button "Lista Interna" at bounding box center [103, 373] width 124 height 25
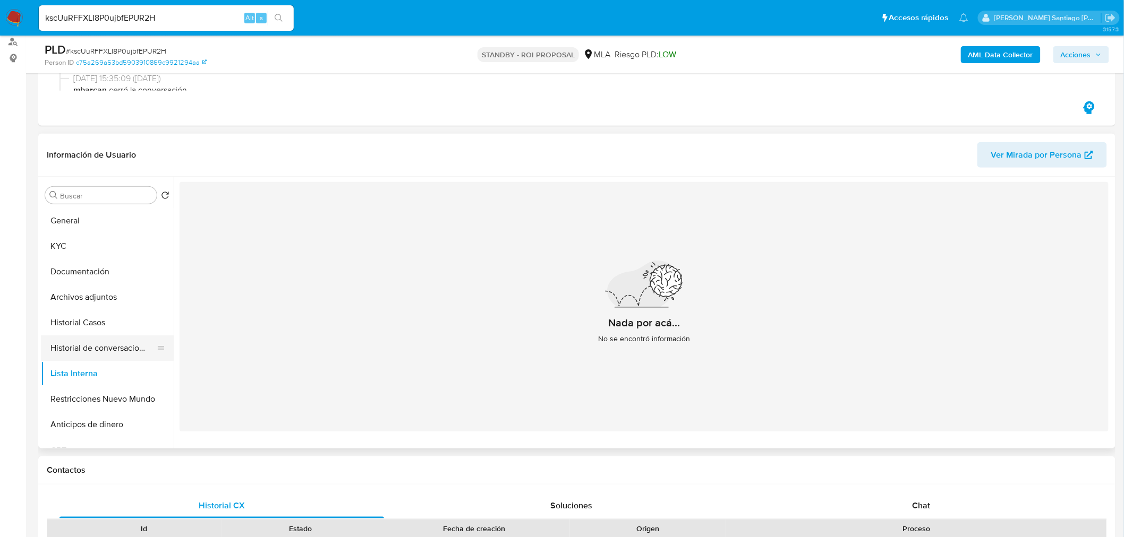
click at [108, 353] on button "Historial de conversaciones" at bounding box center [103, 348] width 124 height 25
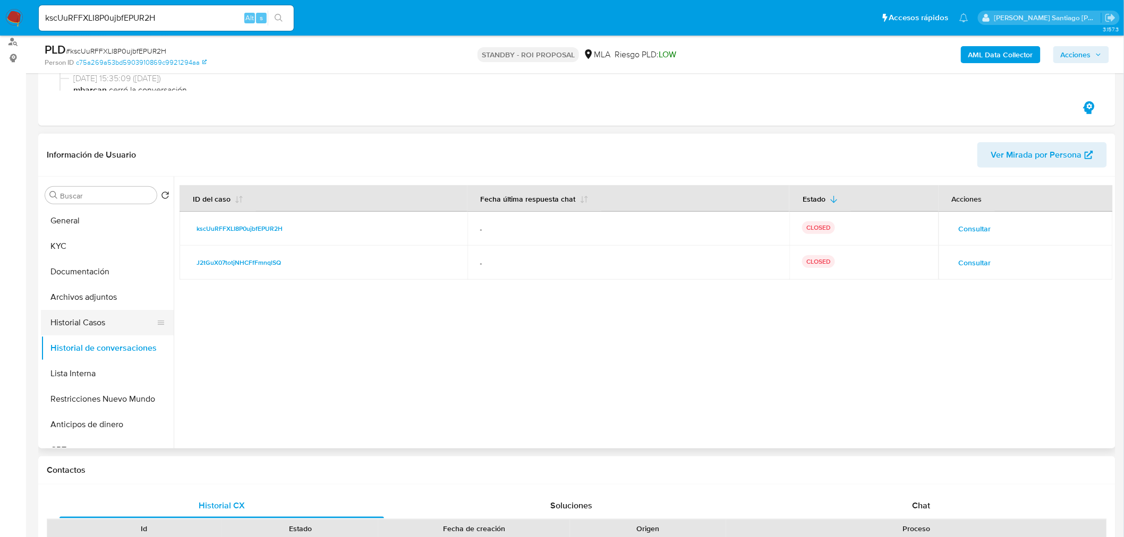
click at [88, 323] on button "Historial Casos" at bounding box center [103, 322] width 124 height 25
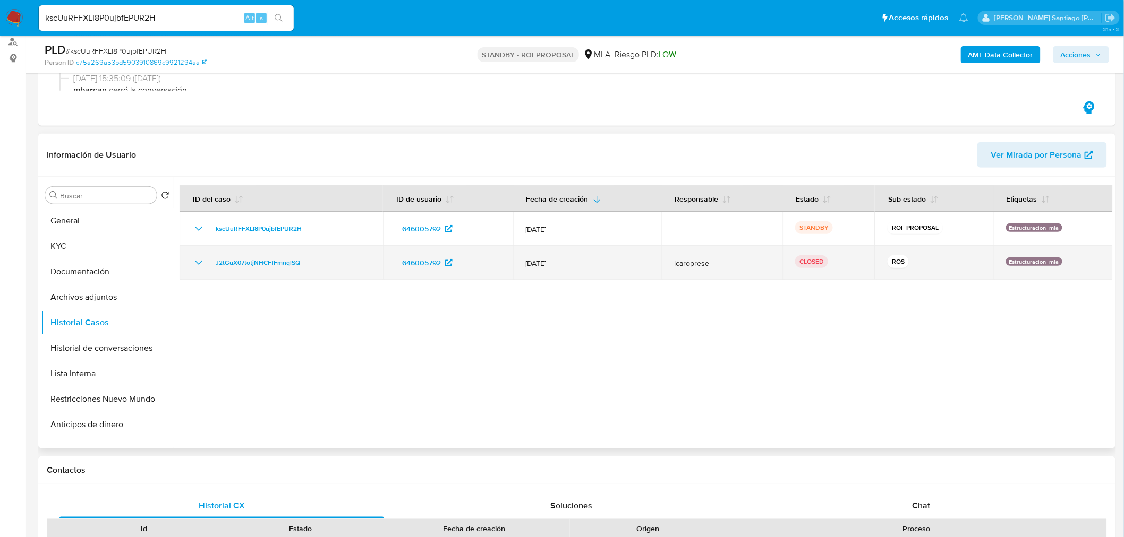
click at [197, 262] on icon "Mostrar/Ocultar" at bounding box center [198, 263] width 7 height 4
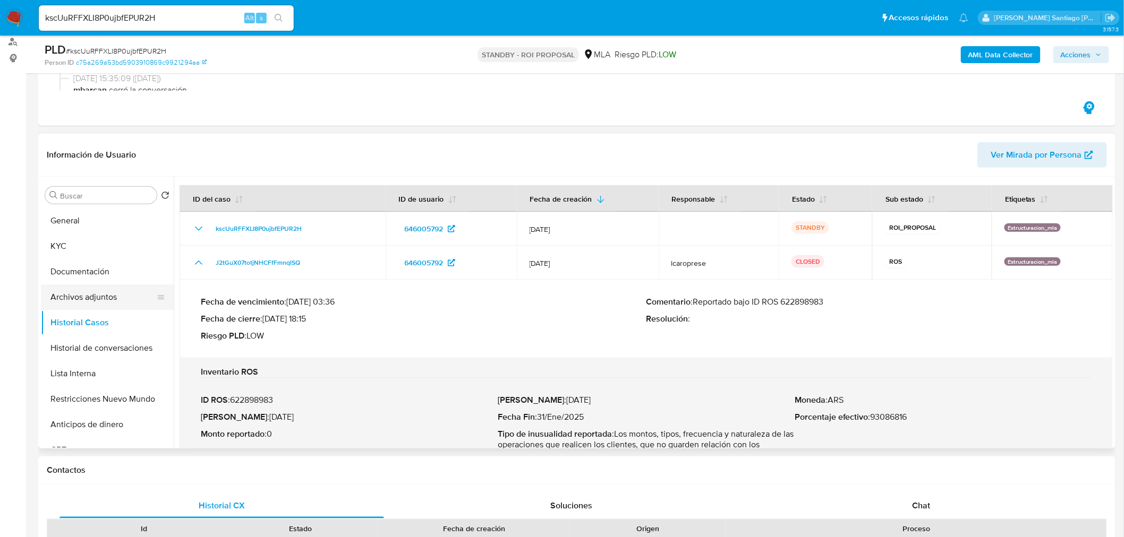
drag, startPoint x: 126, startPoint y: 298, endPoint x: 134, endPoint y: 291, distance: 10.9
click at [125, 297] on button "Archivos adjuntos" at bounding box center [103, 297] width 124 height 25
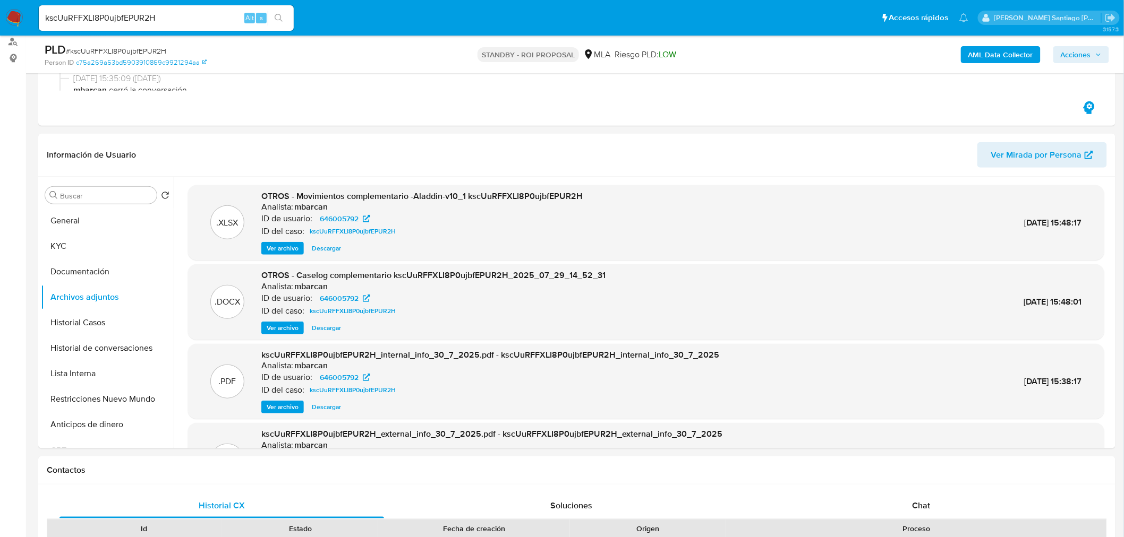
click at [208, 14] on input "kscUuRFFXLI8P0ujbfEPUR2H" at bounding box center [166, 18] width 255 height 14
paste input "BjkYxYCt2z8apDcQ6Daekptm"
type input "BjkYxYCt2z8apDcQ6Daekptm"
click at [280, 18] on icon "search-icon" at bounding box center [279, 18] width 8 height 8
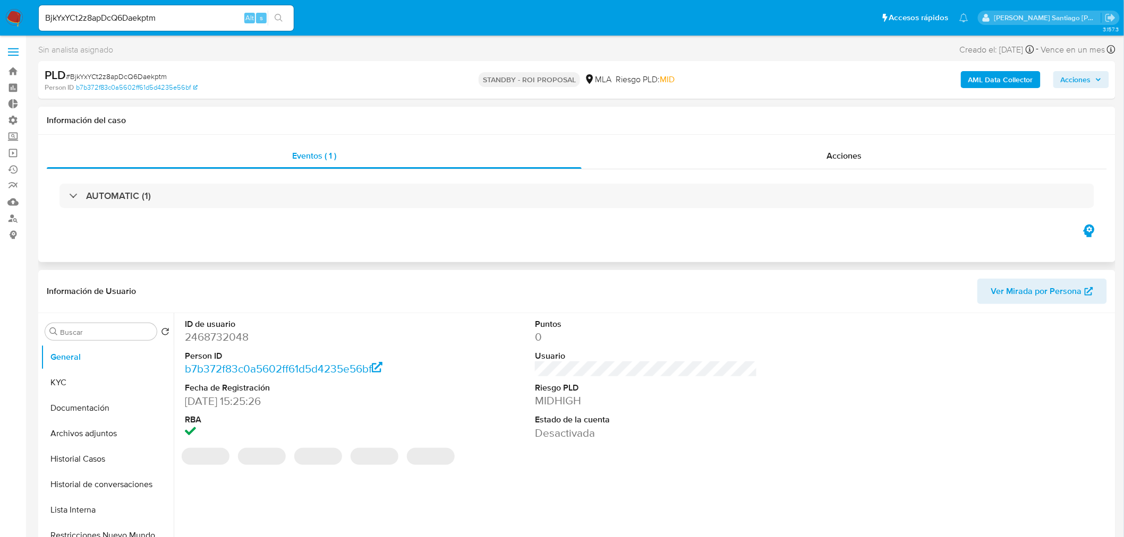
select select "10"
click at [782, 159] on div "Acciones" at bounding box center [845, 155] width 526 height 25
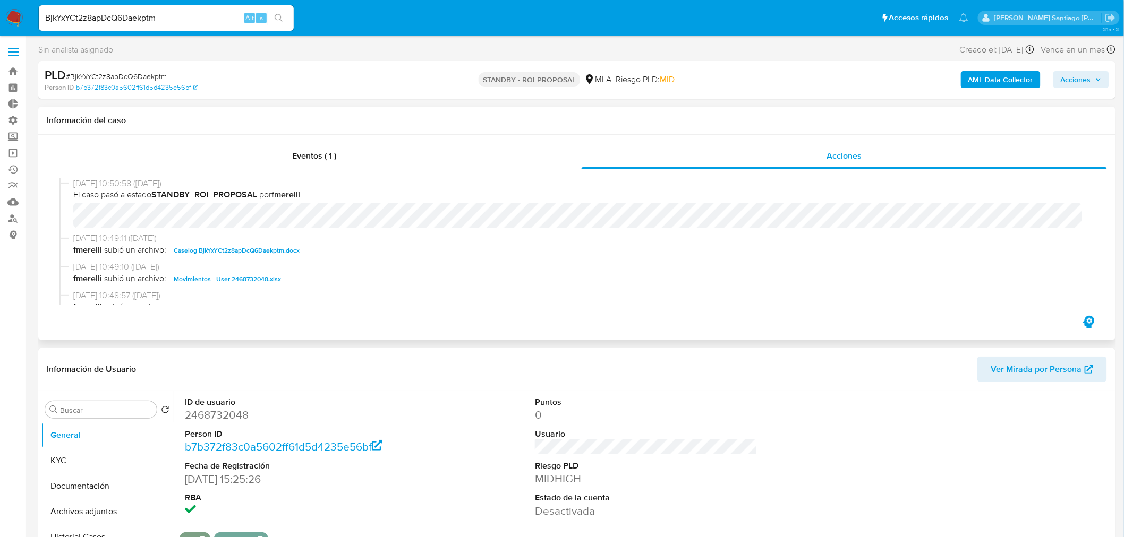
click at [276, 253] on span "Caselog BjkYxYCt2z8apDcQ6Daekptm.docx" at bounding box center [237, 250] width 126 height 13
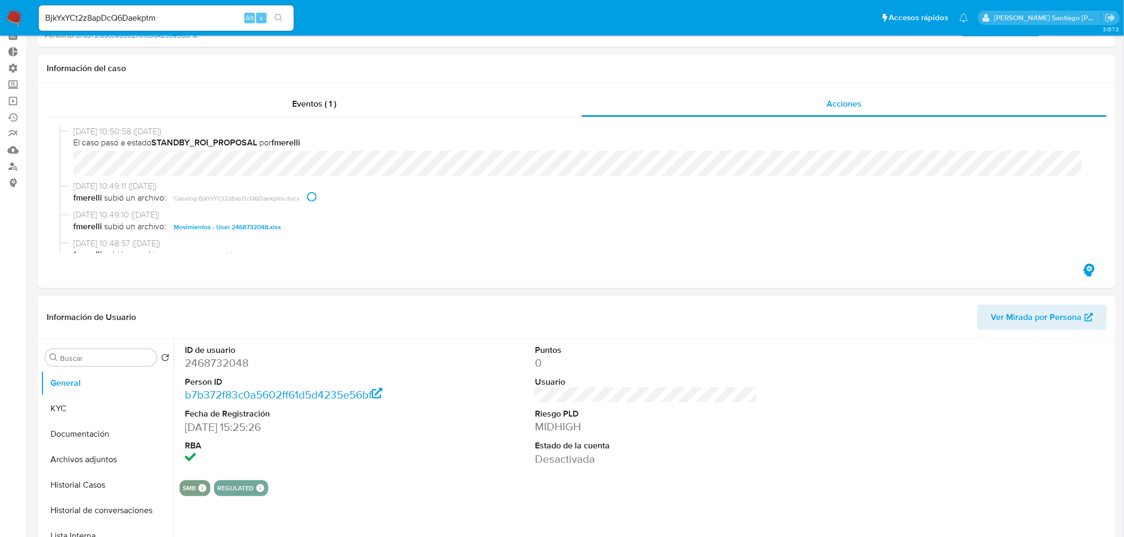
scroll to position [118, 0]
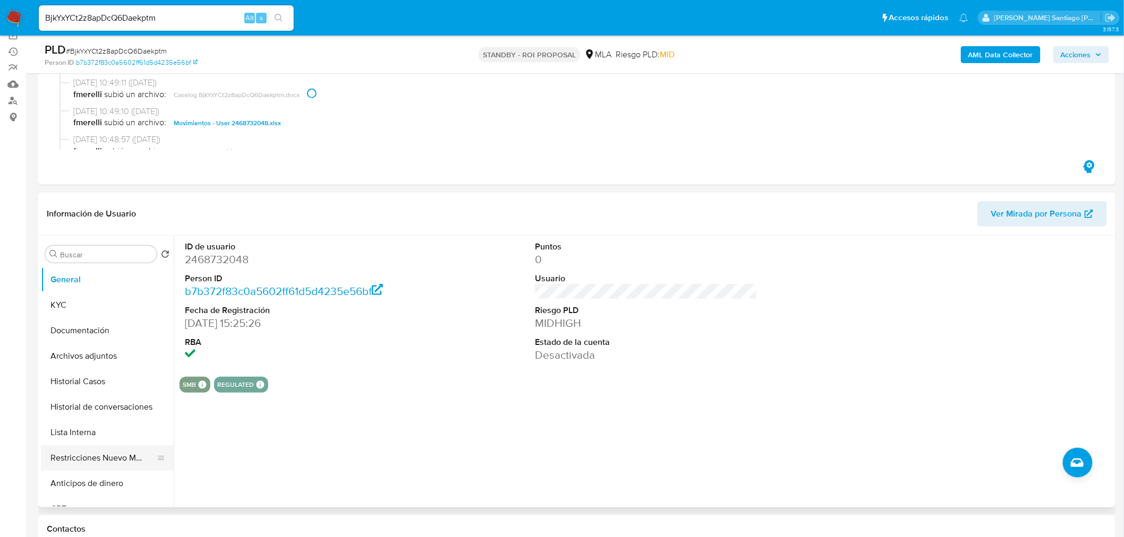
click at [88, 460] on button "Restricciones Nuevo Mundo" at bounding box center [103, 458] width 124 height 25
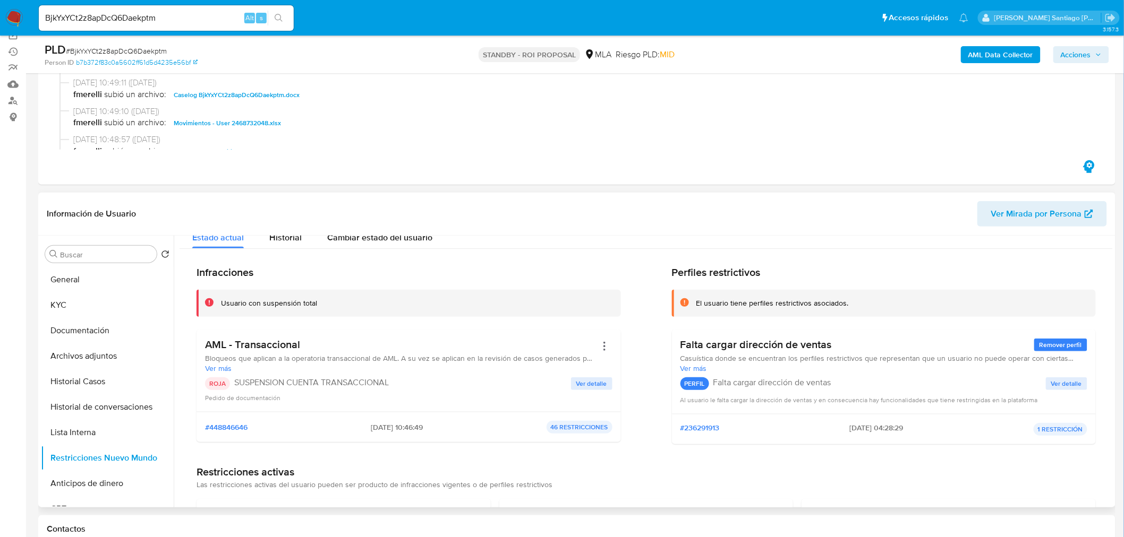
scroll to position [59, 0]
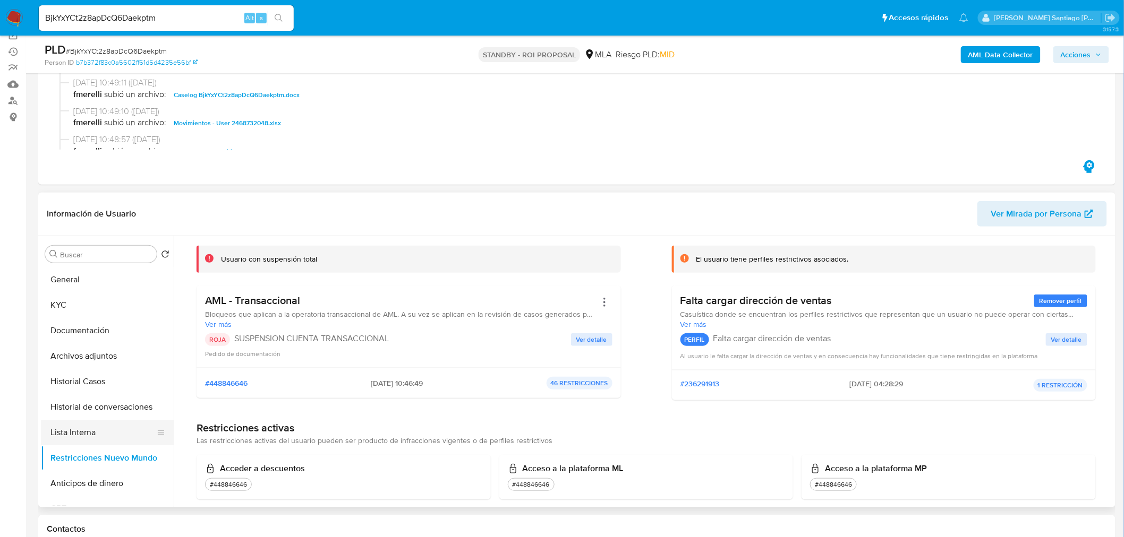
click at [55, 437] on button "Lista Interna" at bounding box center [103, 432] width 124 height 25
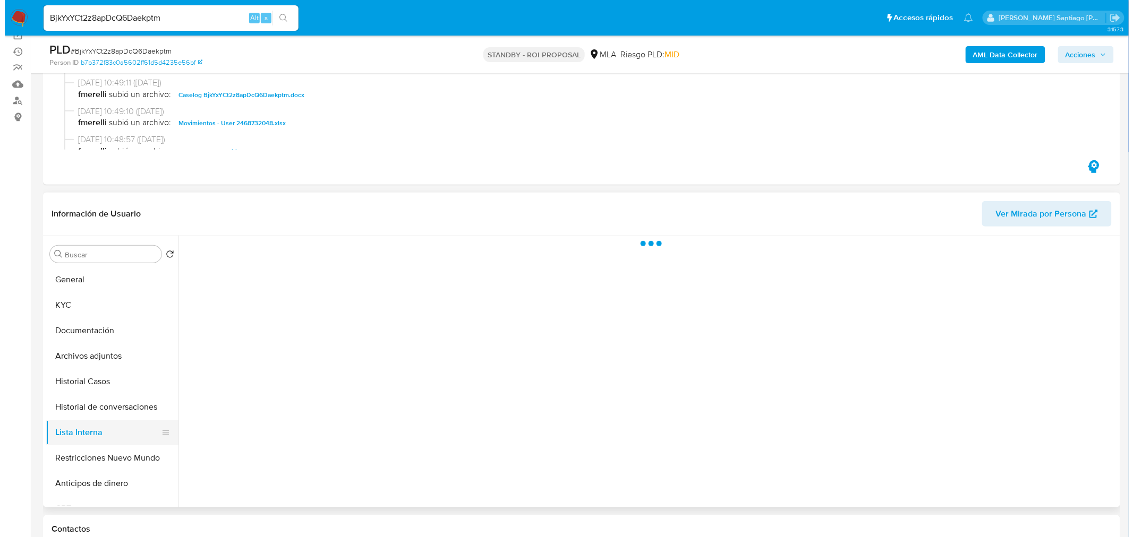
scroll to position [0, 0]
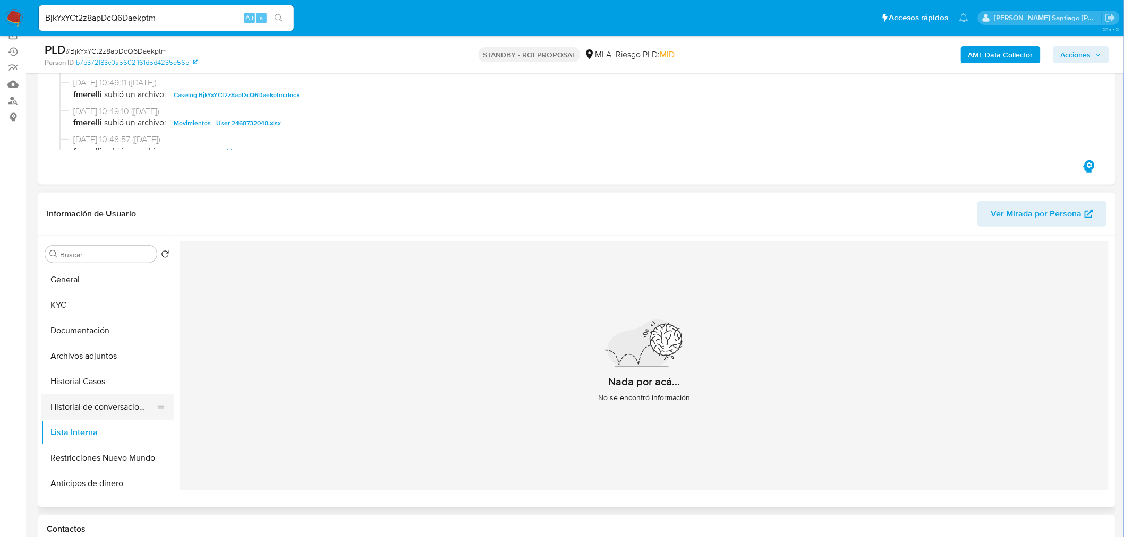
click at [107, 404] on button "Historial de conversaciones" at bounding box center [103, 407] width 124 height 25
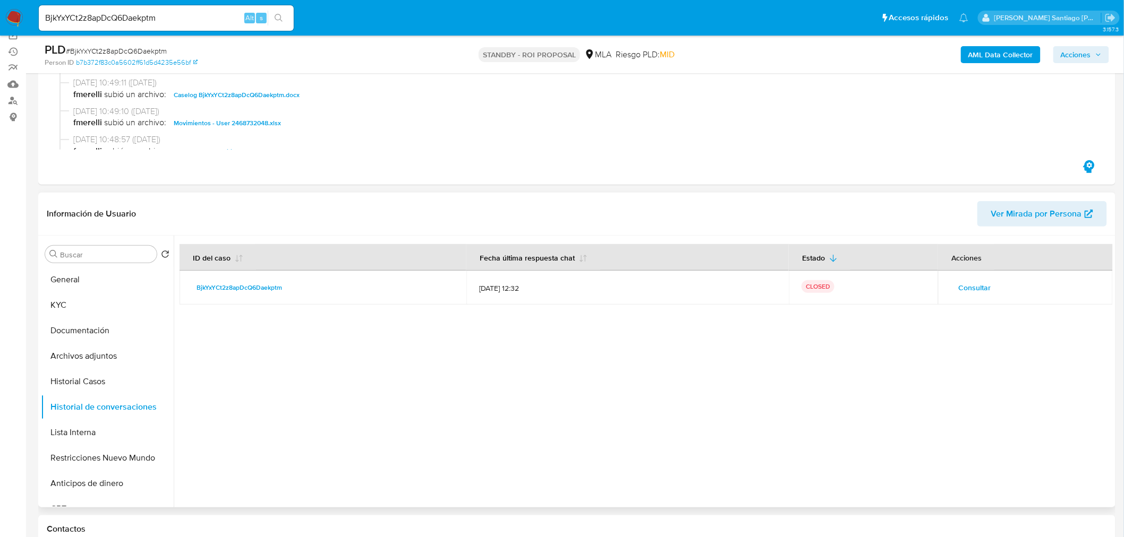
click at [972, 280] on span "Consultar" at bounding box center [974, 287] width 32 height 15
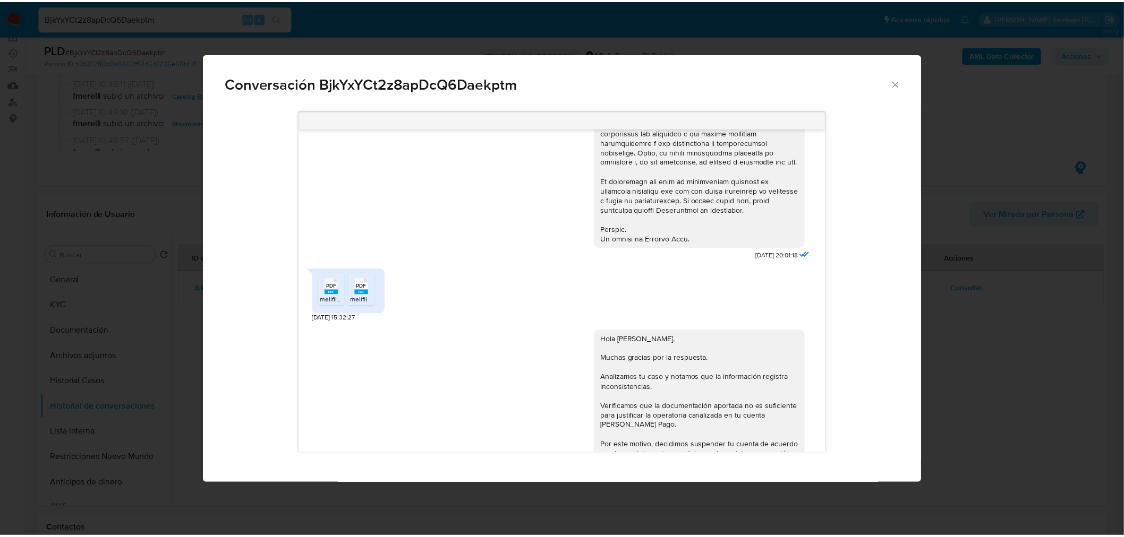
scroll to position [461, 0]
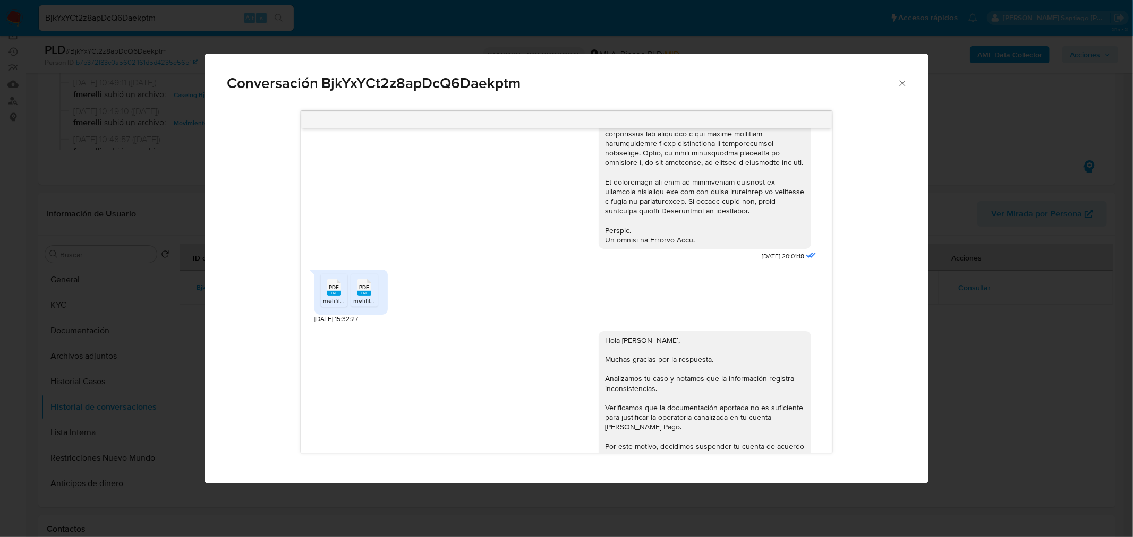
click at [963, 391] on div "Conversación BjkYxYCt2z8apDcQ6Daekptm 17/07/2025 20:01:18 PDF PDF melifile65131…" at bounding box center [566, 268] width 1133 height 537
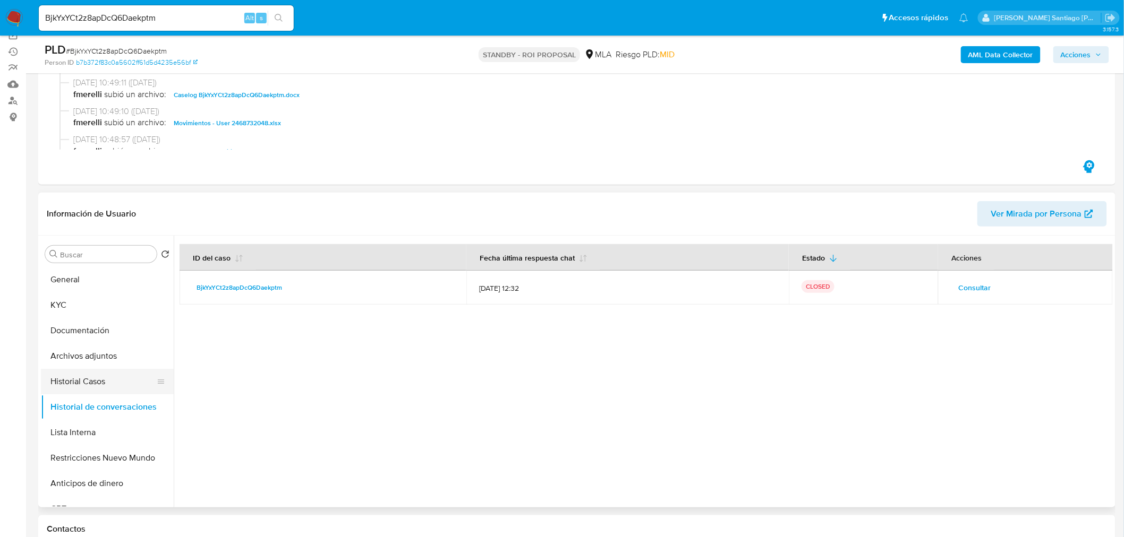
click at [70, 379] on button "Historial Casos" at bounding box center [103, 381] width 124 height 25
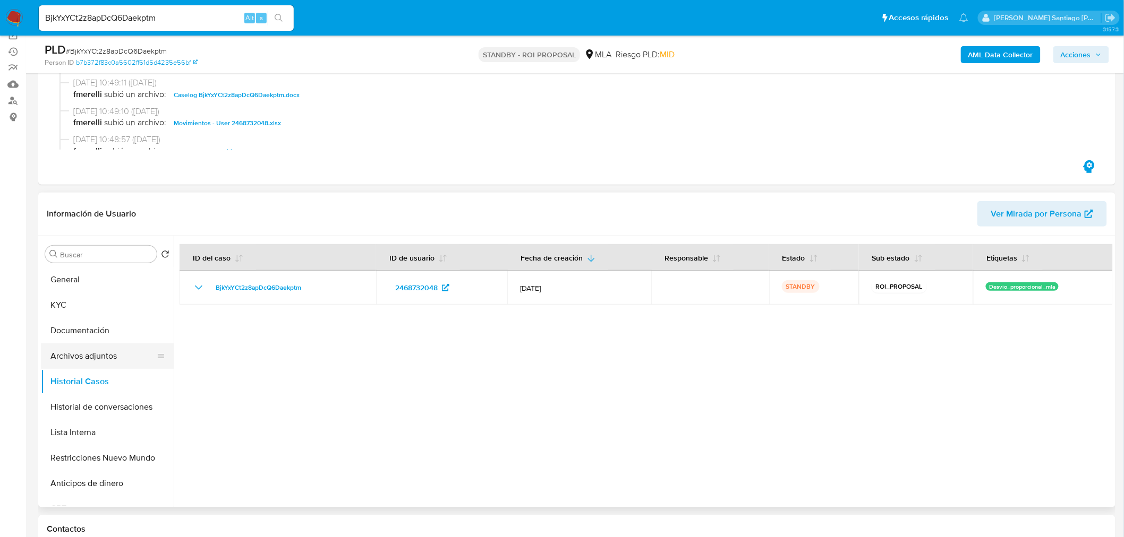
click at [82, 358] on button "Archivos adjuntos" at bounding box center [103, 356] width 124 height 25
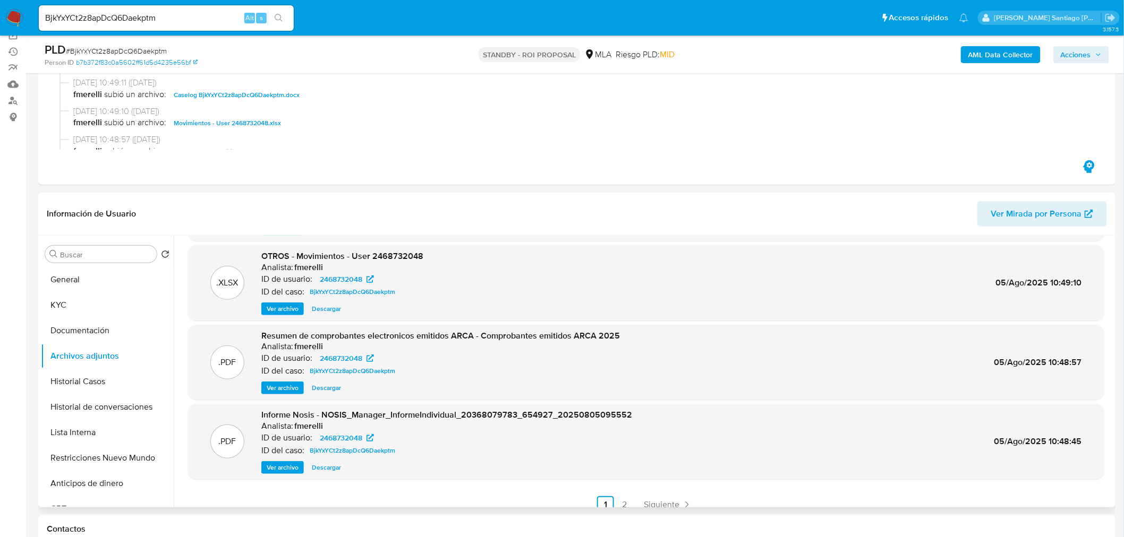
scroll to position [89, 0]
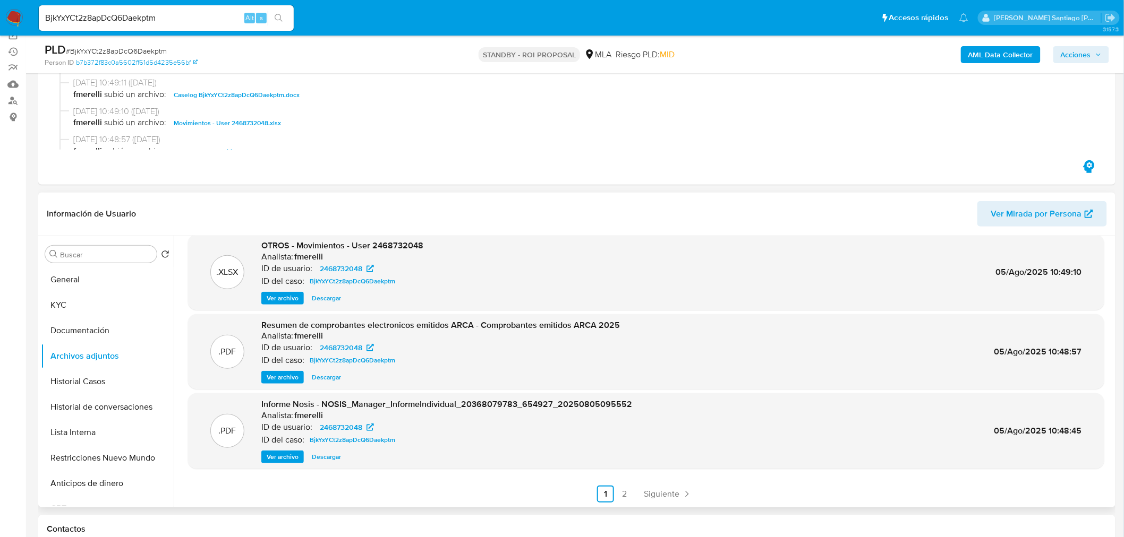
click at [278, 453] on span "Ver archivo" at bounding box center [283, 457] width 32 height 11
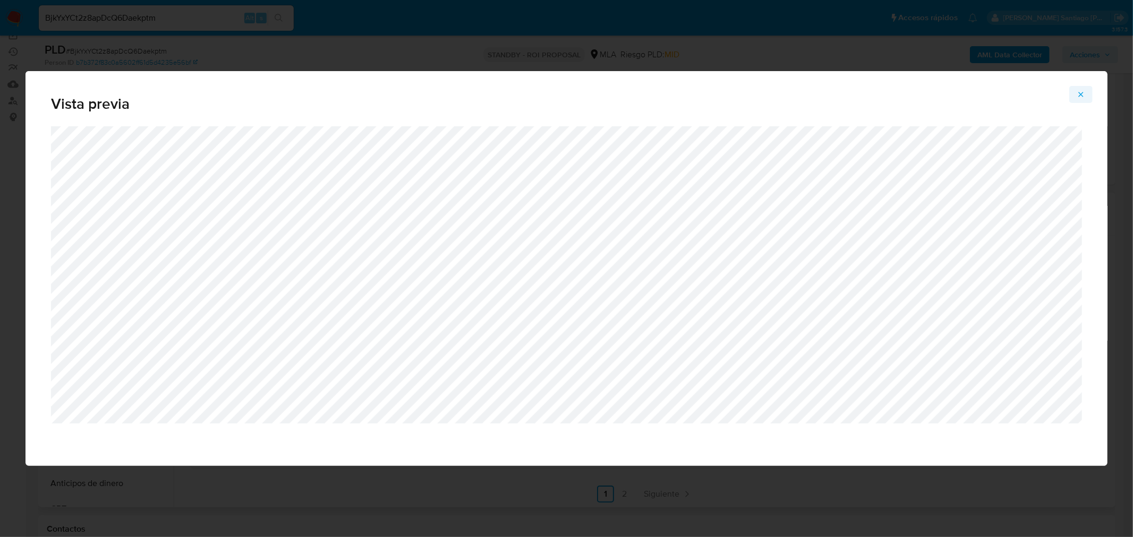
click at [1074, 97] on button "Attachment preview" at bounding box center [1080, 94] width 23 height 17
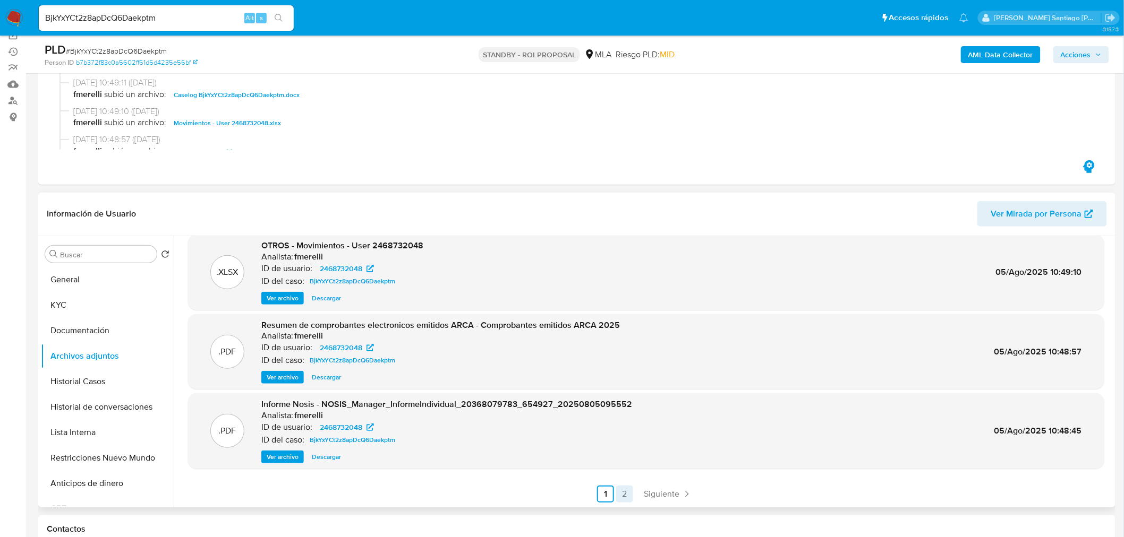
click at [619, 491] on link "2" at bounding box center [624, 494] width 17 height 17
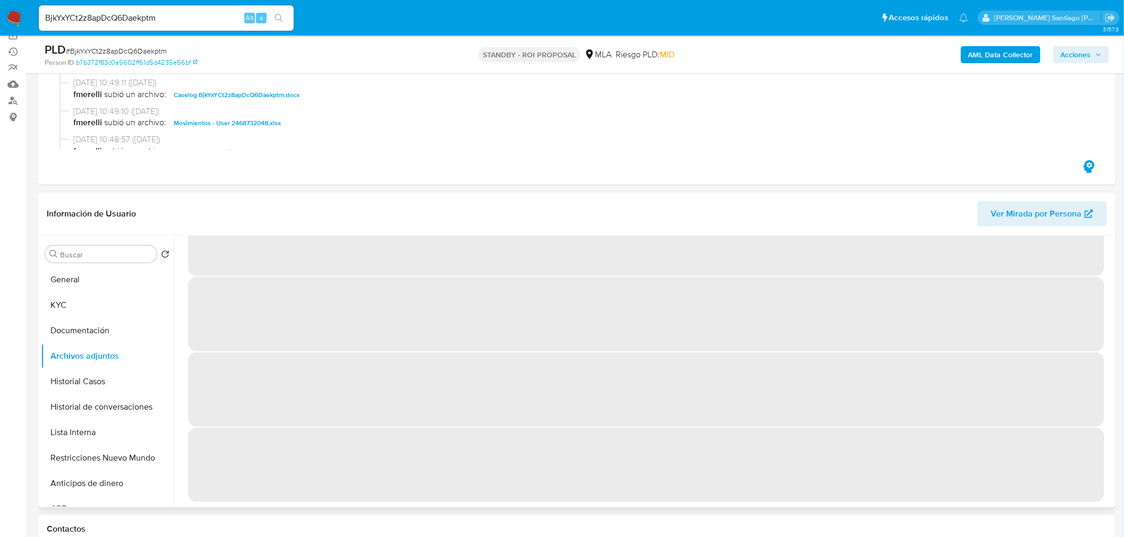
scroll to position [0, 0]
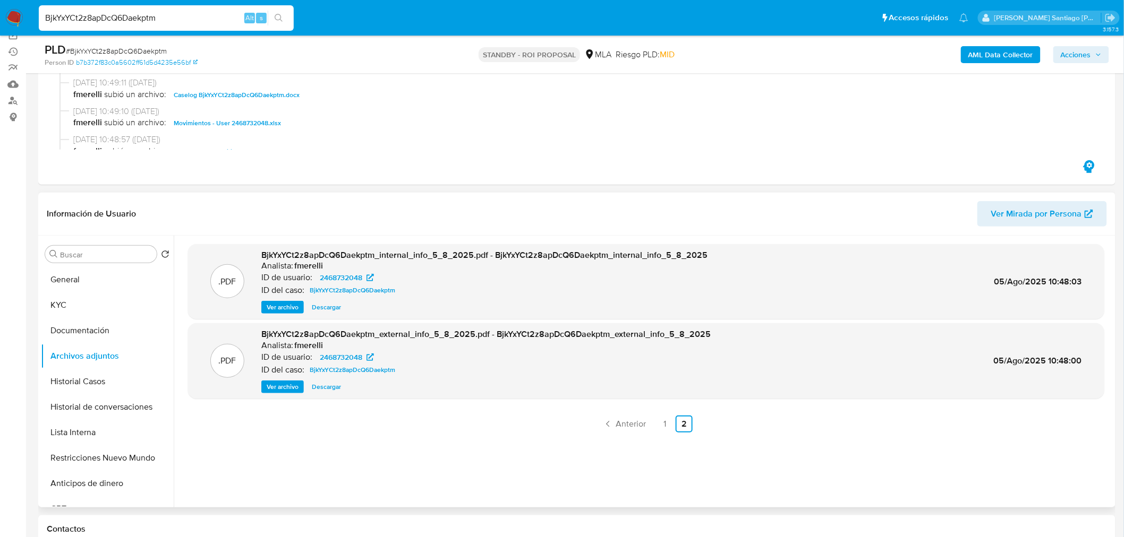
click at [161, 16] on input "BjkYxYCt2z8apDcQ6Daekptm" at bounding box center [166, 18] width 255 height 14
paste input "32311430"
type input "32311430"
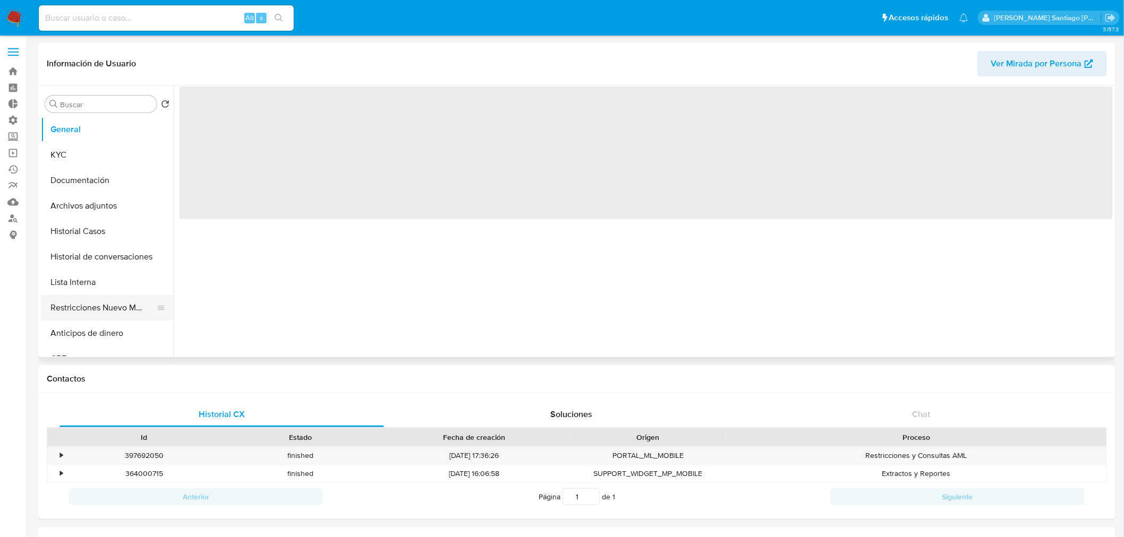
click at [125, 315] on button "Restricciones Nuevo Mundo" at bounding box center [103, 307] width 124 height 25
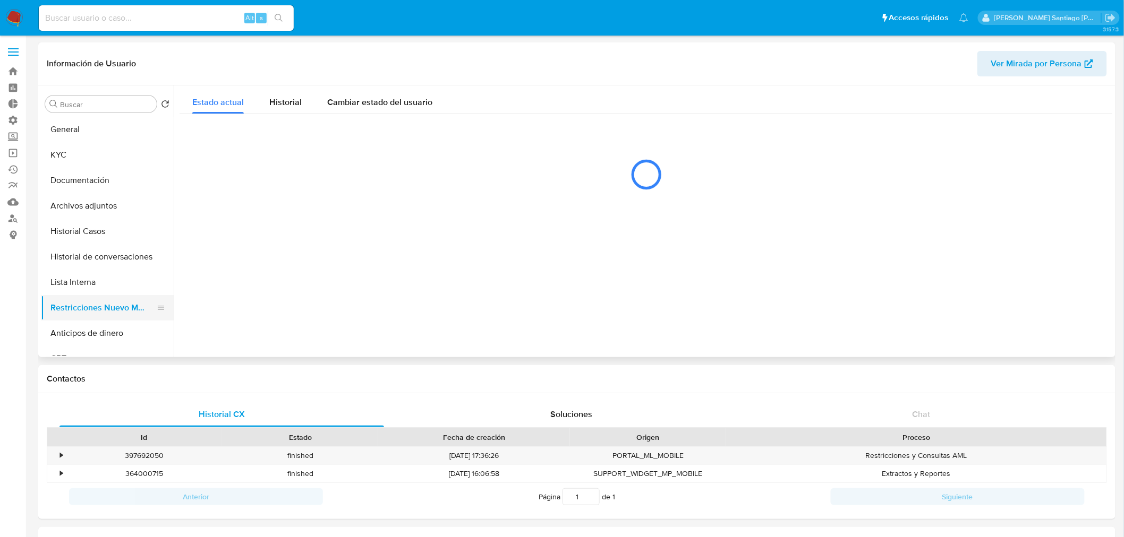
select select "10"
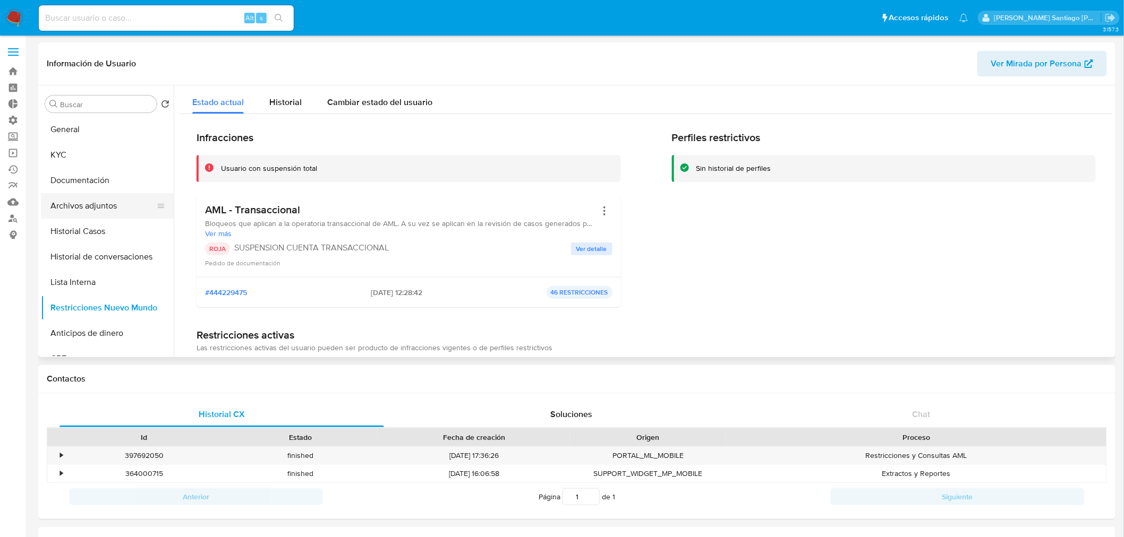
click at [103, 204] on button "Archivos adjuntos" at bounding box center [103, 205] width 124 height 25
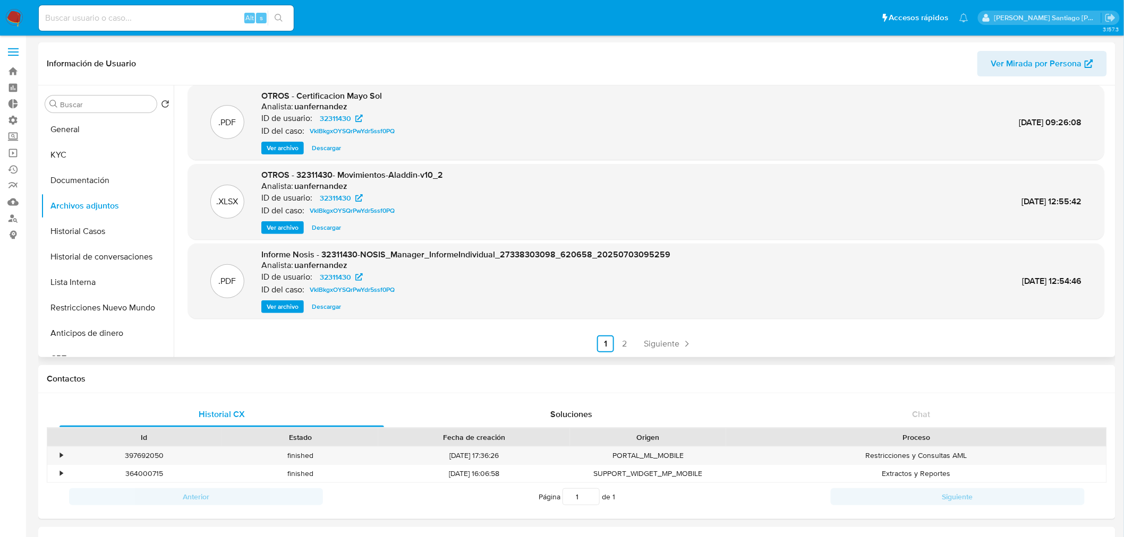
scroll to position [59, 0]
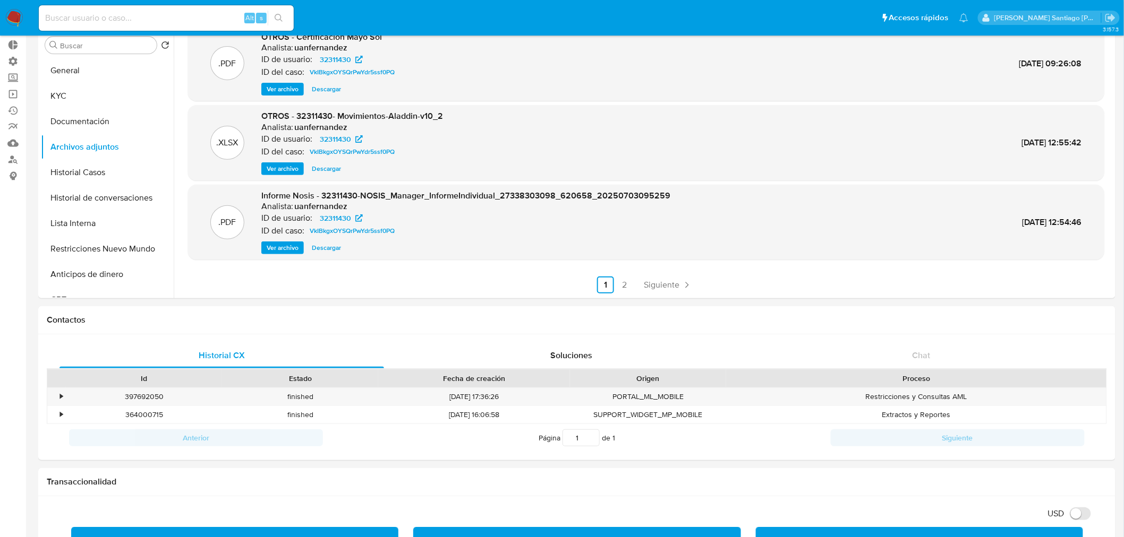
click at [154, 18] on input at bounding box center [166, 18] width 255 height 14
paste input "E8ho7Jldidh9RehRxlcloOjD"
type input "E8ho7Jldidh9RehRxlcloOjD"
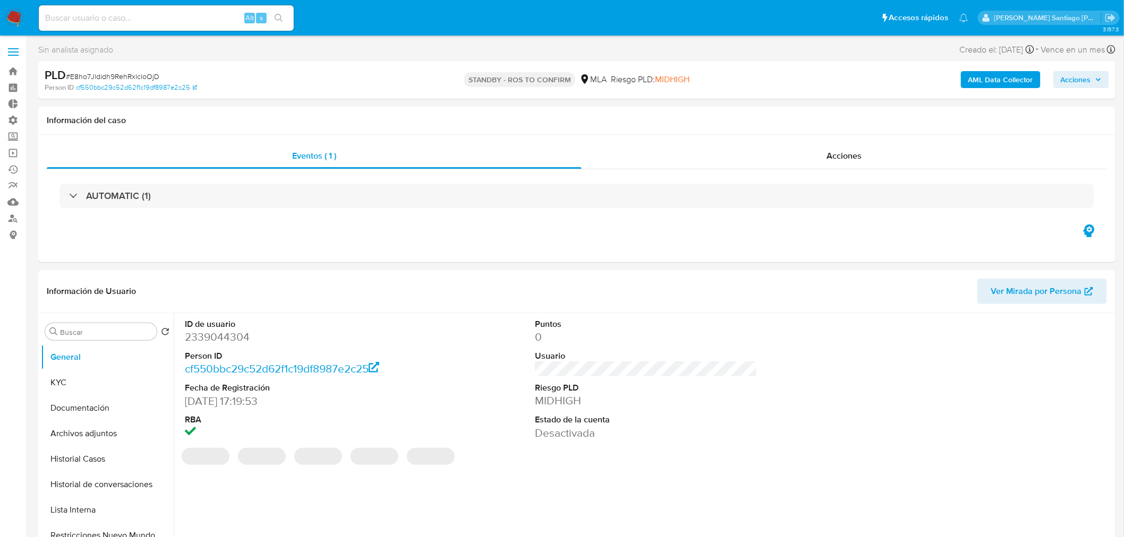
select select "10"
click at [816, 155] on div "Acciones" at bounding box center [845, 155] width 526 height 25
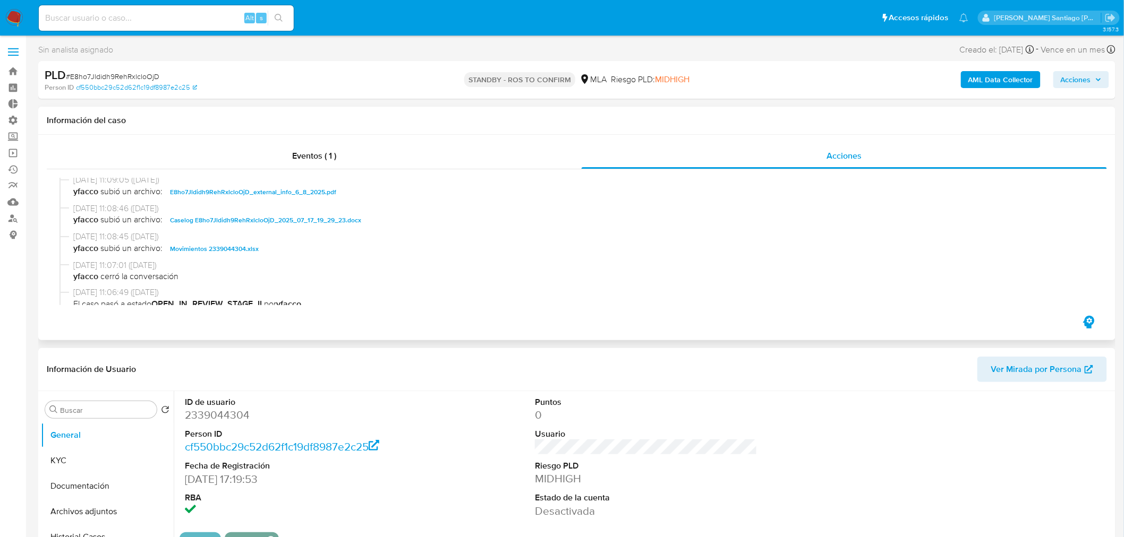
scroll to position [118, 0]
click at [315, 217] on span "Caselog E8ho7Jldidh9RehRxlcloOjD_2025_07_17_19_29_23.docx" at bounding box center [265, 216] width 191 height 13
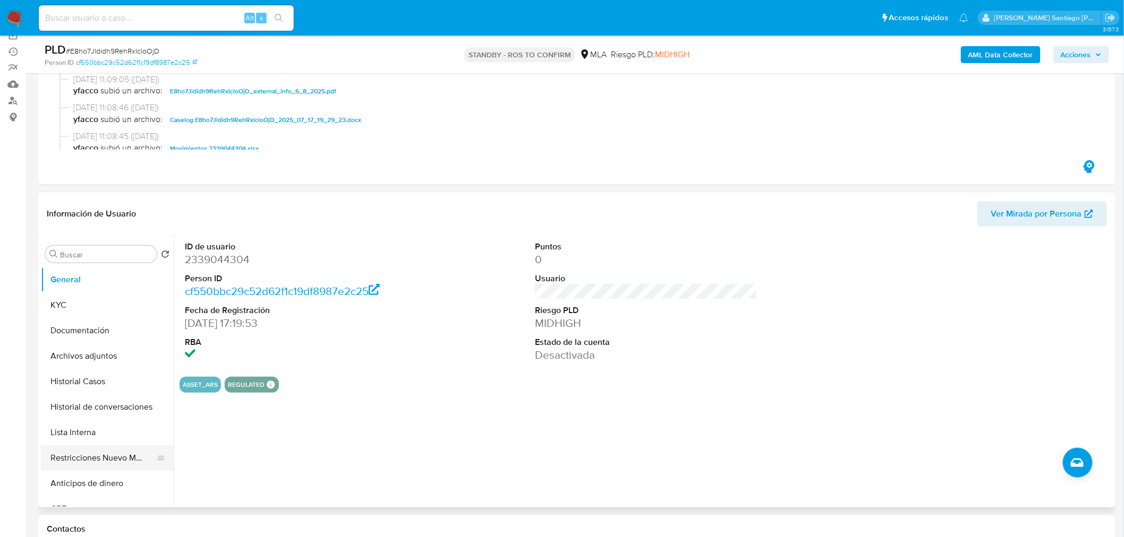
click at [62, 465] on button "Restricciones Nuevo Mundo" at bounding box center [103, 458] width 124 height 25
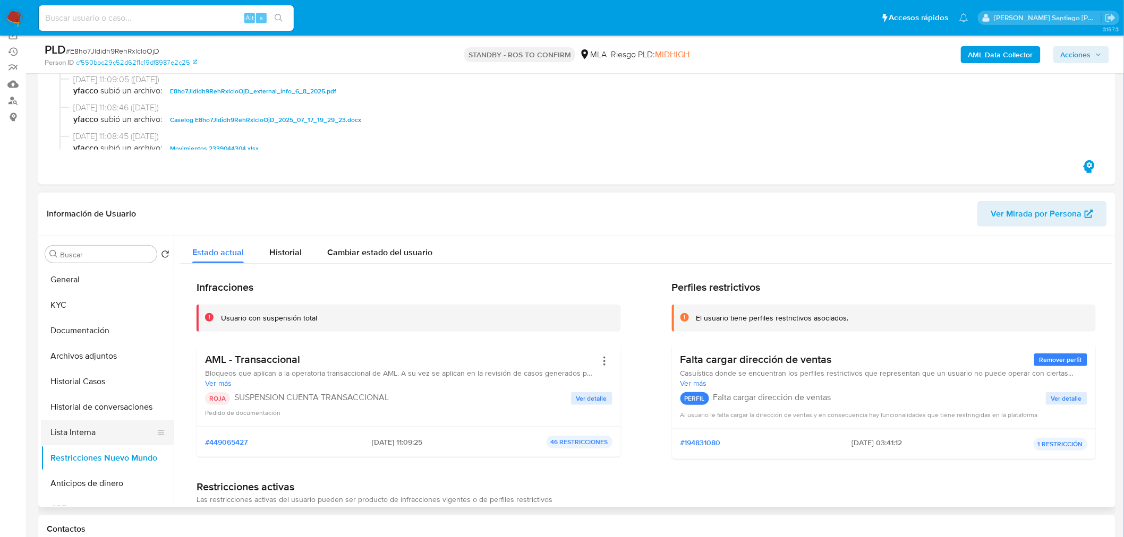
click at [121, 437] on button "Lista Interna" at bounding box center [103, 432] width 124 height 25
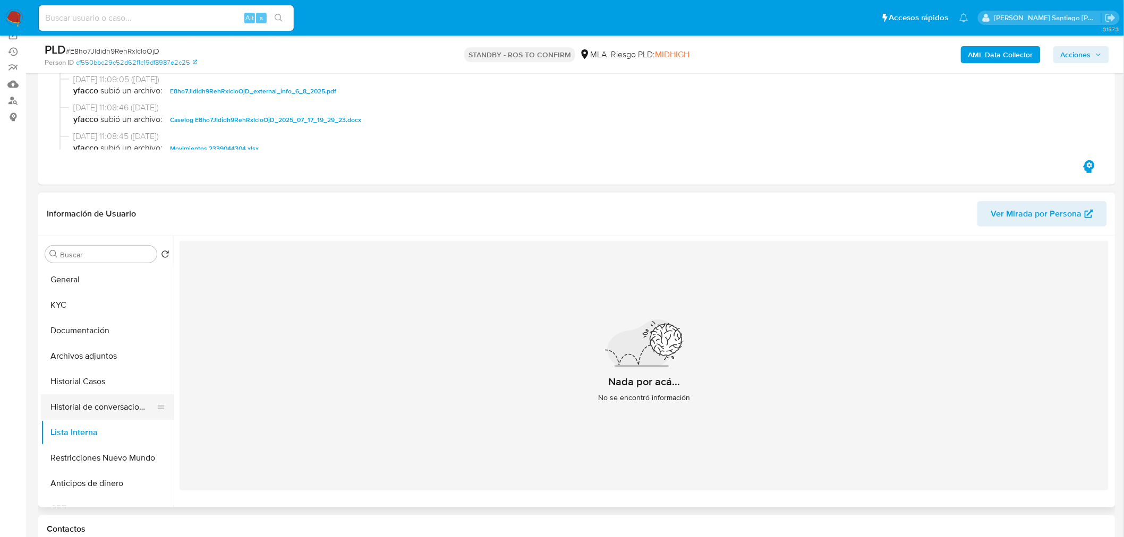
click at [103, 409] on button "Historial de conversaciones" at bounding box center [103, 407] width 124 height 25
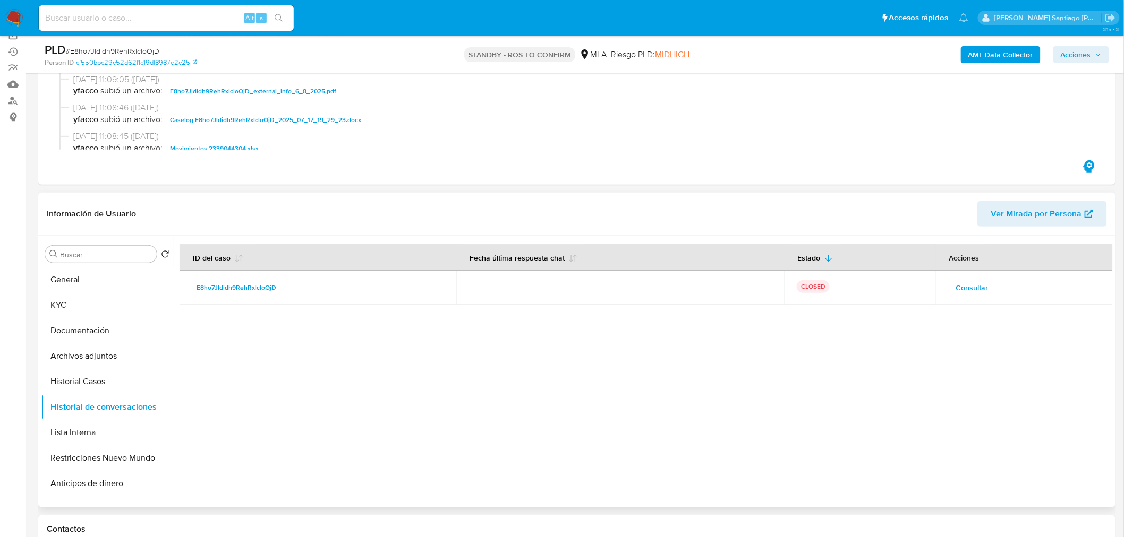
click at [960, 285] on span "Consultar" at bounding box center [971, 287] width 32 height 15
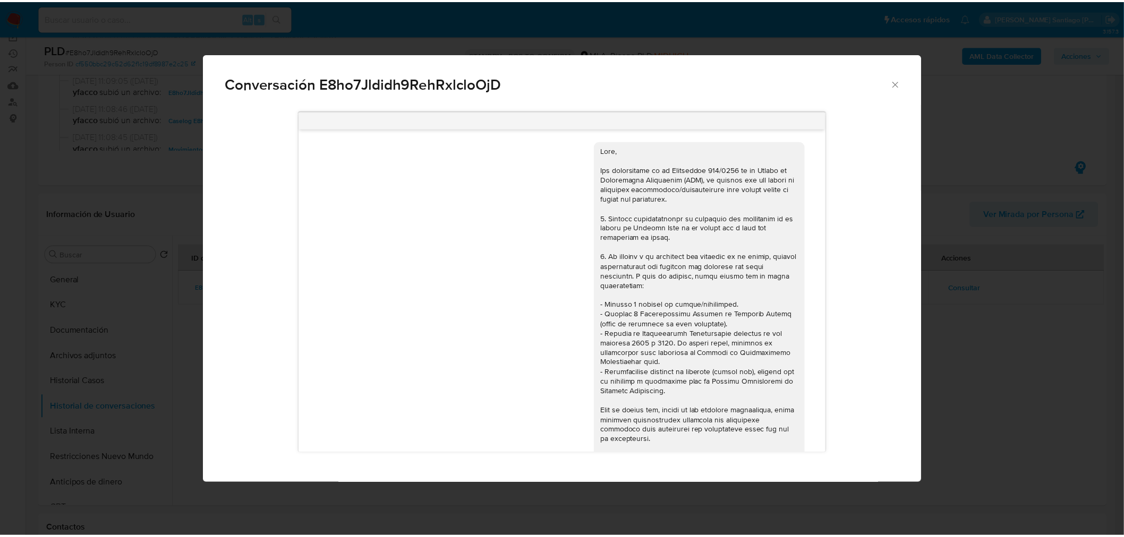
scroll to position [510, 0]
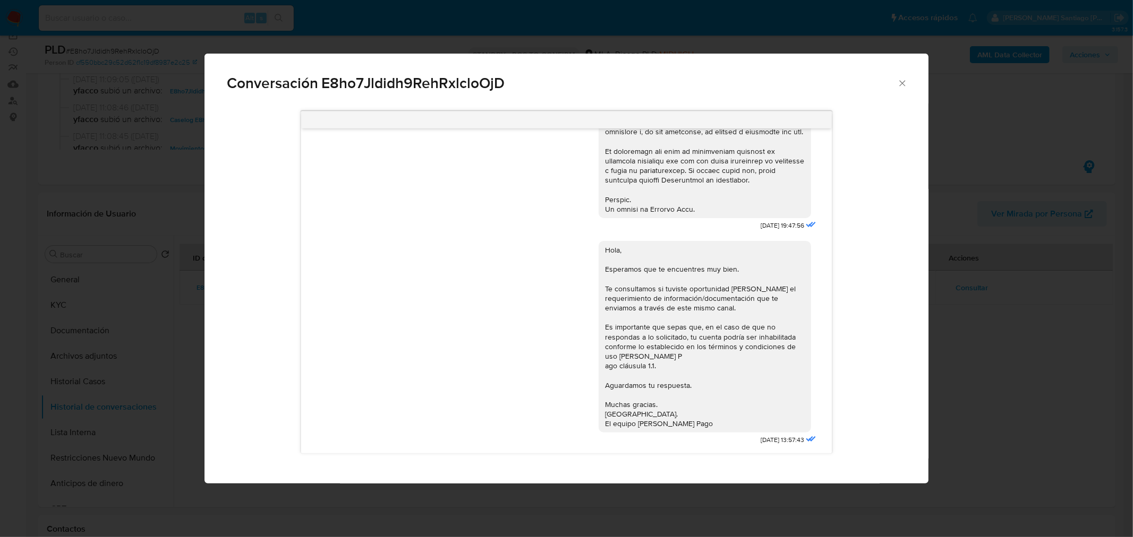
click at [1076, 357] on div "Conversación E8ho7Jldidh9RehRxlcloOjD 17/07/2025 19:47:56 Hola, Esperamos que t…" at bounding box center [566, 268] width 1133 height 537
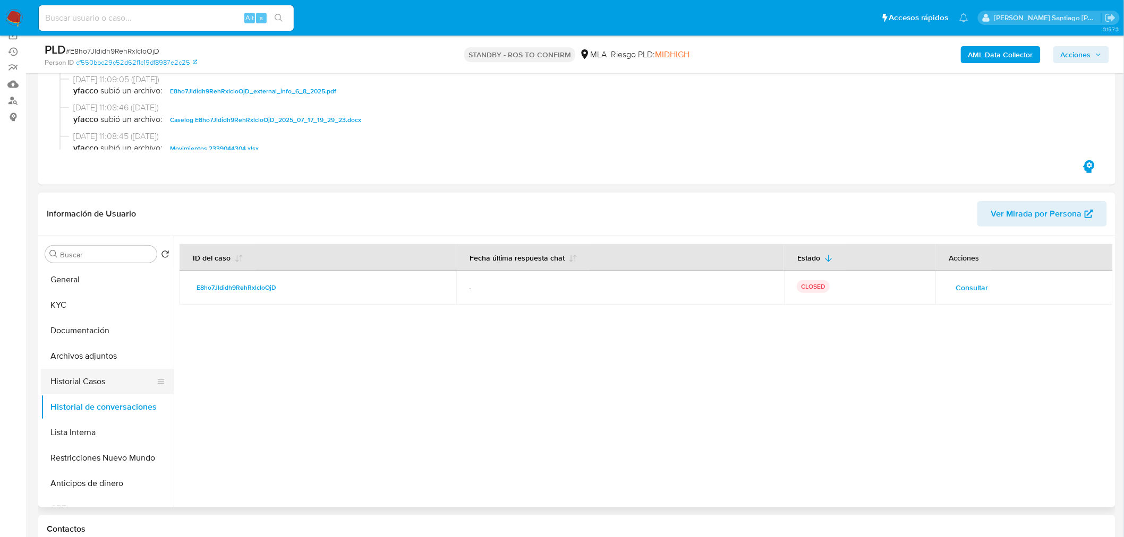
click at [83, 383] on button "Historial Casos" at bounding box center [103, 381] width 124 height 25
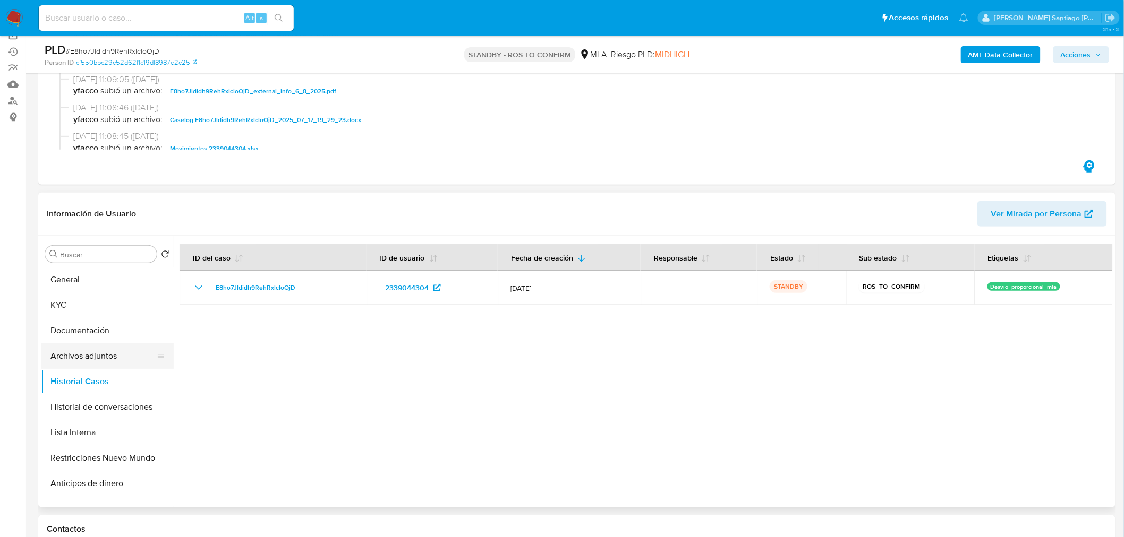
click at [91, 351] on button "Archivos adjuntos" at bounding box center [103, 356] width 124 height 25
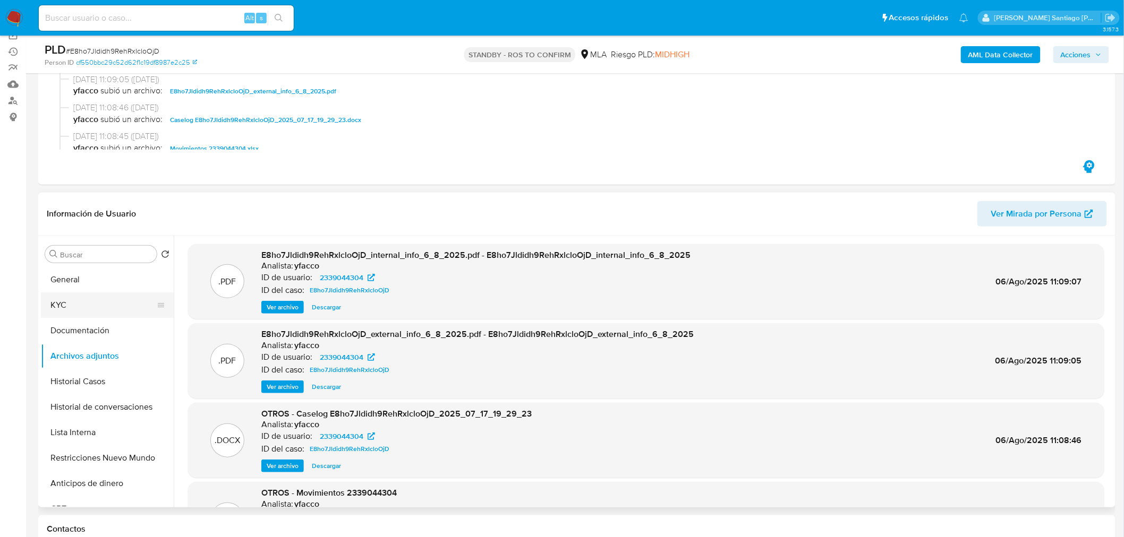
click at [104, 315] on button "KYC" at bounding box center [103, 305] width 124 height 25
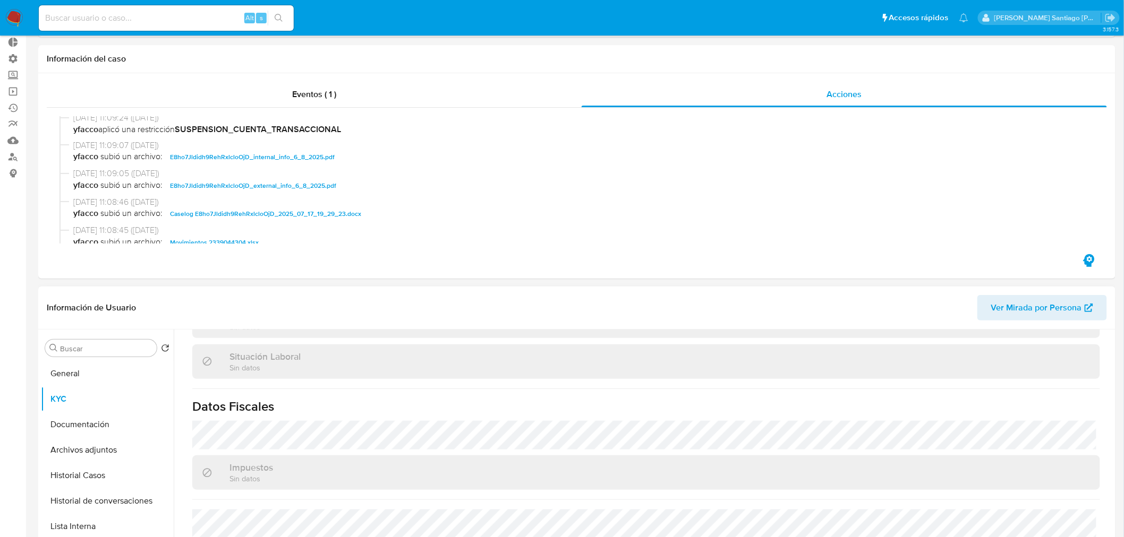
scroll to position [0, 0]
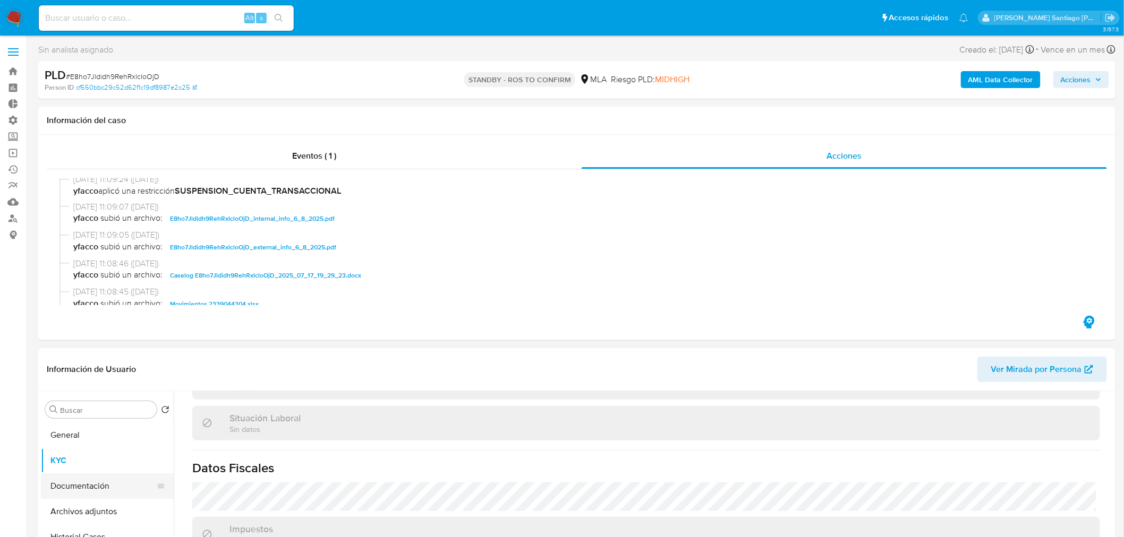
drag, startPoint x: 98, startPoint y: 488, endPoint x: 147, endPoint y: 489, distance: 49.4
click at [98, 487] on button "Documentación" at bounding box center [103, 486] width 124 height 25
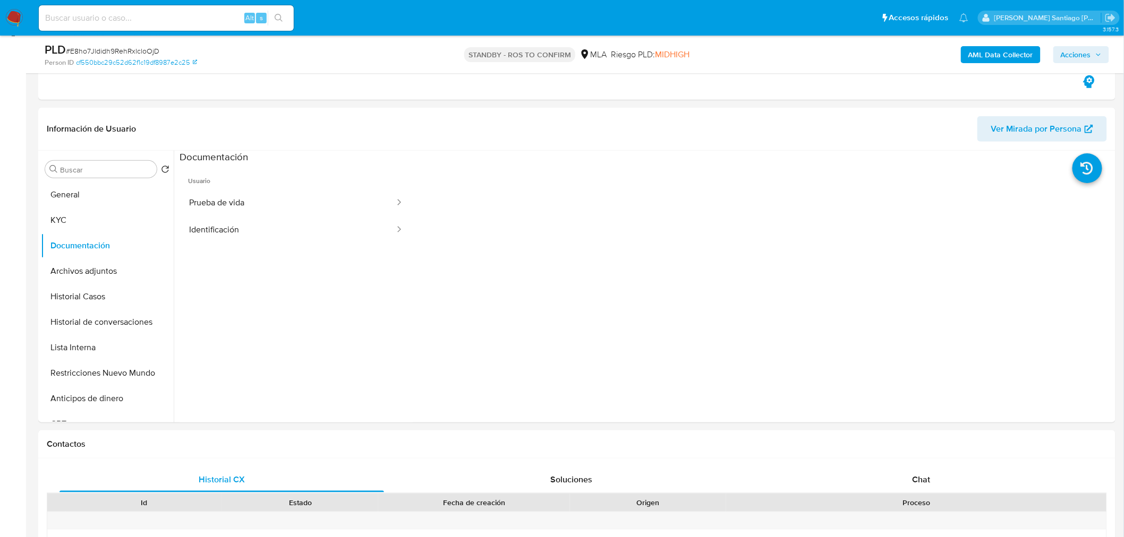
scroll to position [118, 0]
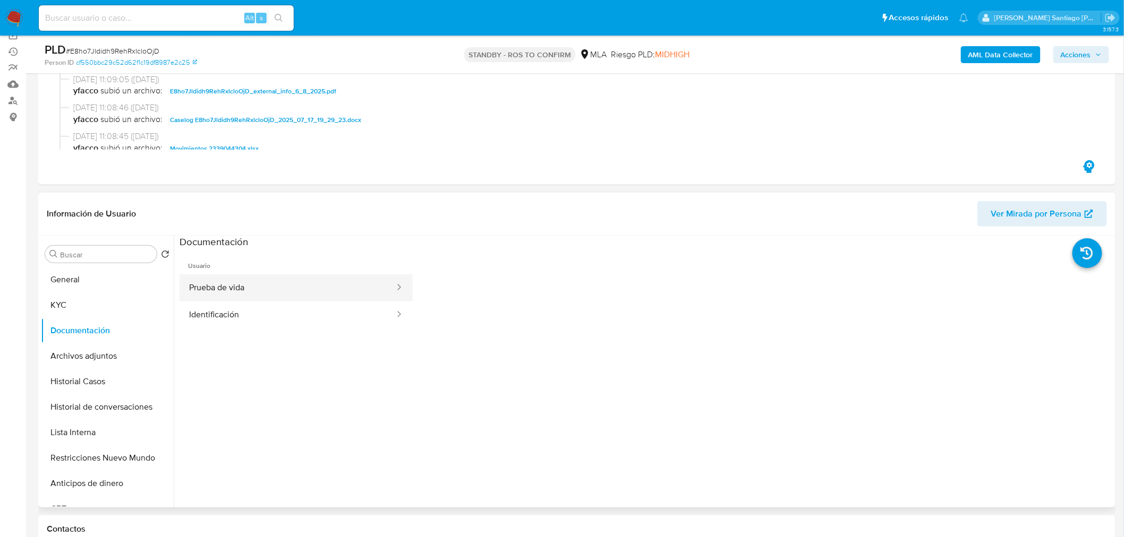
click at [306, 286] on button "Prueba de vida" at bounding box center [288, 288] width 216 height 27
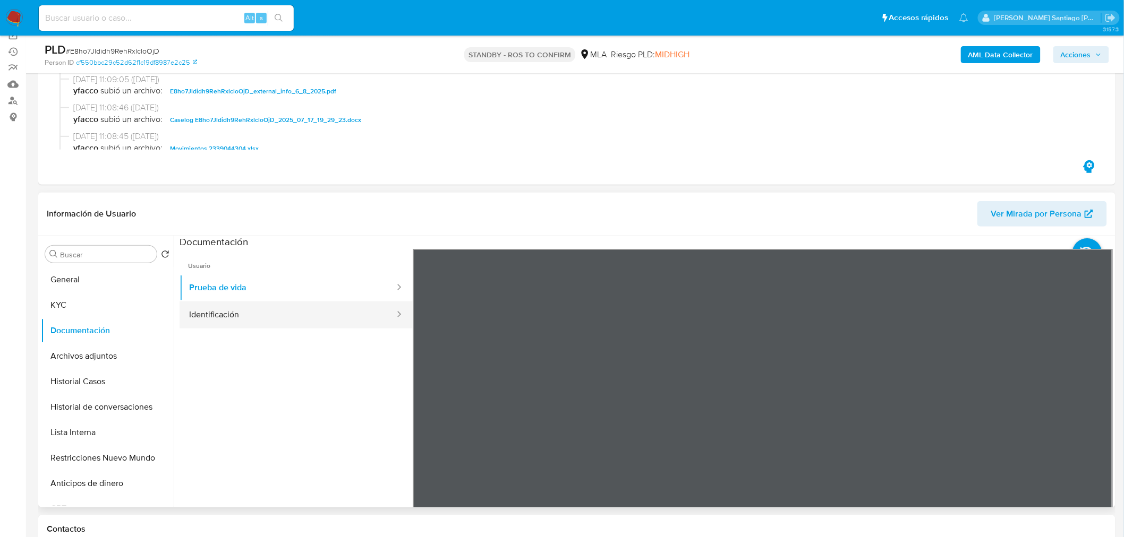
click at [269, 315] on button "Identificación" at bounding box center [288, 315] width 216 height 27
click at [1090, 416] on icon at bounding box center [1099, 421] width 21 height 21
click at [216, 23] on input at bounding box center [166, 18] width 255 height 14
paste input "uIDn5ds7RHnqcCl37Luy2enl"
type input "uIDn5ds7RHnqcCl37Luy2enl"
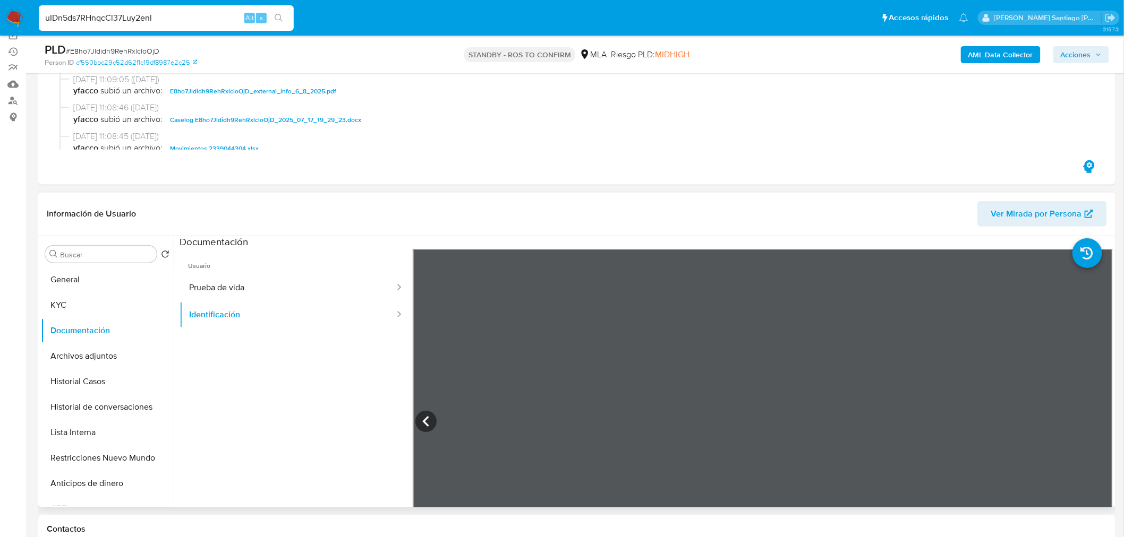
click at [282, 19] on icon "search-icon" at bounding box center [279, 18] width 8 height 8
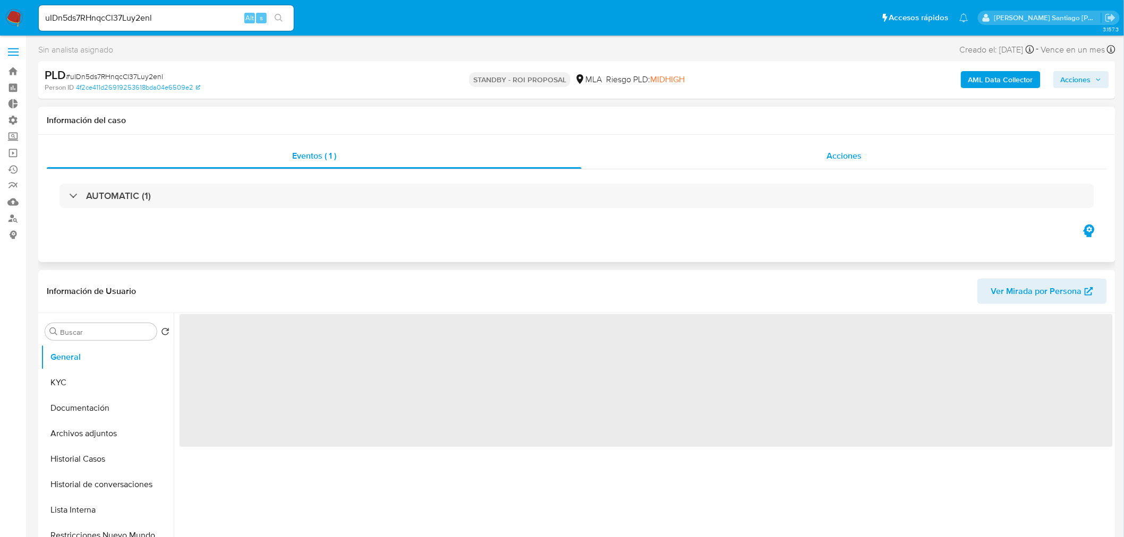
click at [811, 163] on div "Acciones" at bounding box center [845, 155] width 526 height 25
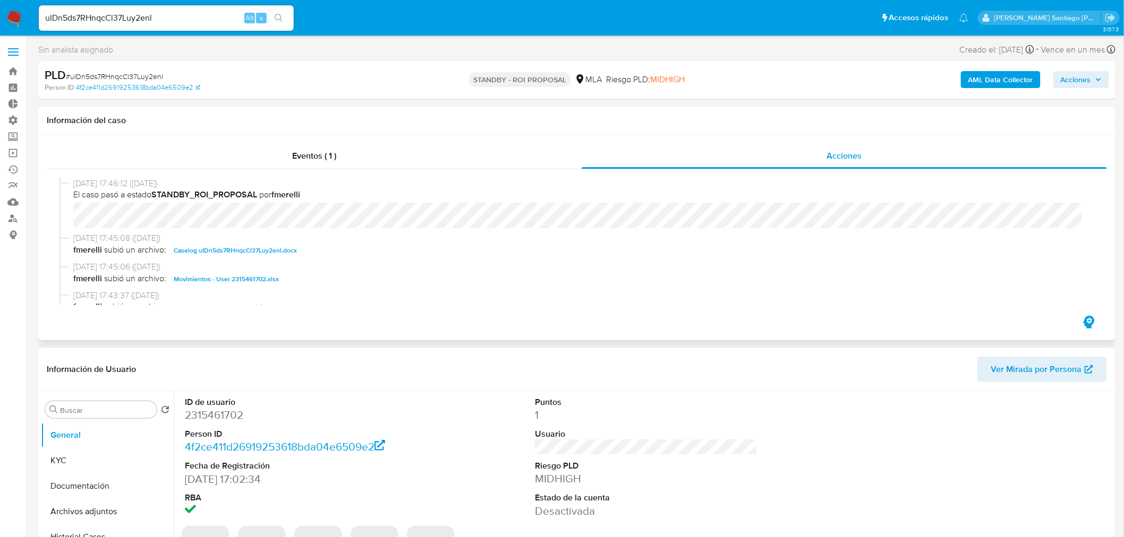
select select "10"
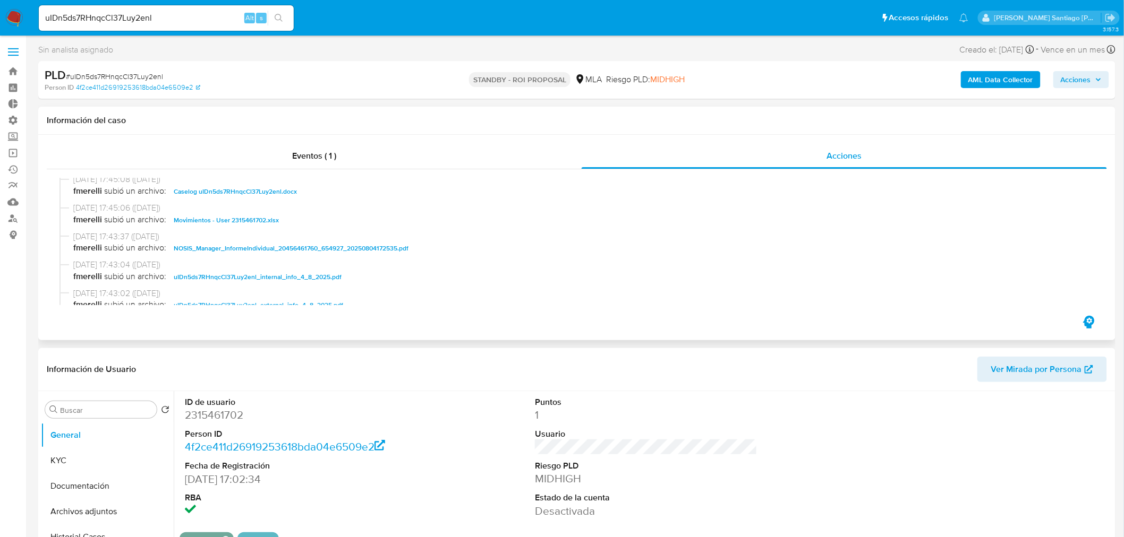
click at [214, 192] on span "Caselog uIDn5ds7RHnqcCl37Luy2enl.docx" at bounding box center [235, 191] width 123 height 13
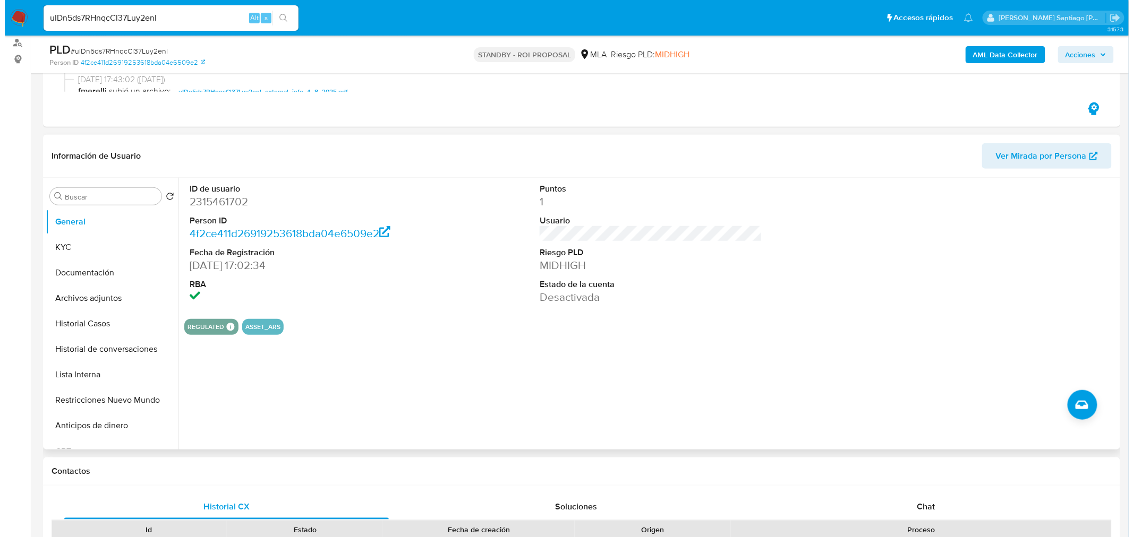
scroll to position [177, 0]
click at [124, 398] on button "Restricciones Nuevo Mundo" at bounding box center [103, 399] width 124 height 25
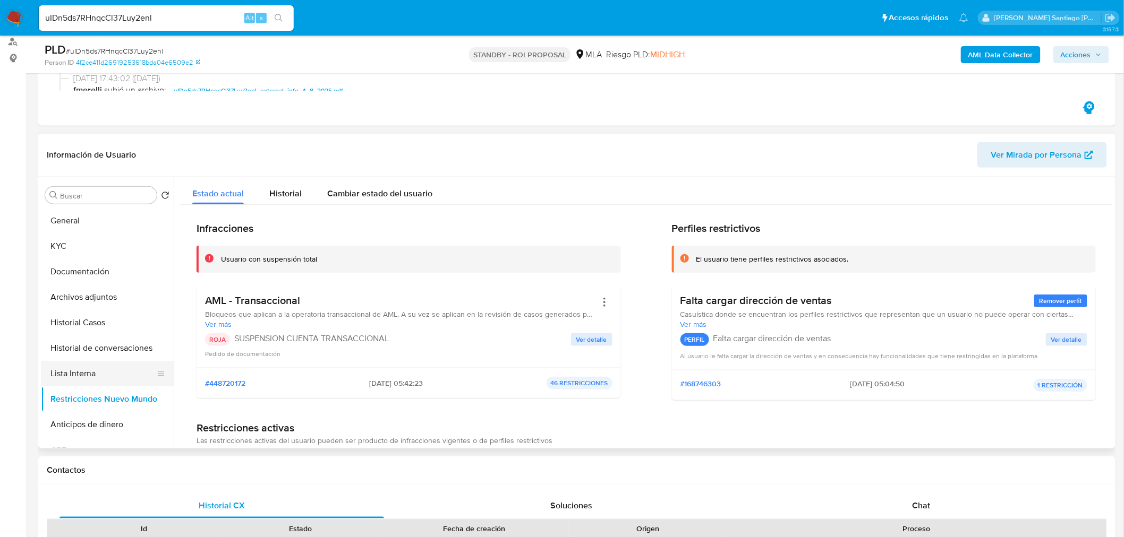
click at [93, 372] on button "Lista Interna" at bounding box center [103, 373] width 124 height 25
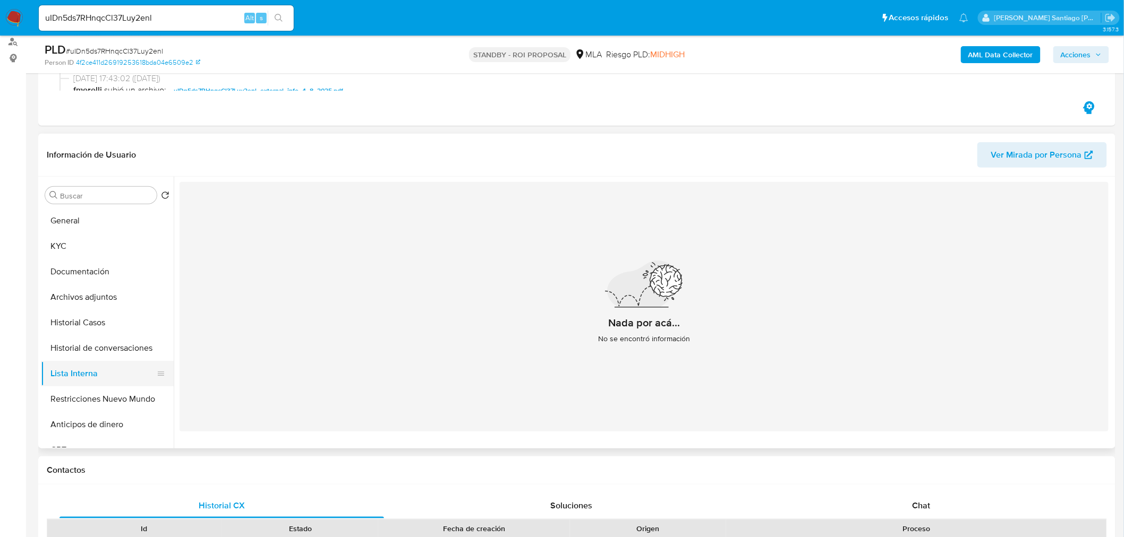
click at [93, 372] on button "Lista Interna" at bounding box center [103, 373] width 124 height 25
click at [100, 357] on button "Historial de conversaciones" at bounding box center [103, 348] width 124 height 25
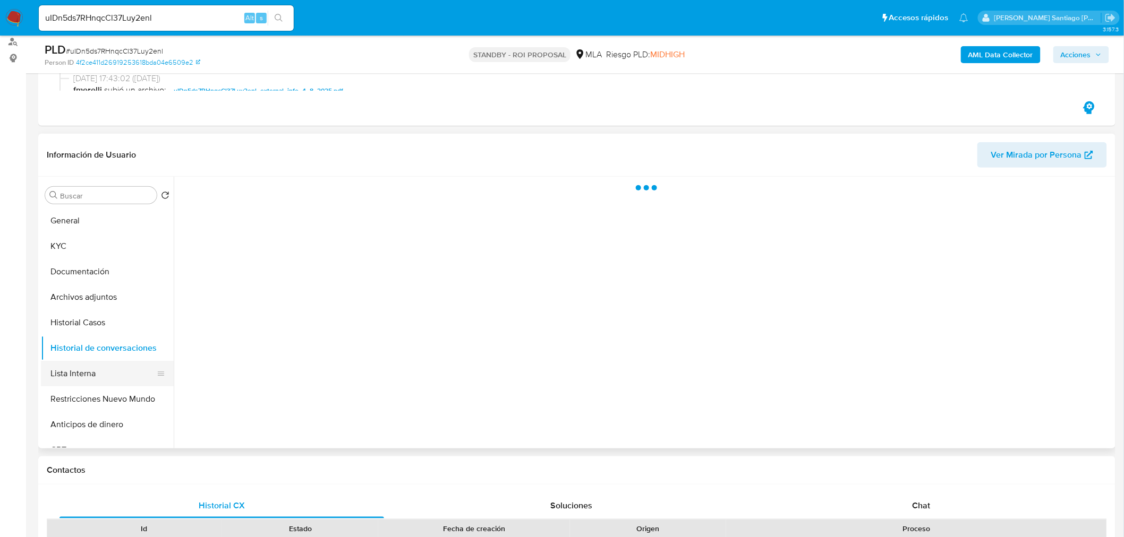
click at [97, 377] on button "Lista Interna" at bounding box center [103, 373] width 124 height 25
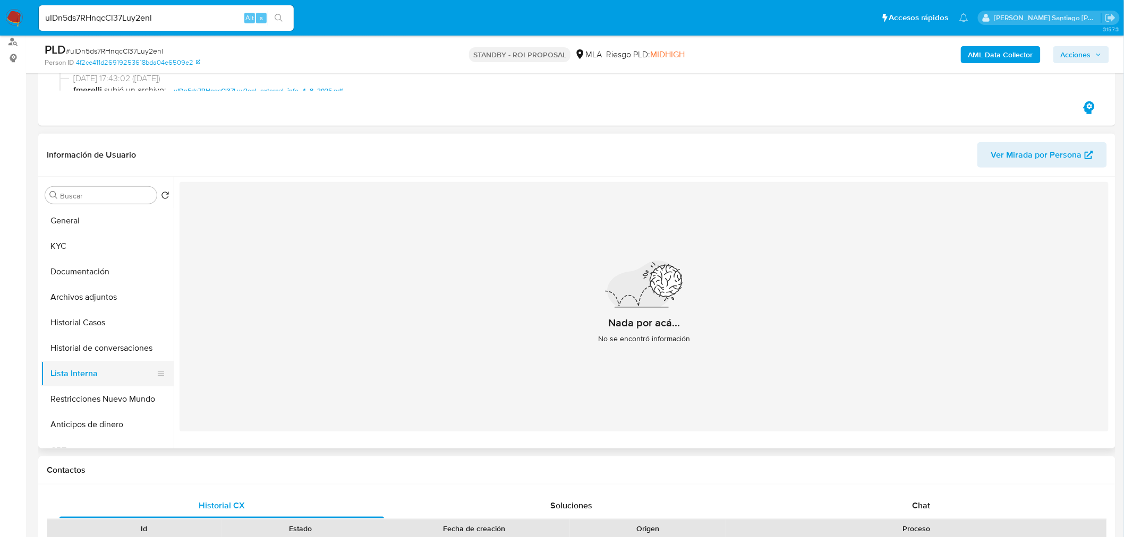
click at [103, 361] on button "Lista Interna" at bounding box center [103, 373] width 124 height 25
click at [106, 353] on button "Historial de conversaciones" at bounding box center [103, 348] width 124 height 25
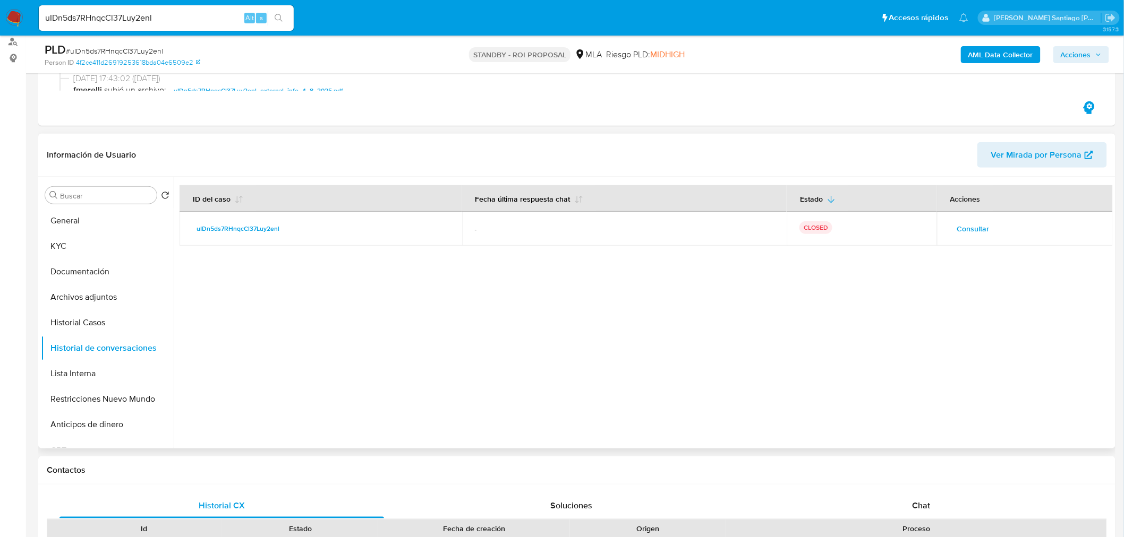
click at [961, 227] on span "Consultar" at bounding box center [973, 228] width 32 height 15
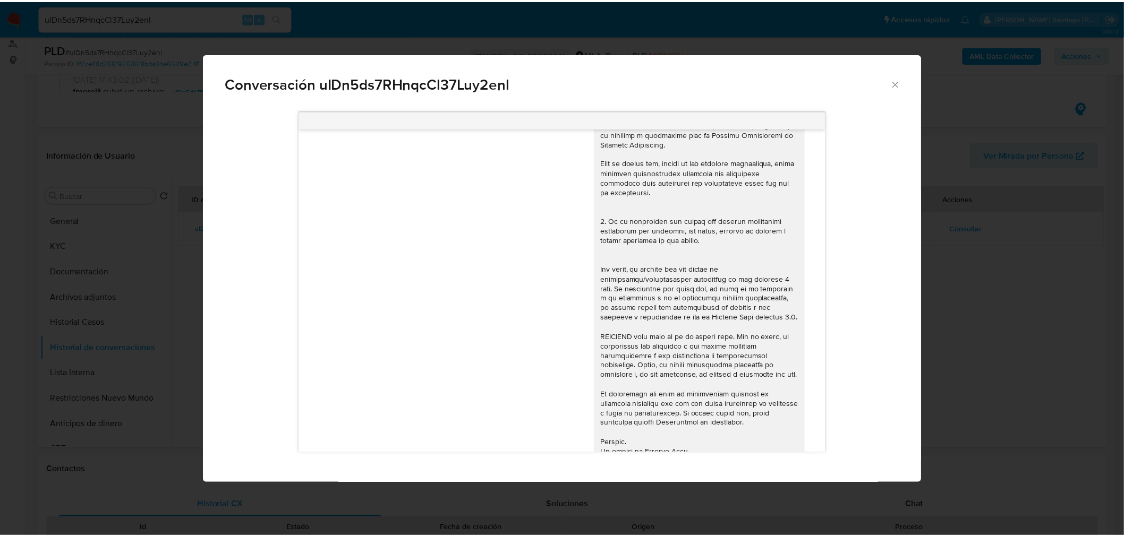
scroll to position [156, 0]
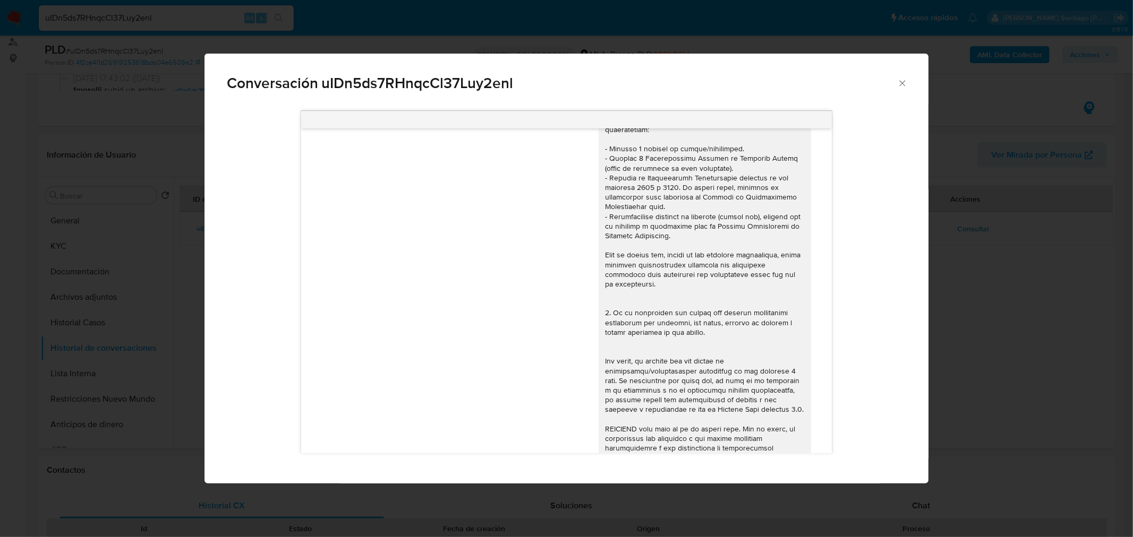
click at [1022, 333] on div "Conversación uIDn5ds7RHnqcCl37Luy2enl 17/07/2025 19:57:30 Hola, Esperamos que t…" at bounding box center [566, 268] width 1133 height 537
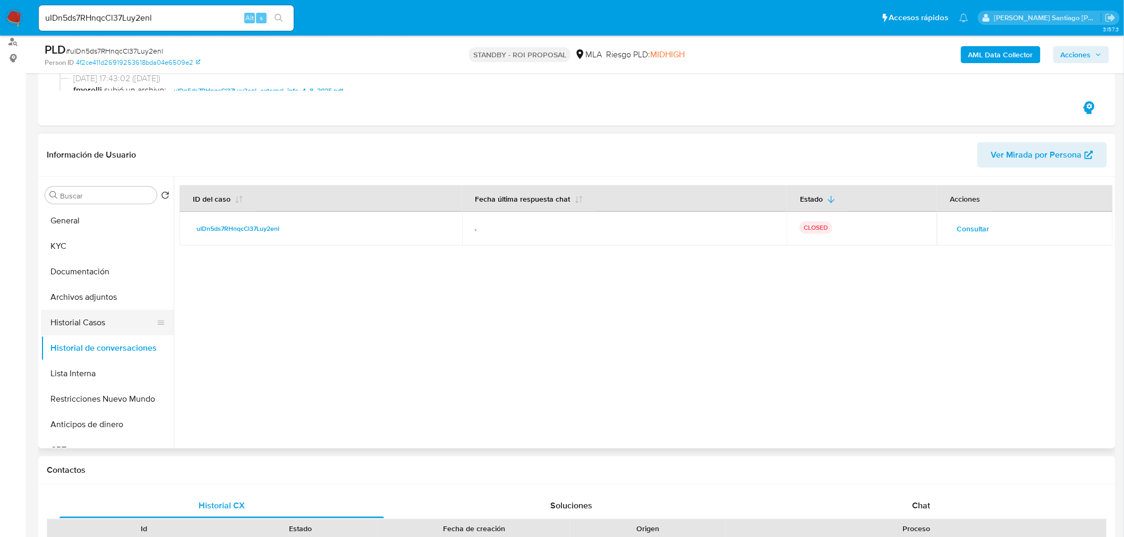
click at [131, 328] on button "Historial Casos" at bounding box center [103, 322] width 124 height 25
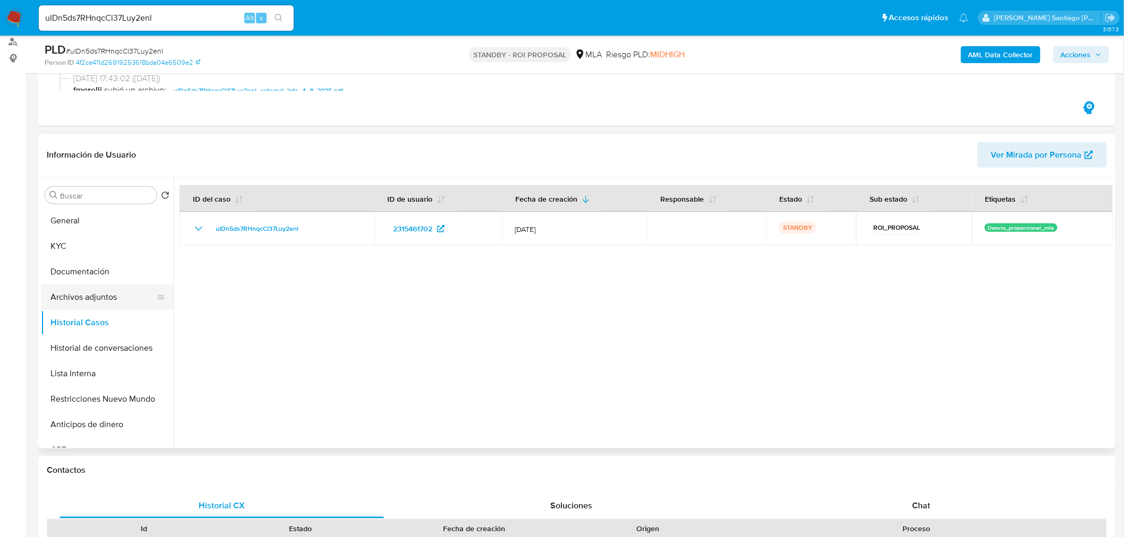
click at [84, 304] on button "Archivos adjuntos" at bounding box center [103, 297] width 124 height 25
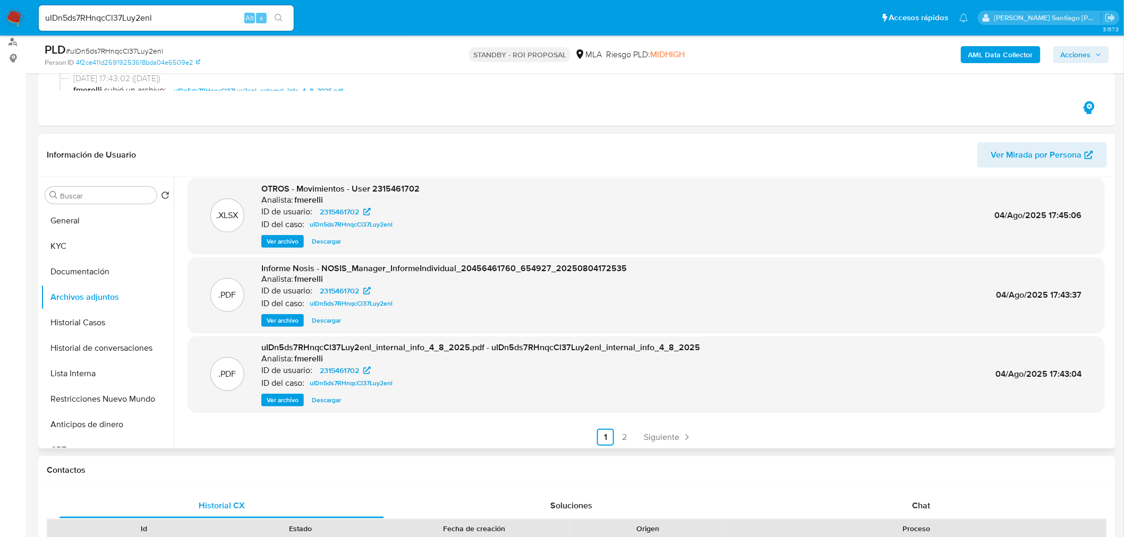
scroll to position [89, 0]
click at [268, 322] on span "Ver archivo" at bounding box center [283, 318] width 32 height 11
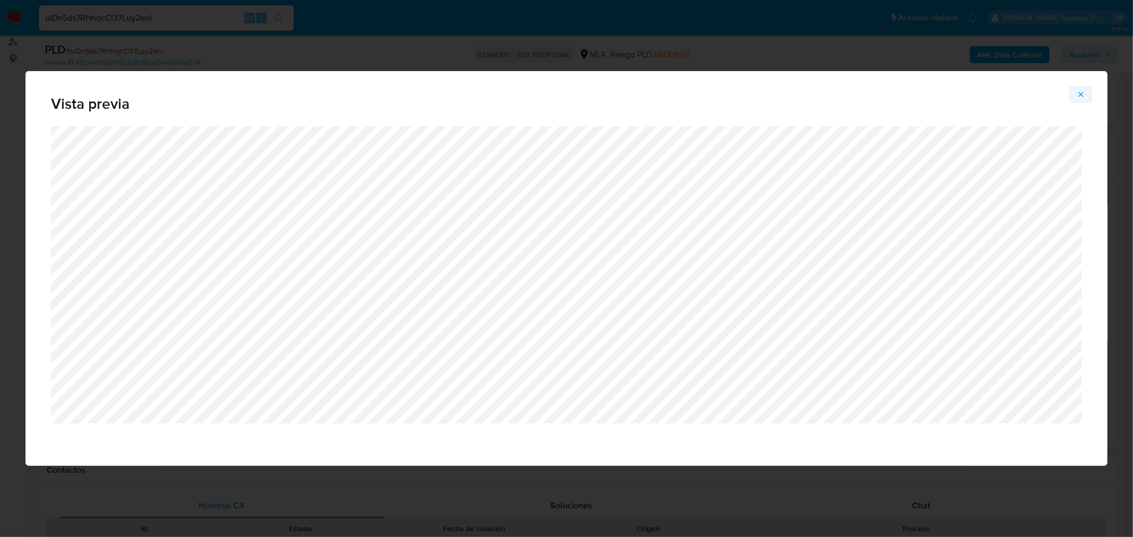
click at [1081, 98] on icon "Attachment preview" at bounding box center [1081, 94] width 8 height 8
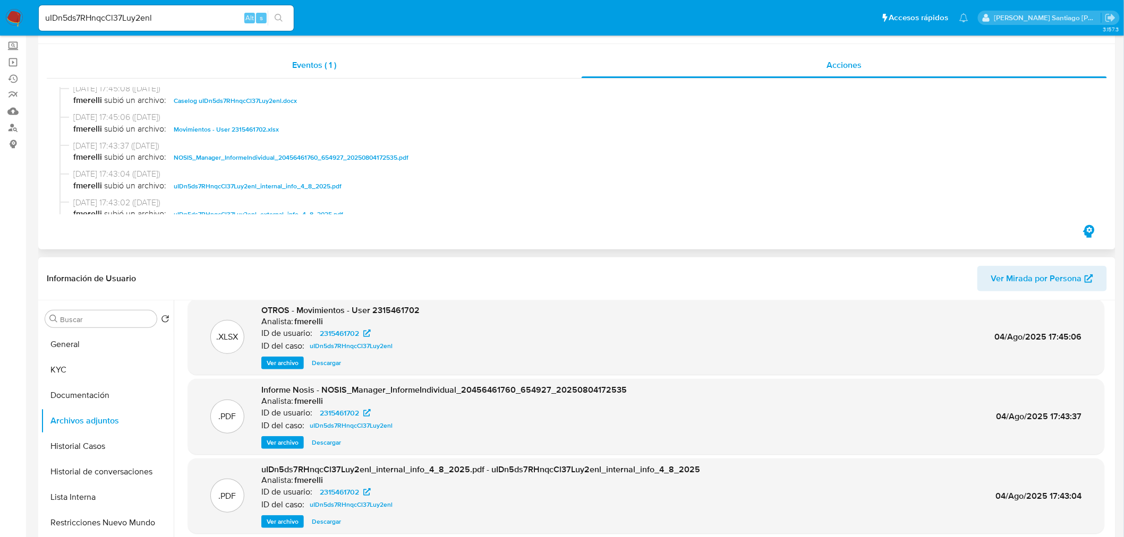
scroll to position [0, 0]
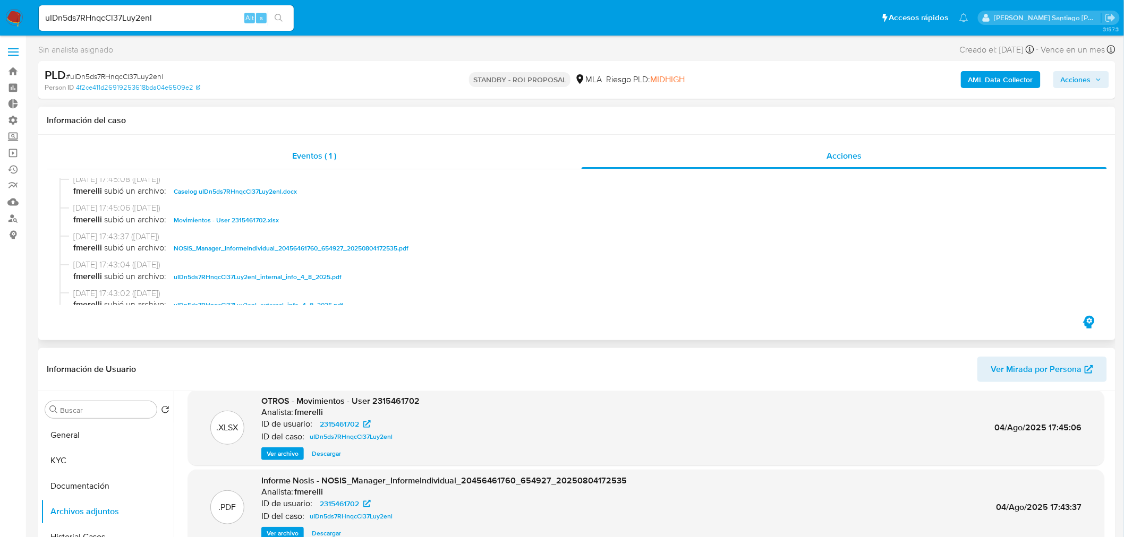
drag, startPoint x: 178, startPoint y: 151, endPoint x: 209, endPoint y: 164, distance: 33.1
click at [180, 152] on div "Eventos ( 1 )" at bounding box center [314, 155] width 535 height 25
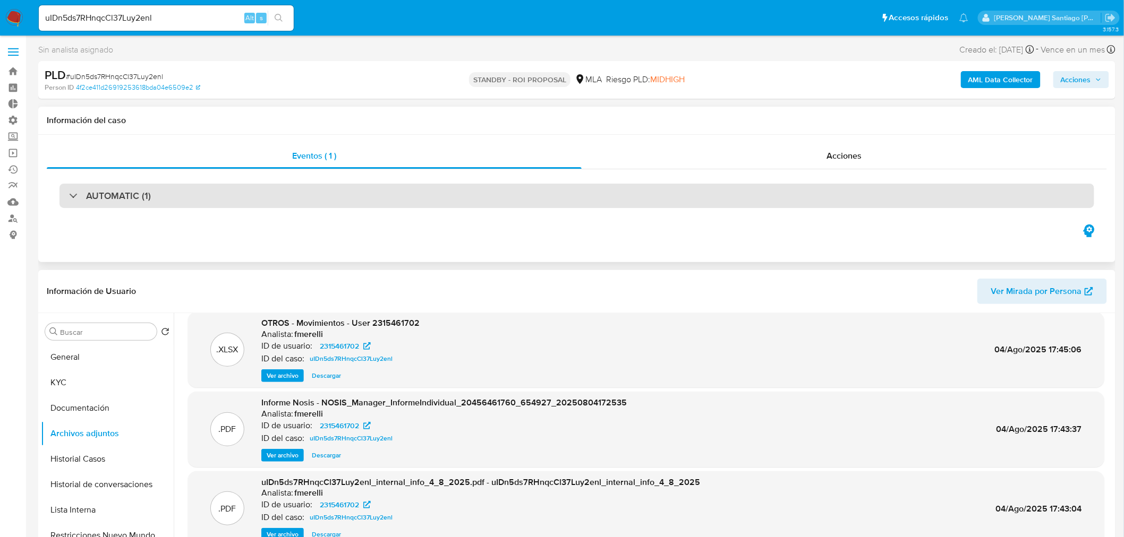
click at [200, 207] on div "AUTOMATIC (1)" at bounding box center [576, 196] width 1035 height 24
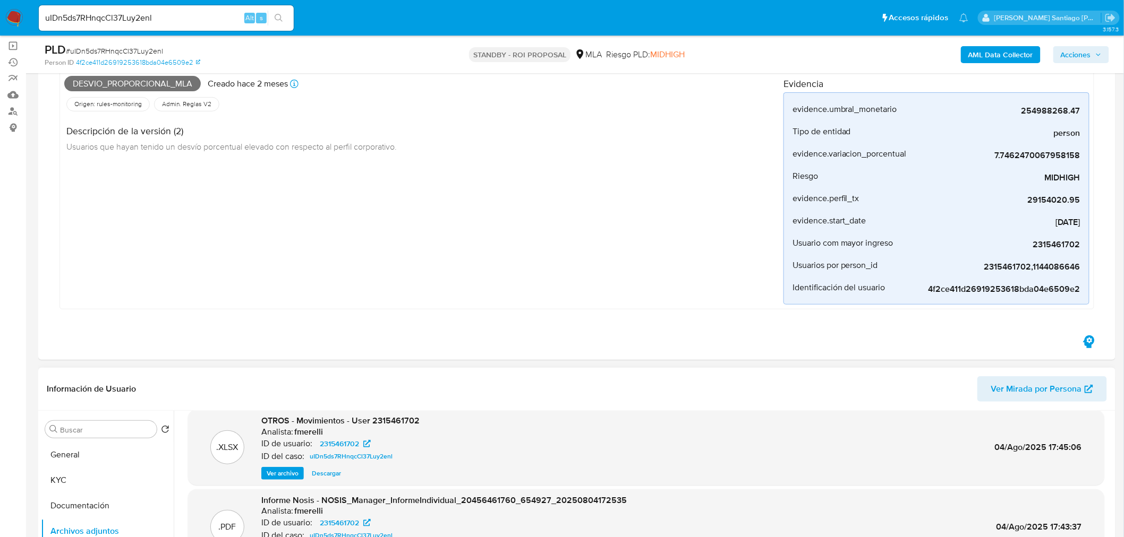
scroll to position [295, 0]
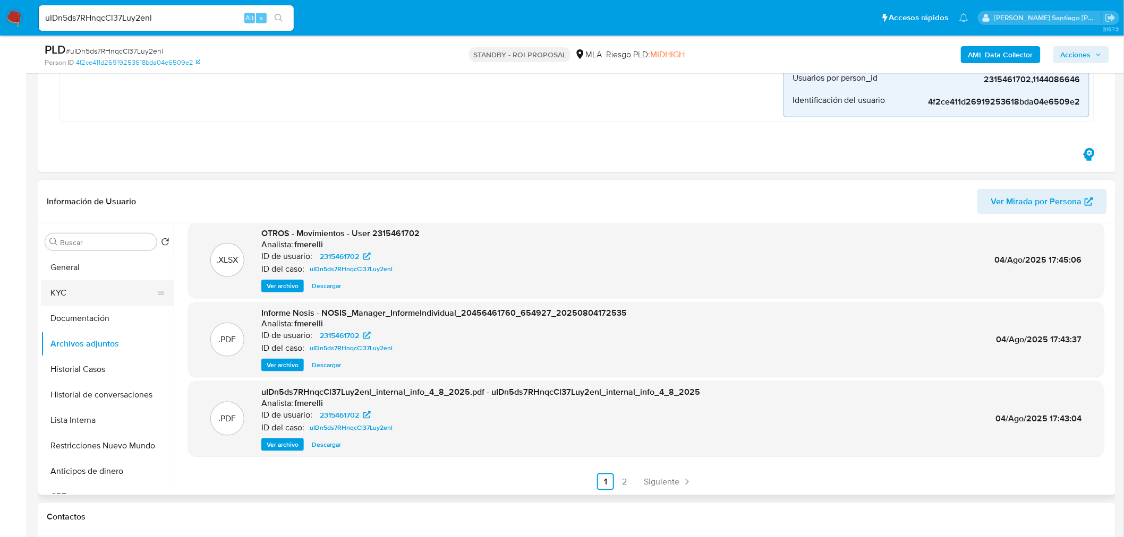
click at [78, 297] on button "KYC" at bounding box center [103, 292] width 124 height 25
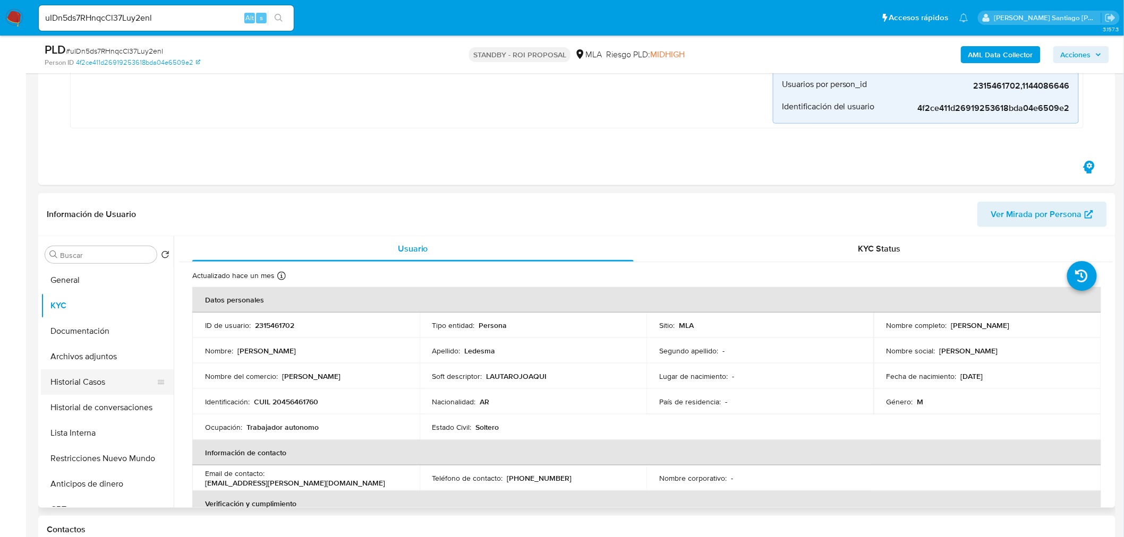
click at [104, 363] on button "Archivos adjuntos" at bounding box center [107, 356] width 133 height 25
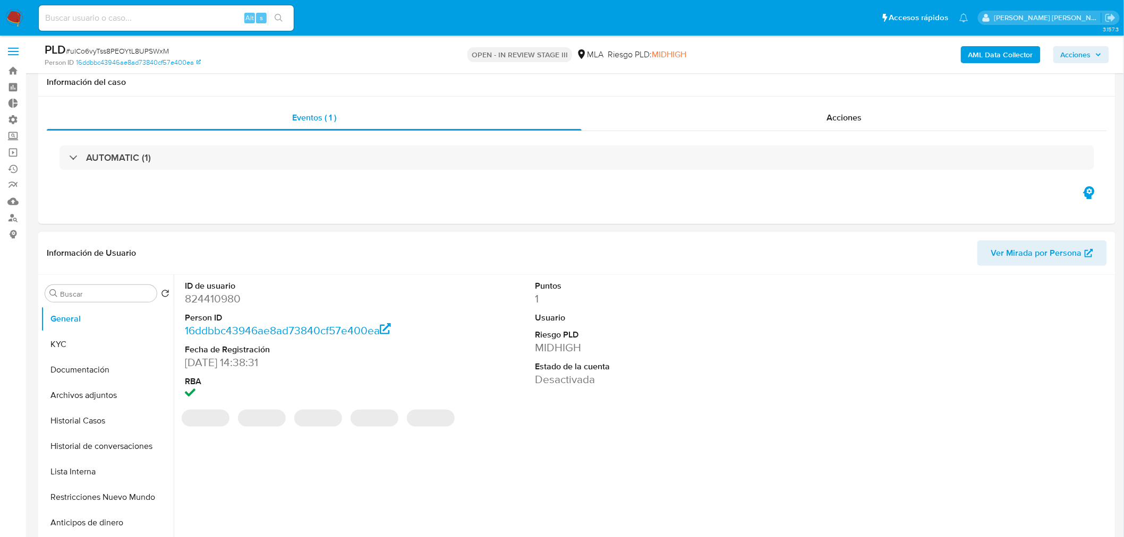
scroll to position [118, 0]
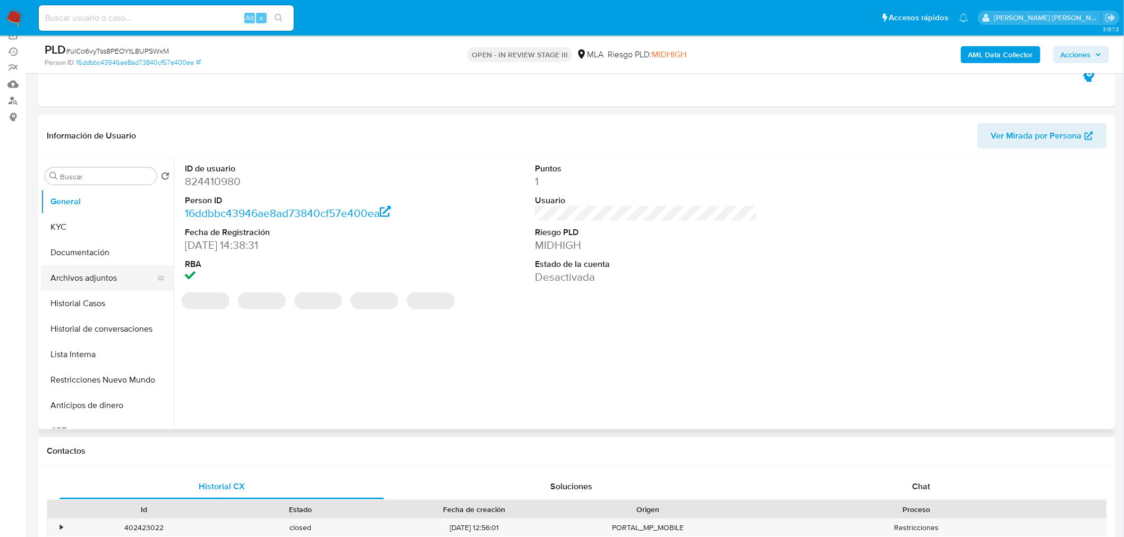
select select "10"
click at [113, 277] on button "Archivos adjuntos" at bounding box center [103, 278] width 124 height 25
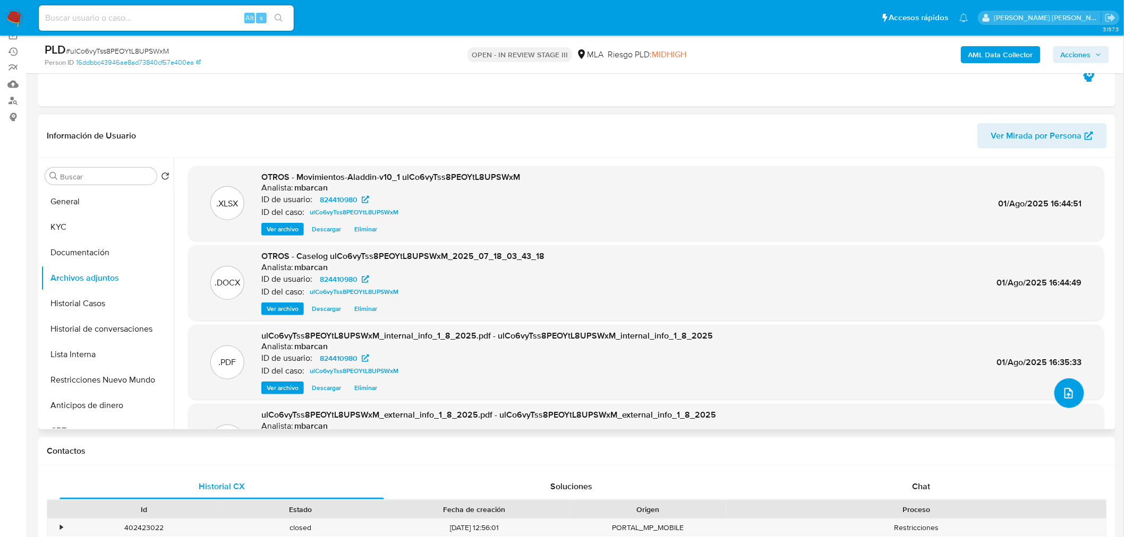
click at [1068, 394] on icon "upload-file" at bounding box center [1068, 393] width 13 height 13
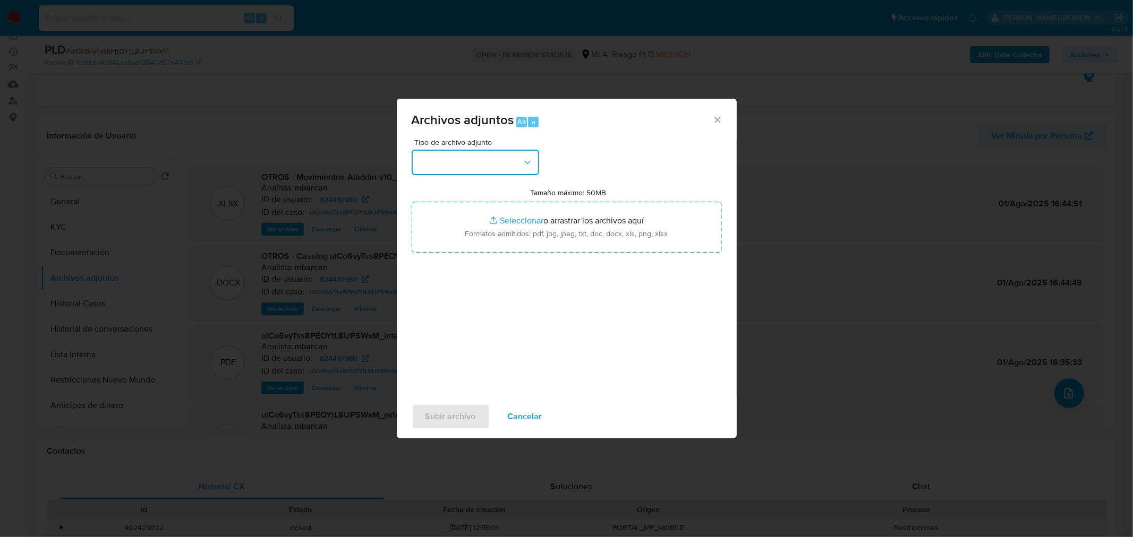
drag, startPoint x: 516, startPoint y: 162, endPoint x: 520, endPoint y: 169, distance: 8.1
click at [517, 163] on button "button" at bounding box center [475, 162] width 127 height 25
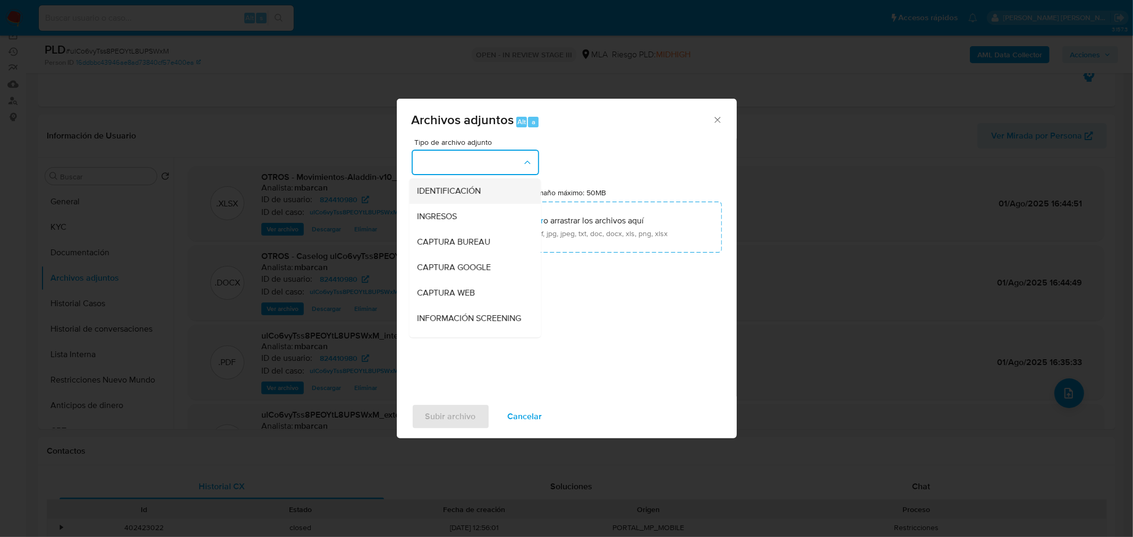
click at [519, 190] on li "IDENTIFICACIÓN" at bounding box center [475, 190] width 132 height 25
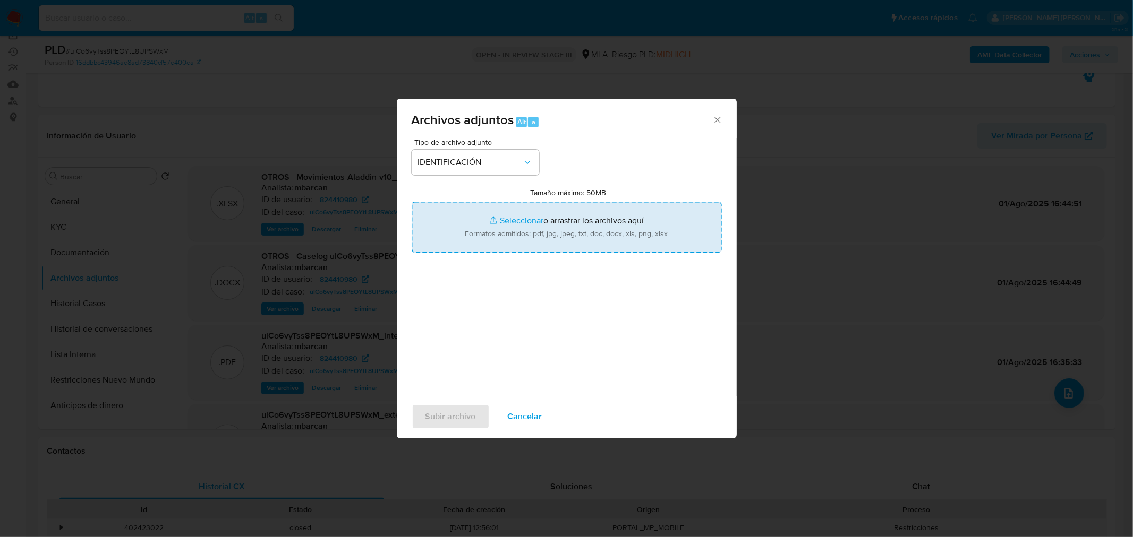
click at [543, 244] on input "Tamaño máximo: 50MB Seleccionar archivos" at bounding box center [567, 227] width 310 height 51
type input "C:\fakepath\Caselog ulCo6vyTss8PEOYtL8UPSWxM_VII.docx"
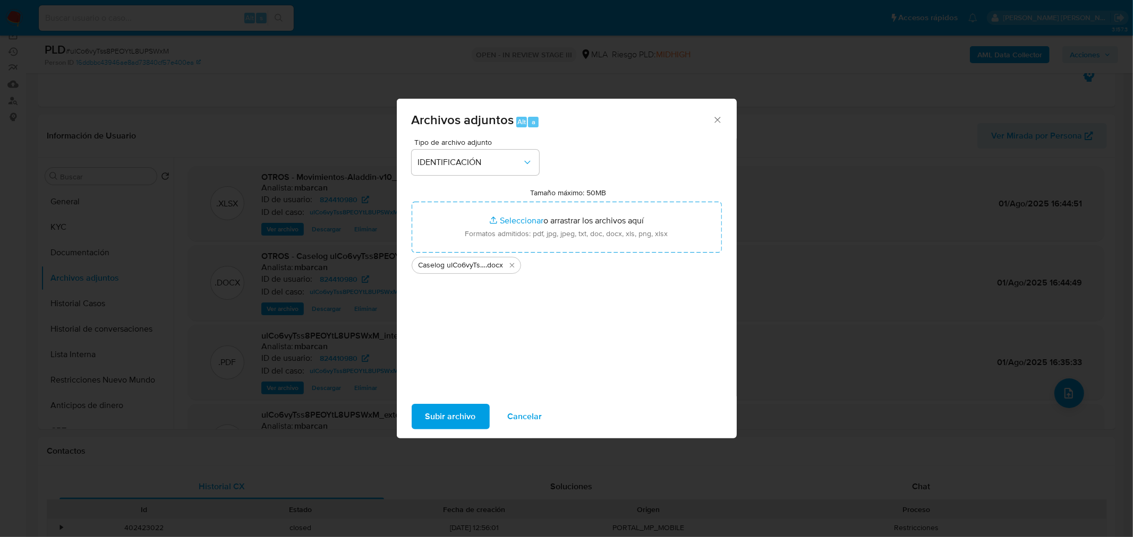
click at [471, 415] on span "Subir archivo" at bounding box center [450, 416] width 50 height 23
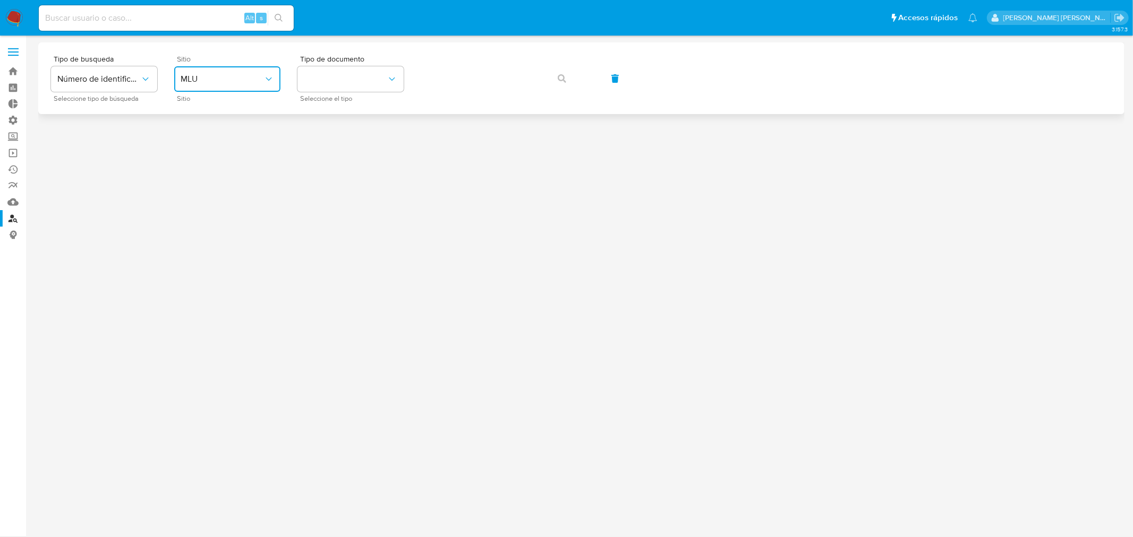
click at [266, 71] on button "MLU" at bounding box center [227, 78] width 106 height 25
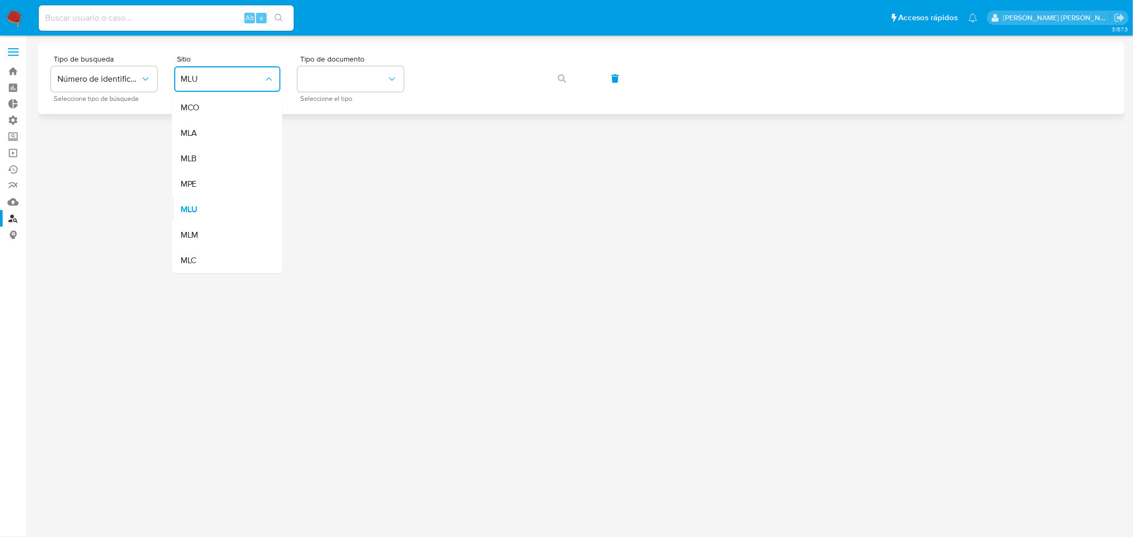
drag, startPoint x: 253, startPoint y: 126, endPoint x: 284, endPoint y: 110, distance: 34.7
click at [250, 124] on div "MLA" at bounding box center [224, 133] width 87 height 25
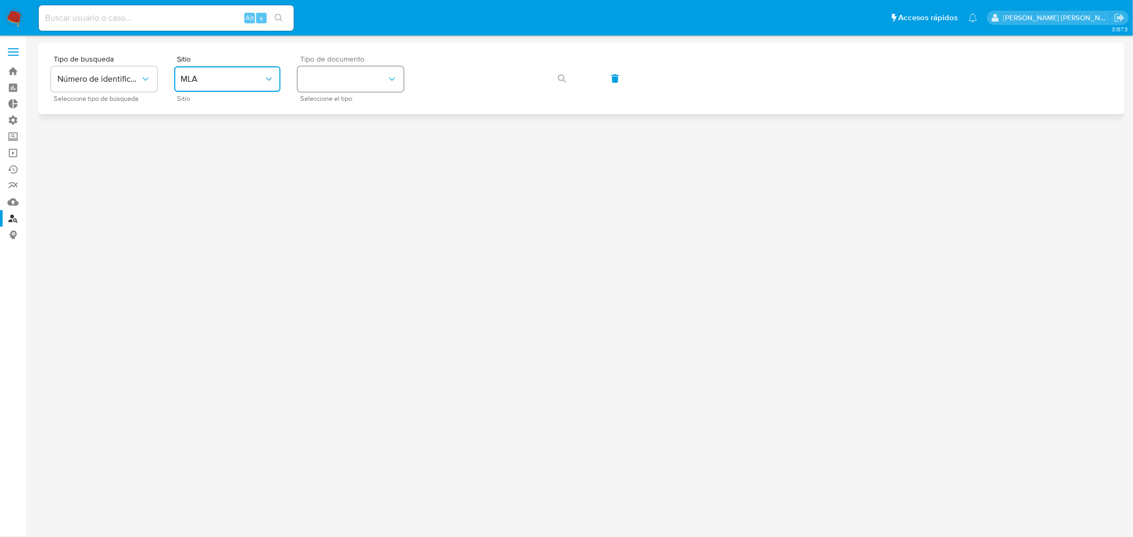
click at [327, 87] on button "identificationType" at bounding box center [350, 78] width 106 height 25
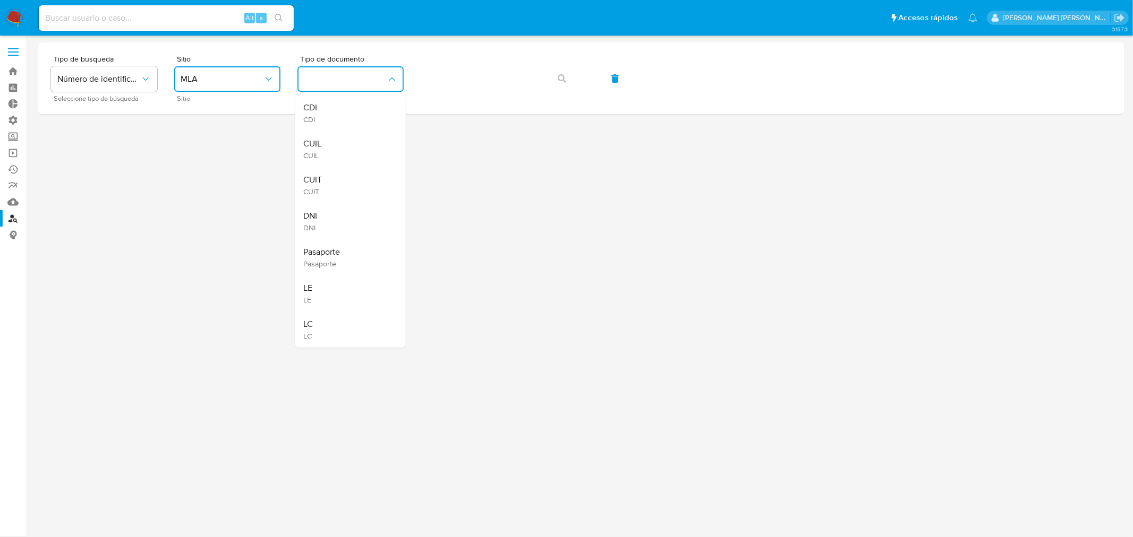
click at [344, 148] on div "CUIL CUIL" at bounding box center [347, 149] width 87 height 36
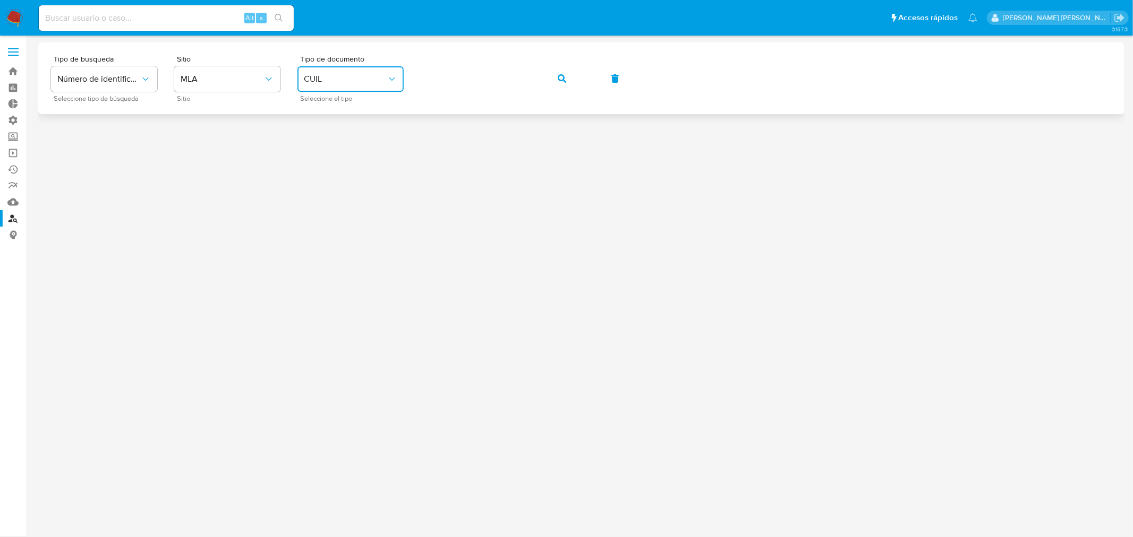
drag, startPoint x: 549, startPoint y: 78, endPoint x: 546, endPoint y: 91, distance: 13.5
click at [549, 78] on button "button" at bounding box center [562, 78] width 36 height 25
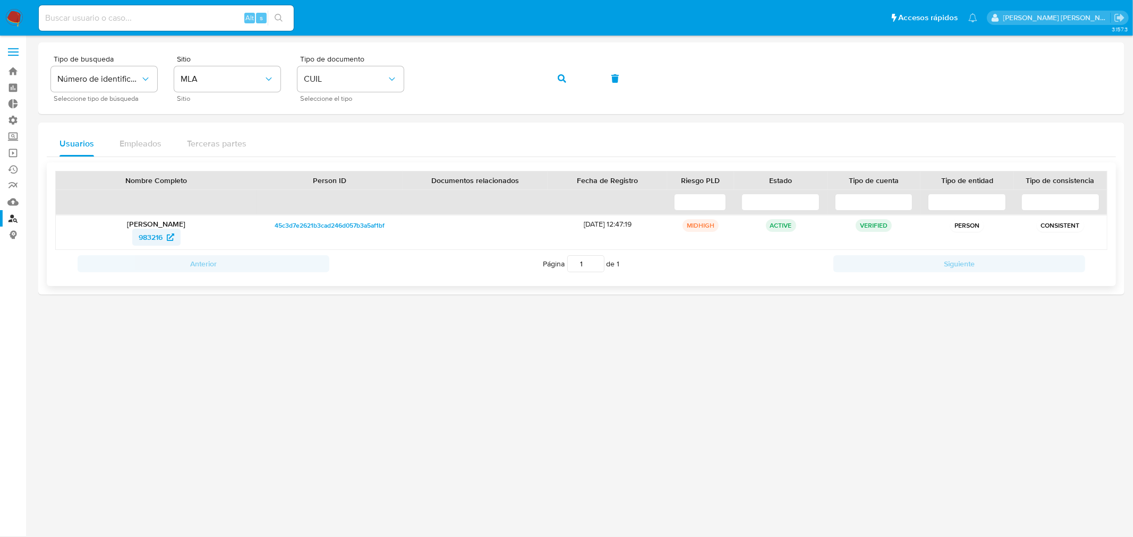
click at [137, 240] on link "983216" at bounding box center [156, 237] width 48 height 17
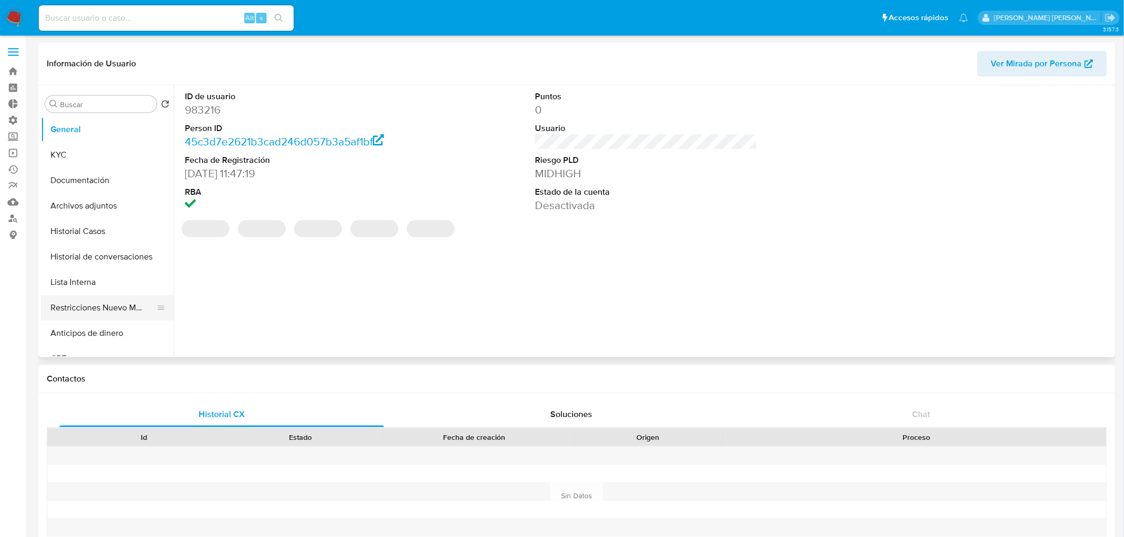
select select "10"
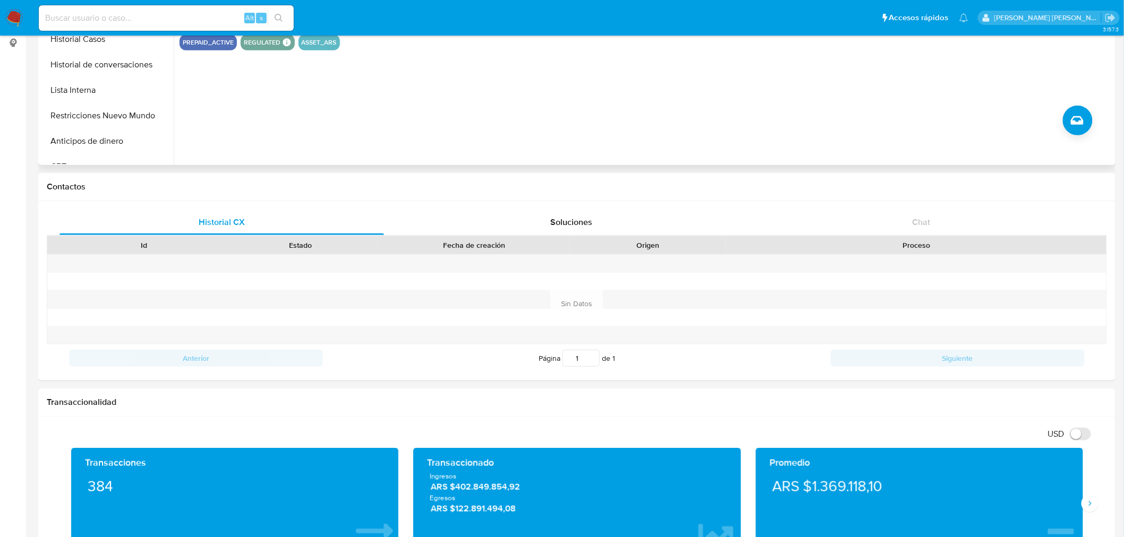
scroll to position [86, 0]
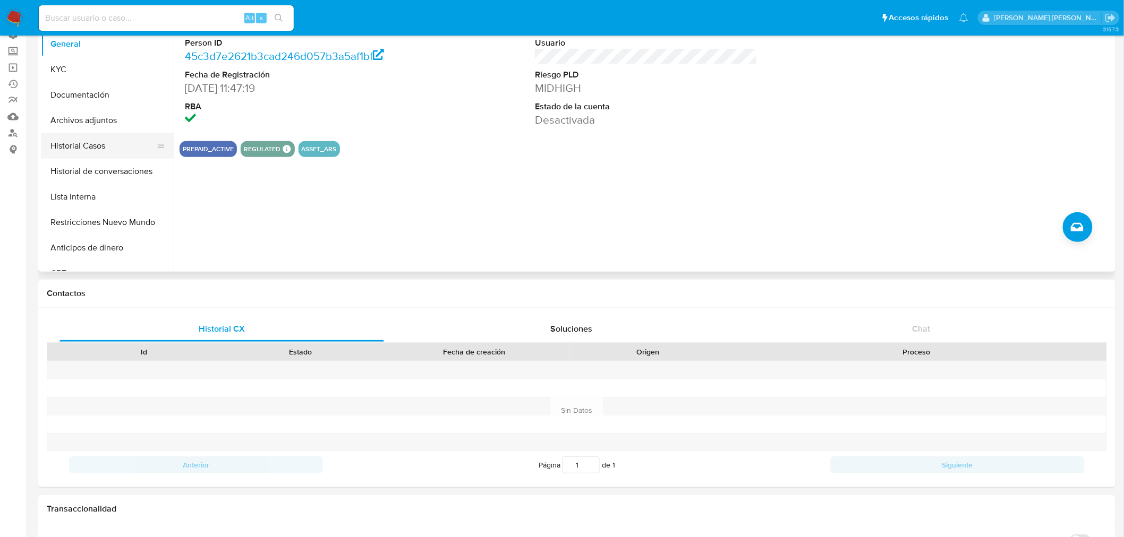
click at [81, 144] on button "Historial Casos" at bounding box center [103, 145] width 124 height 25
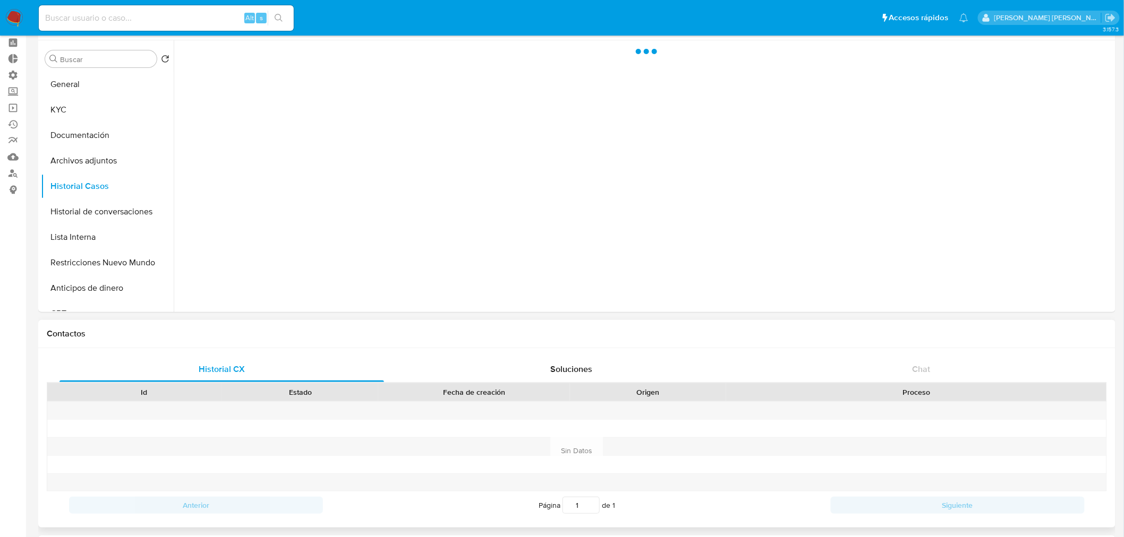
scroll to position [0, 0]
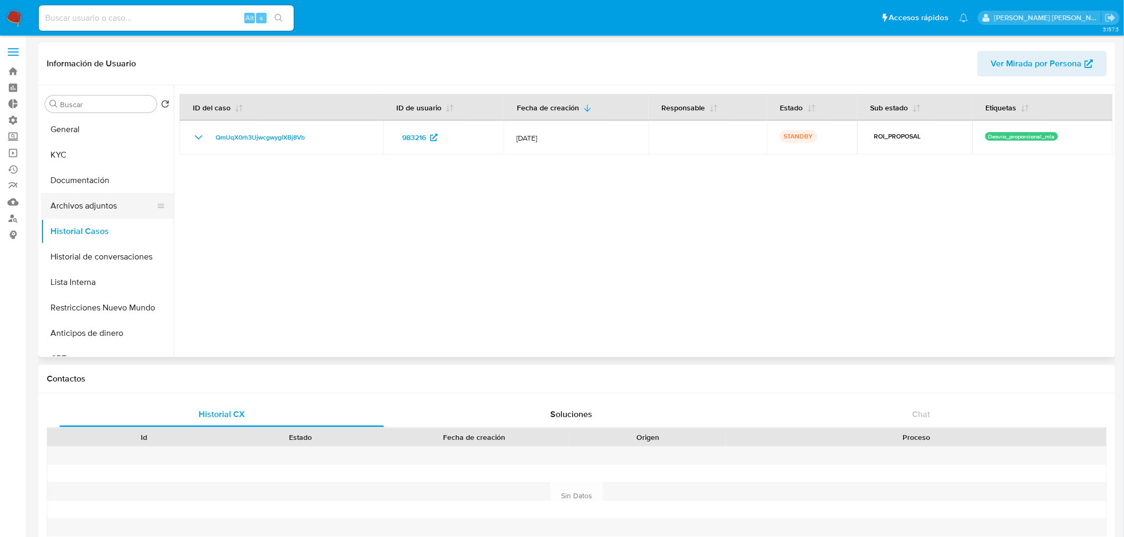
click at [108, 206] on button "Archivos adjuntos" at bounding box center [103, 205] width 124 height 25
